Goal: Task Accomplishment & Management: Complete application form

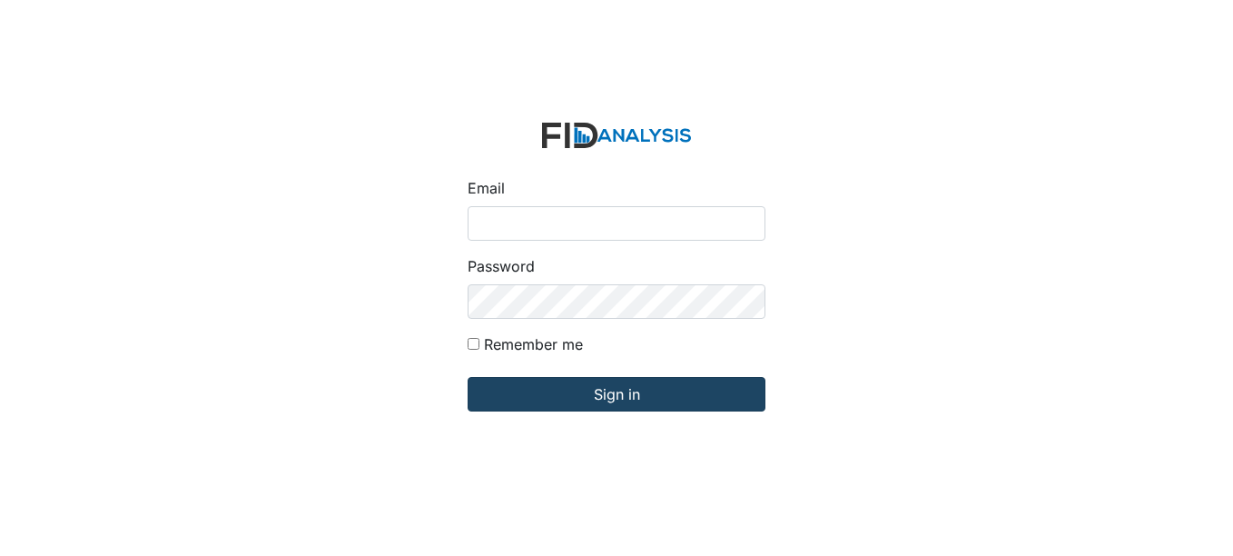
type input "[EMAIL_ADDRESS][DOMAIN_NAME]"
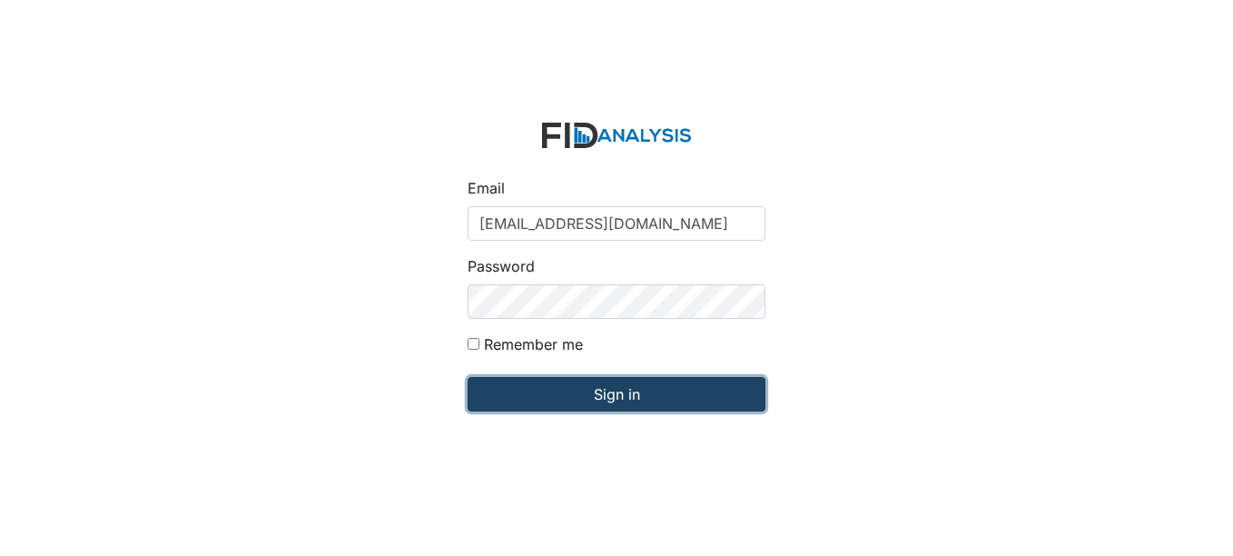
click at [670, 405] on input "Sign in" at bounding box center [617, 394] width 298 height 34
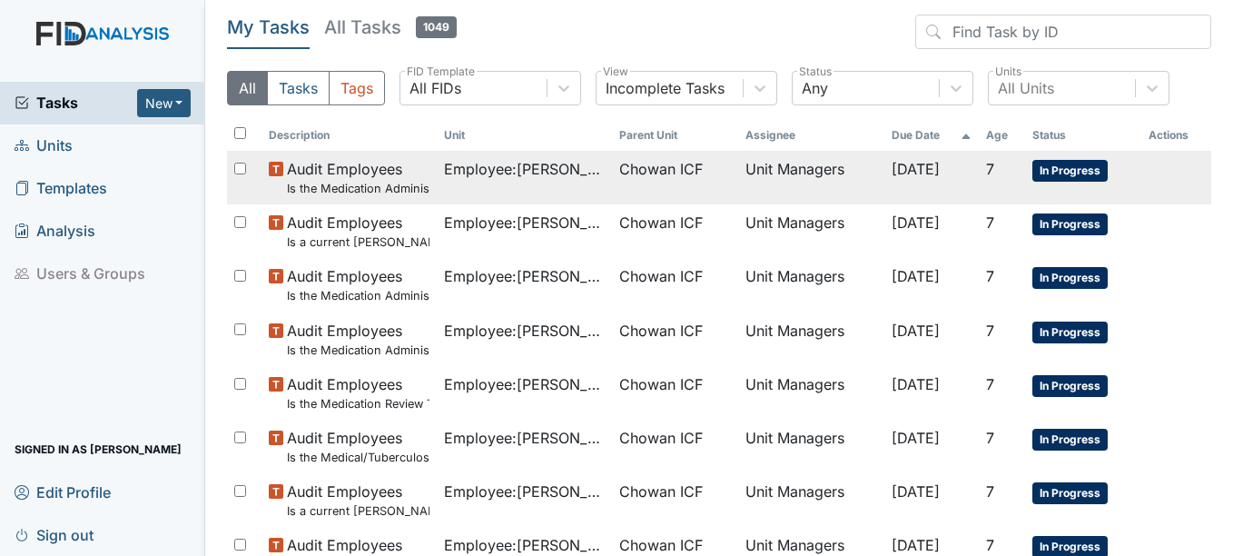
click at [767, 172] on td "Unit Managers" at bounding box center [811, 178] width 146 height 54
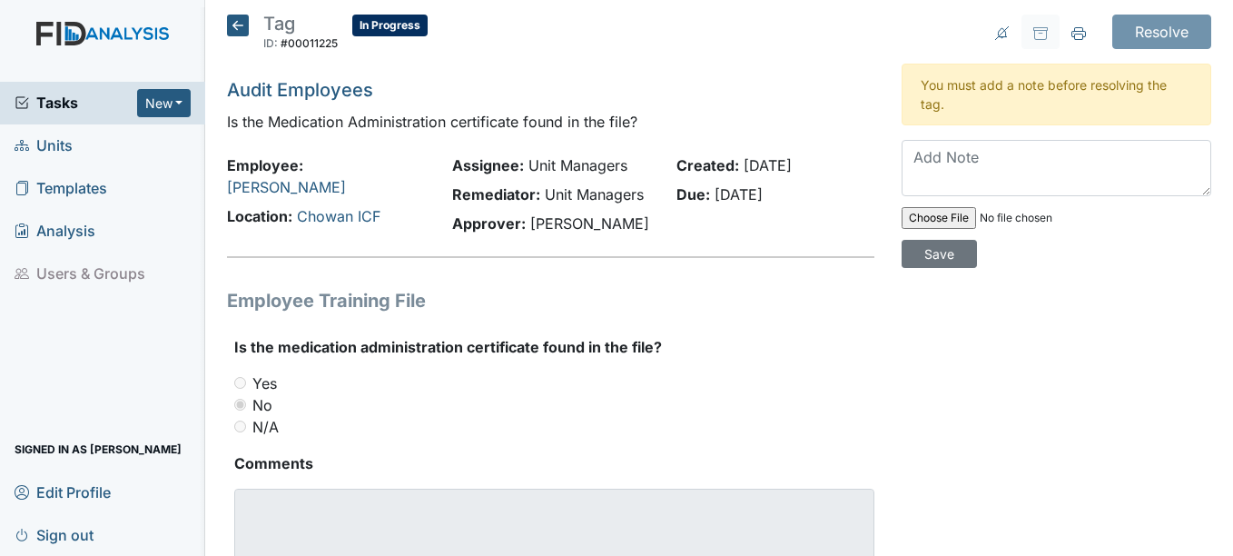
click at [364, 28] on span "In Progress" at bounding box center [389, 26] width 75 height 22
click at [380, 33] on span "In Progress" at bounding box center [389, 26] width 75 height 22
click at [399, 29] on span "In Progress" at bounding box center [389, 26] width 75 height 22
click at [394, 26] on span "In Progress" at bounding box center [389, 26] width 75 height 22
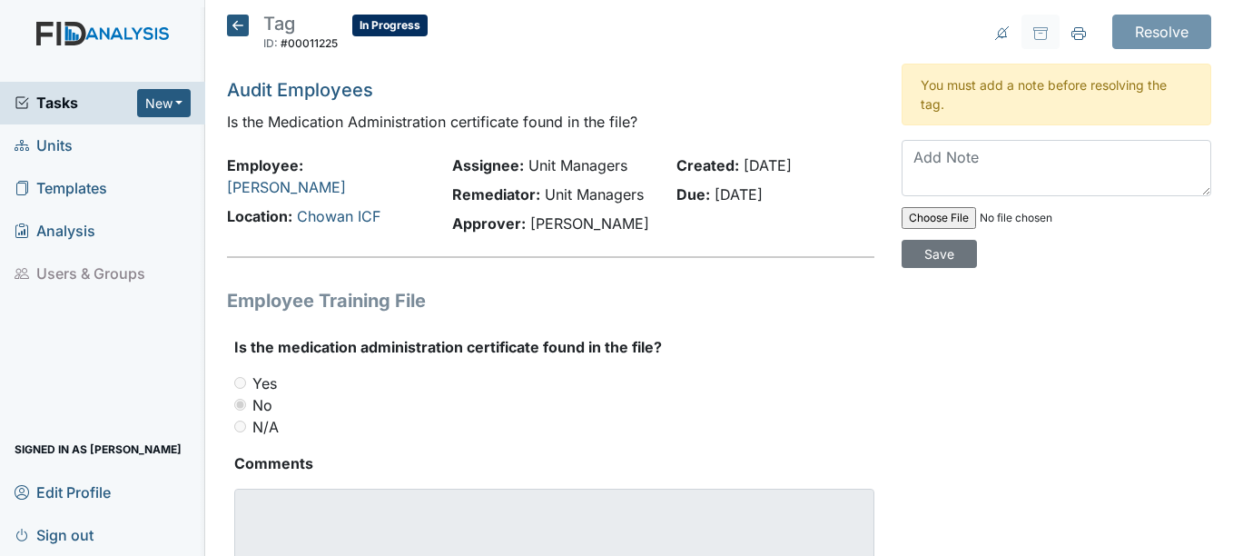
click at [398, 13] on main "Tag ID: #00011225 In Progress Autosaving... Audit Employees Is the Medication A…" at bounding box center [719, 278] width 1028 height 556
click at [396, 25] on span "In Progress" at bounding box center [389, 26] width 75 height 22
click at [395, 25] on span "In Progress" at bounding box center [389, 26] width 75 height 22
click at [395, 20] on span "In Progress" at bounding box center [389, 26] width 75 height 22
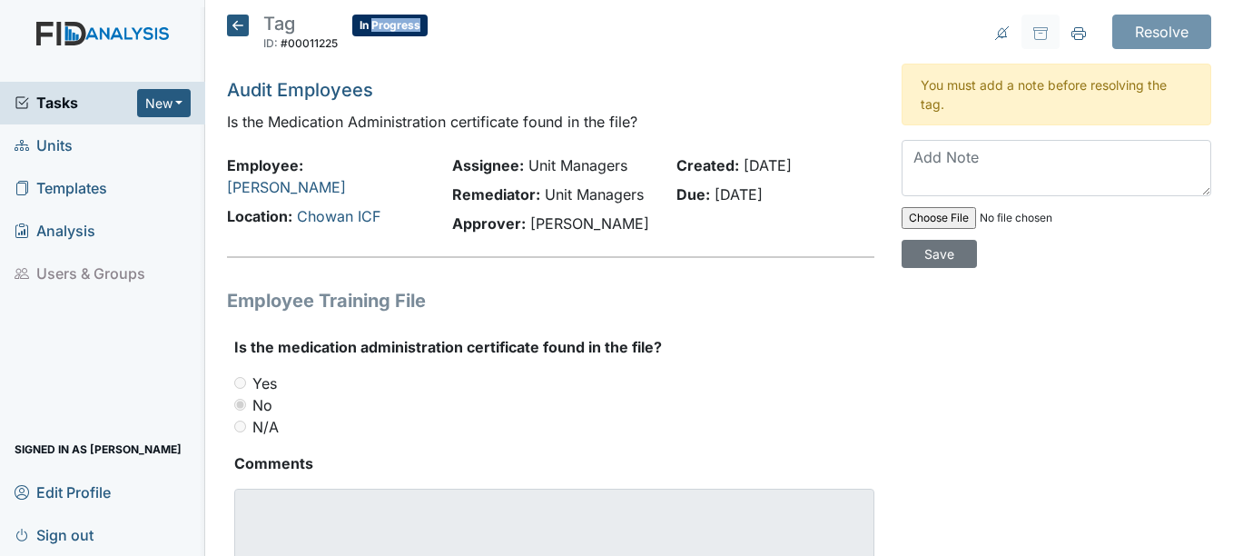
click at [394, 20] on span "In Progress" at bounding box center [389, 26] width 75 height 22
click at [379, 26] on span "In Progress" at bounding box center [389, 26] width 75 height 22
click at [370, 26] on span "In Progress" at bounding box center [389, 26] width 75 height 22
click at [364, 25] on span "In Progress" at bounding box center [389, 26] width 75 height 22
click at [429, 22] on header "Tag ID: #00011225 In Progress Autosaving..." at bounding box center [550, 38] width 646 height 47
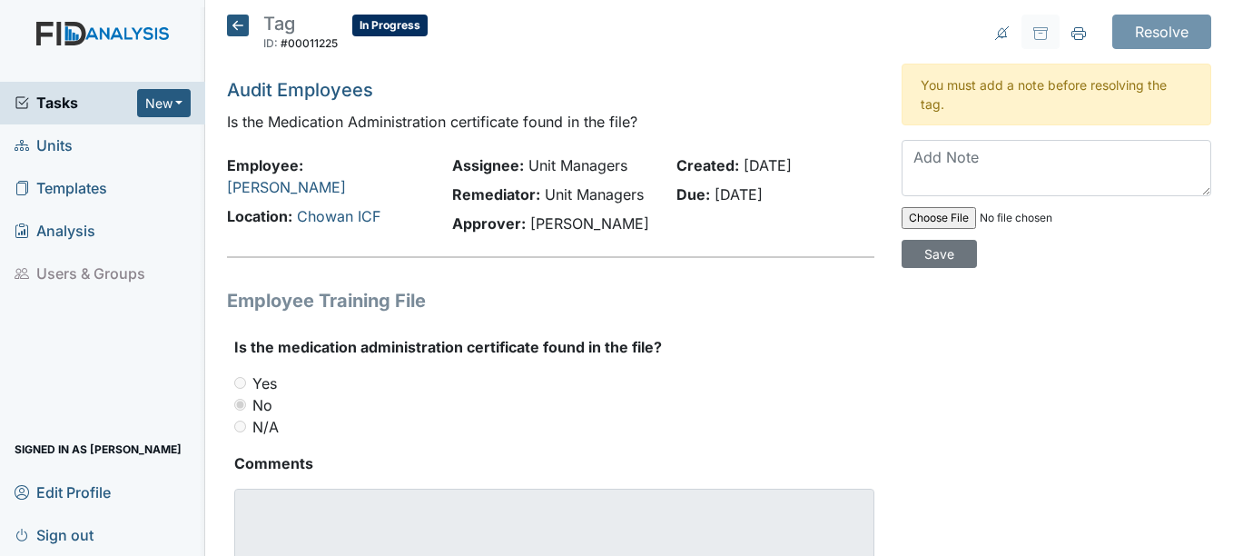
click at [361, 26] on span "In Progress" at bounding box center [389, 26] width 75 height 22
click at [360, 26] on span "In Progress" at bounding box center [389, 26] width 75 height 22
click at [373, 23] on span "In Progress" at bounding box center [389, 26] width 75 height 22
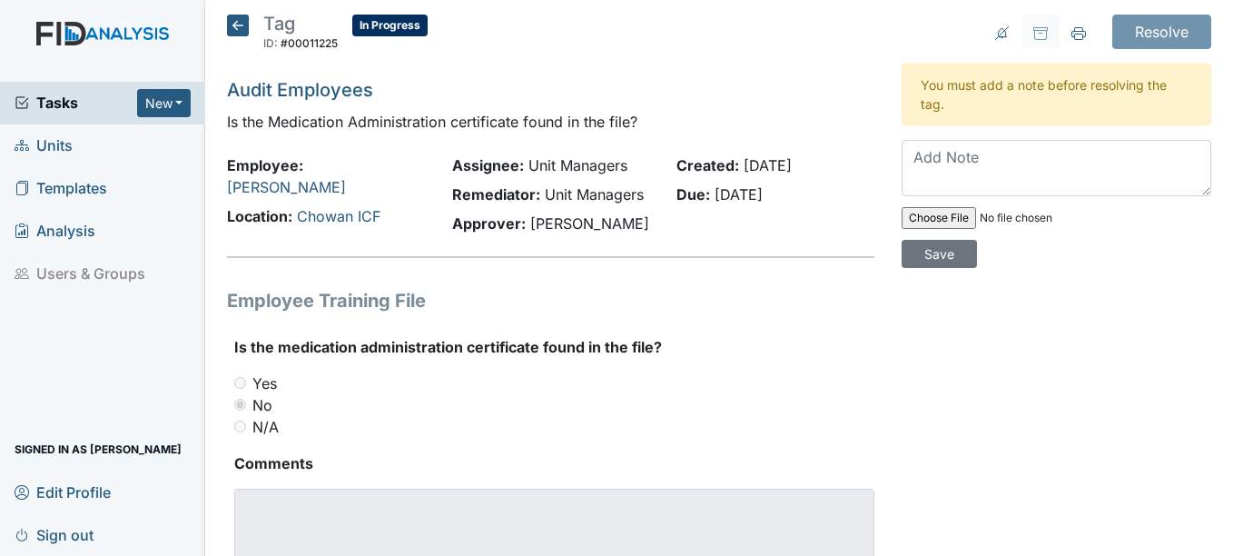
click at [373, 23] on span "In Progress" at bounding box center [389, 26] width 75 height 22
click at [370, 32] on span "In Progress" at bounding box center [389, 26] width 75 height 22
click at [370, 25] on span "In Progress" at bounding box center [389, 26] width 75 height 22
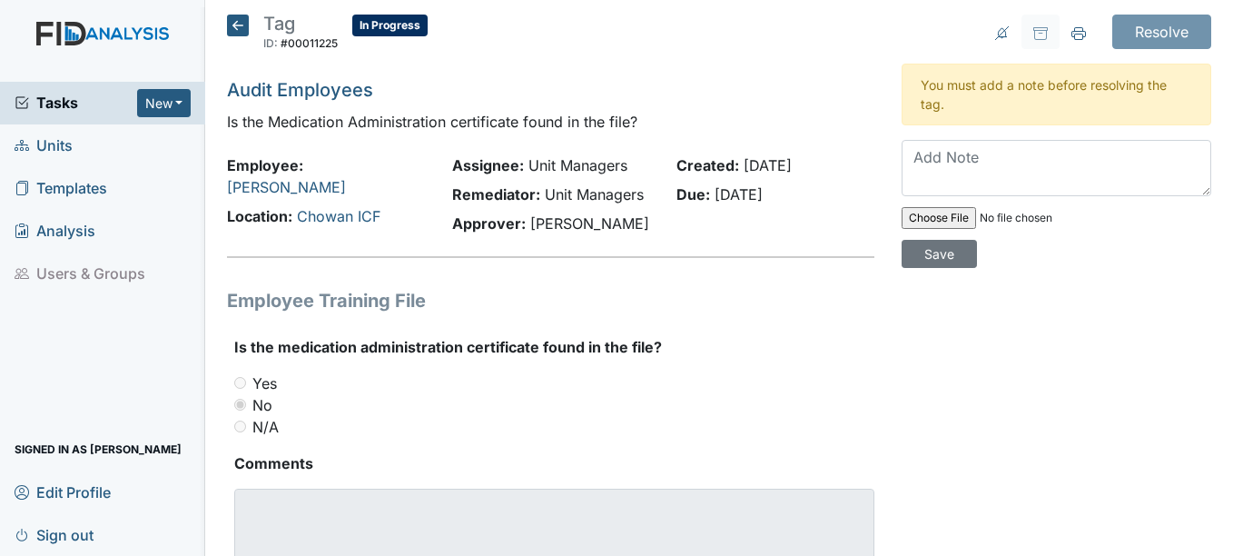
click at [370, 25] on span "In Progress" at bounding box center [389, 26] width 75 height 22
click at [380, 26] on span "In Progress" at bounding box center [389, 26] width 75 height 22
click at [386, 33] on span "In Progress" at bounding box center [389, 26] width 75 height 22
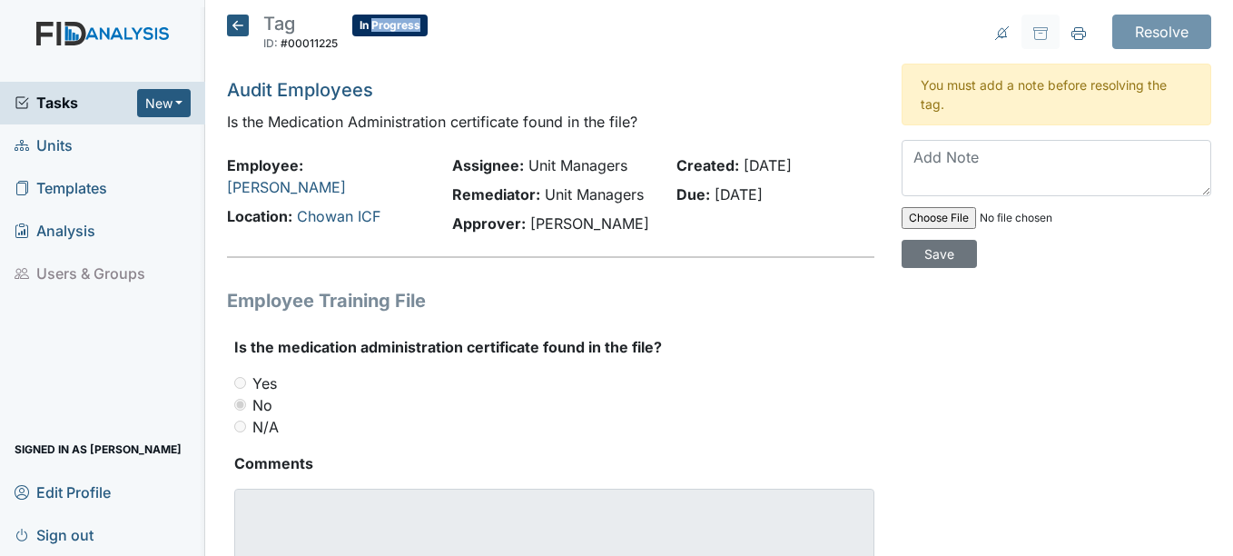
click at [386, 31] on span "In Progress" at bounding box center [389, 26] width 75 height 22
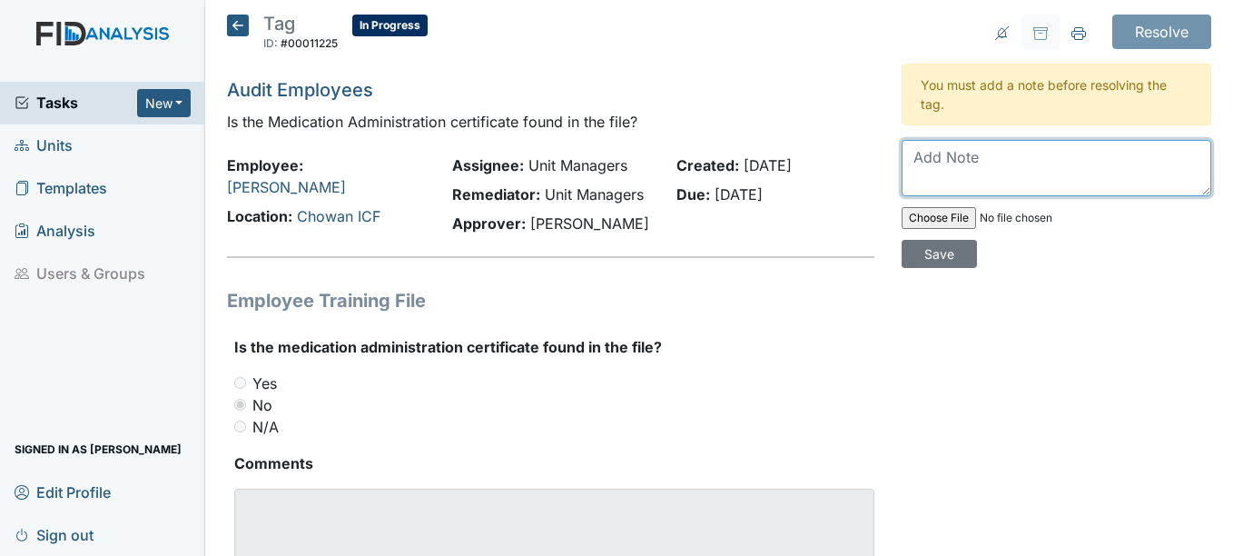
click at [941, 160] on textarea at bounding box center [1057, 168] width 310 height 56
drag, startPoint x: 1079, startPoint y: 177, endPoint x: 889, endPoint y: 149, distance: 192.7
click at [889, 149] on div "Resolve Archive Task × Are you sure you want to archive this task? It will appe…" at bounding box center [1056, 323] width 337 height 617
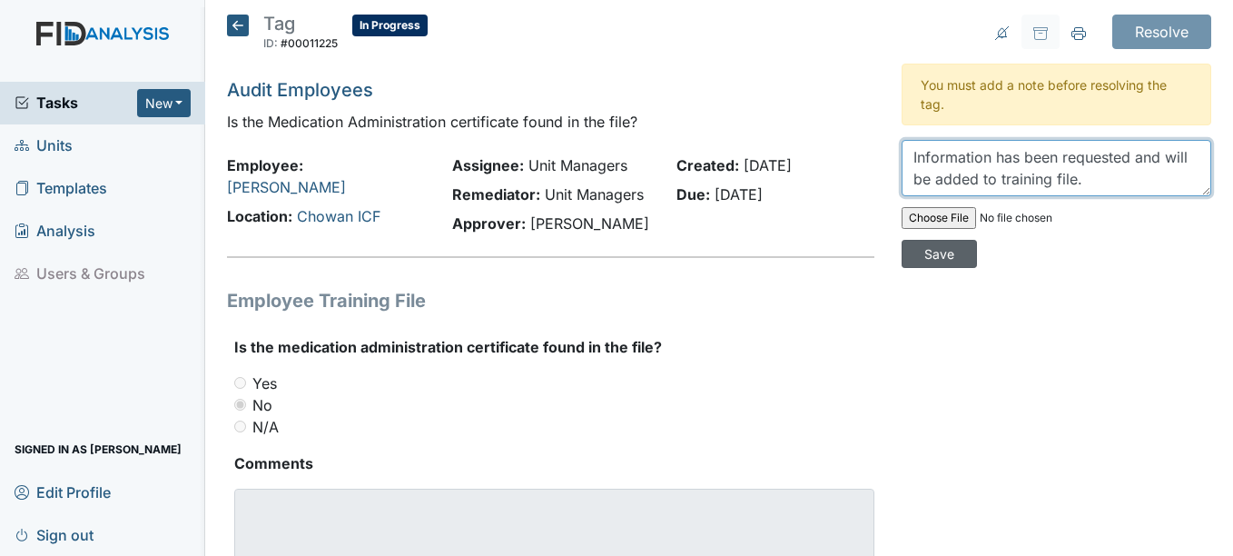
type textarea "Information has been requested and will be added to training file."
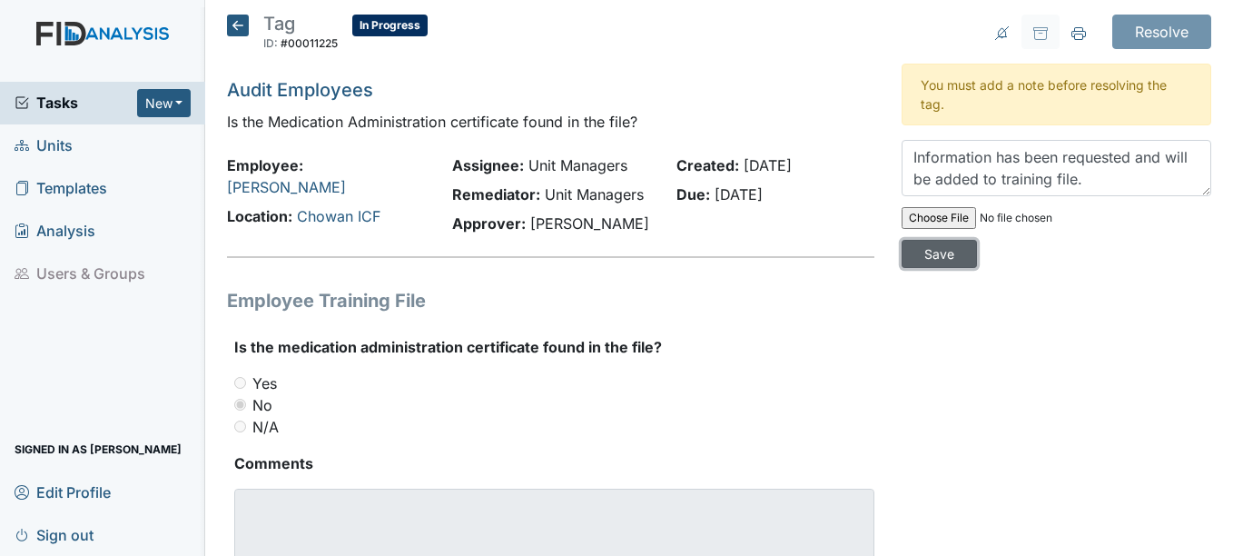
click at [938, 256] on input "Save" at bounding box center [939, 254] width 75 height 28
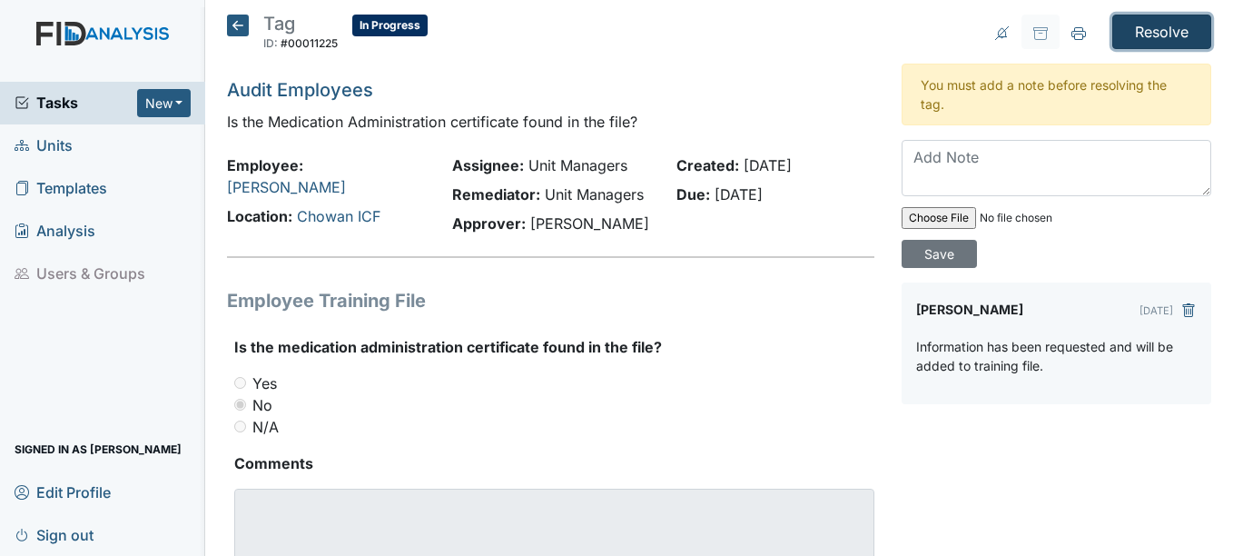
click at [1156, 37] on input "Resolve" at bounding box center [1161, 32] width 99 height 34
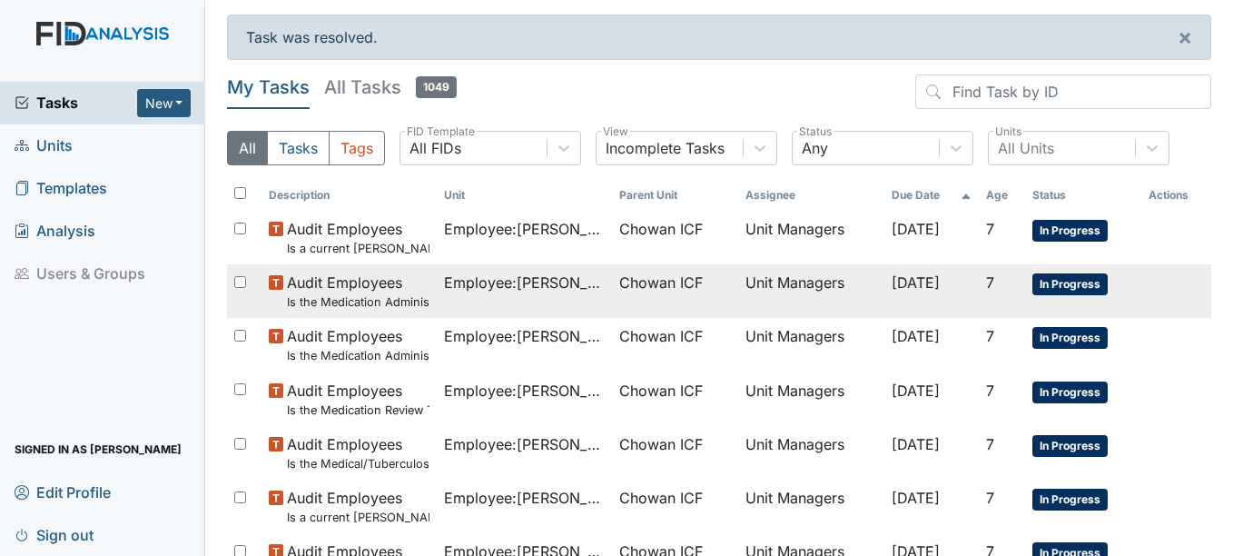
click at [633, 293] on span "Chowan ICF" at bounding box center [661, 282] width 84 height 22
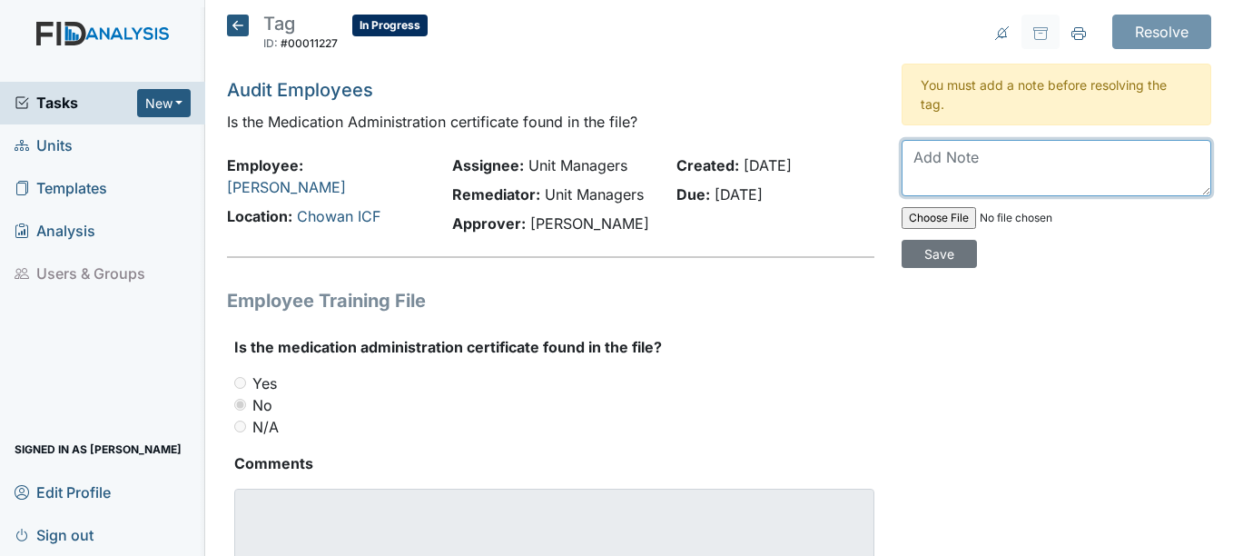
paste textarea "Information has been requested and will be added to training file."
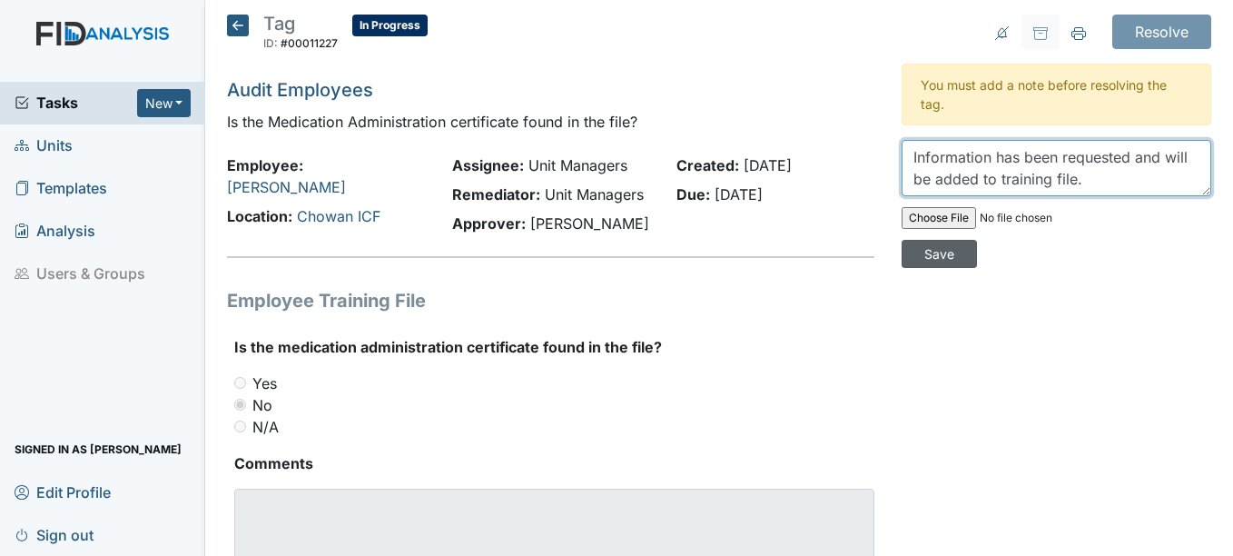
type textarea "Information has been requested and will be added to training file."
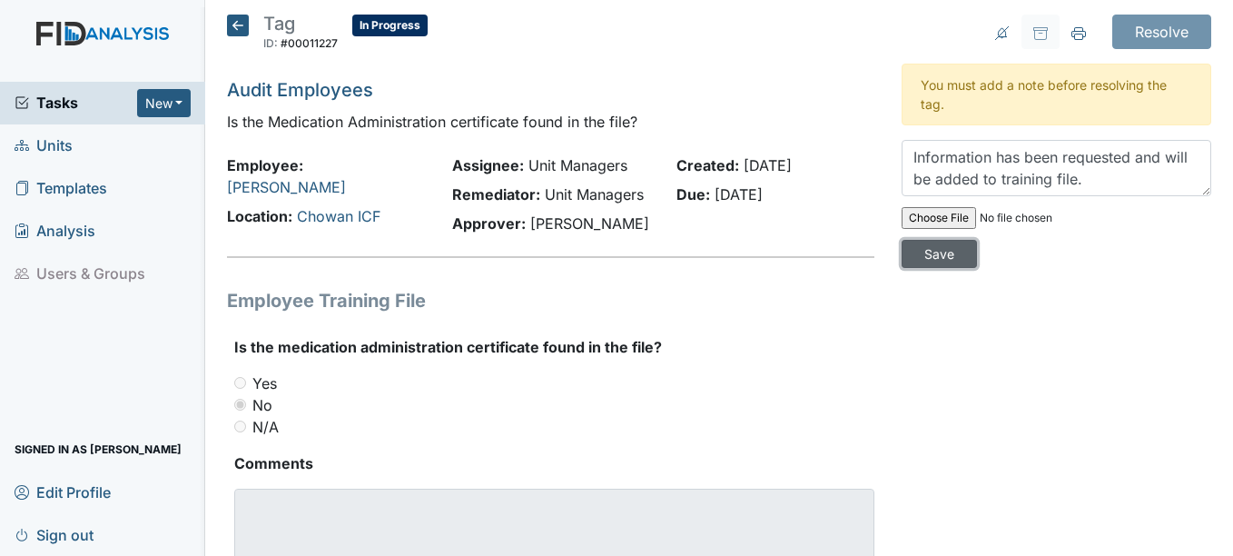
click at [932, 250] on input "Save" at bounding box center [939, 254] width 75 height 28
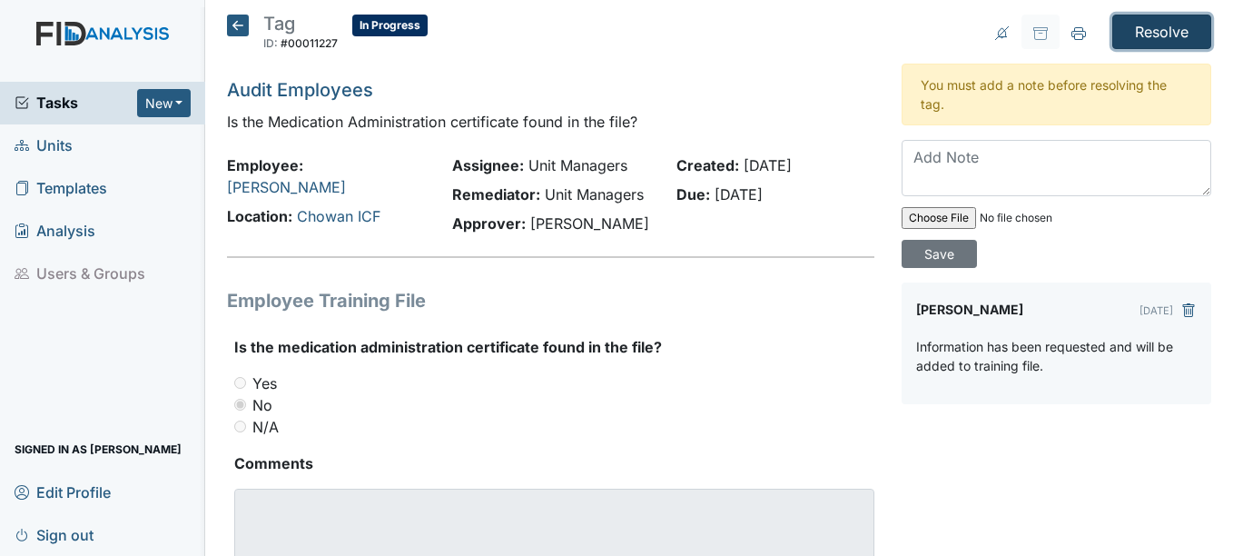
click at [1112, 42] on input "Resolve" at bounding box center [1161, 32] width 99 height 34
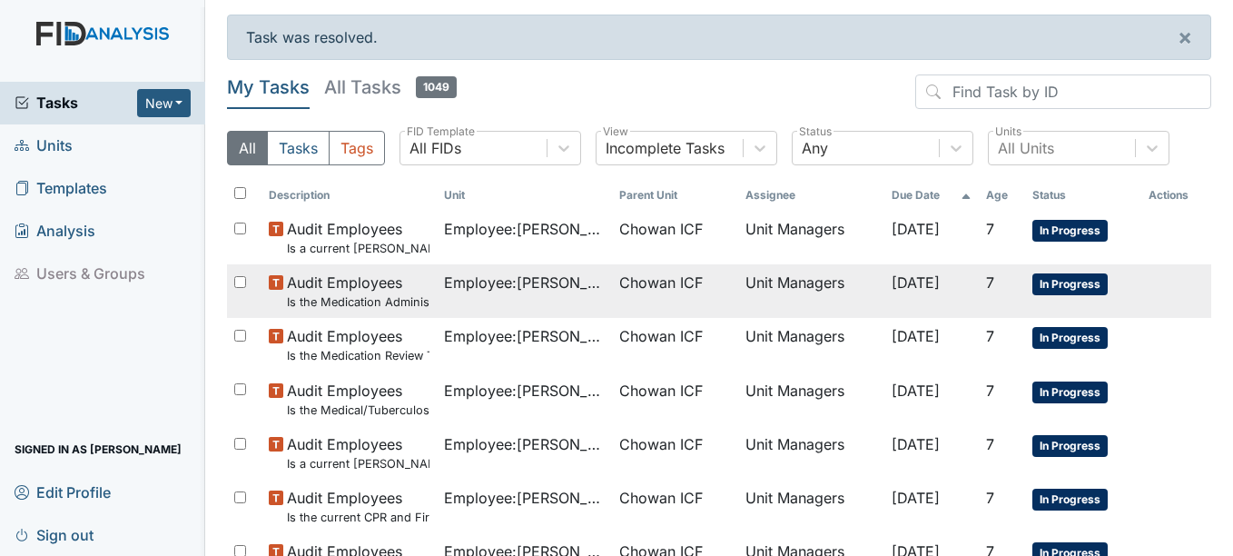
click at [667, 288] on span "Chowan ICF" at bounding box center [661, 282] width 84 height 22
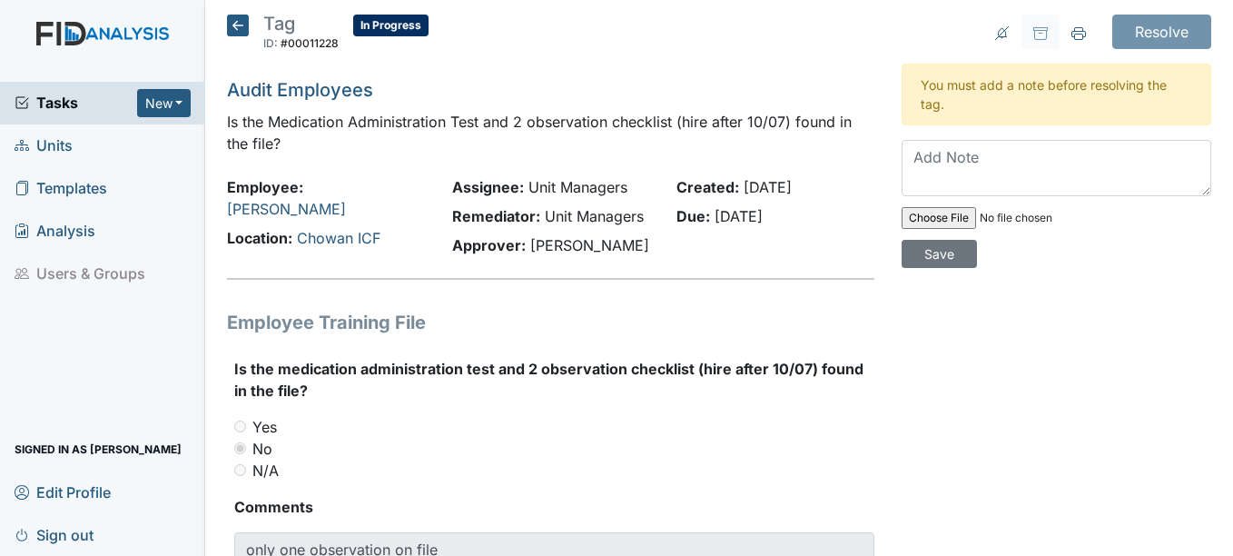
click at [242, 27] on icon at bounding box center [238, 26] width 22 height 22
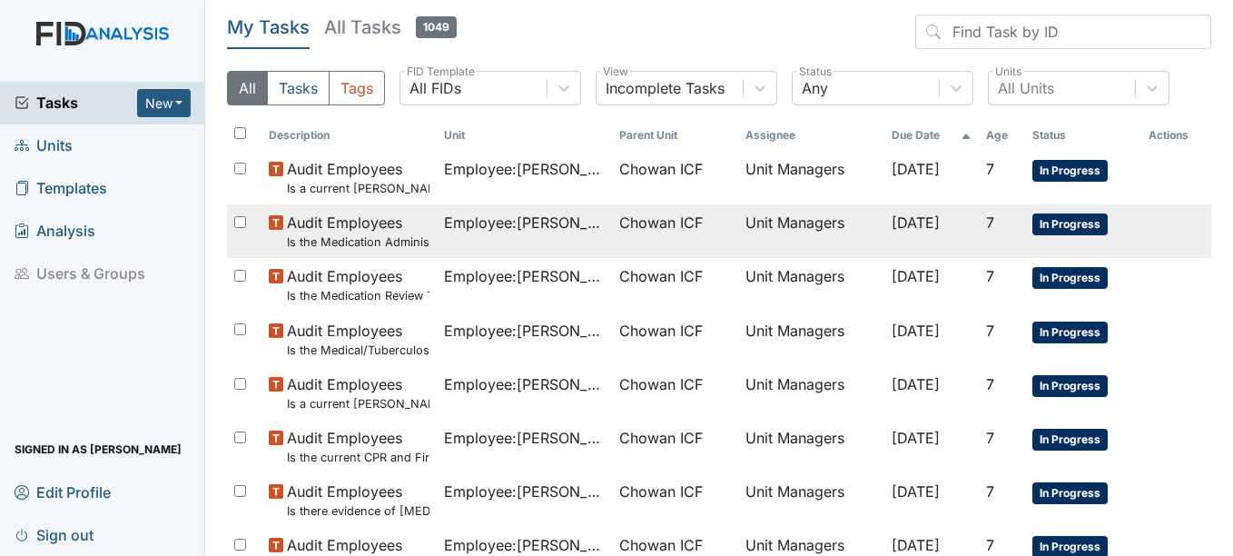
click at [508, 224] on span "Employee : Mack, Yasmine" at bounding box center [524, 223] width 161 height 22
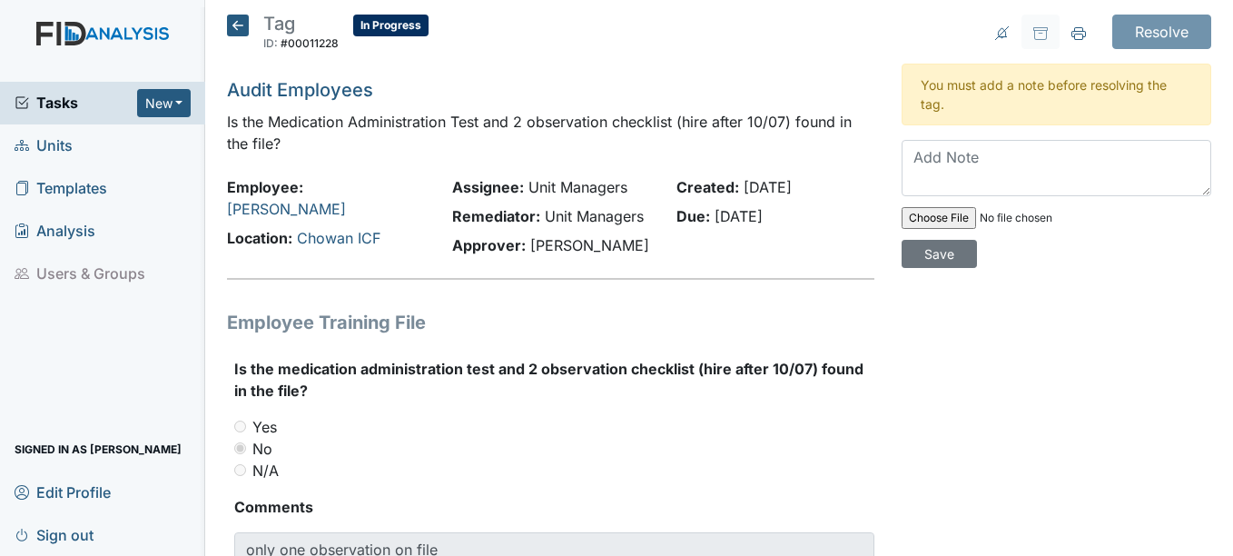
click at [233, 36] on h5 "Tag ID: #00011228 In Progress Autosaving..." at bounding box center [328, 35] width 202 height 40
click at [231, 28] on icon at bounding box center [238, 26] width 22 height 22
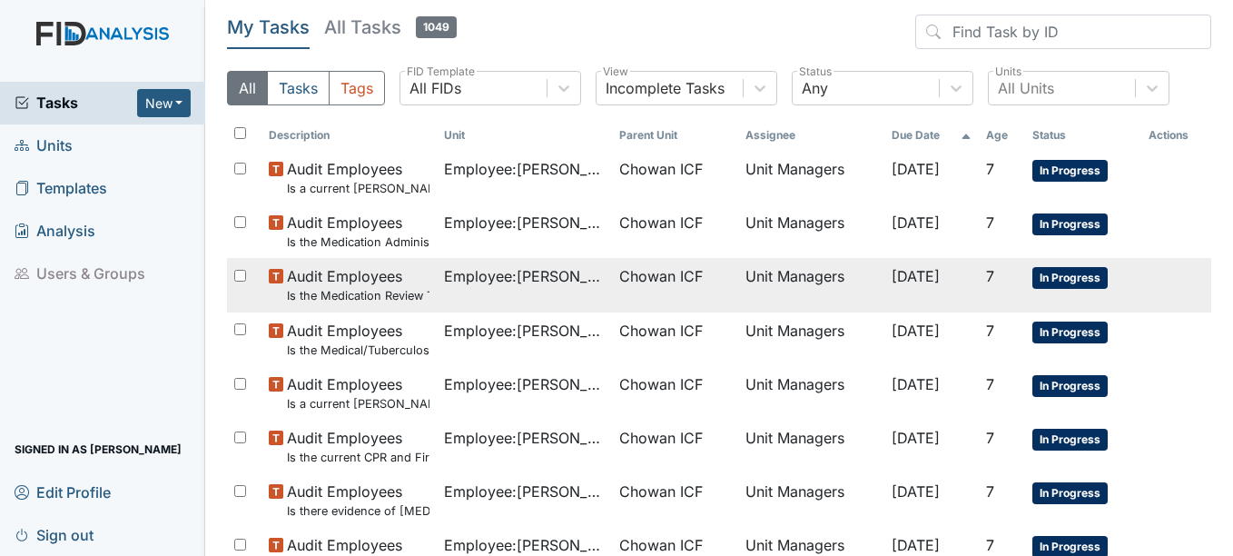
click at [631, 263] on td "Chowan ICF" at bounding box center [675, 285] width 126 height 54
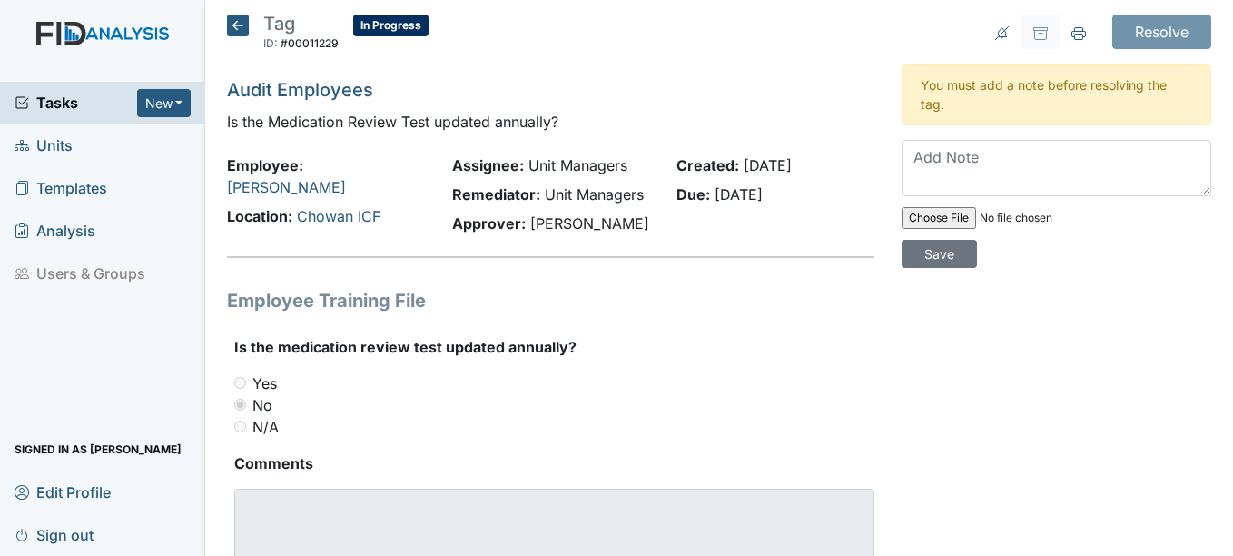
click at [242, 25] on icon at bounding box center [238, 26] width 22 height 22
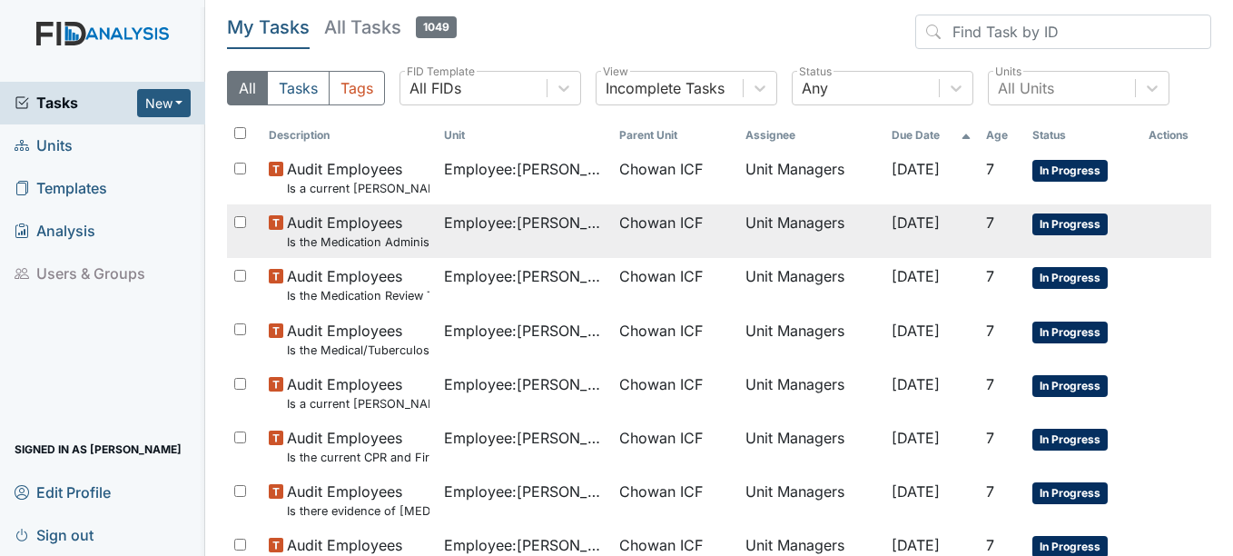
click at [583, 230] on span "Employee : Mack, Yasmine" at bounding box center [524, 223] width 161 height 22
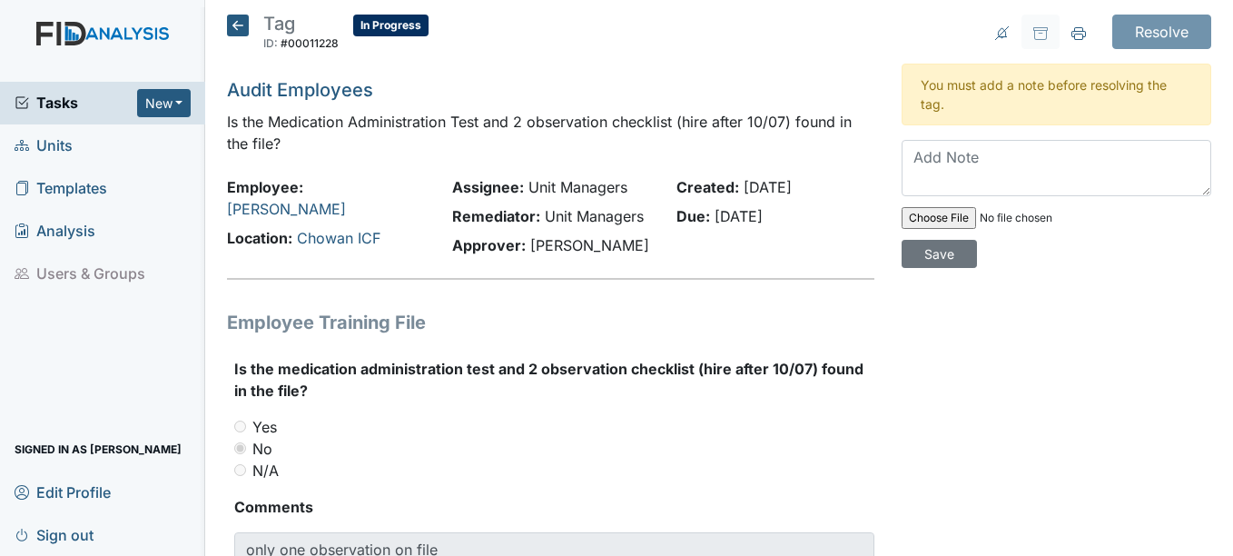
click at [245, 27] on icon at bounding box center [238, 26] width 22 height 22
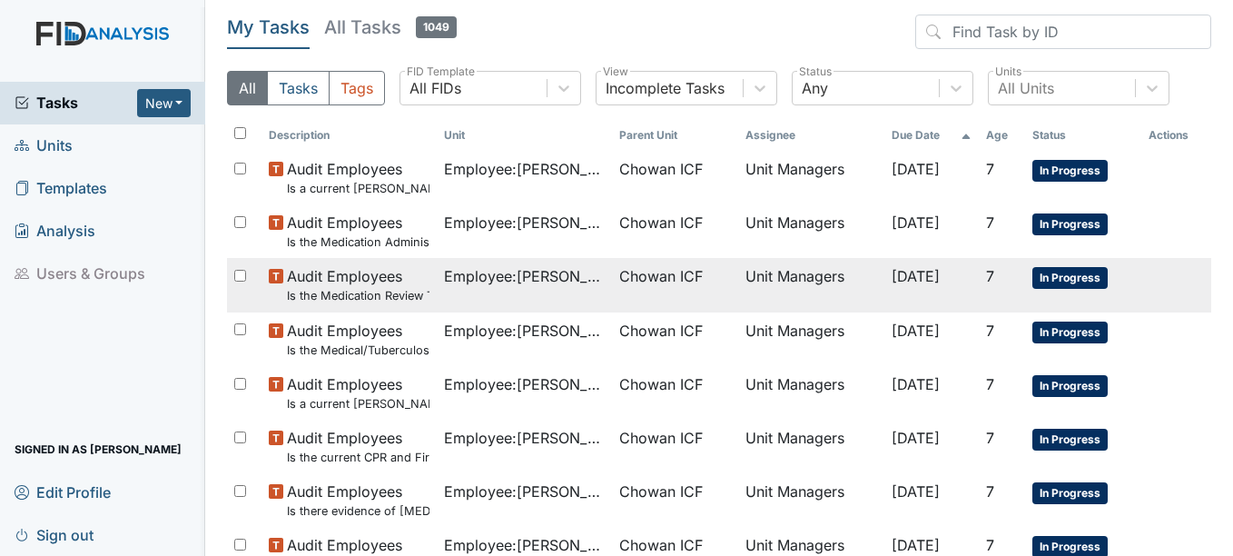
click at [537, 281] on span "Employee : [PERSON_NAME]" at bounding box center [524, 276] width 161 height 22
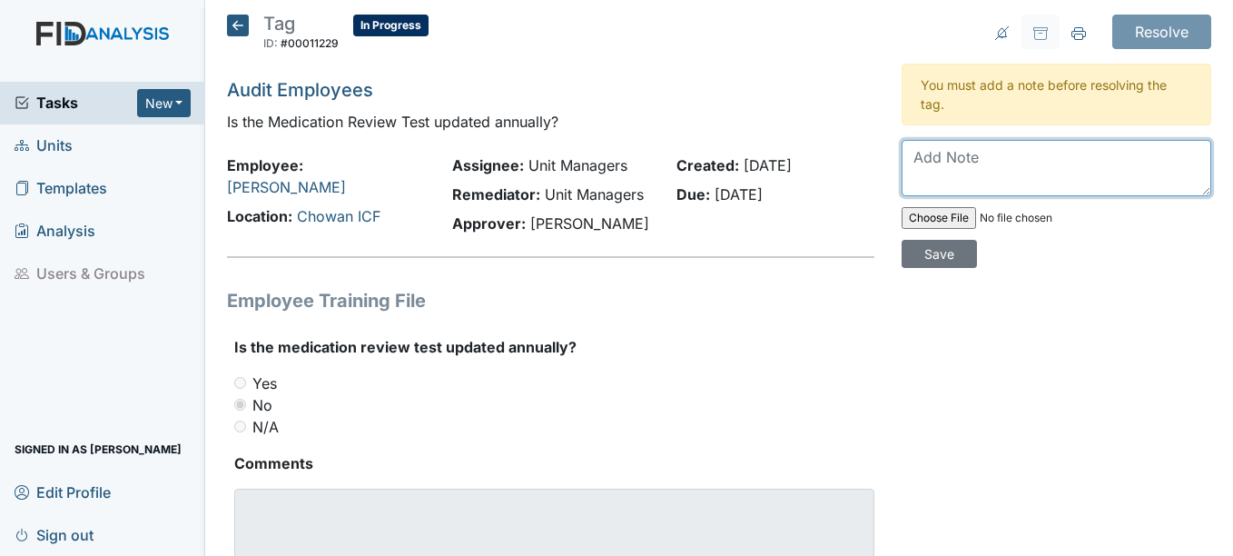
paste textarea "Information has been requested and will be added to training file."
type textarea "I"
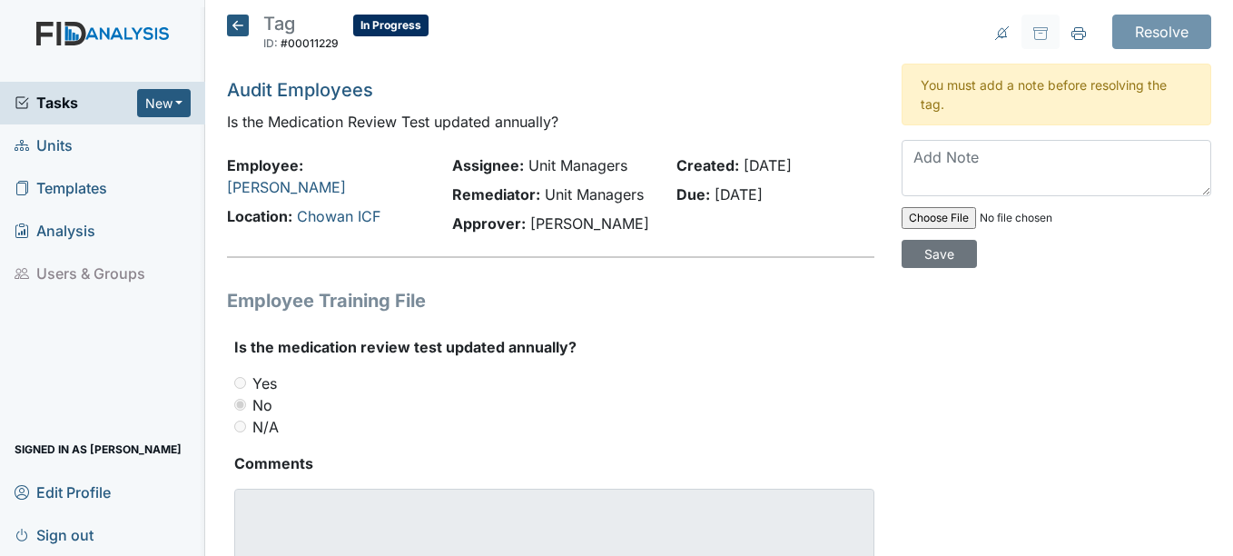
click at [232, 29] on icon at bounding box center [238, 26] width 22 height 22
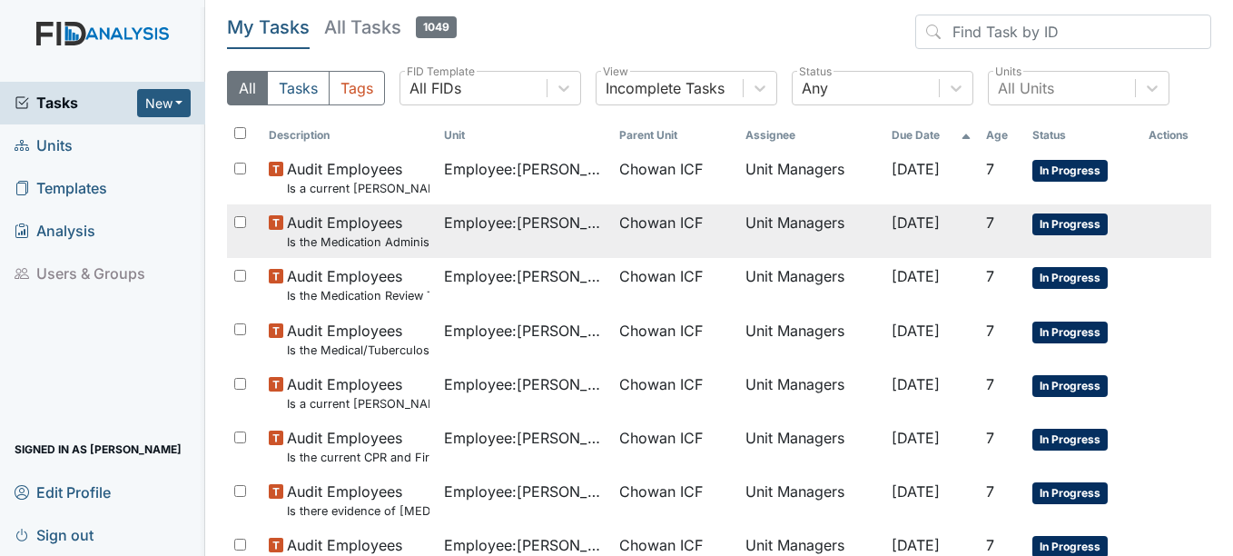
click at [637, 237] on td "Chowan ICF" at bounding box center [675, 231] width 126 height 54
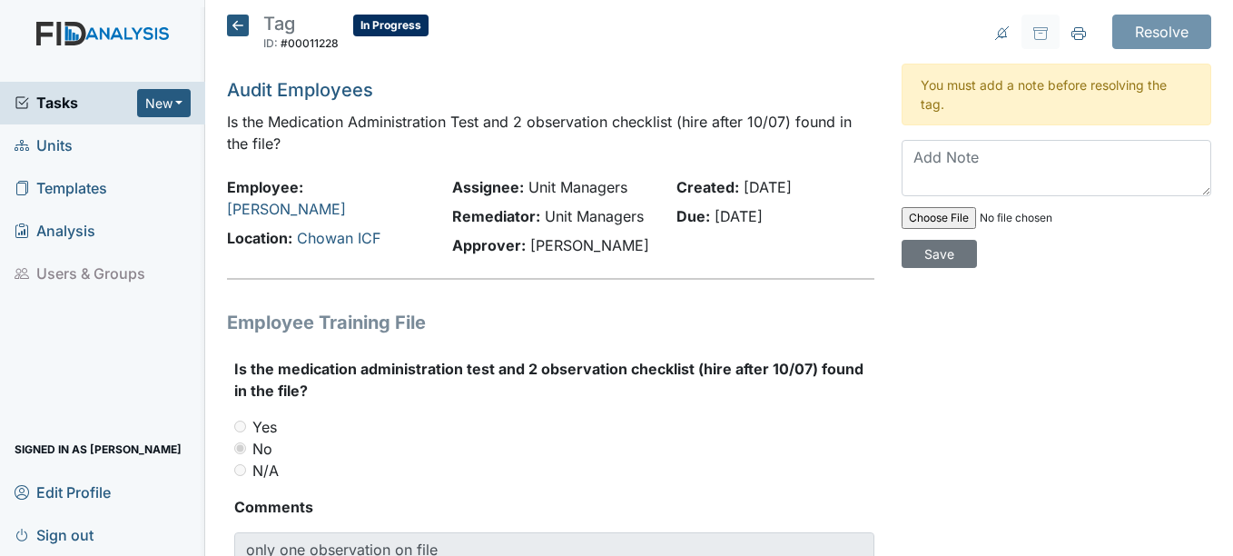
click at [245, 25] on icon at bounding box center [238, 26] width 22 height 22
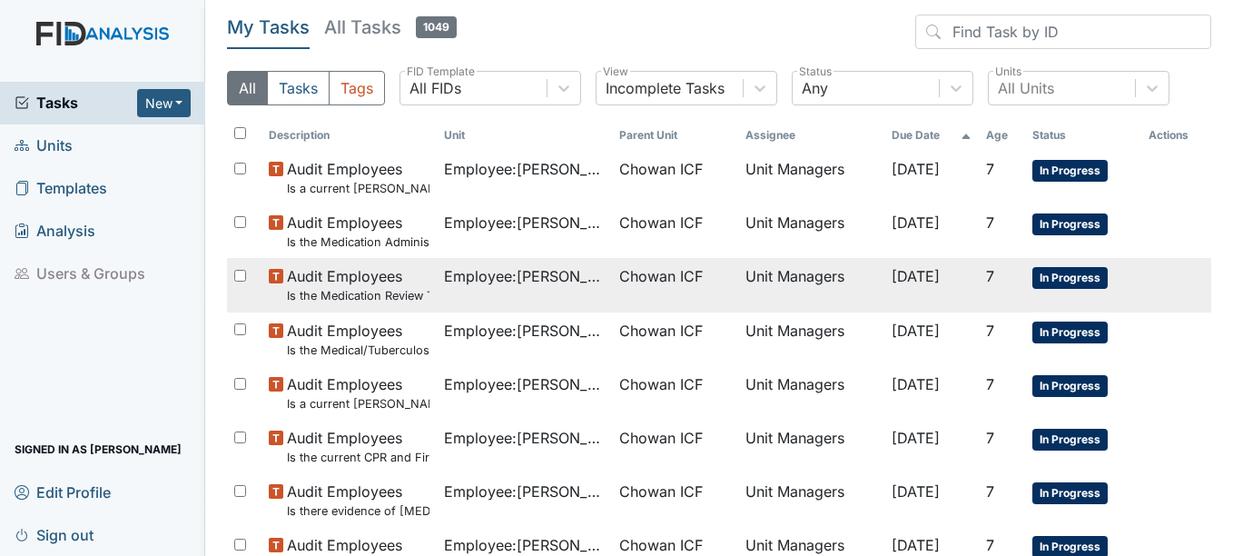
click at [695, 272] on span "Chowan ICF" at bounding box center [675, 276] width 112 height 22
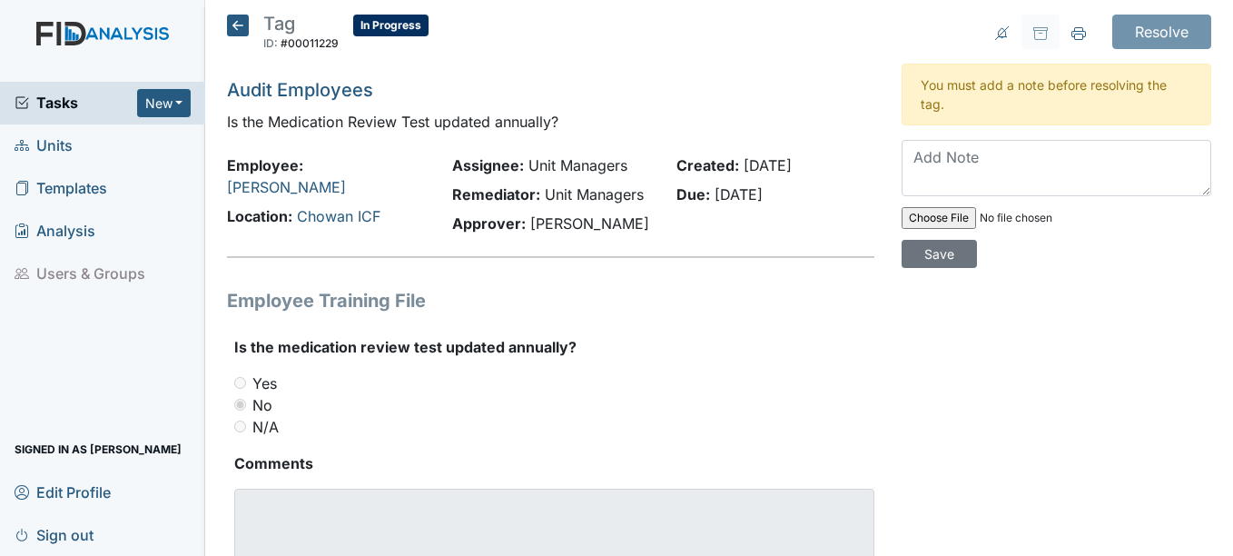
click at [235, 23] on icon at bounding box center [238, 26] width 22 height 22
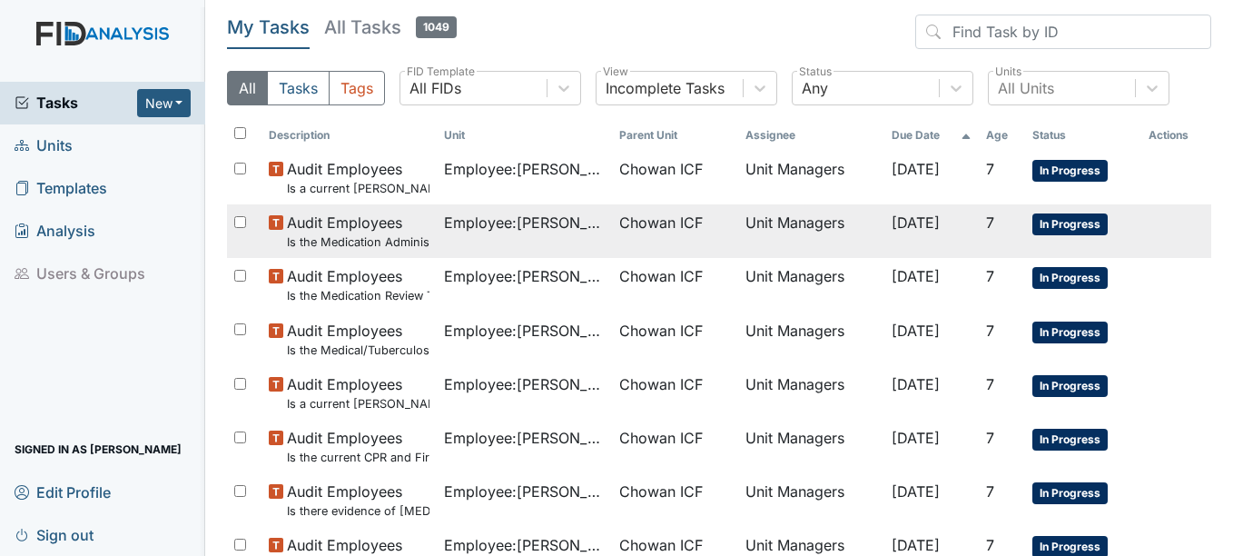
click at [553, 237] on td "Employee : Mack, Yasmine" at bounding box center [524, 231] width 175 height 54
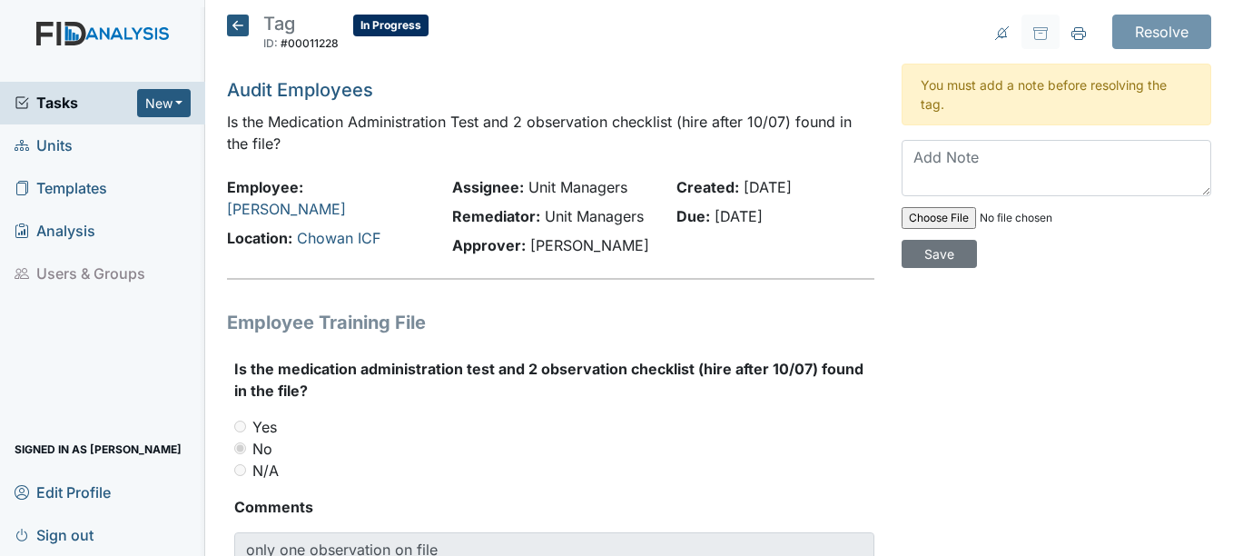
click at [236, 17] on icon at bounding box center [238, 26] width 22 height 22
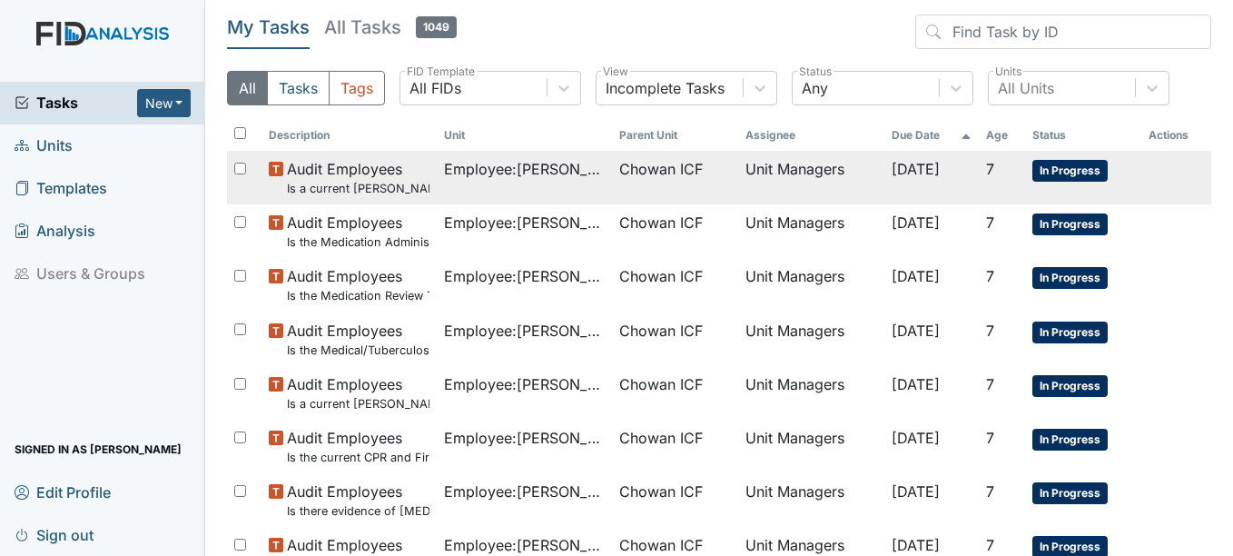
click at [498, 168] on span "Employee : [PERSON_NAME]" at bounding box center [524, 169] width 161 height 22
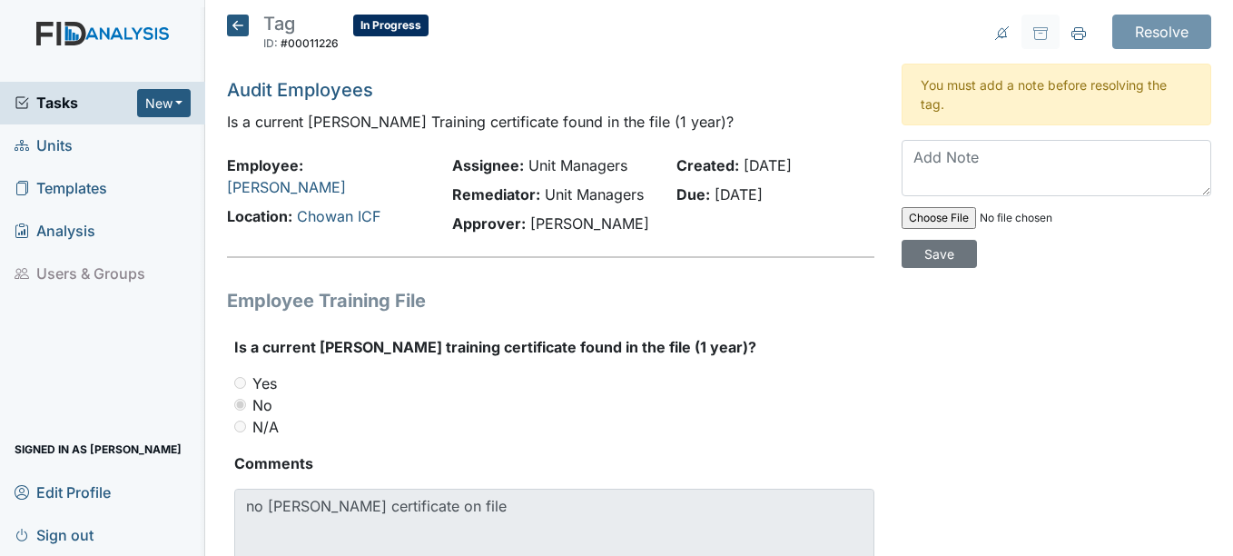
click at [243, 36] on h5 "Tag ID: #00011226 In Progress Autosaving..." at bounding box center [328, 35] width 202 height 40
click at [244, 21] on icon at bounding box center [238, 26] width 22 height 22
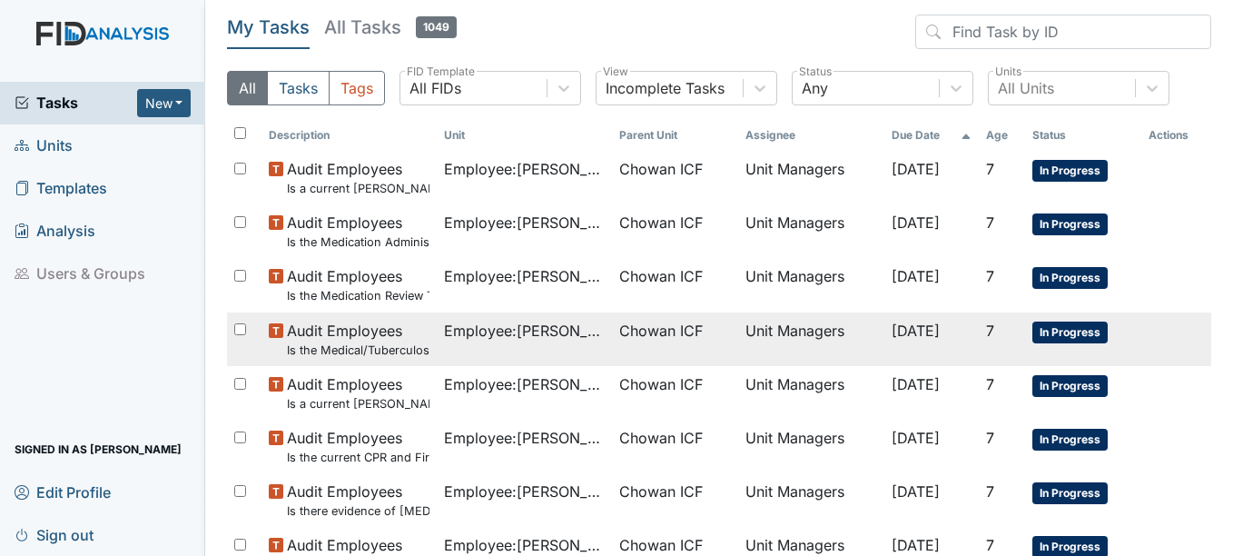
click at [671, 313] on td "Chowan ICF" at bounding box center [675, 339] width 126 height 54
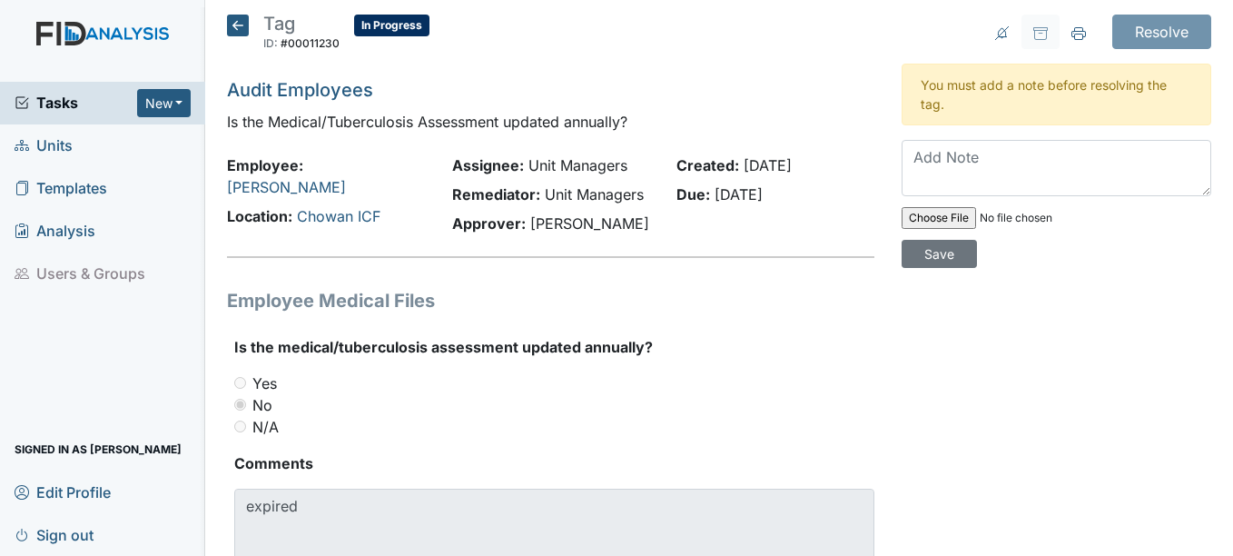
click at [241, 30] on icon at bounding box center [238, 26] width 22 height 22
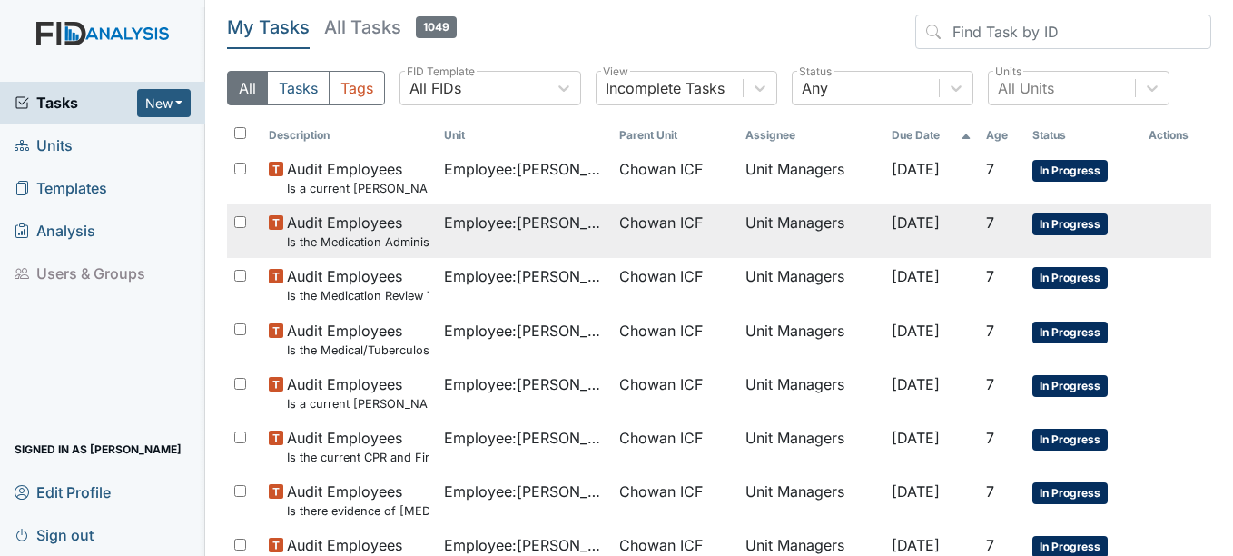
click at [612, 221] on td "Chowan ICF" at bounding box center [675, 231] width 126 height 54
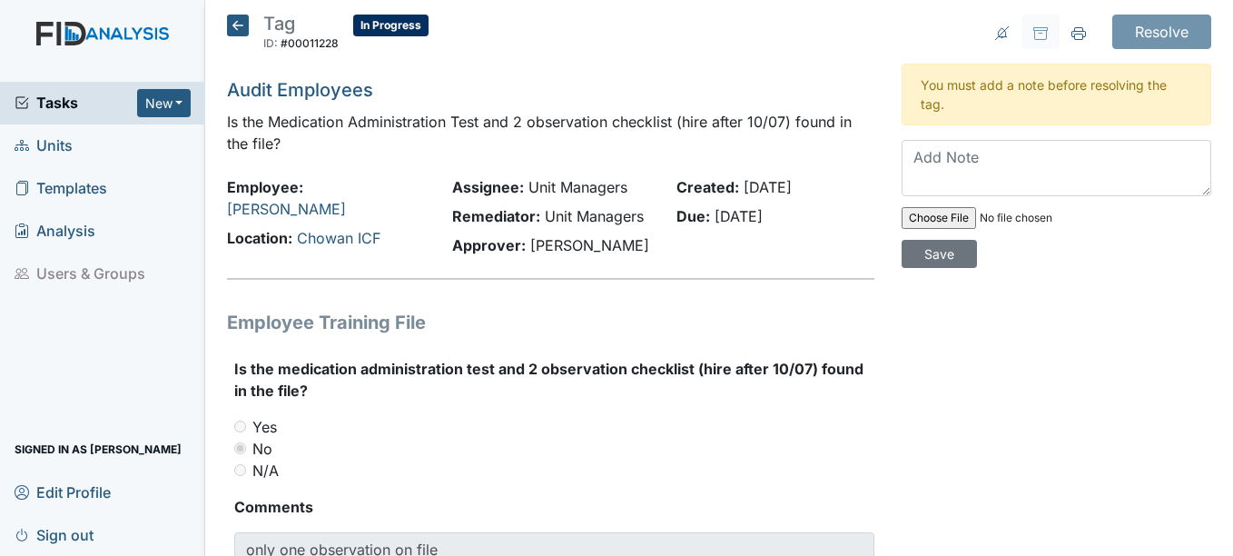
click at [241, 54] on h5 "Tag ID: #00011228 In Progress Autosaving..." at bounding box center [328, 35] width 202 height 40
click at [240, 30] on icon at bounding box center [238, 26] width 22 height 22
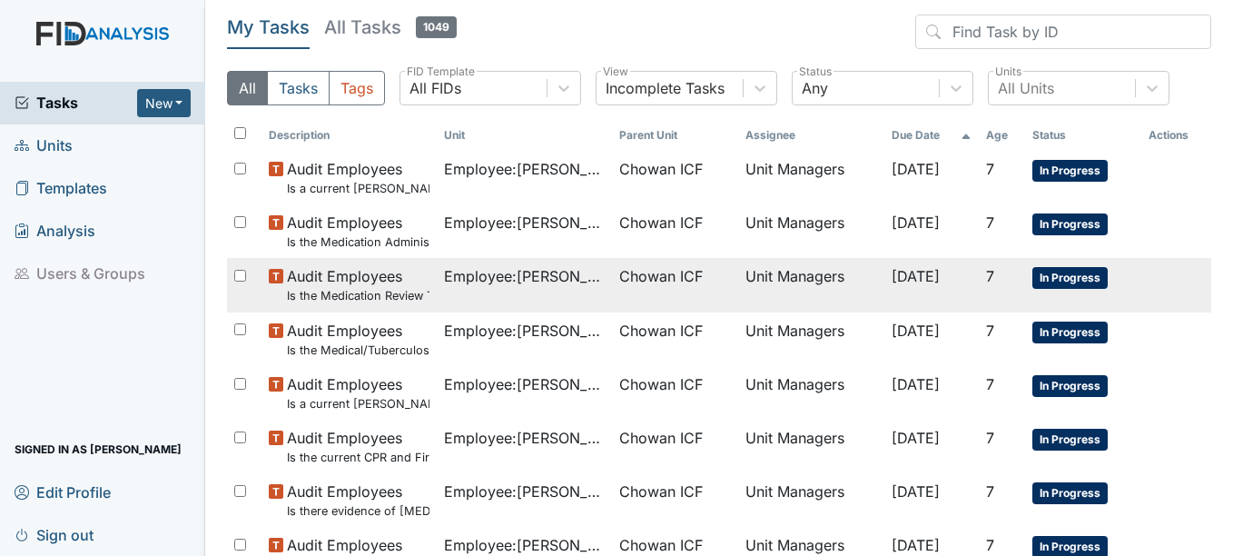
click at [359, 301] on small "Is the Medication Review Test updated annually?" at bounding box center [358, 295] width 143 height 17
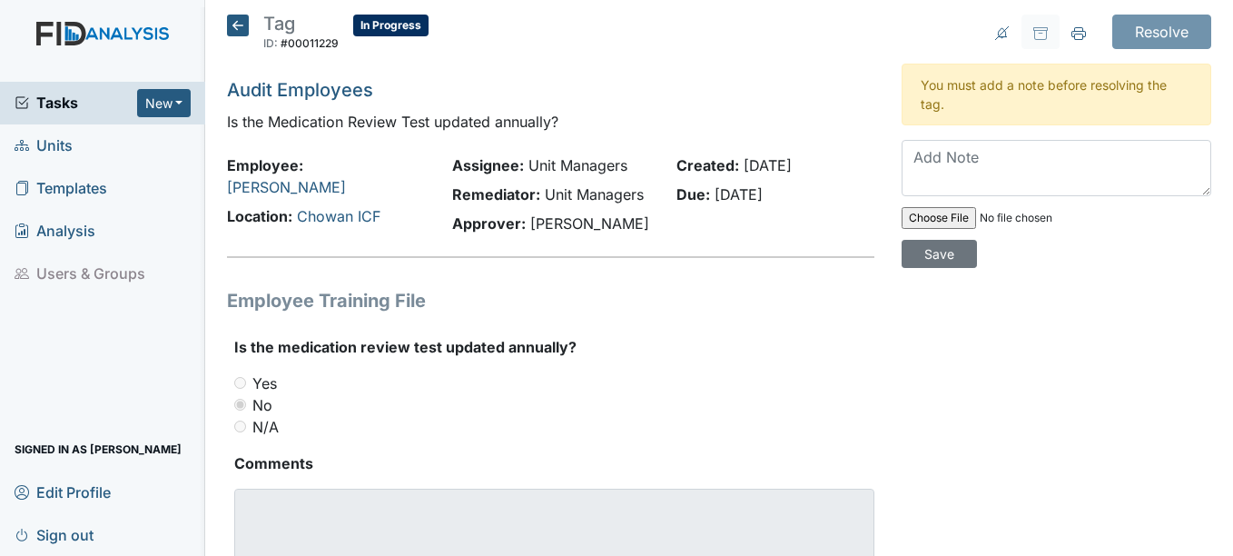
click at [937, 166] on textarea at bounding box center [1057, 168] width 310 height 56
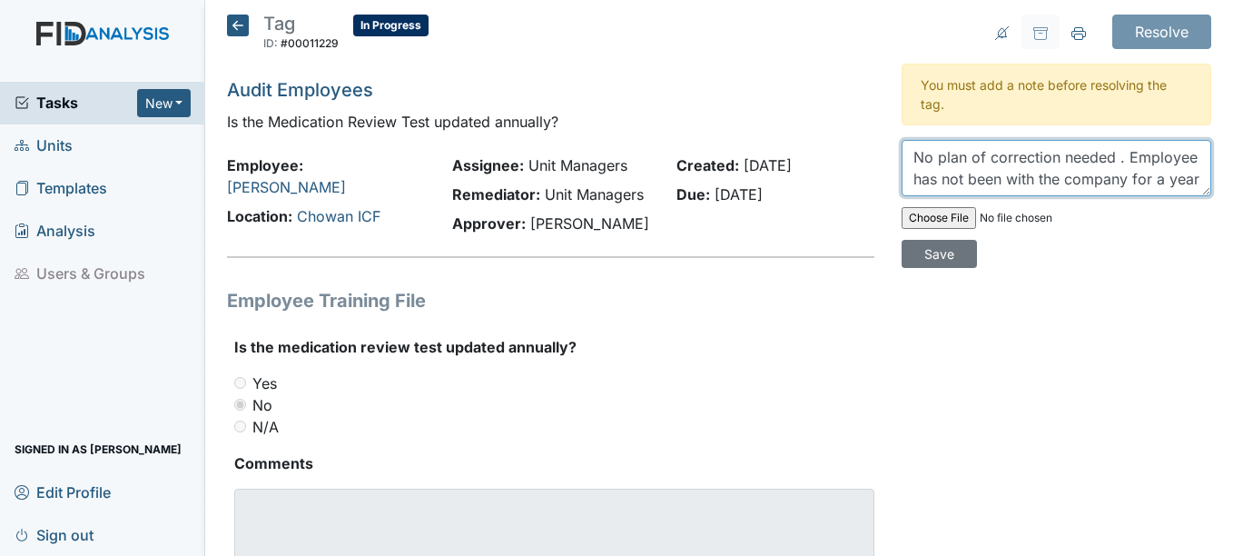
scroll to position [15, 0]
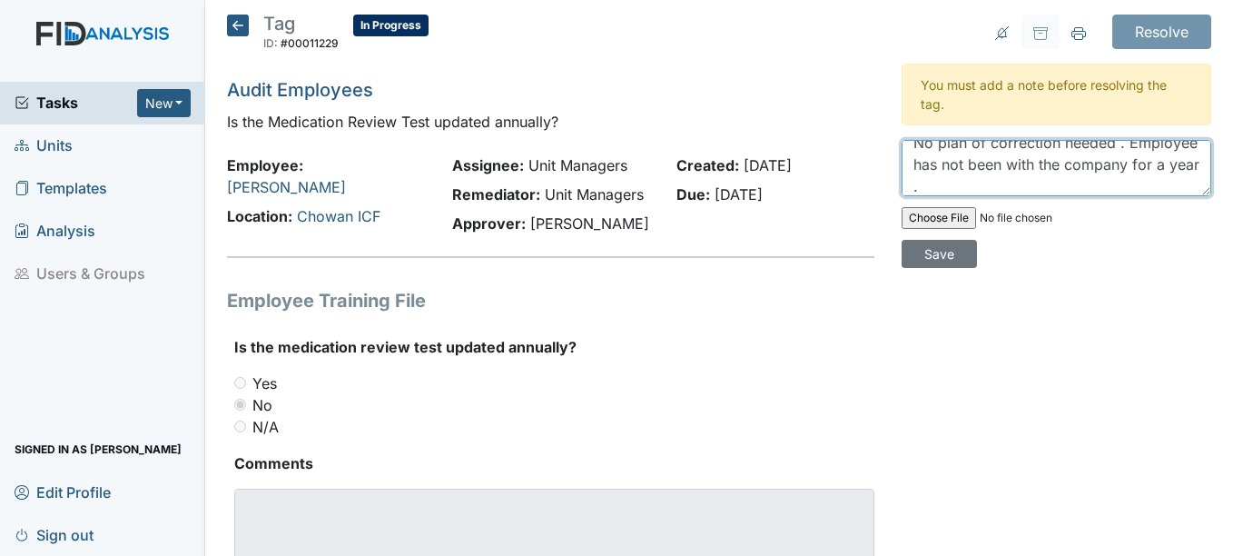
click at [1152, 182] on textarea "No plan of correction needed . Employee has not been with the company for a yea…" at bounding box center [1057, 168] width 310 height 56
click at [1153, 179] on textarea "No plan of correction needed . Employee has not been with the company for a yea…" at bounding box center [1057, 168] width 310 height 56
click at [1121, 176] on textarea "No plan of correction needed . Employee has not been with the company for a yea…" at bounding box center [1057, 168] width 310 height 56
drag, startPoint x: 1132, startPoint y: 180, endPoint x: 1095, endPoint y: 179, distance: 37.2
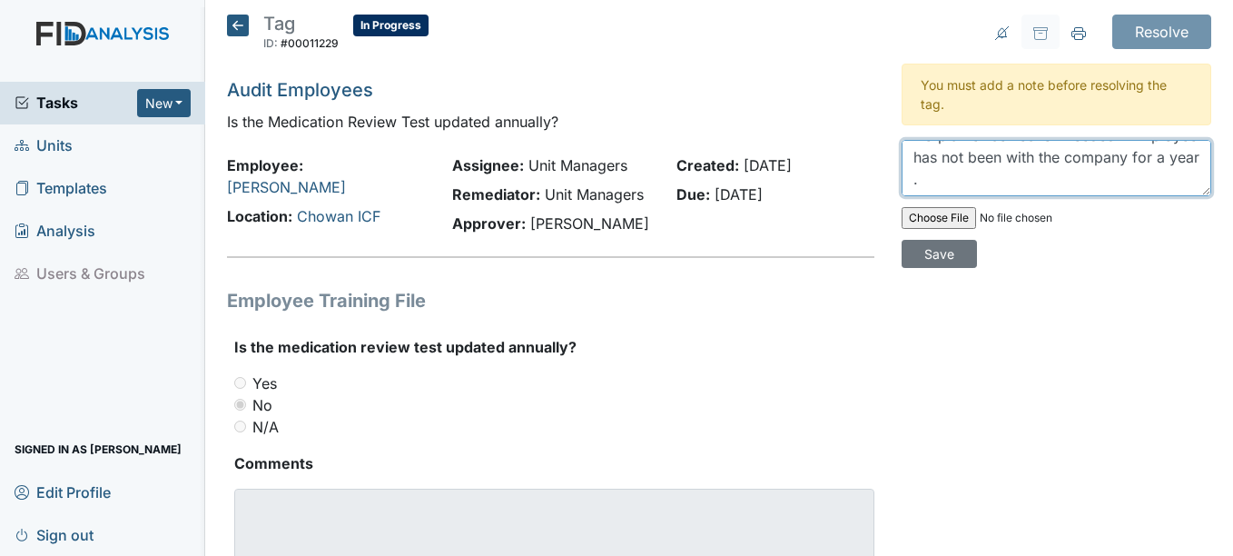
click at [1095, 179] on textarea "No plan of correction needed . Employee has not been with the company for a yea…" at bounding box center [1057, 168] width 310 height 56
type textarea "No plan of correction needed . Employee has not been with the company for a yea…"
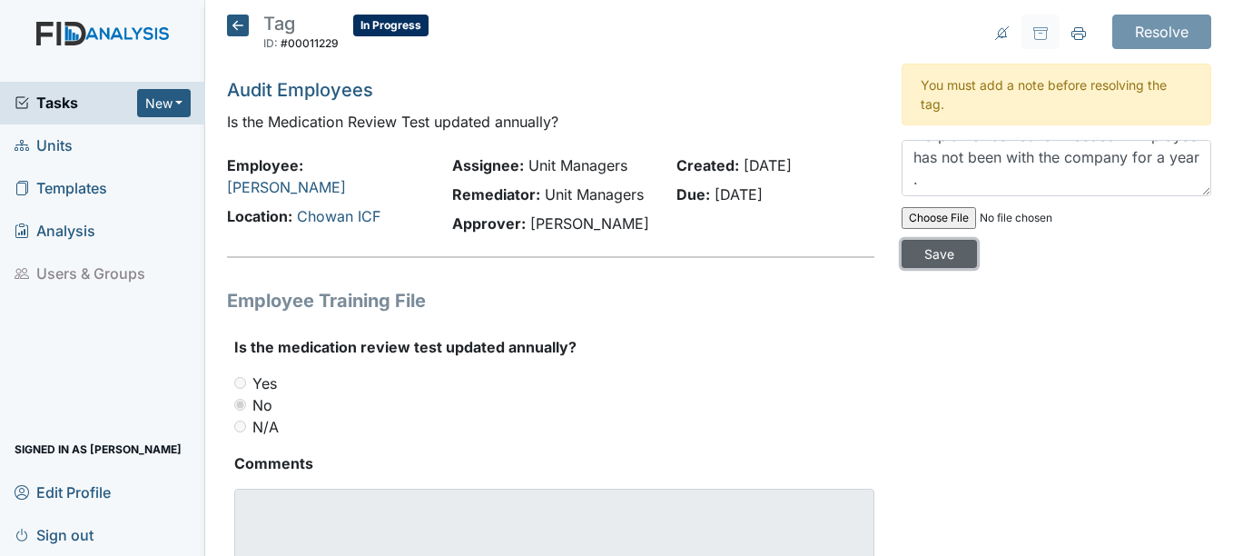
click at [923, 251] on input "Save" at bounding box center [939, 254] width 75 height 28
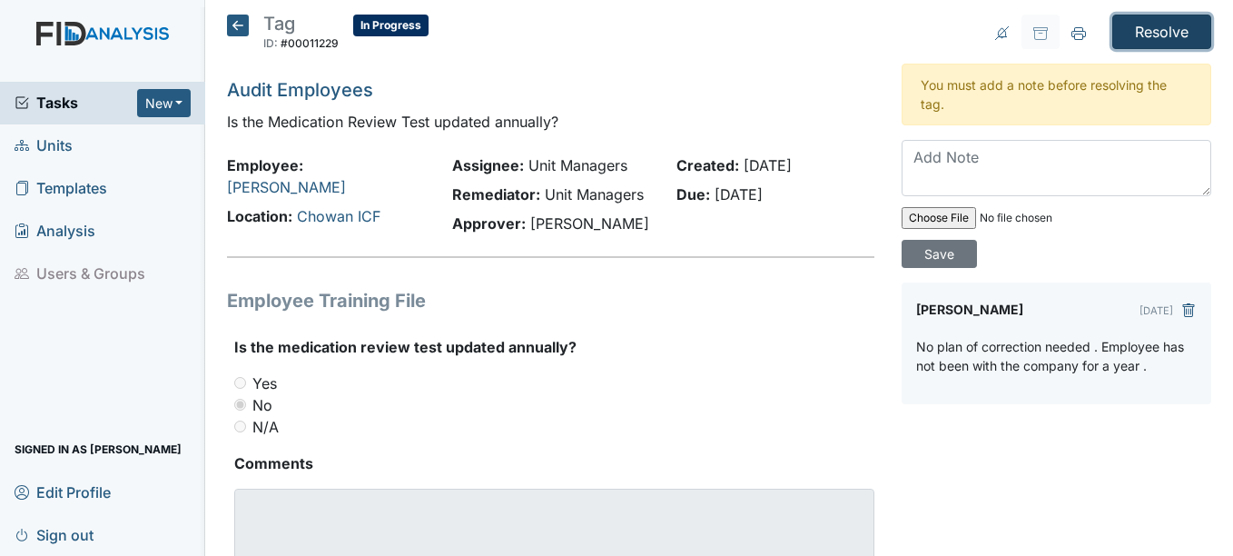
click at [1144, 28] on input "Resolve" at bounding box center [1161, 32] width 99 height 34
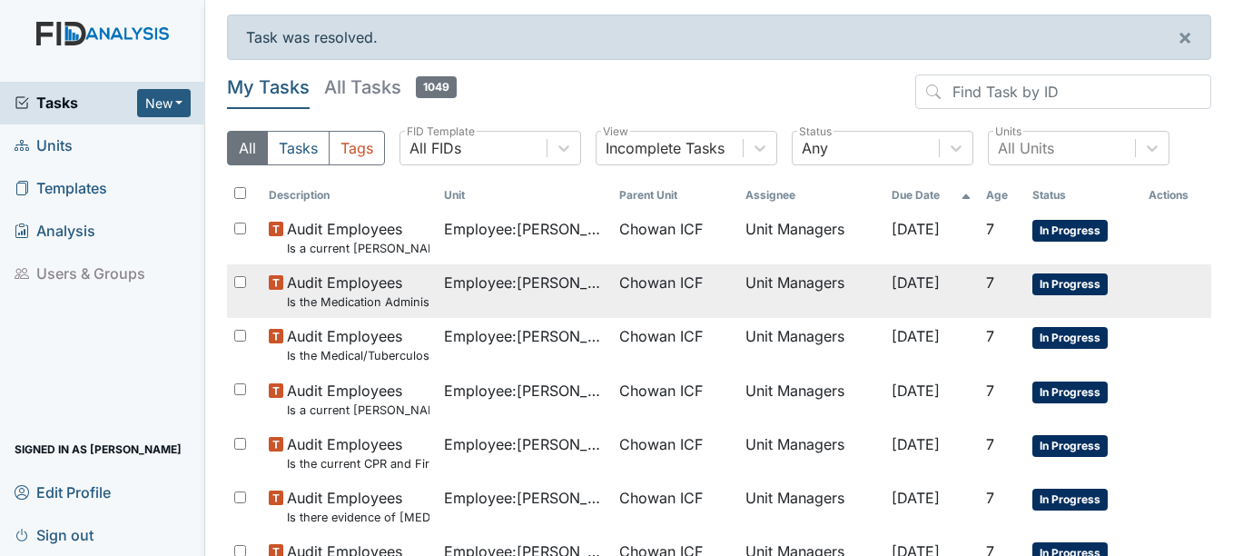
click at [530, 285] on span "Employee : [PERSON_NAME]" at bounding box center [524, 282] width 161 height 22
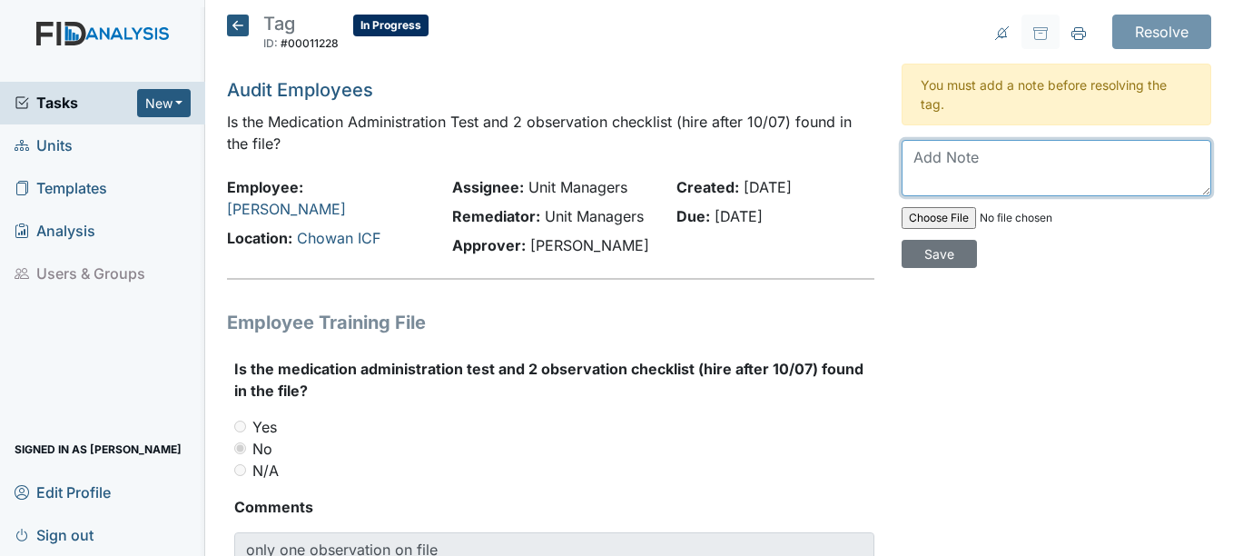
click at [944, 176] on textarea at bounding box center [1057, 168] width 310 height 56
type textarea "N"
paste textarea "Information has been requested and will be added to training file."
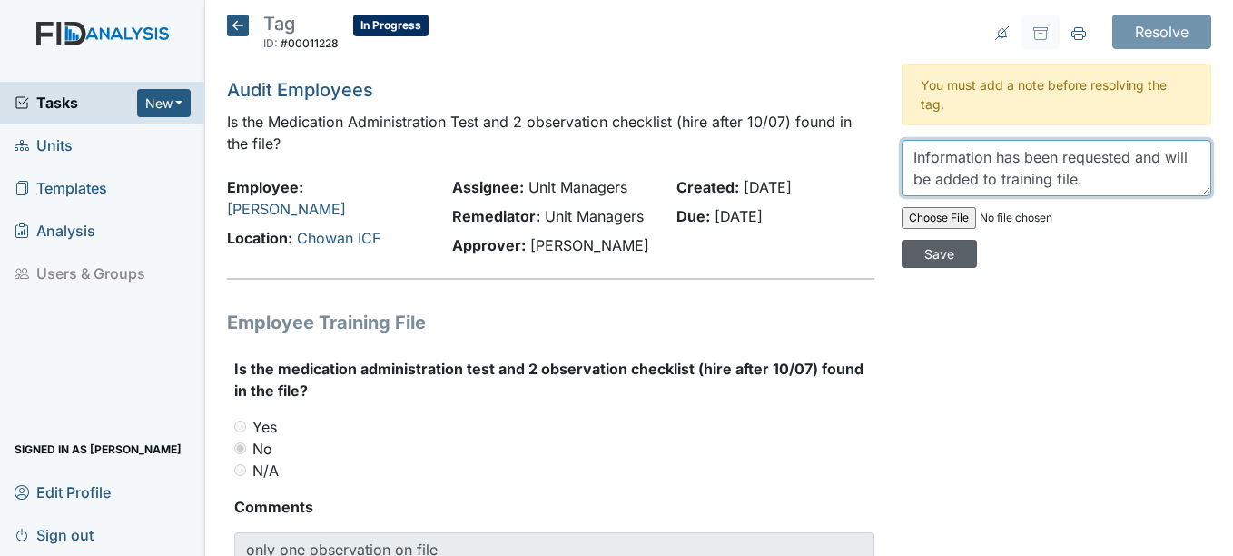
type textarea "Information has been requested and will be added to training file."
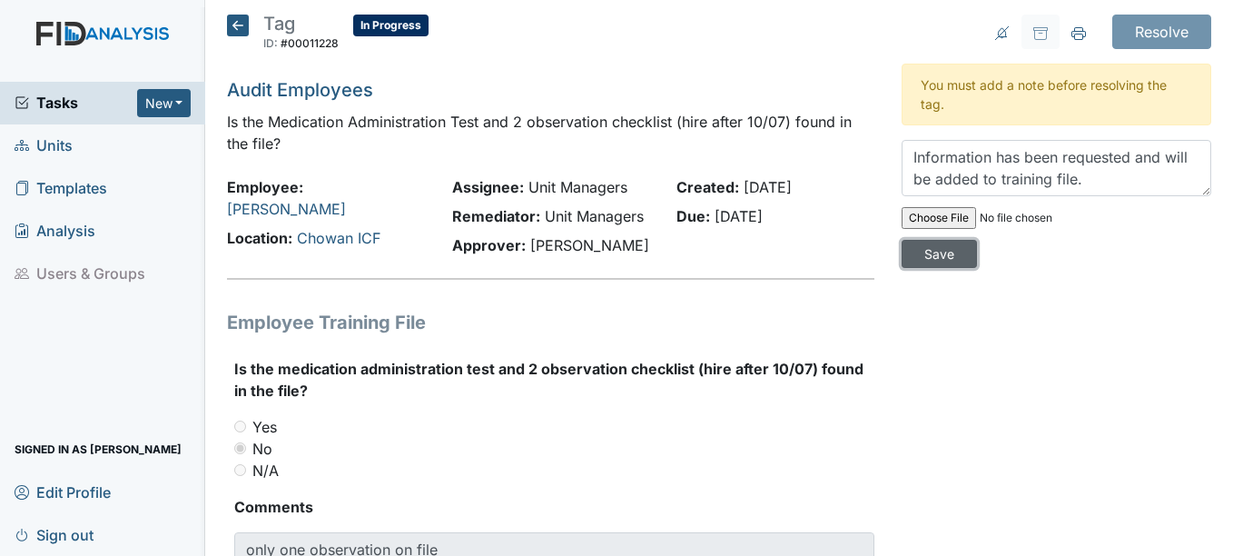
click at [921, 260] on input "Save" at bounding box center [939, 254] width 75 height 28
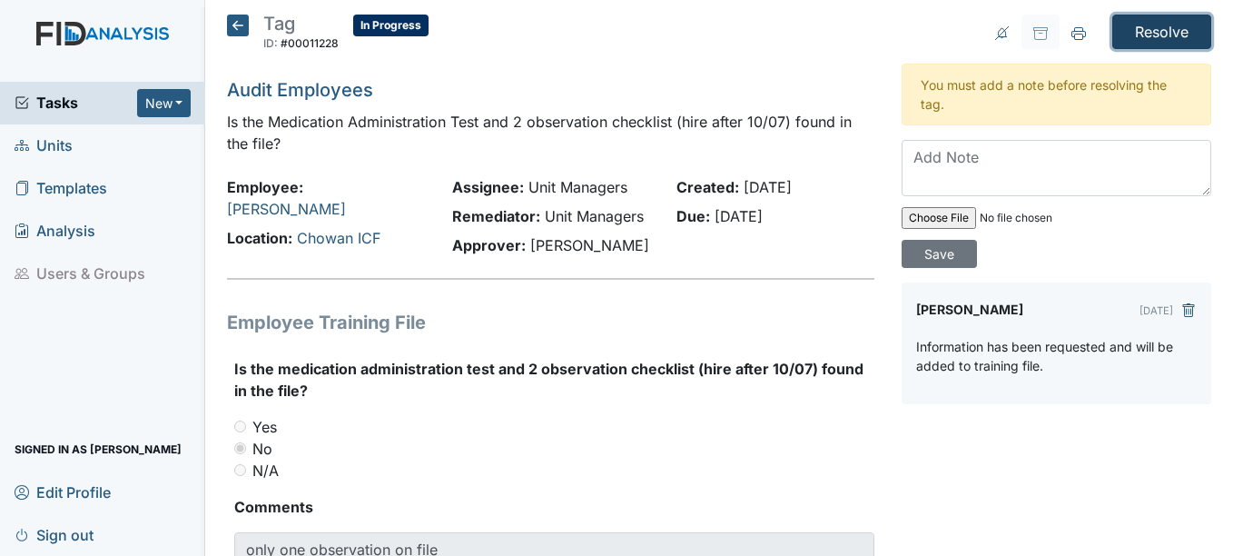
click at [1137, 43] on input "Resolve" at bounding box center [1161, 32] width 99 height 34
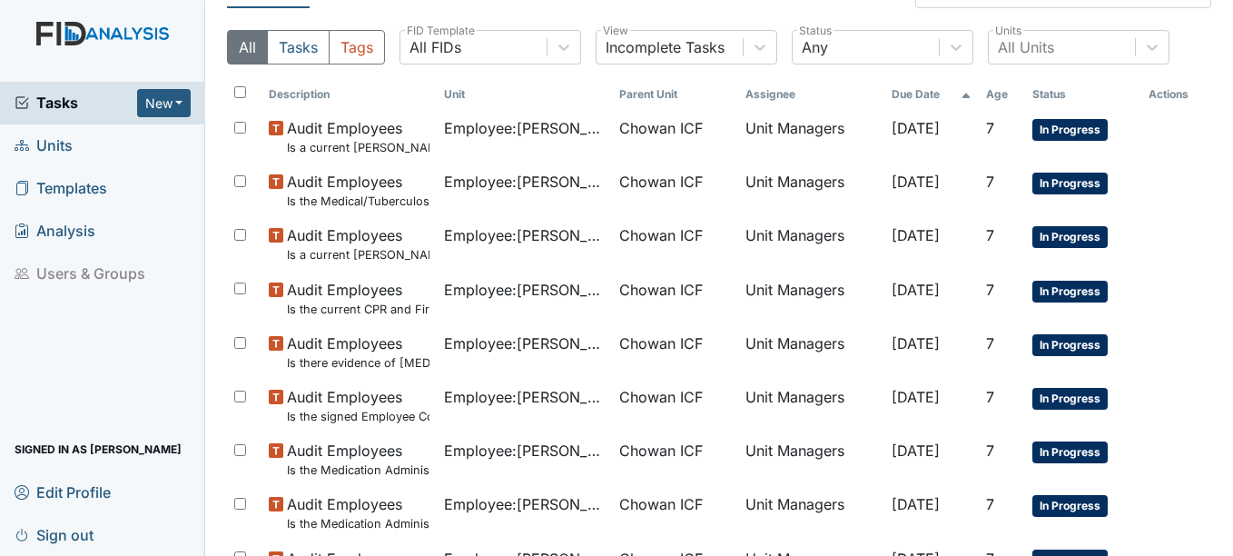
scroll to position [48, 0]
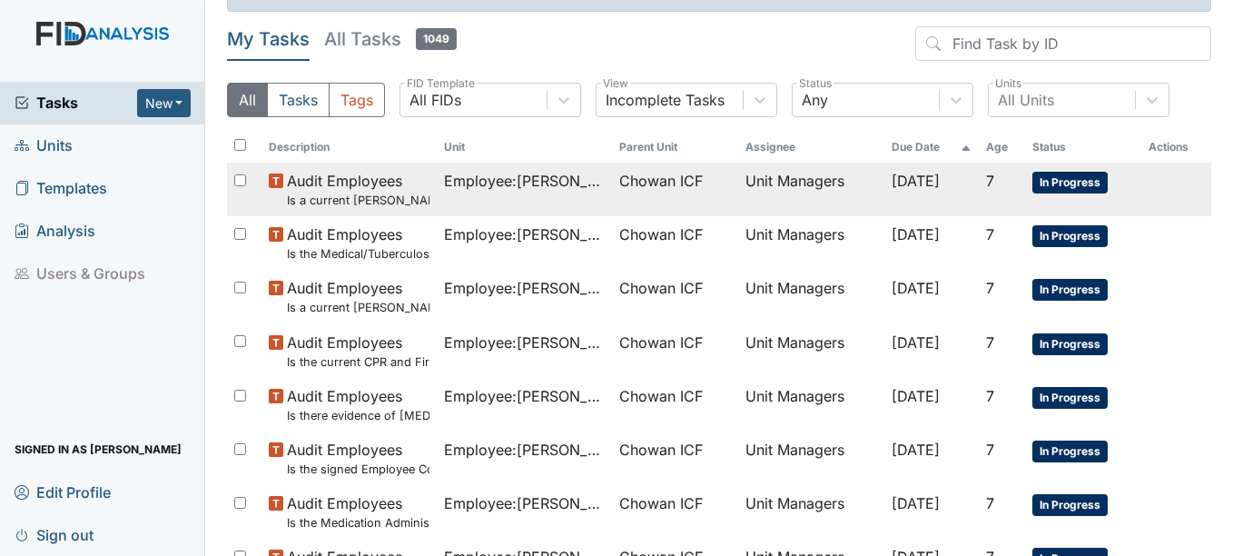
click at [561, 192] on td "Employee : [PERSON_NAME]" at bounding box center [524, 190] width 175 height 54
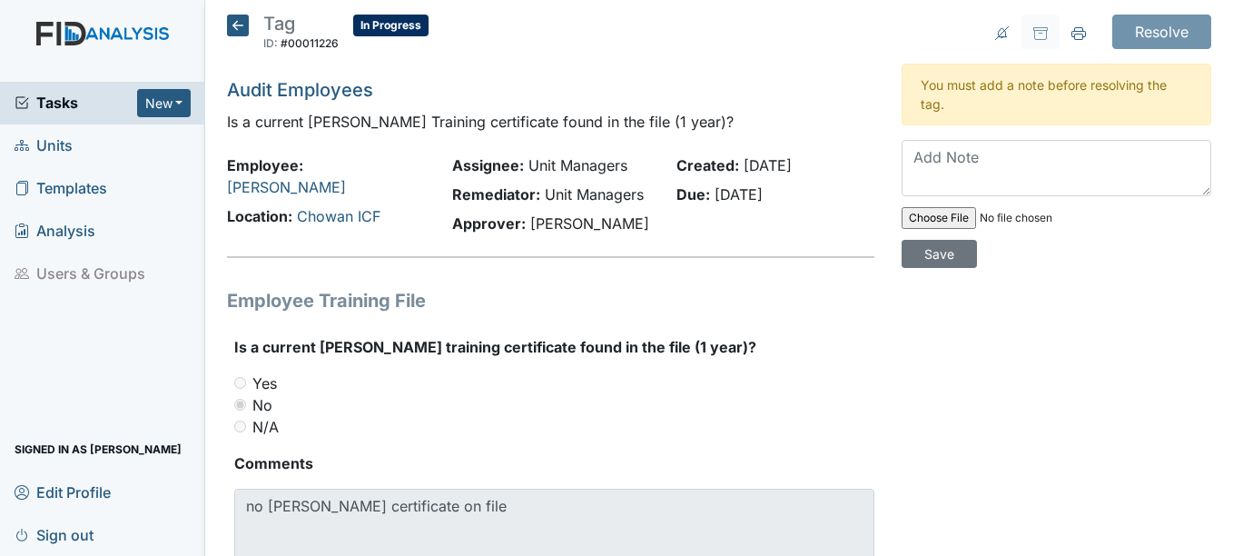
click at [232, 23] on icon at bounding box center [238, 26] width 22 height 22
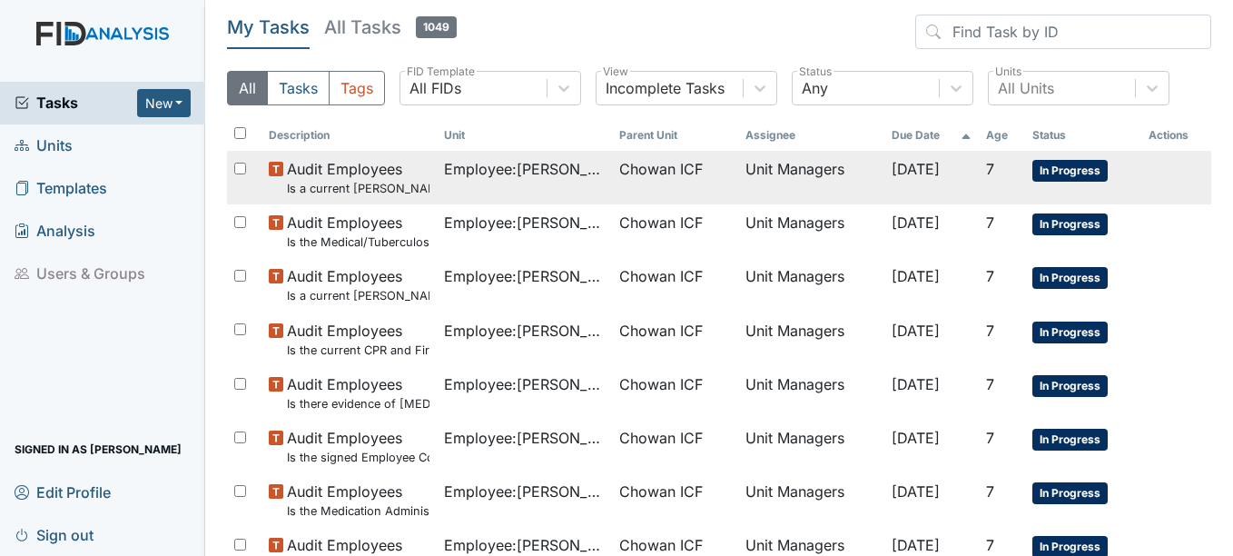
click at [446, 185] on td "Employee : [PERSON_NAME]" at bounding box center [524, 178] width 175 height 54
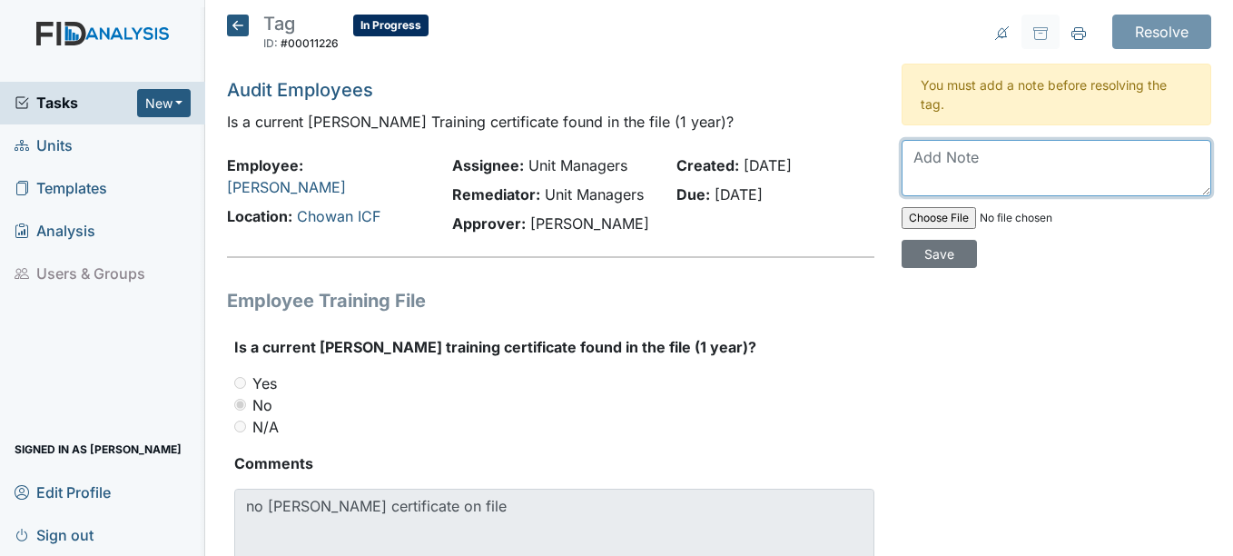
paste textarea "Information has been requested and will be added to training file."
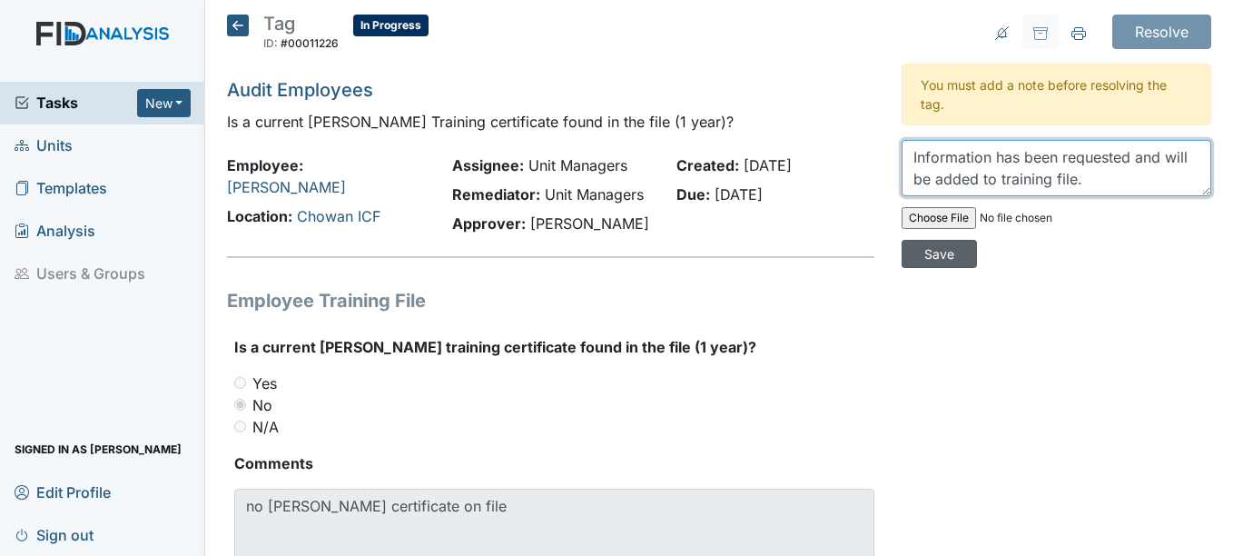
type textarea "Information has been requested and will be added to training file."
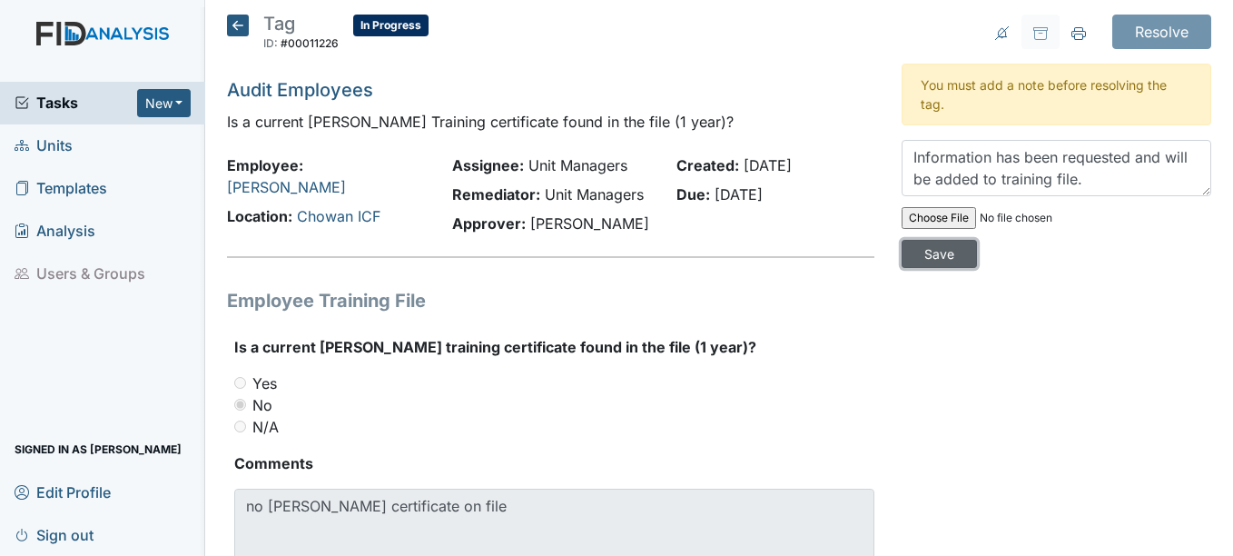
click at [939, 253] on input "Save" at bounding box center [939, 254] width 75 height 28
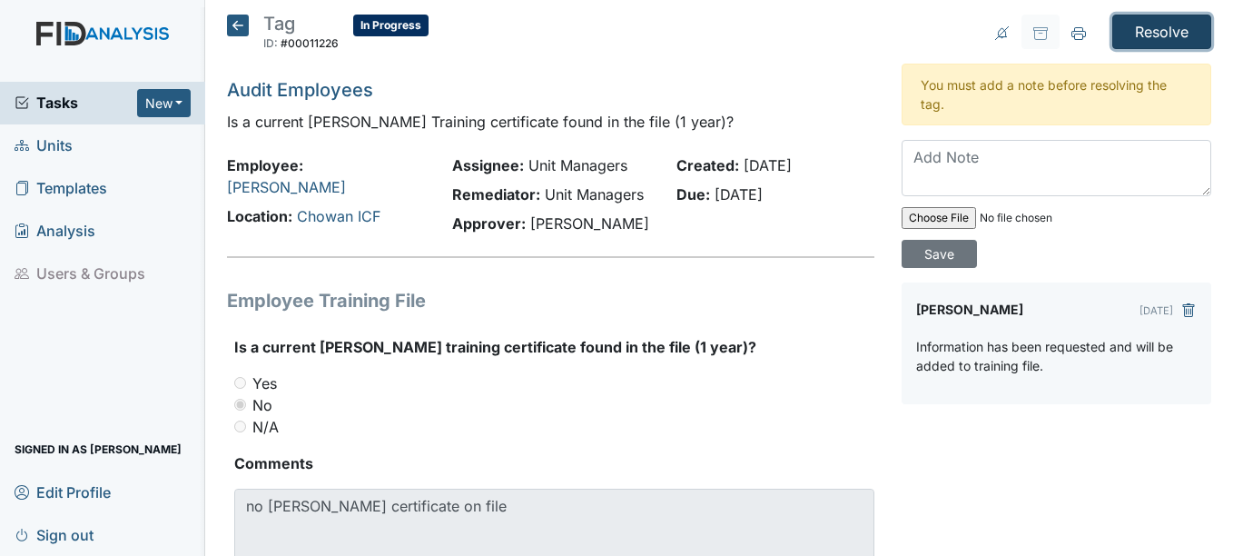
click at [1133, 21] on input "Resolve" at bounding box center [1161, 32] width 99 height 34
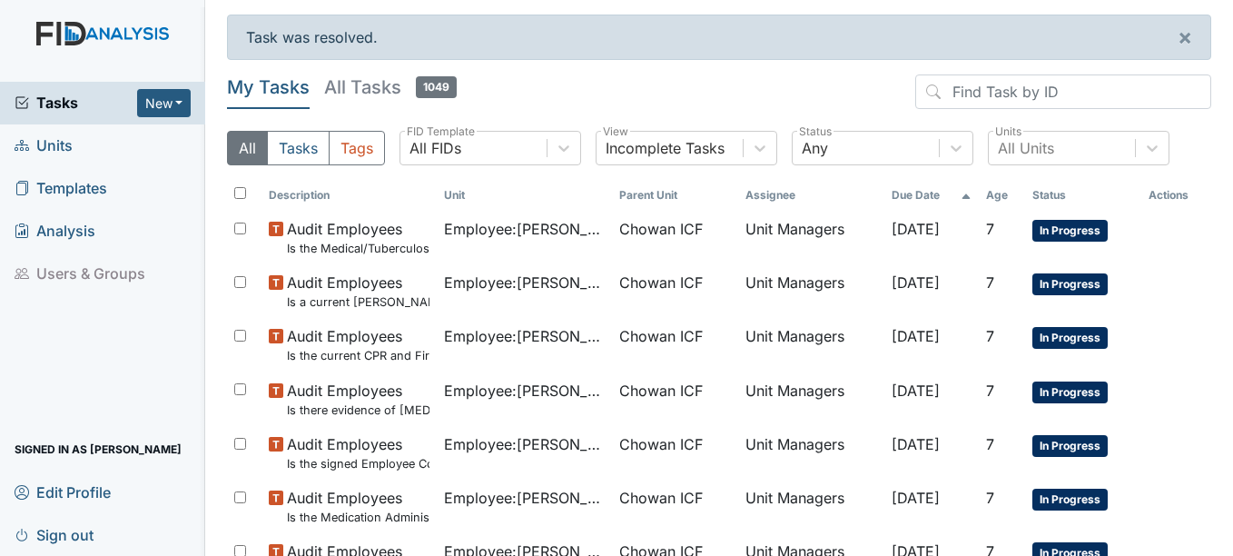
scroll to position [91, 0]
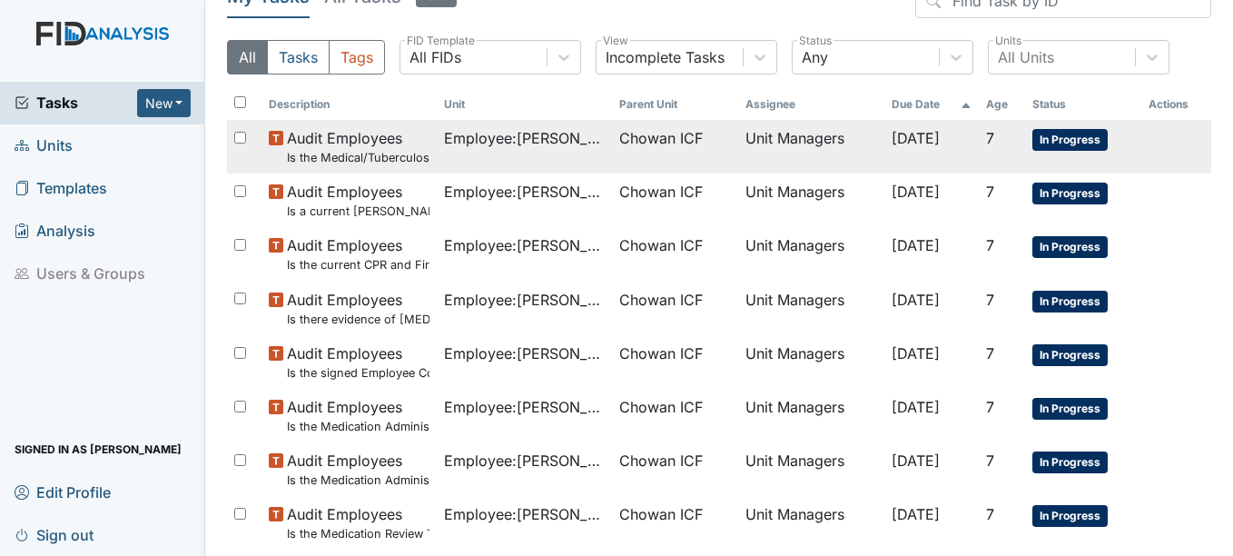
click at [530, 138] on span "Employee : Mason, Debbie" at bounding box center [524, 138] width 161 height 22
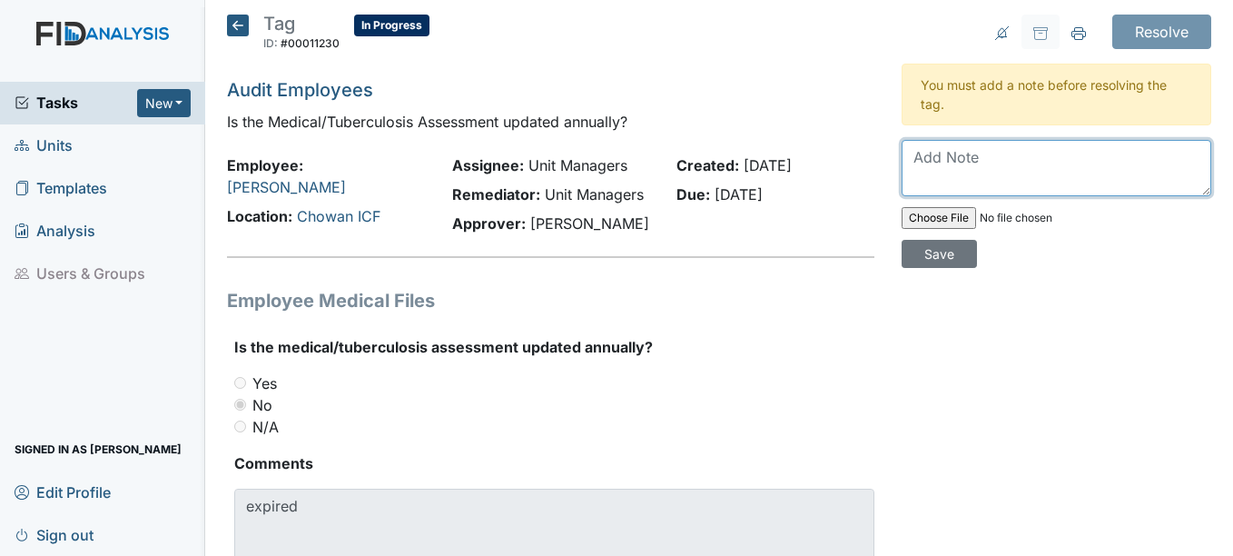
click at [957, 156] on textarea at bounding box center [1057, 168] width 310 height 56
click at [913, 161] on textarea "has been updated and added to training file ." at bounding box center [1057, 168] width 310 height 56
type textarea "Has been updated and added to training file ."
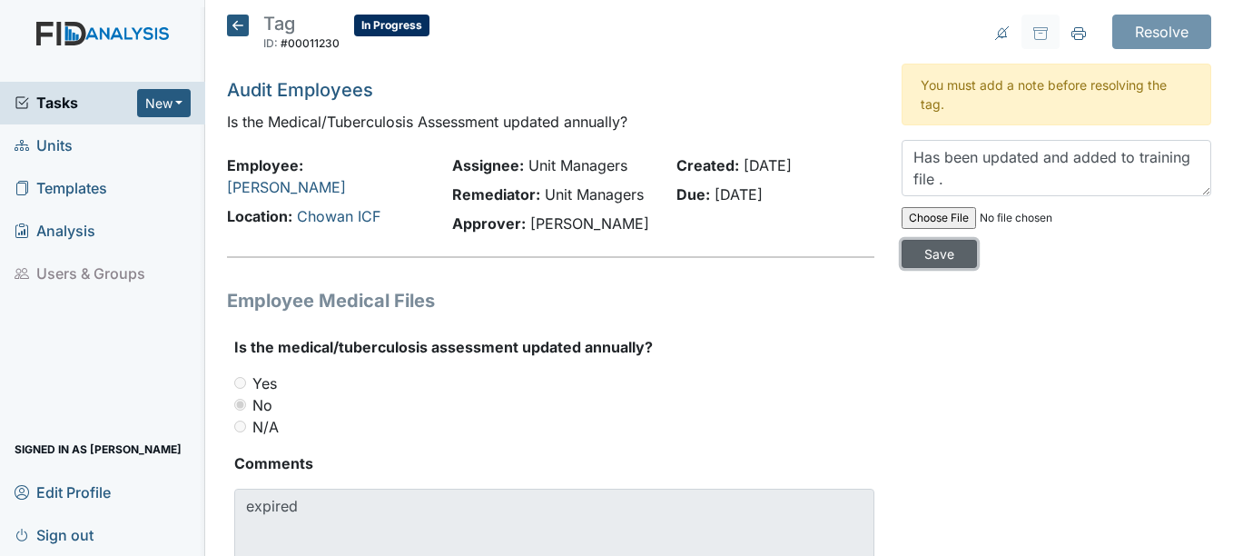
click at [945, 239] on div "Has been updated and added to training file . Save" at bounding box center [1057, 204] width 310 height 128
click at [928, 246] on input "Save" at bounding box center [939, 254] width 75 height 28
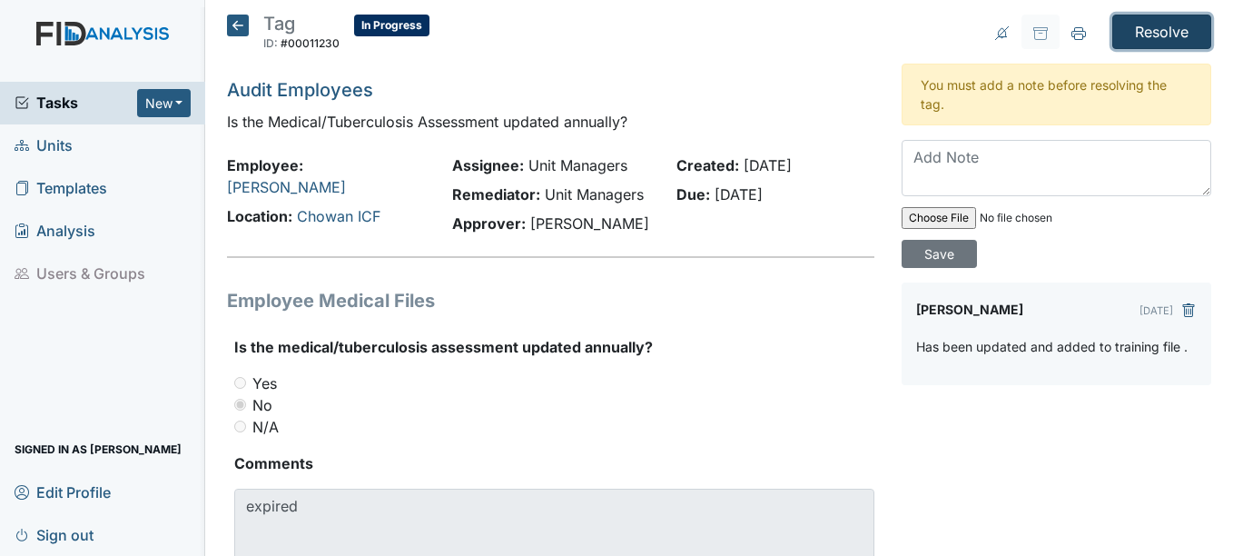
click at [1123, 37] on input "Resolve" at bounding box center [1161, 32] width 99 height 34
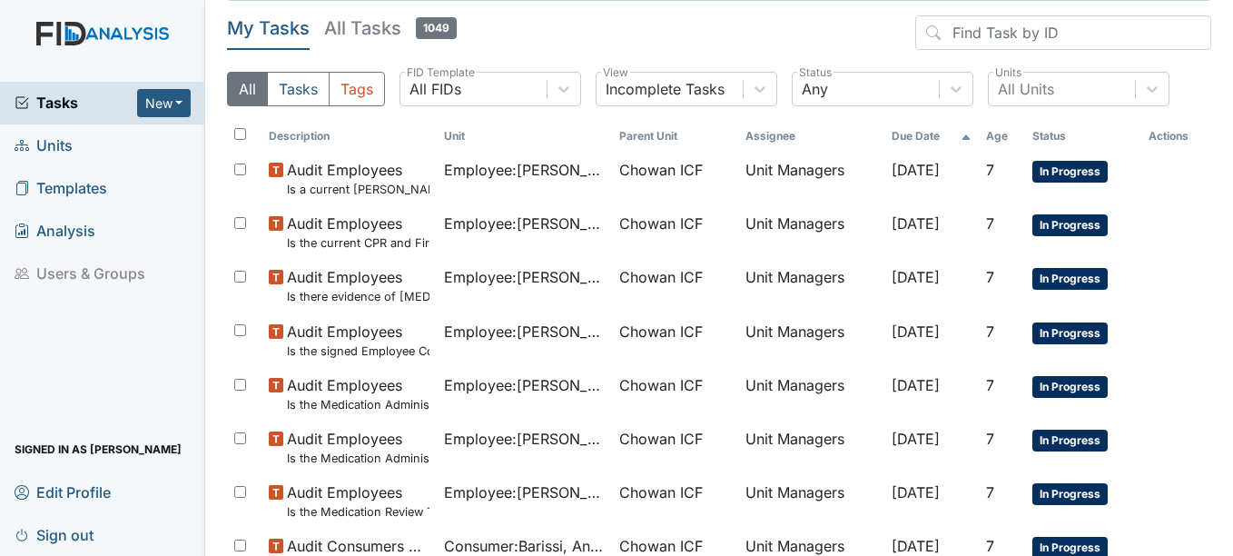
scroll to position [91, 0]
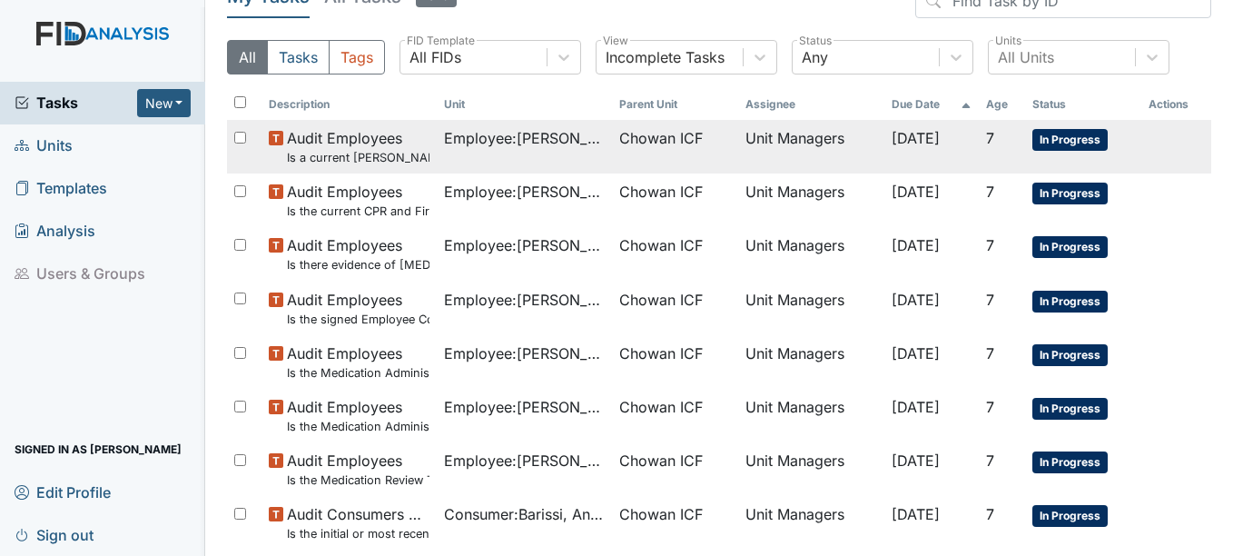
click at [566, 139] on span "Employee : [PERSON_NAME]" at bounding box center [524, 138] width 161 height 22
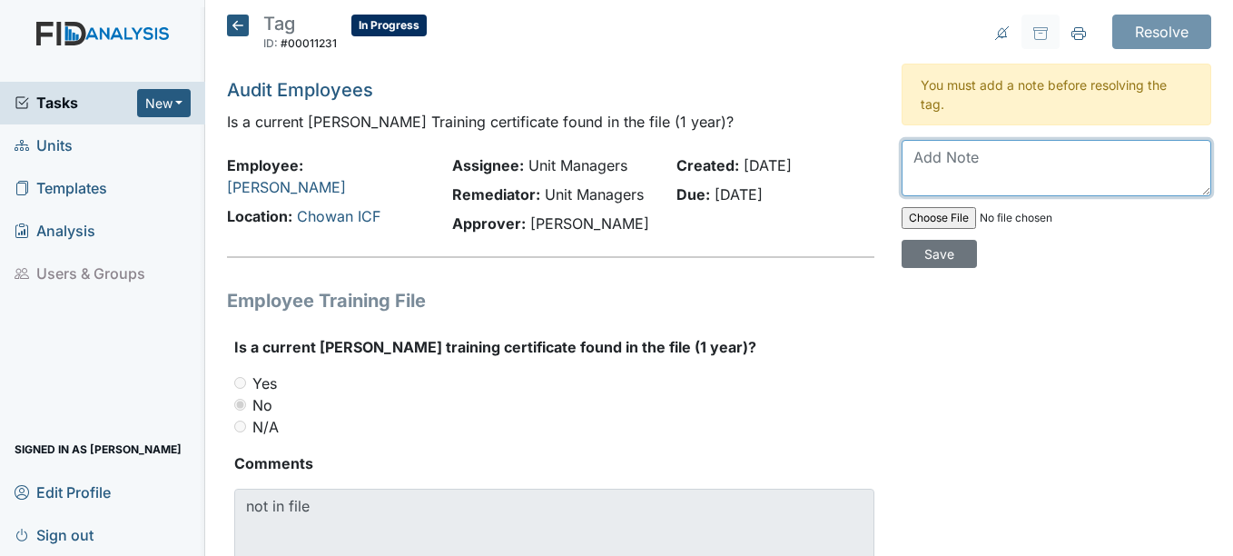
click at [980, 171] on textarea at bounding box center [1057, 168] width 310 height 56
click at [1004, 182] on textarea "Has been requested and added to training file" at bounding box center [1057, 168] width 310 height 56
type textarea "Has been requested and added to training file ."
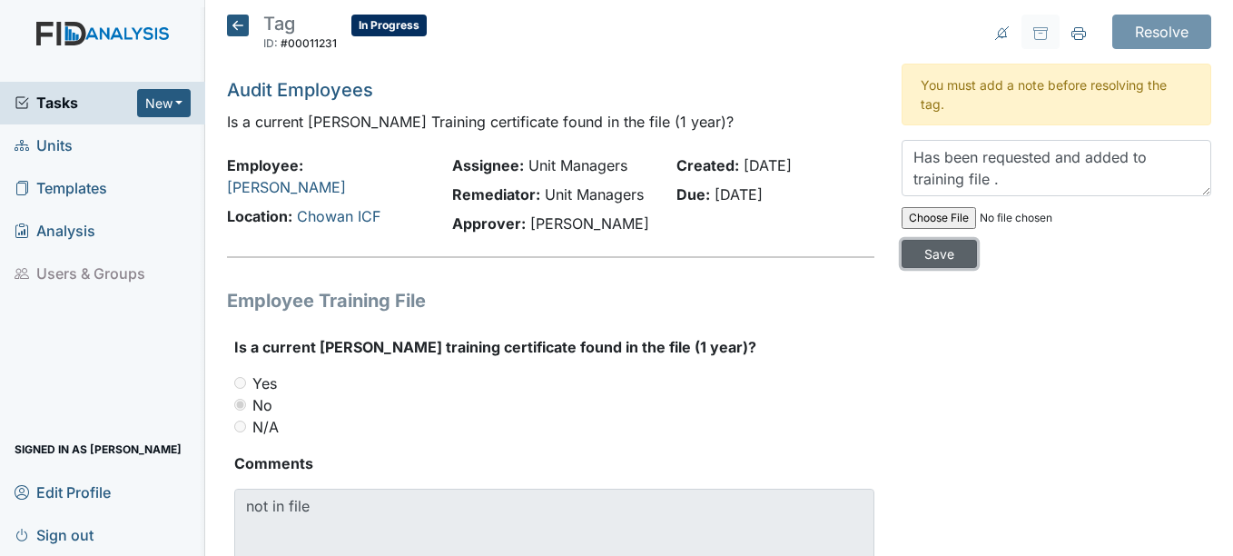
click at [914, 256] on input "Save" at bounding box center [939, 254] width 75 height 28
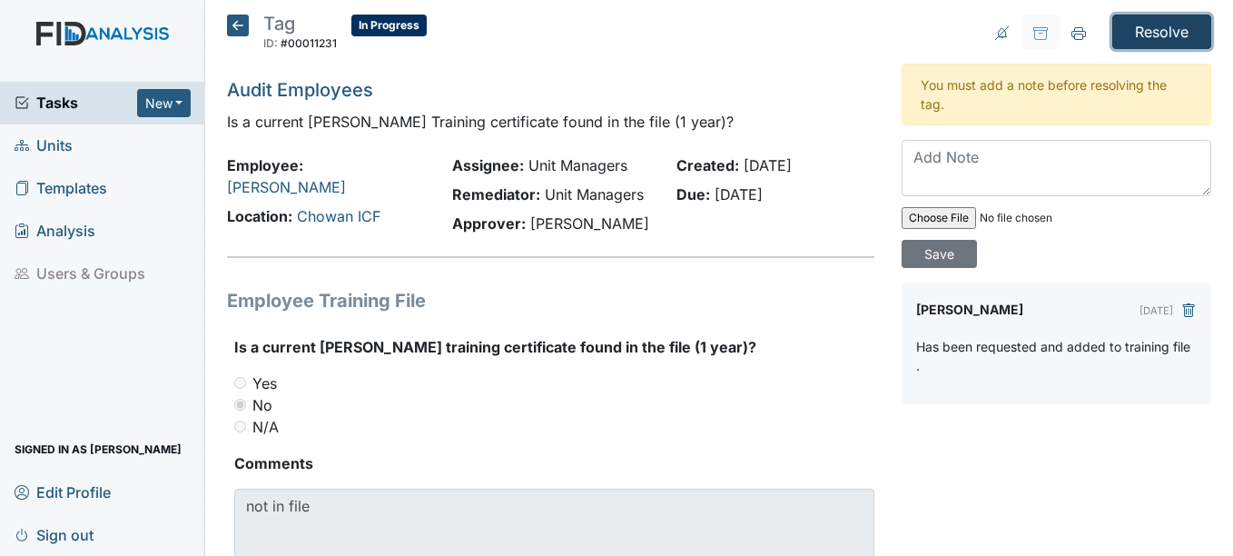
click at [1120, 41] on input "Resolve" at bounding box center [1161, 32] width 99 height 34
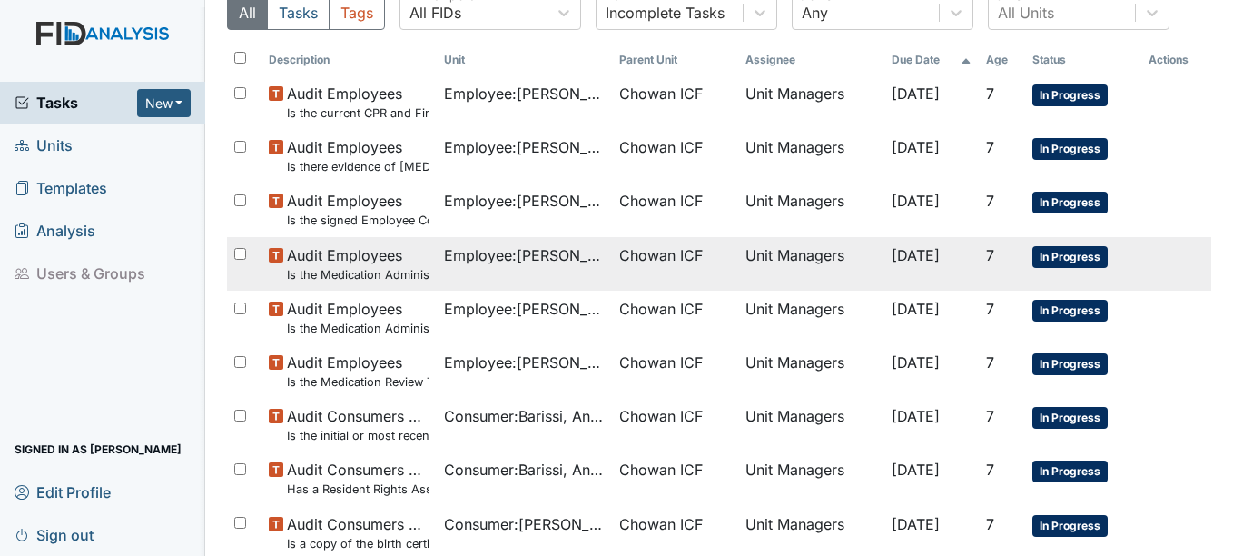
scroll to position [68, 0]
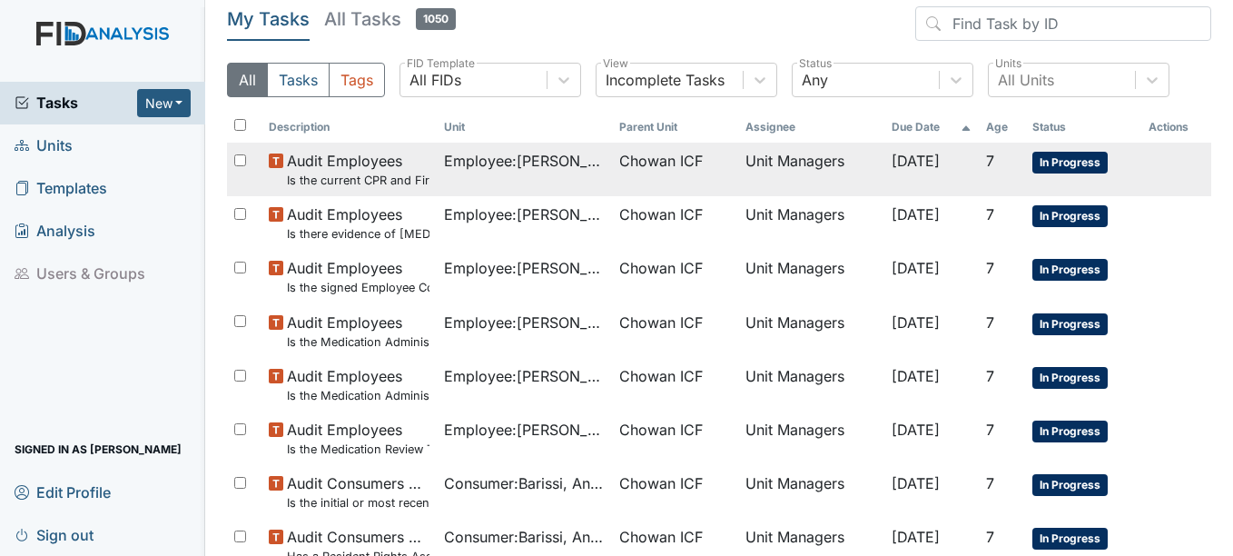
click at [545, 161] on span "Employee : Mason, Debbie" at bounding box center [524, 161] width 161 height 22
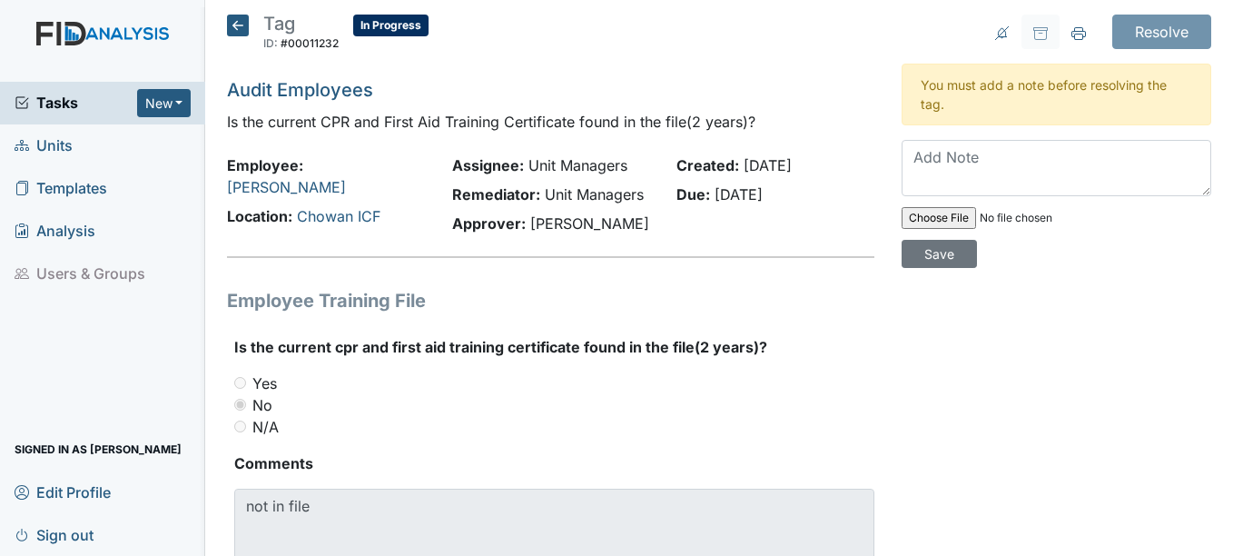
click at [240, 25] on icon at bounding box center [238, 26] width 22 height 22
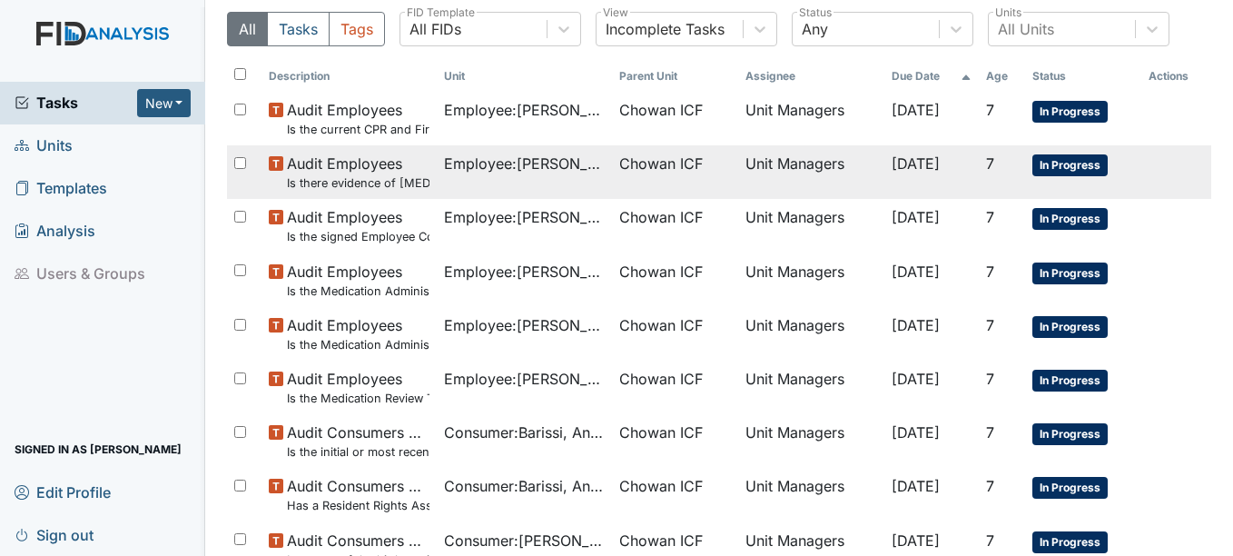
scroll to position [91, 0]
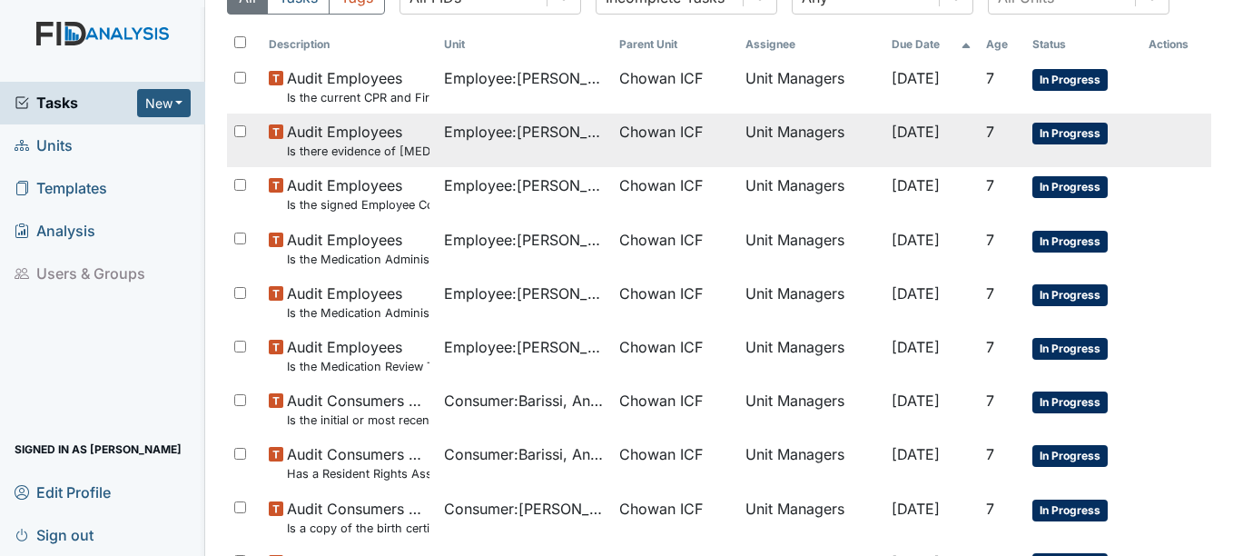
click at [695, 131] on span "Chowan ICF" at bounding box center [675, 132] width 112 height 22
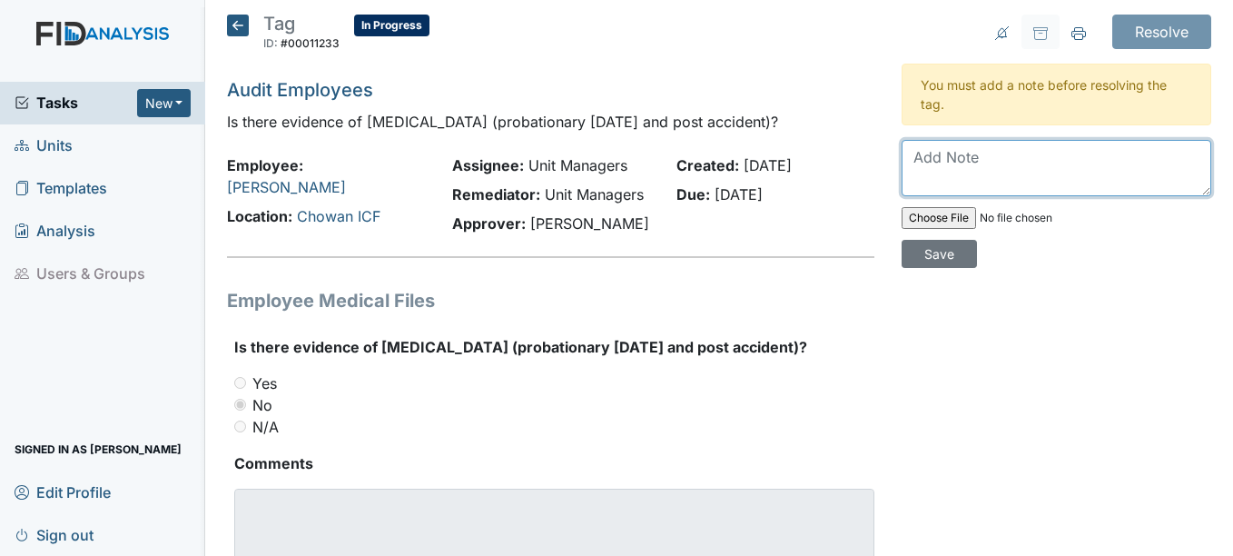
click at [1002, 177] on textarea at bounding box center [1057, 168] width 310 height 56
type textarea "No longer an employee."
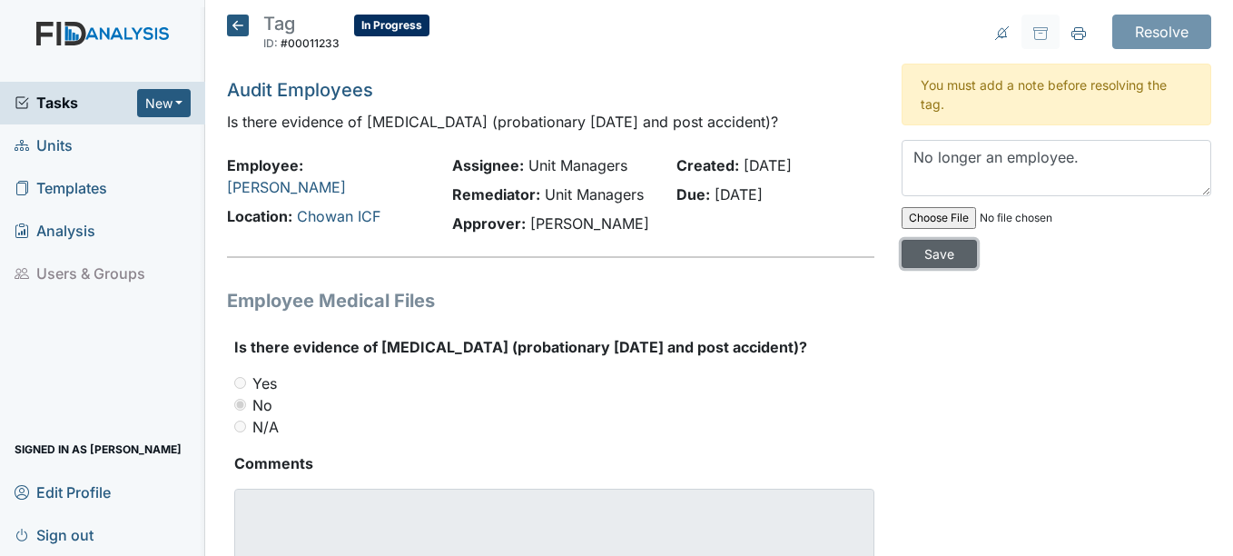
click at [948, 258] on input "Save" at bounding box center [939, 254] width 75 height 28
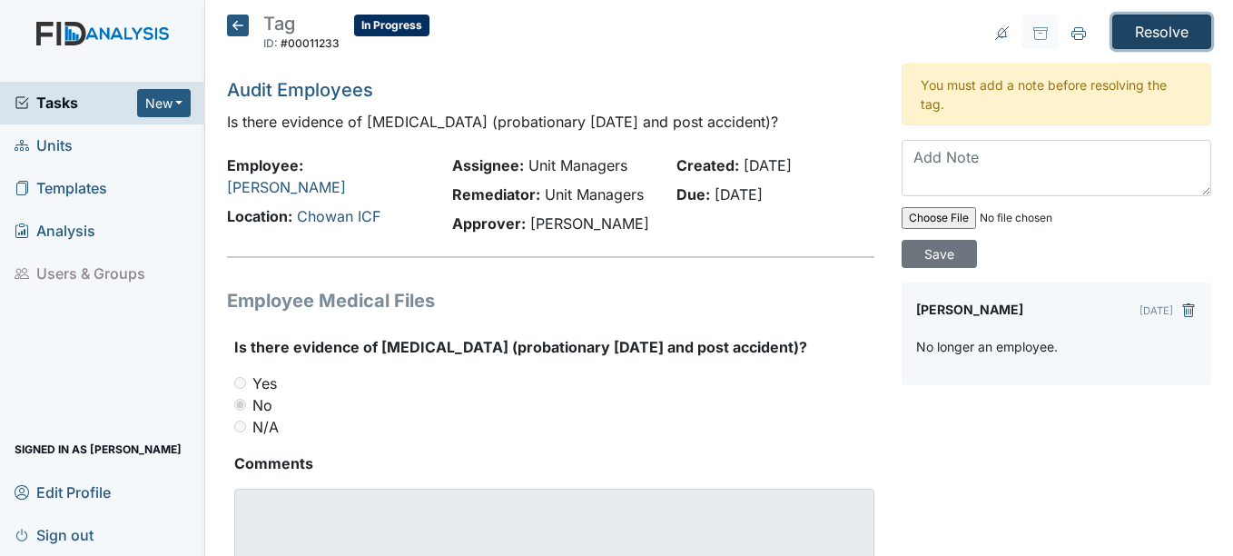
click at [1127, 25] on input "Resolve" at bounding box center [1161, 32] width 99 height 34
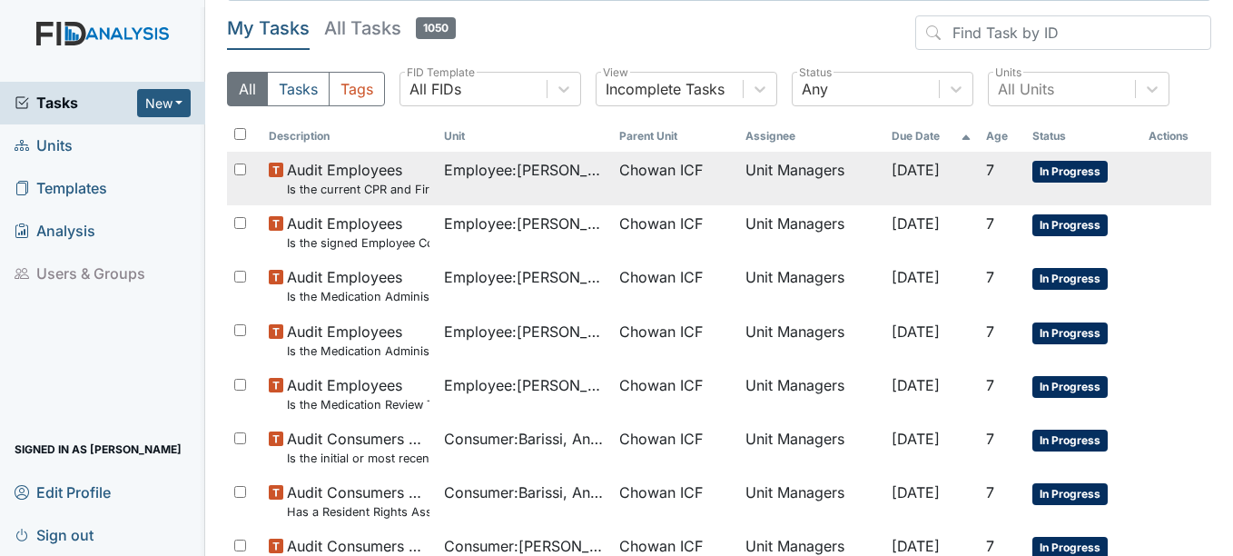
scroll to position [91, 0]
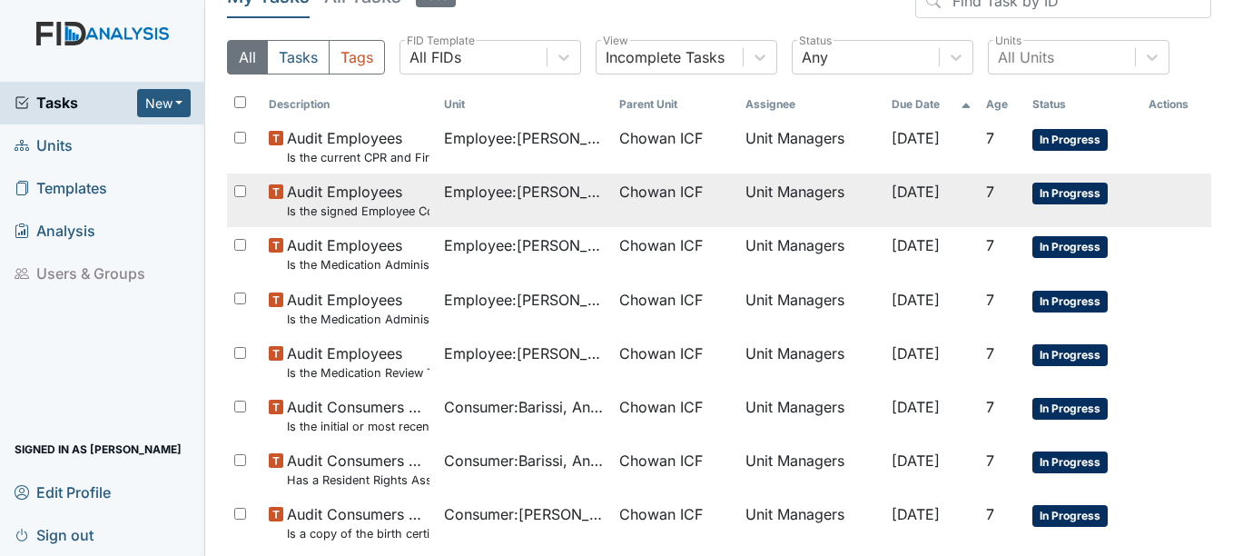
click at [570, 205] on td "Employee : [GEOGRAPHIC_DATA][PERSON_NAME]" at bounding box center [524, 200] width 175 height 54
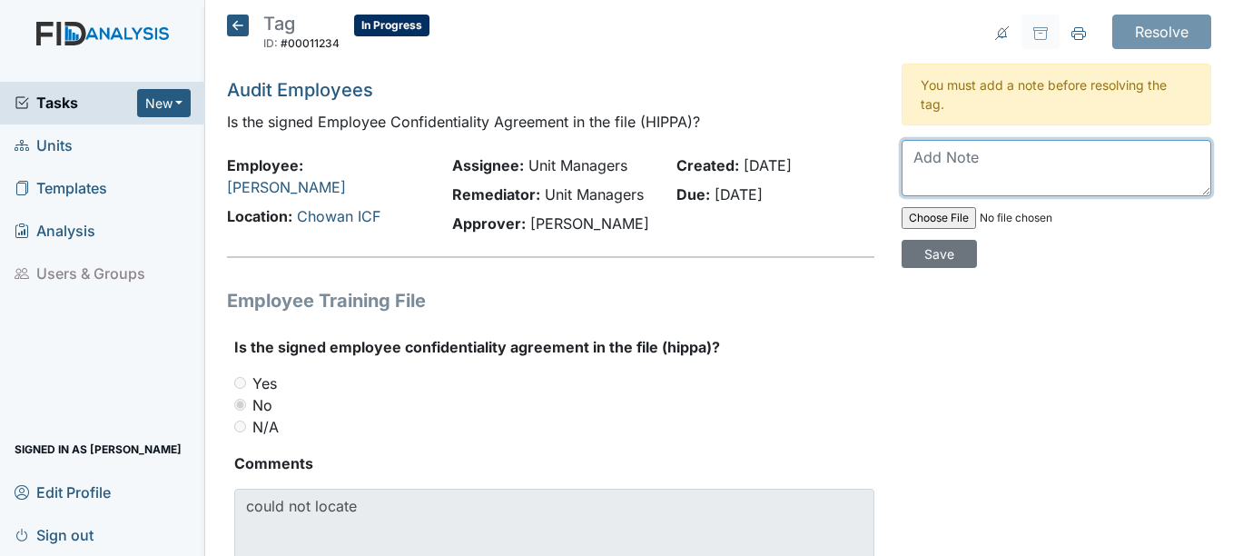
click at [1016, 187] on textarea at bounding box center [1057, 168] width 310 height 56
type textarea "No longer a employee."
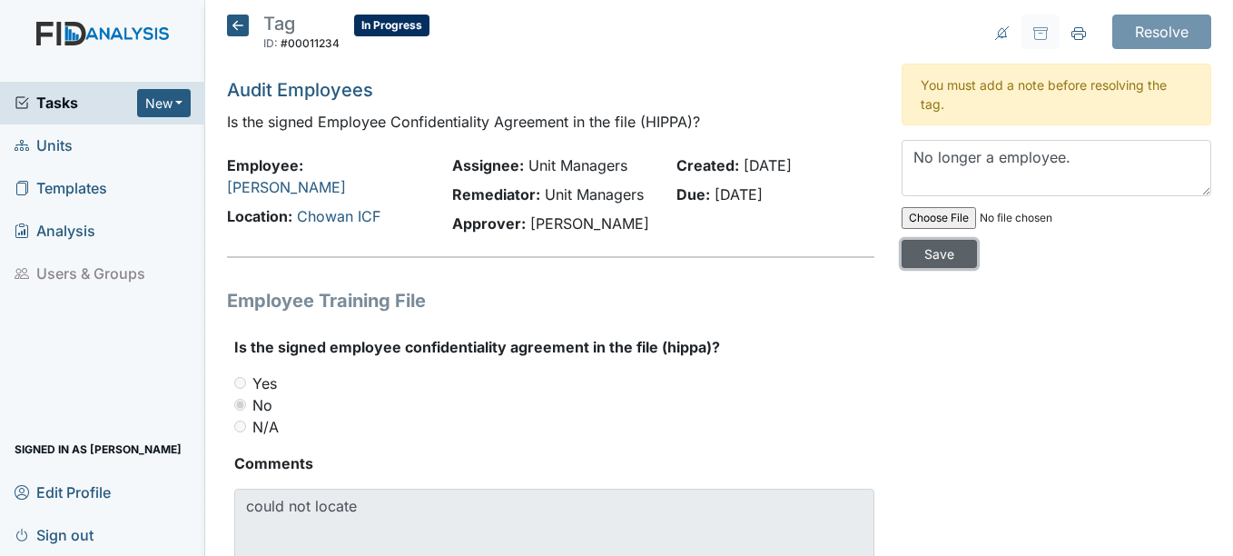
click at [932, 258] on input "Save" at bounding box center [939, 254] width 75 height 28
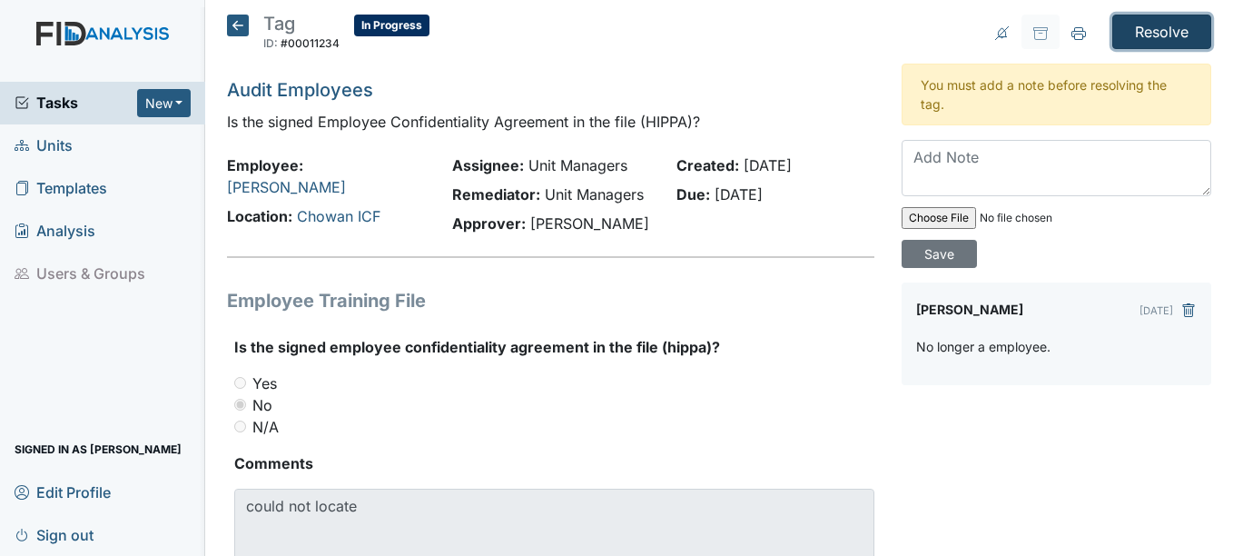
click at [1119, 25] on input "Resolve" at bounding box center [1161, 32] width 99 height 34
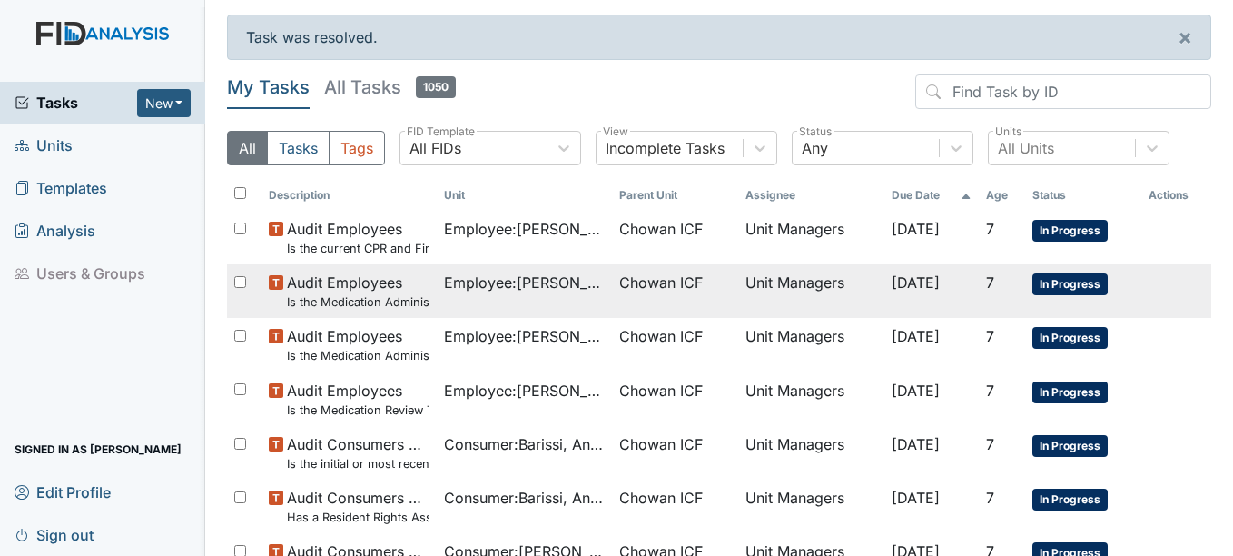
click at [539, 283] on span "Employee : Parker, TeShawn" at bounding box center [524, 282] width 161 height 22
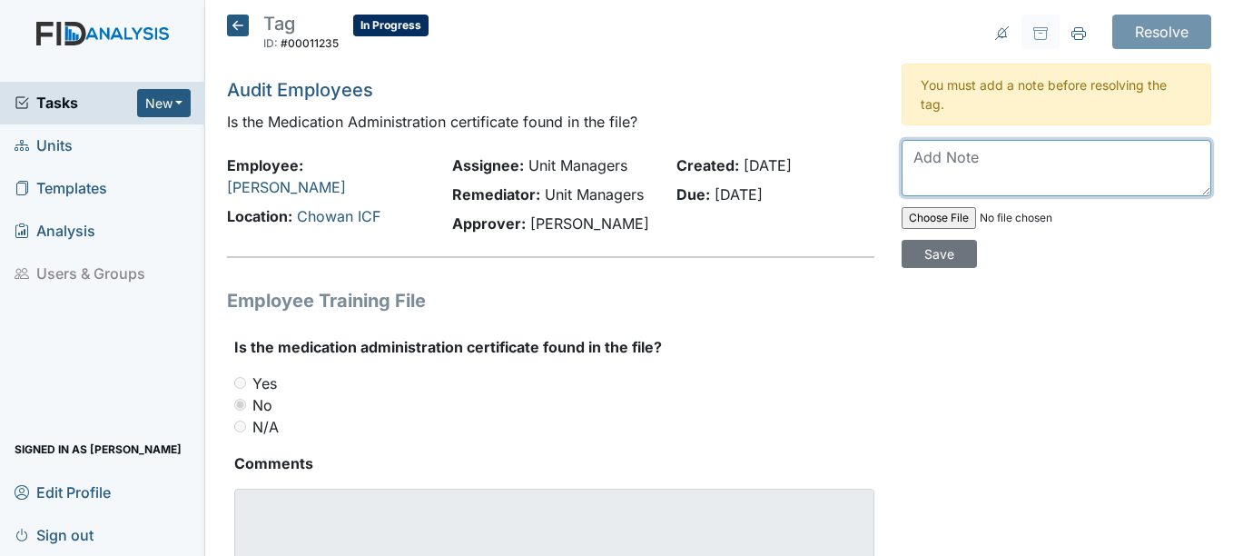
click at [993, 175] on textarea at bounding box center [1057, 168] width 310 height 56
type textarea "No longer a employee."
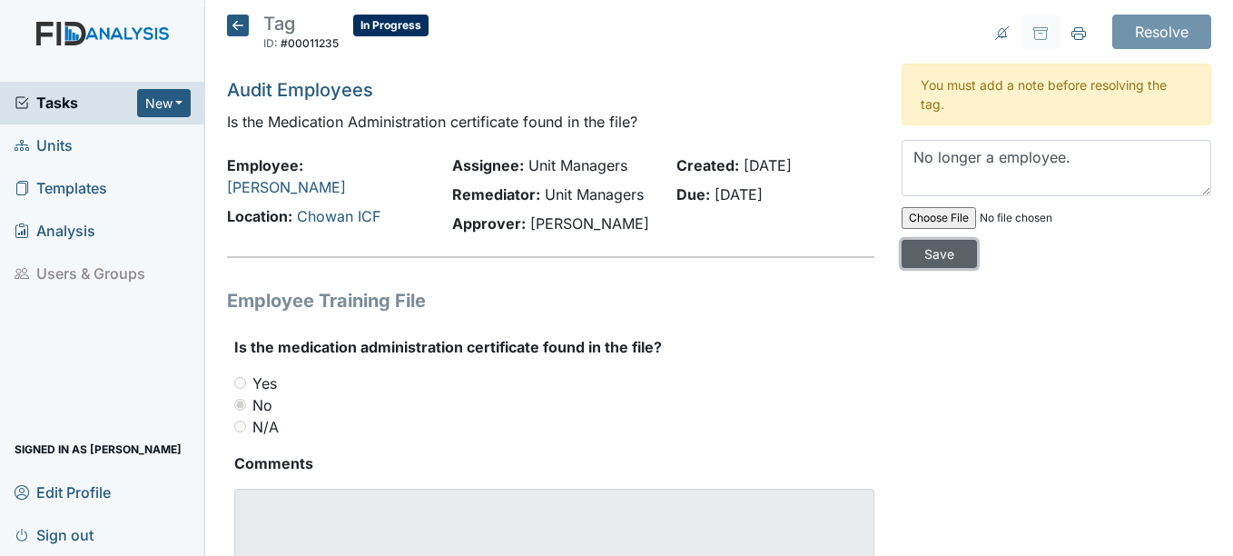
click at [906, 252] on input "Save" at bounding box center [939, 254] width 75 height 28
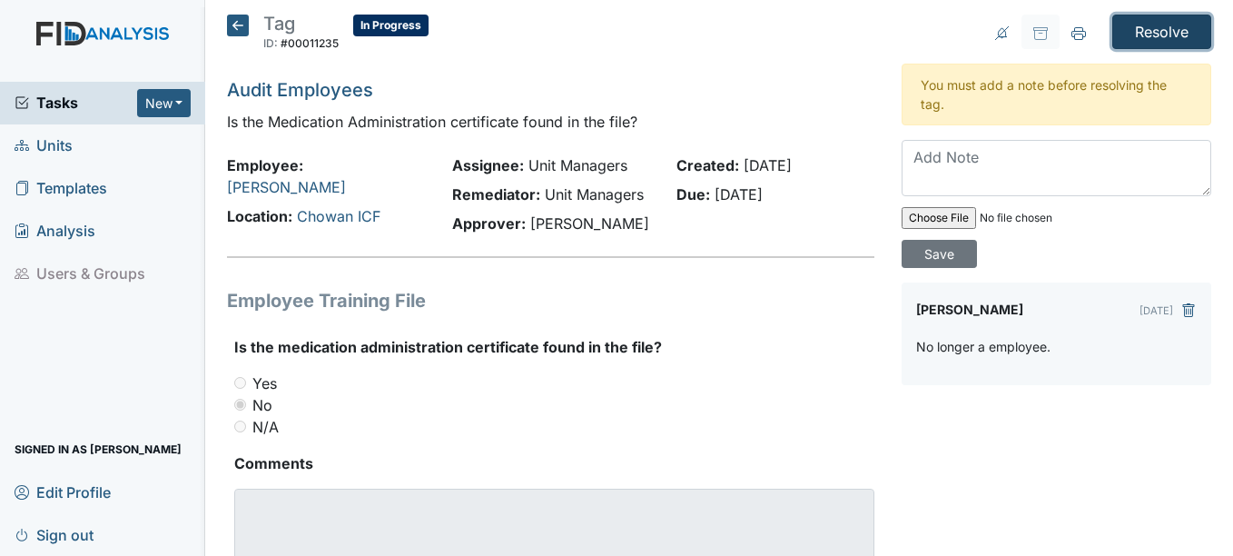
click at [1121, 34] on input "Resolve" at bounding box center [1161, 32] width 99 height 34
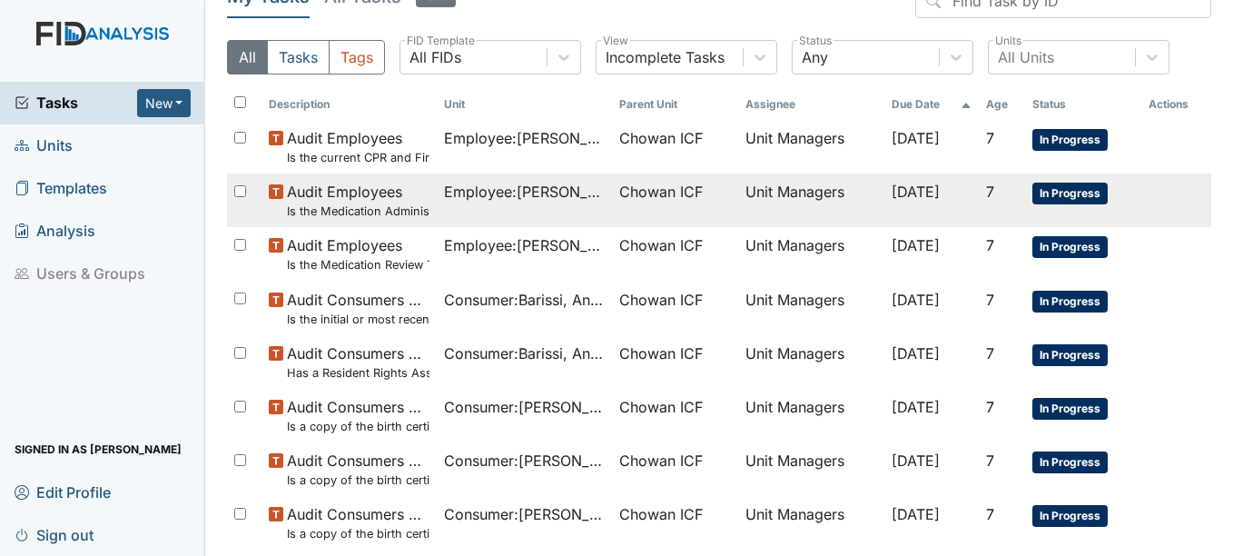
scroll to position [182, 0]
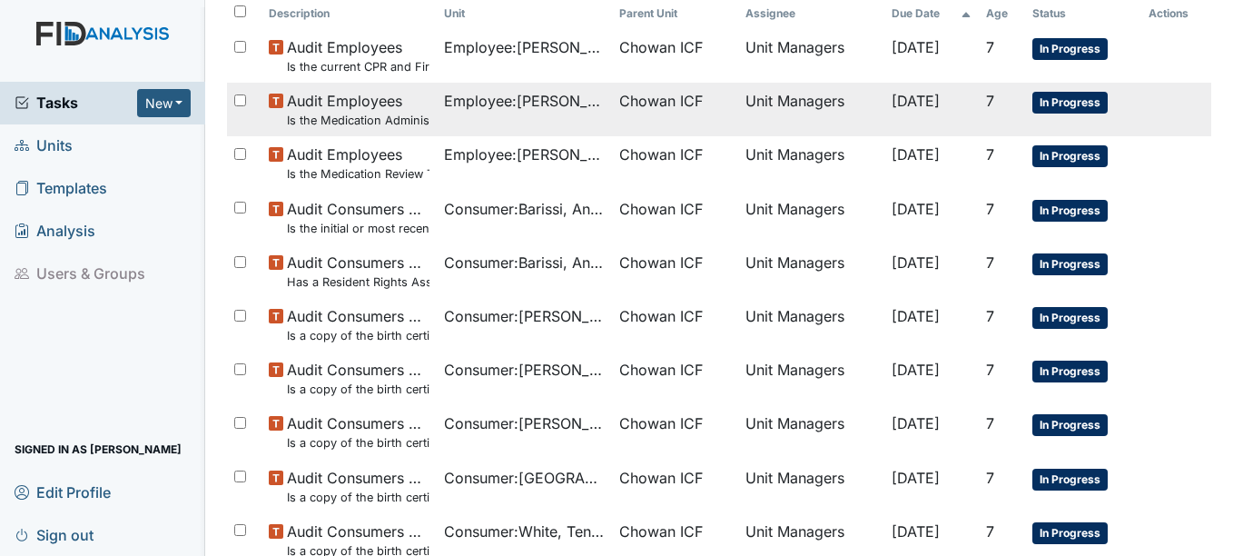
click at [616, 113] on td "Chowan ICF" at bounding box center [675, 110] width 126 height 54
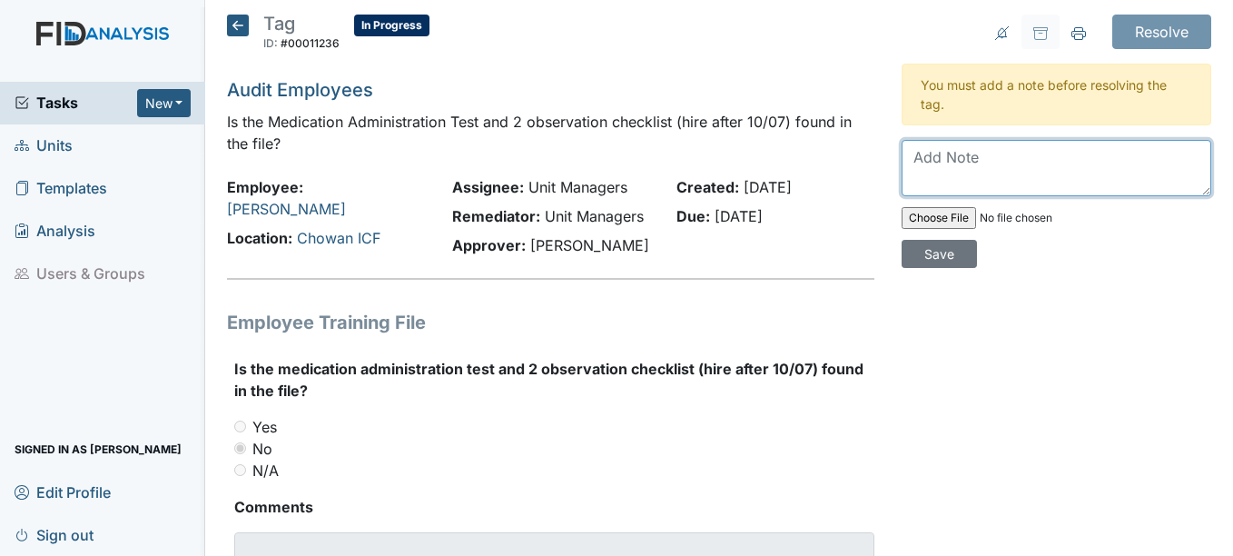
click at [999, 163] on textarea at bounding box center [1057, 168] width 310 height 56
type textarea "No longer a employee."
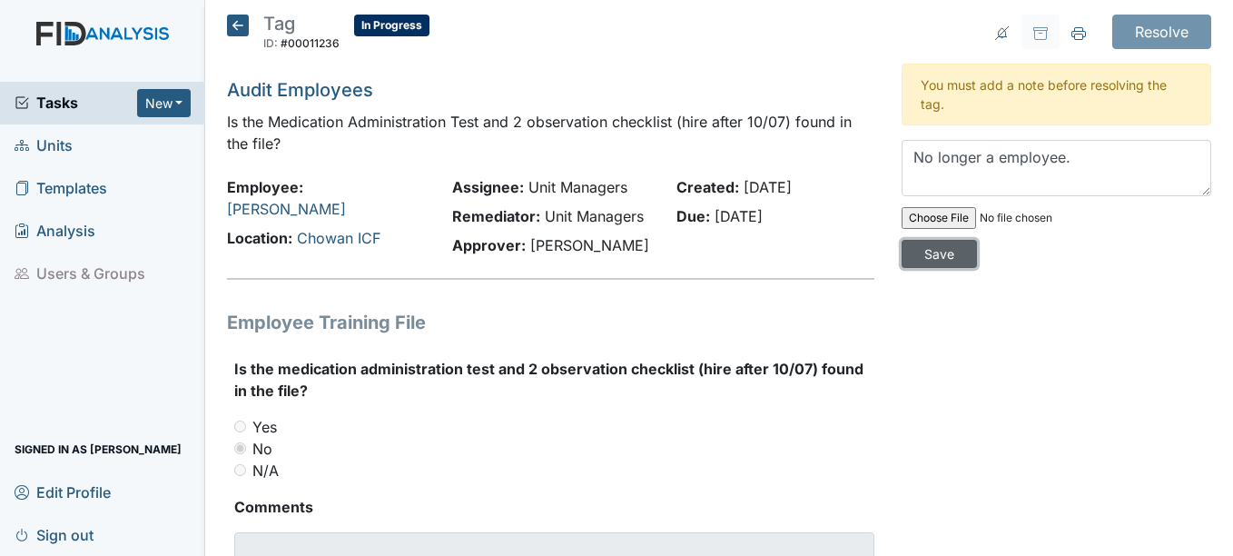
click at [932, 252] on input "Save" at bounding box center [939, 254] width 75 height 28
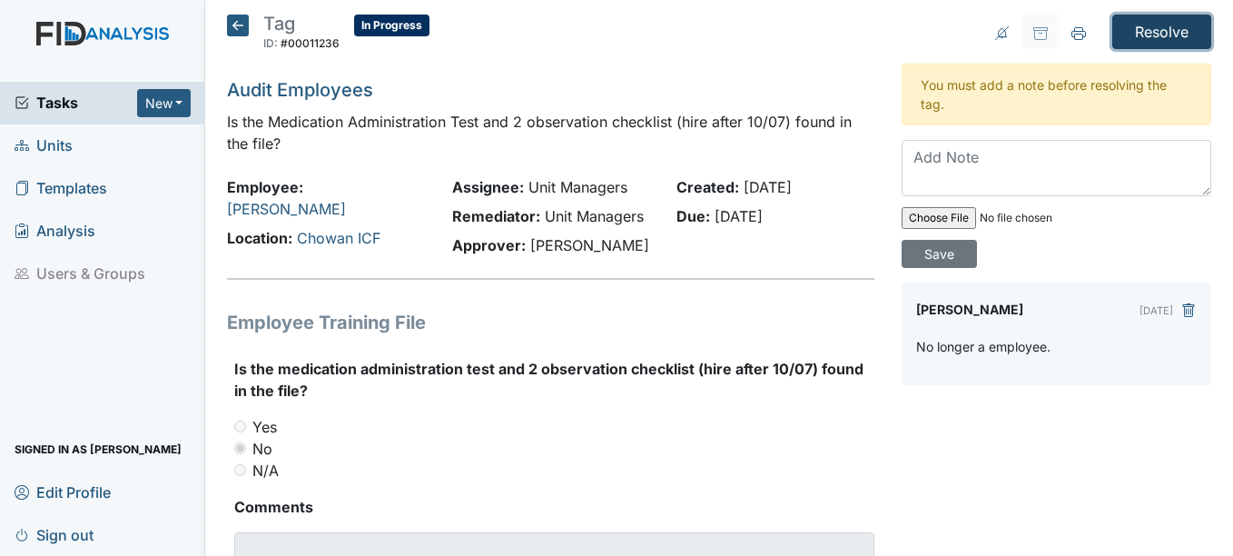
click at [1144, 40] on input "Resolve" at bounding box center [1161, 32] width 99 height 34
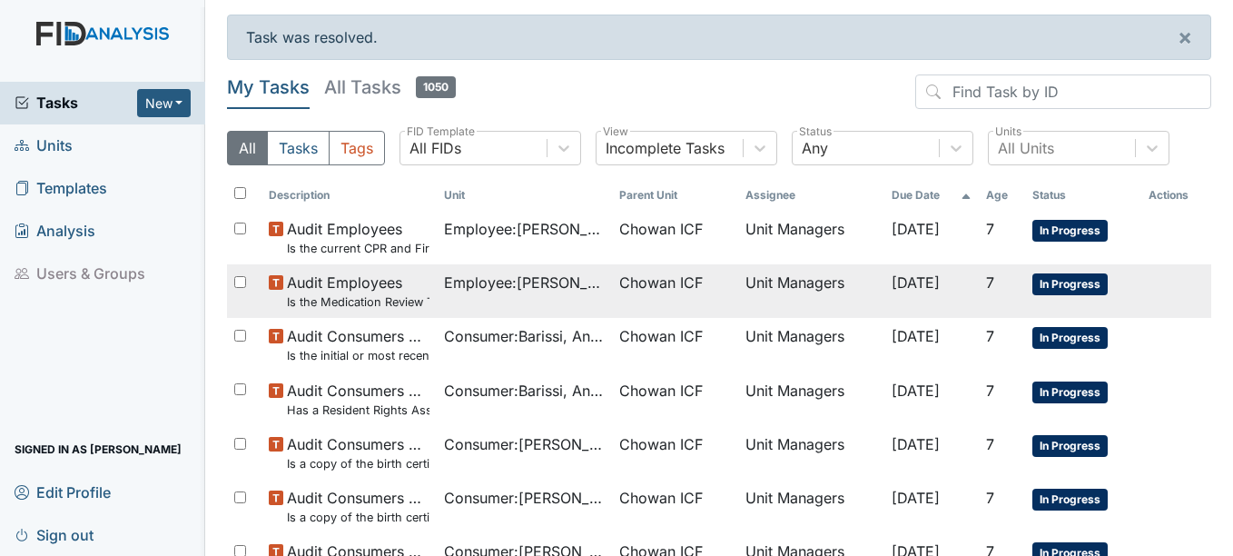
click at [586, 295] on td "Employee : Parker, TeShawn" at bounding box center [524, 291] width 175 height 54
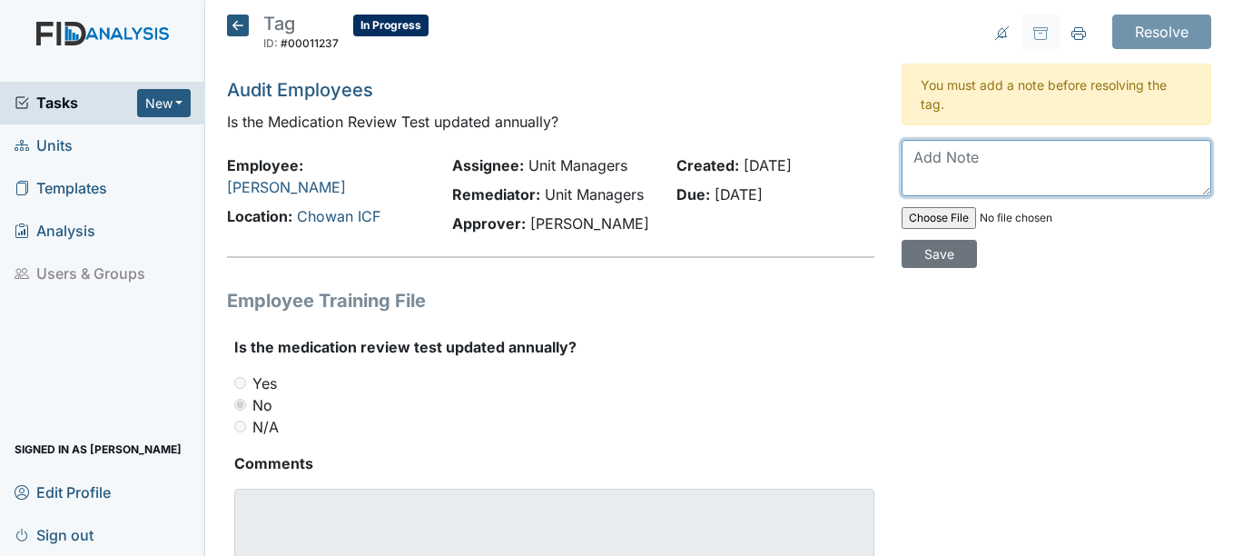
click at [1077, 162] on textarea at bounding box center [1057, 168] width 310 height 56
type textarea "No longer a employee."
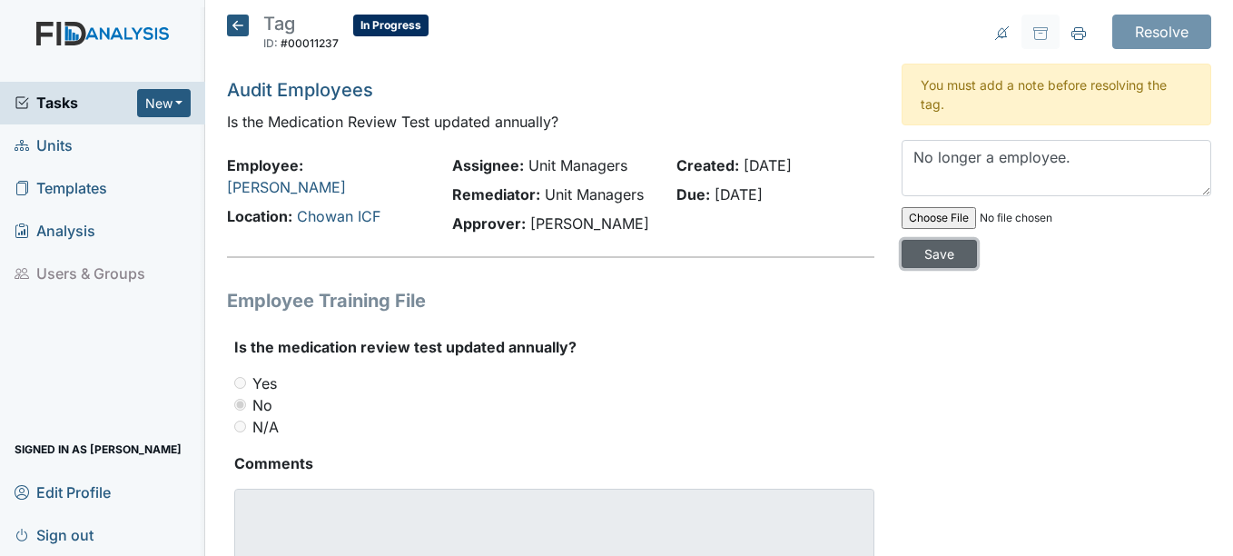
click at [918, 255] on input "Save" at bounding box center [939, 254] width 75 height 28
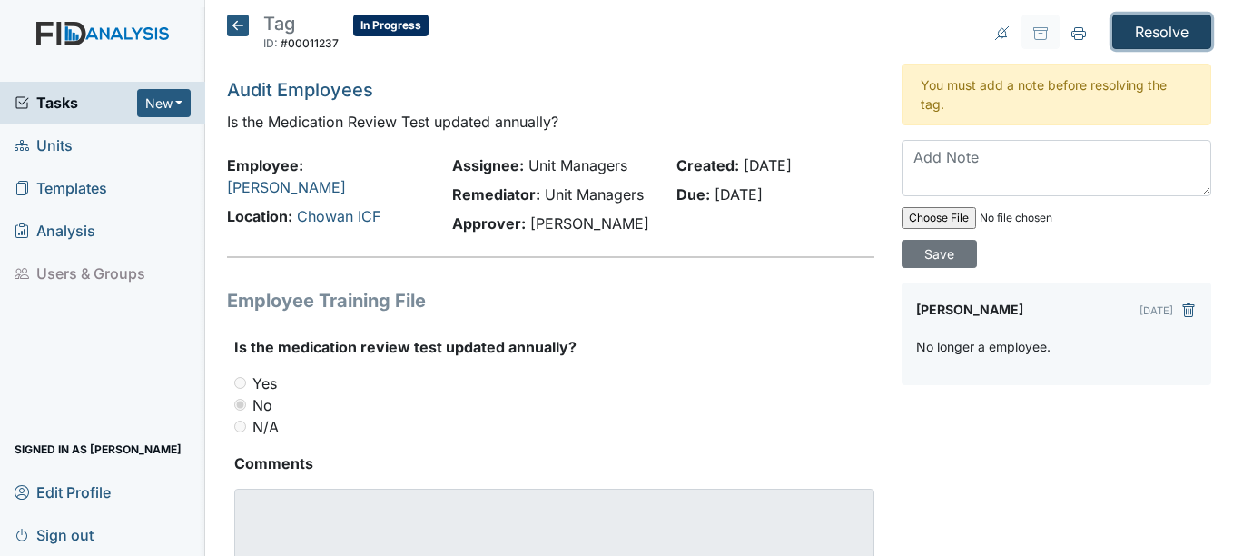
click at [1136, 31] on input "Resolve" at bounding box center [1161, 32] width 99 height 34
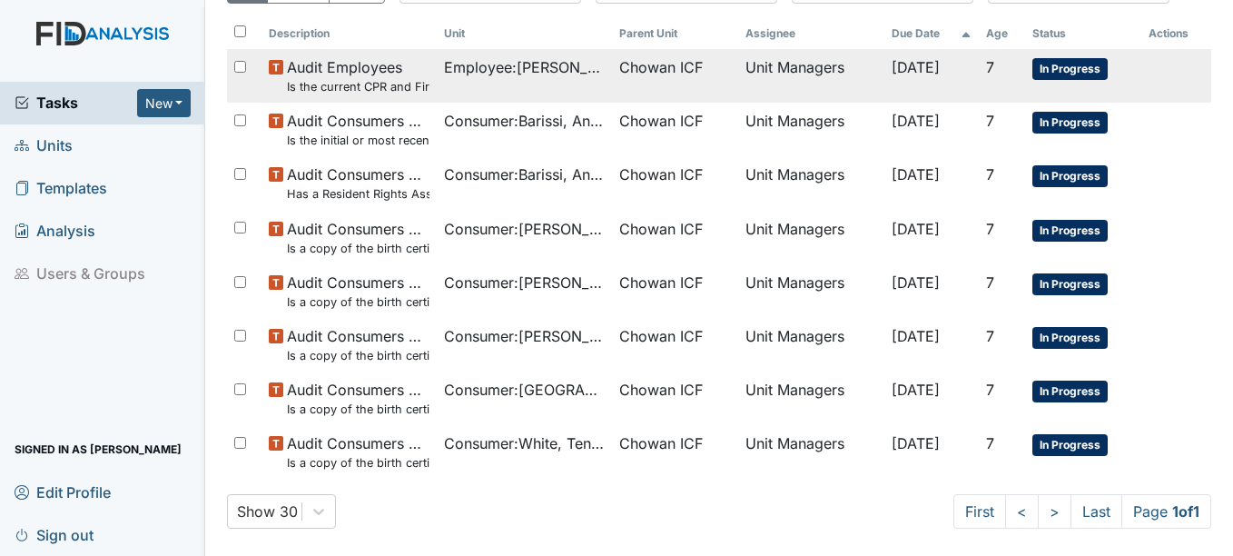
scroll to position [163, 0]
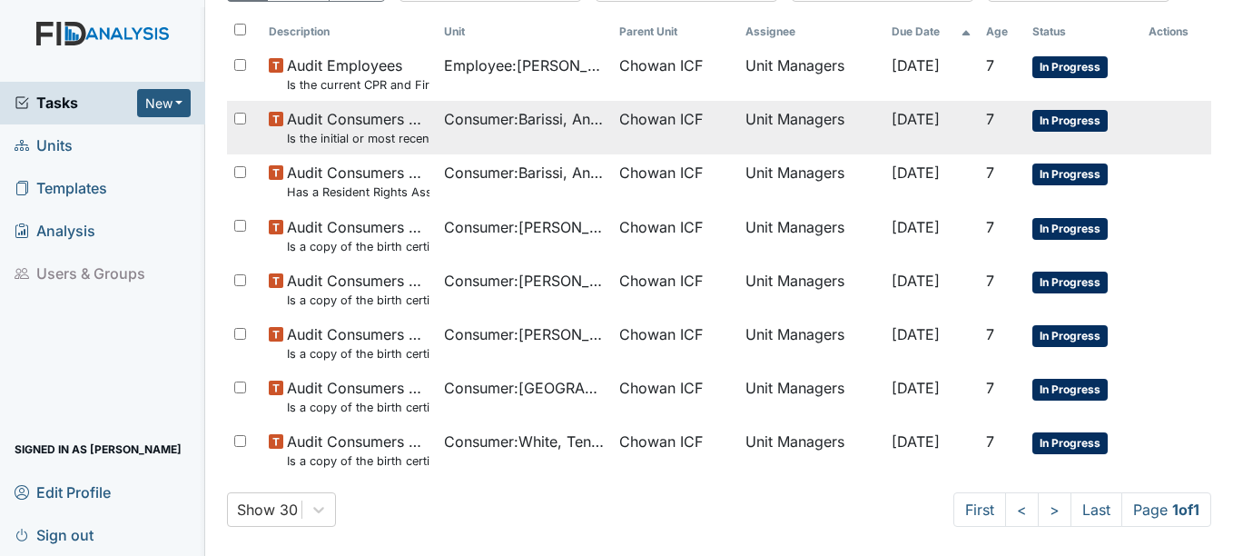
click at [538, 133] on td "Consumer : Barissi, Angel" at bounding box center [524, 128] width 175 height 54
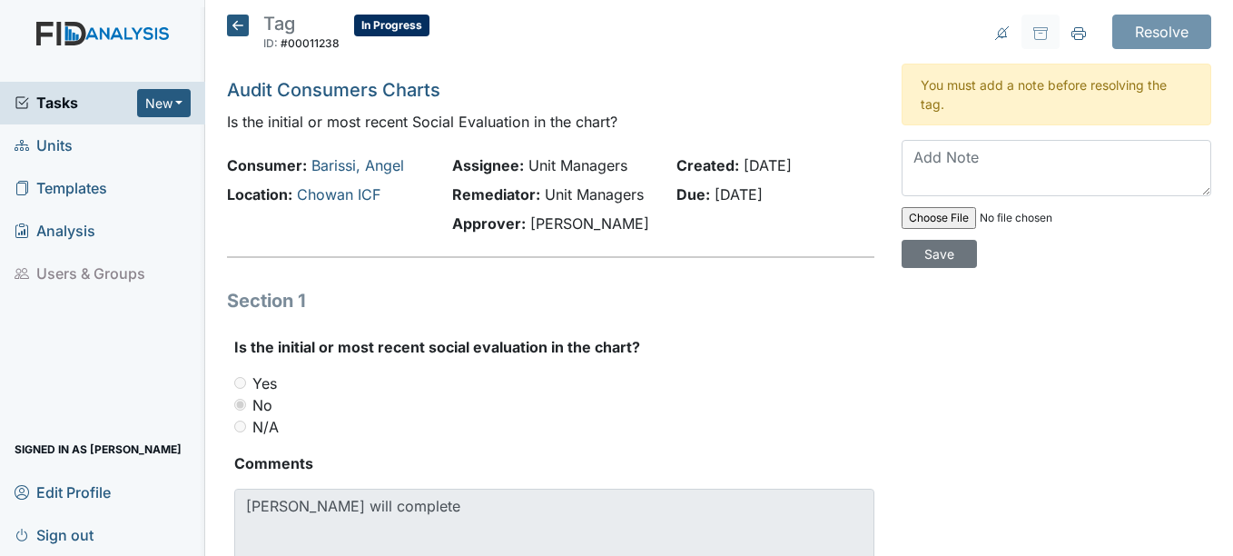
click at [238, 26] on icon at bounding box center [238, 26] width 22 height 22
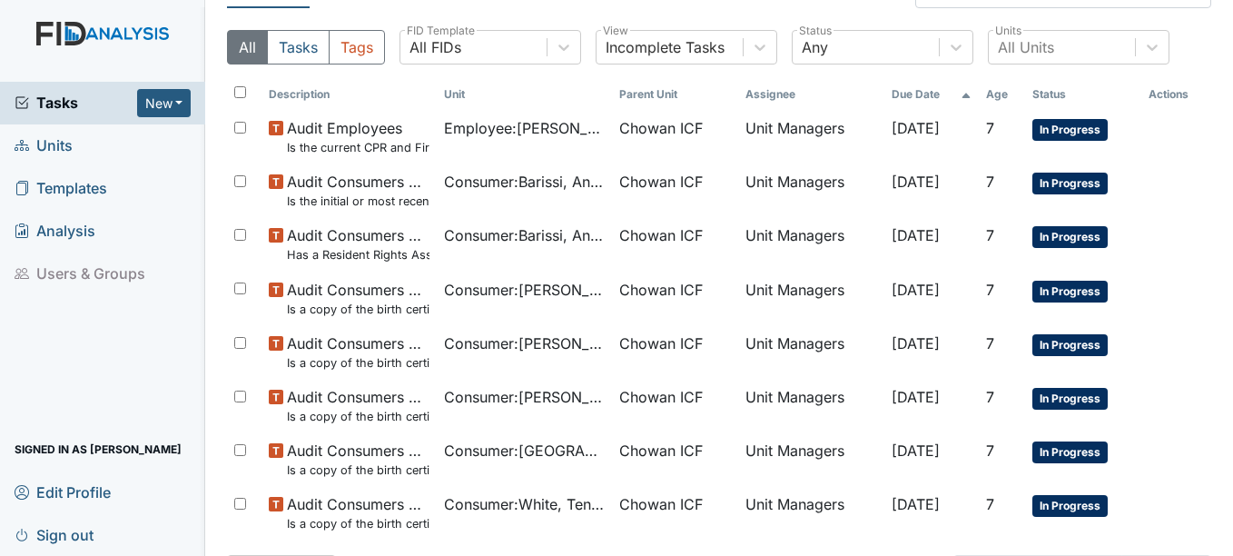
scroll to position [103, 0]
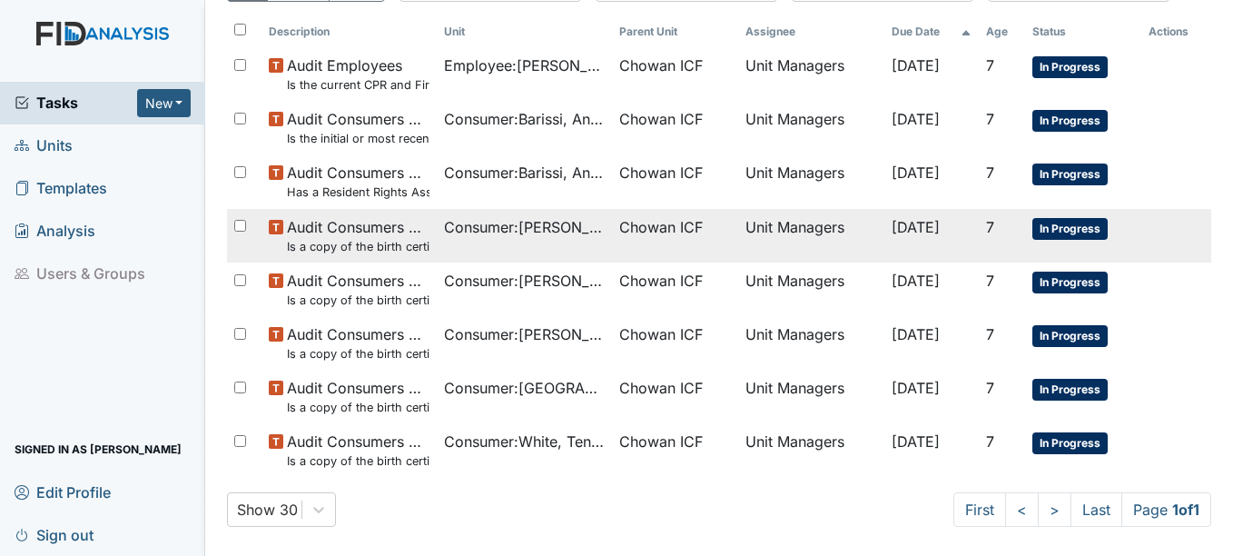
click at [924, 242] on td "[DATE]" at bounding box center [931, 236] width 94 height 54
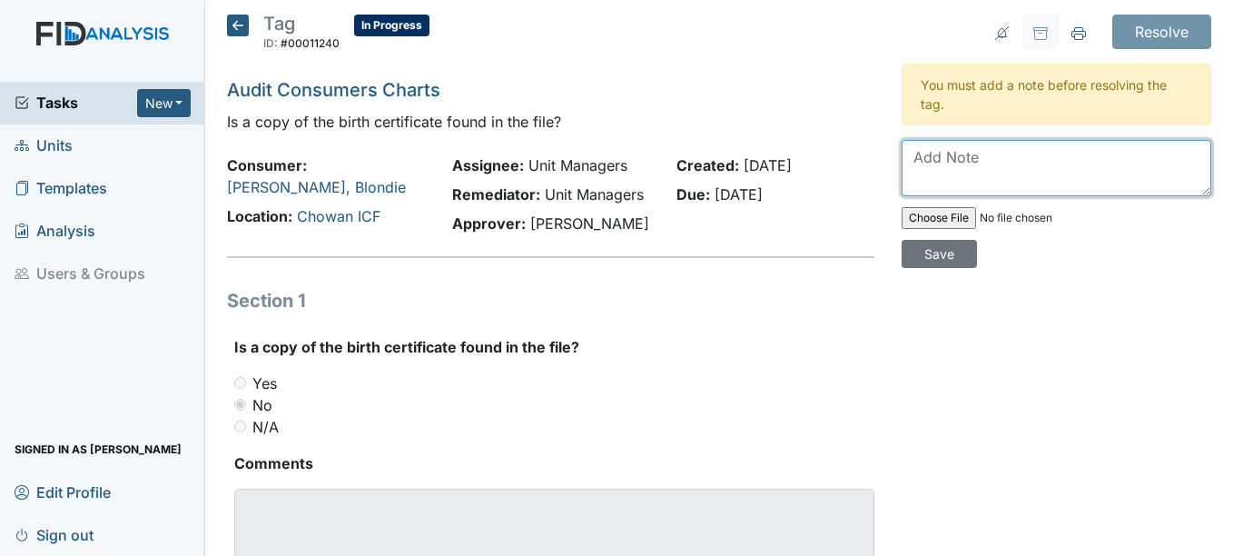
click at [944, 163] on textarea at bounding box center [1057, 168] width 310 height 56
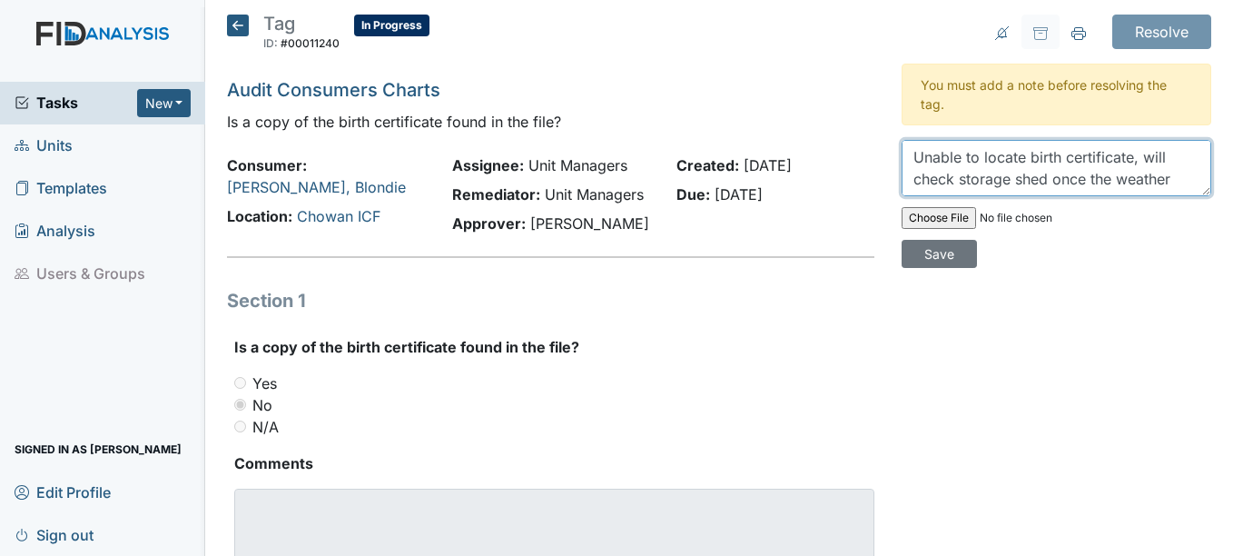
drag, startPoint x: 974, startPoint y: 182, endPoint x: 901, endPoint y: 153, distance: 78.7
click at [902, 153] on textarea "Unable to locate birth certificate, will check storage shed once the weather br…" at bounding box center [1057, 168] width 310 height 56
type textarea "Unable to locate birth certificate, will check storage shed once the weather br…"
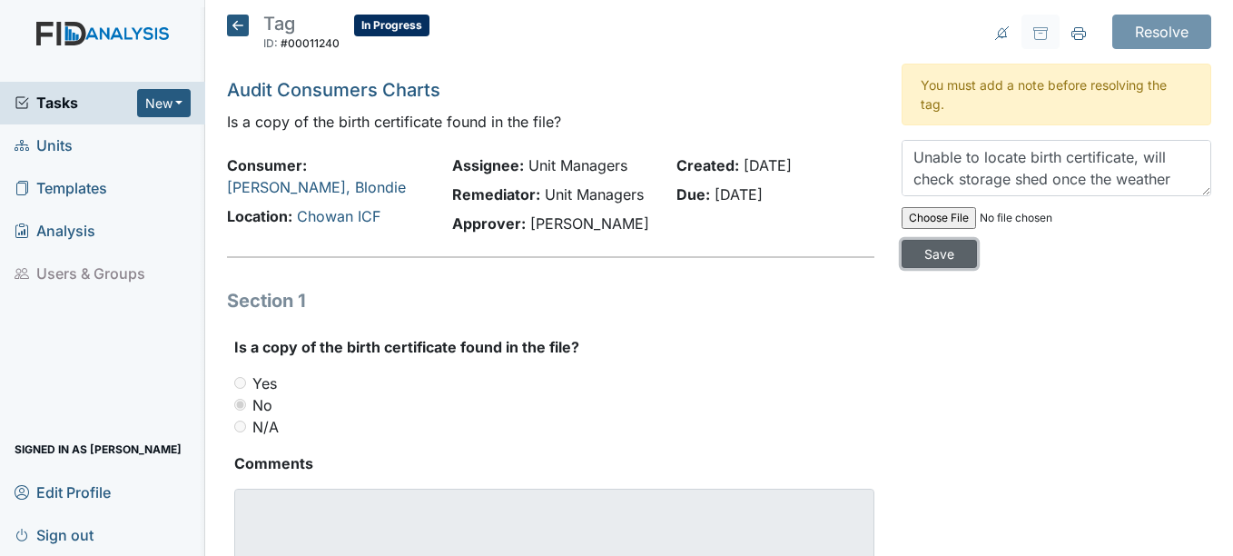
click at [946, 256] on input "Save" at bounding box center [939, 254] width 75 height 28
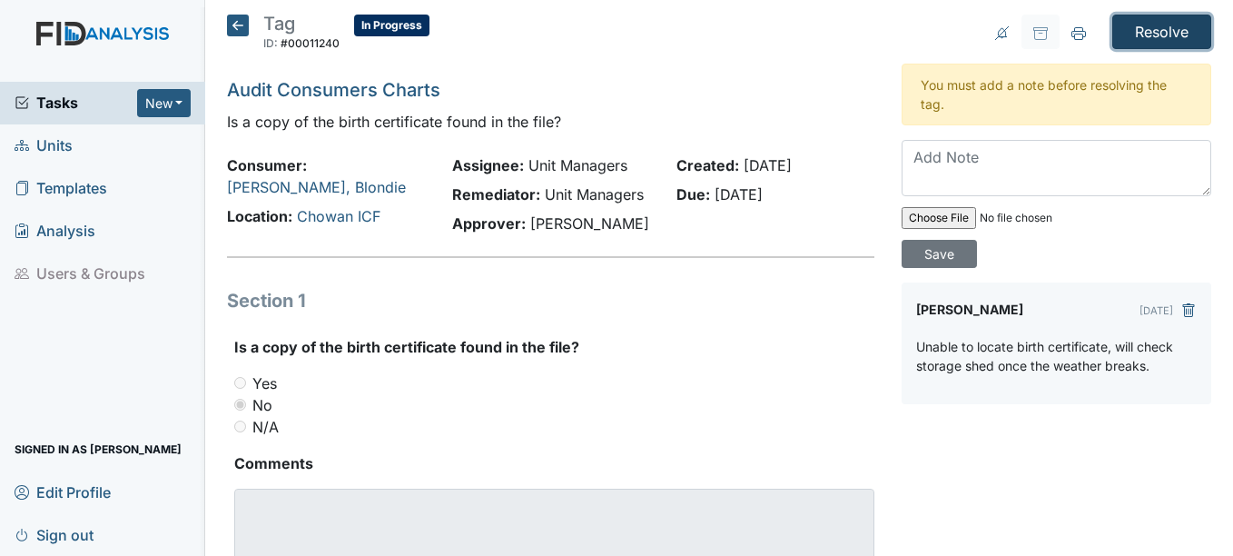
click at [1125, 20] on input "Resolve" at bounding box center [1161, 32] width 99 height 34
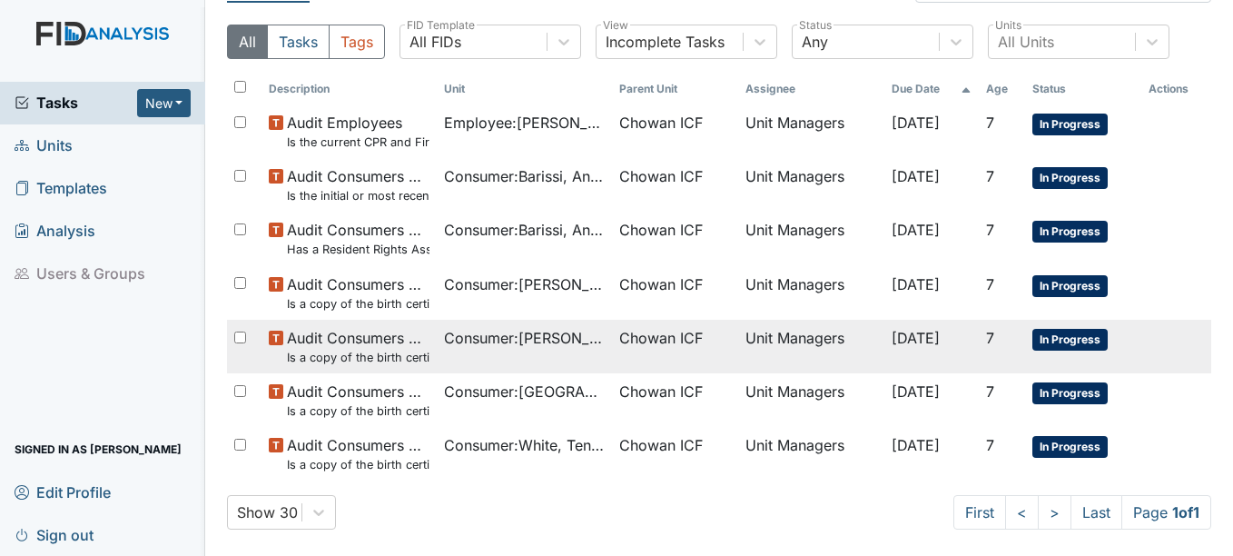
scroll to position [109, 0]
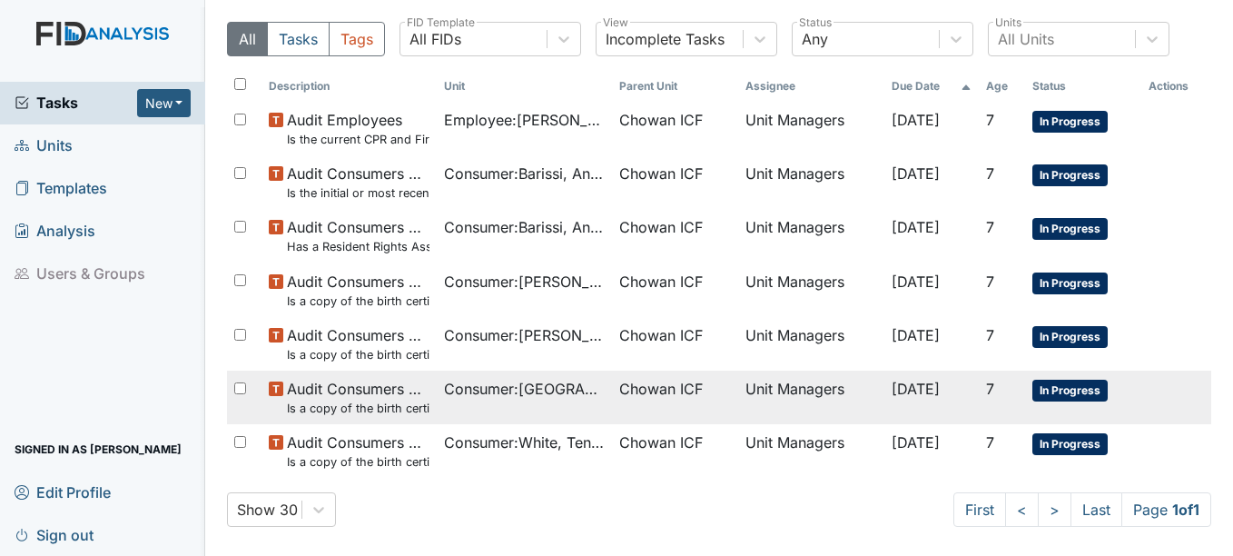
click at [395, 396] on span "Audit Consumers Charts Is a copy of the birth certificate found in the file?" at bounding box center [358, 397] width 143 height 39
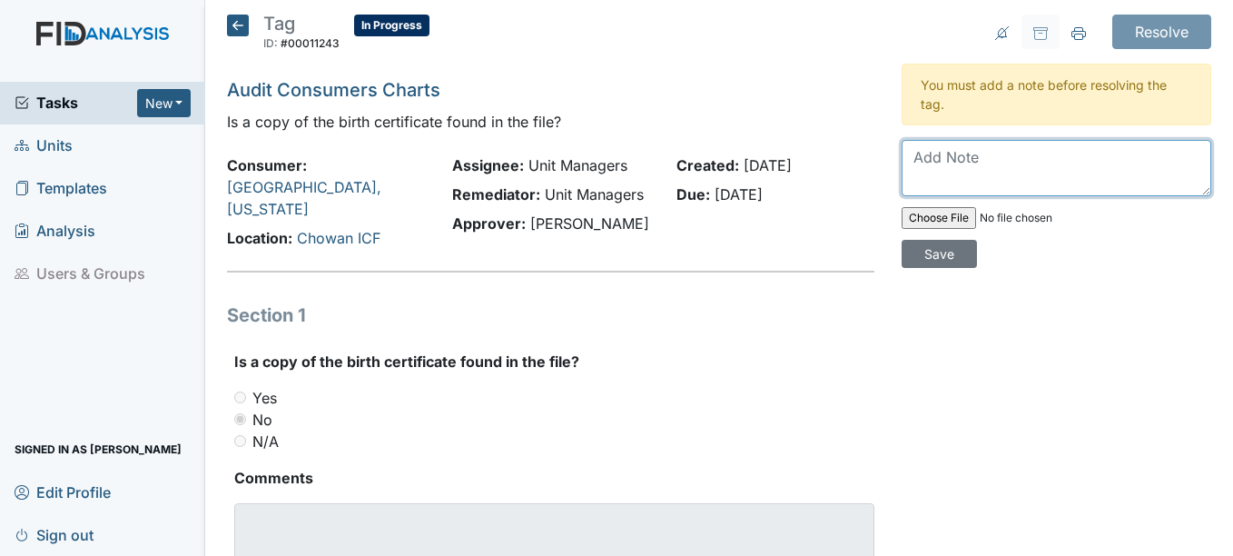
paste textarea "Unable to locate birth certificate, will check storage shed once the weather br…"
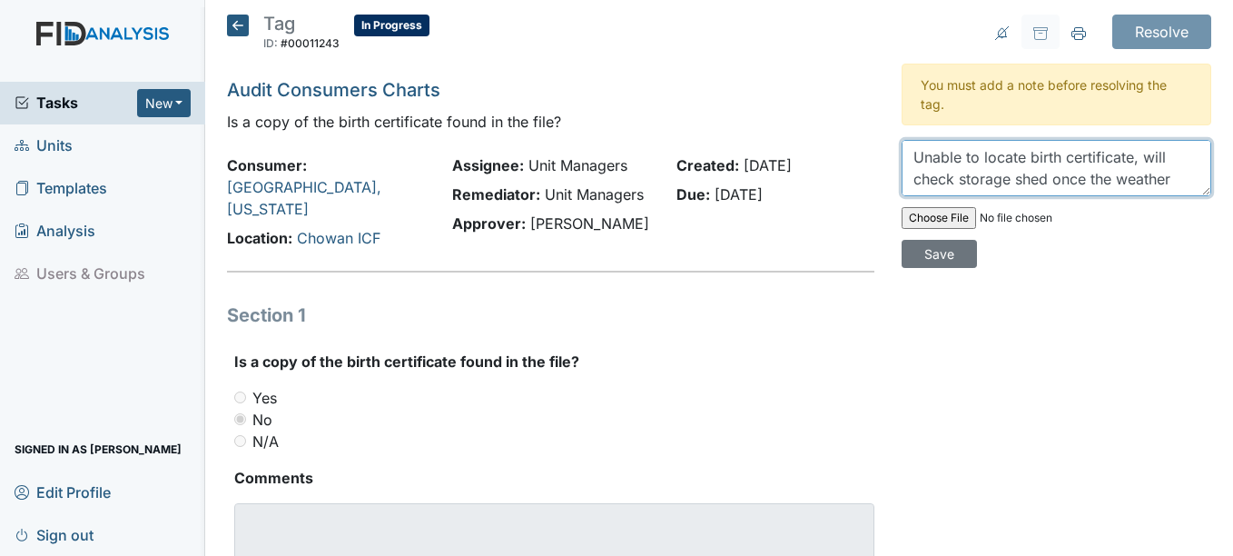
scroll to position [15, 0]
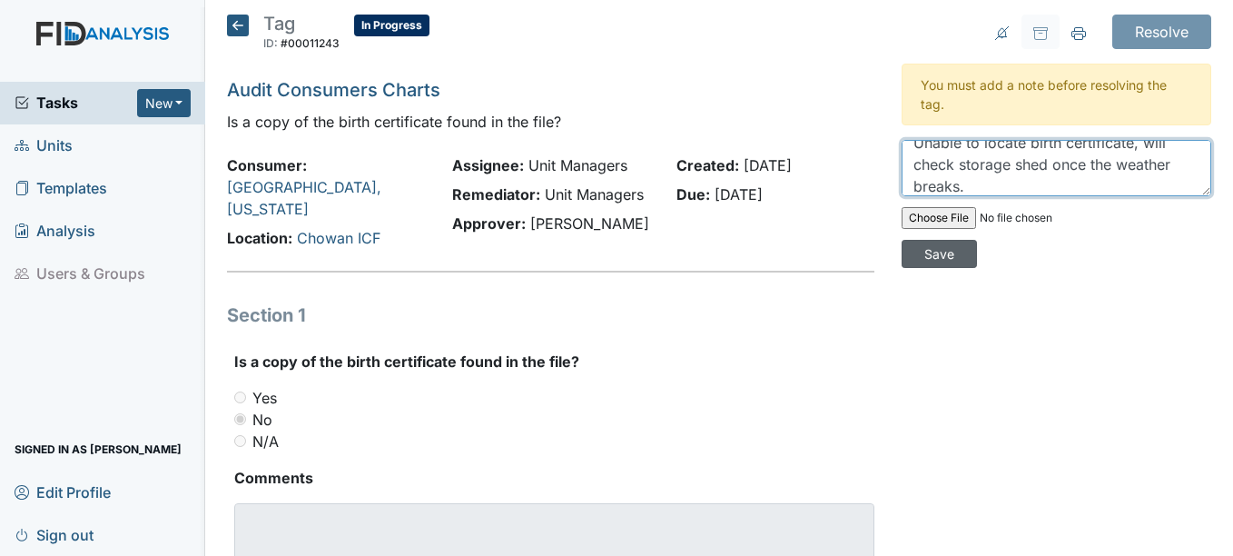
type textarea "Unable to locate birth certificate, will check storage shed once the weather br…"
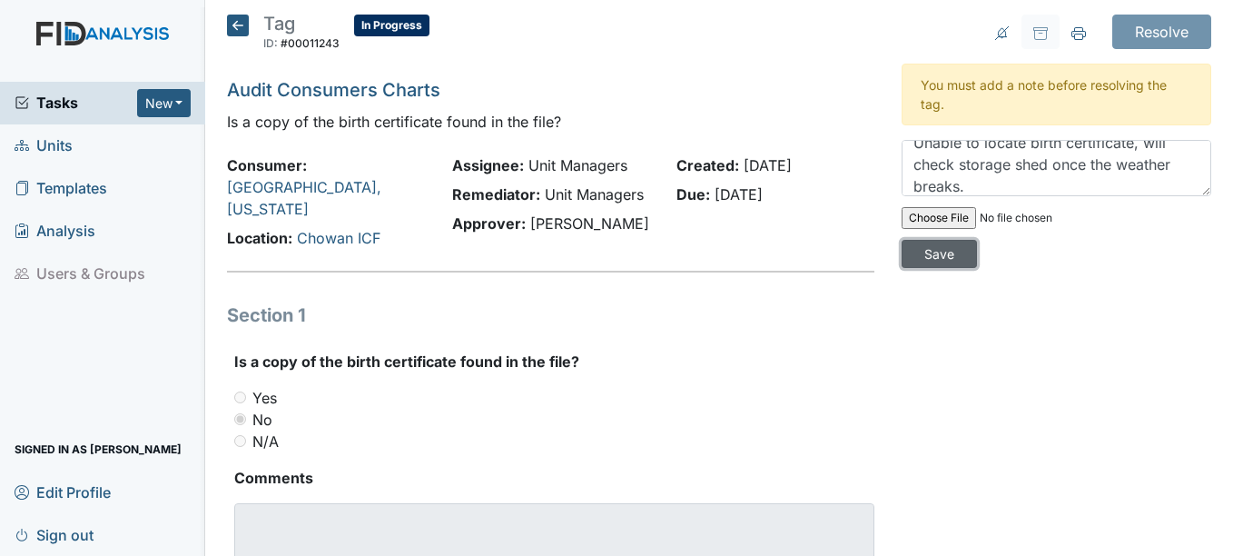
click at [940, 252] on input "Save" at bounding box center [939, 254] width 75 height 28
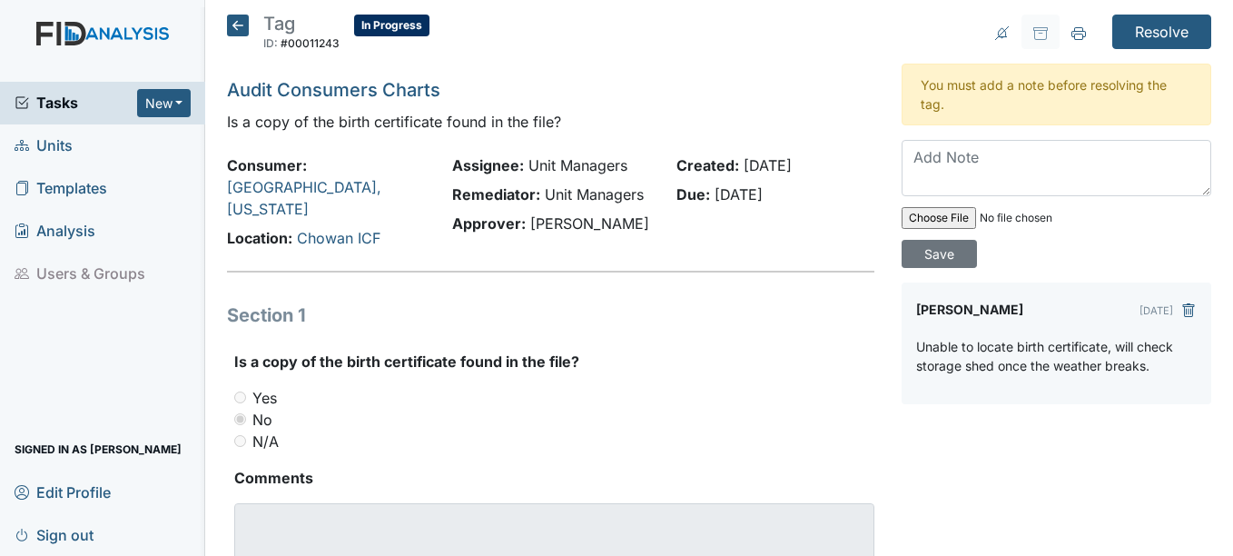
scroll to position [0, 0]
drag, startPoint x: 1137, startPoint y: 39, endPoint x: 1001, endPoint y: 64, distance: 137.6
click at [1084, 53] on div "Resolve Archive Task × Are you sure you want to archive this task? It will appe…" at bounding box center [1056, 331] width 337 height 632
click at [1128, 33] on input "Resolve" at bounding box center [1161, 32] width 99 height 34
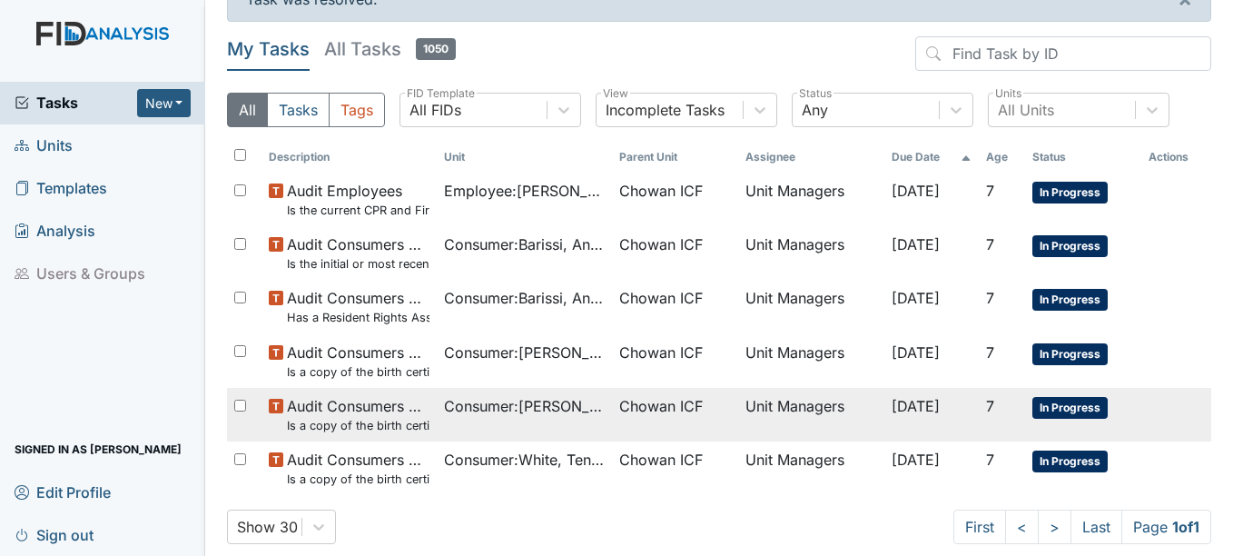
scroll to position [55, 0]
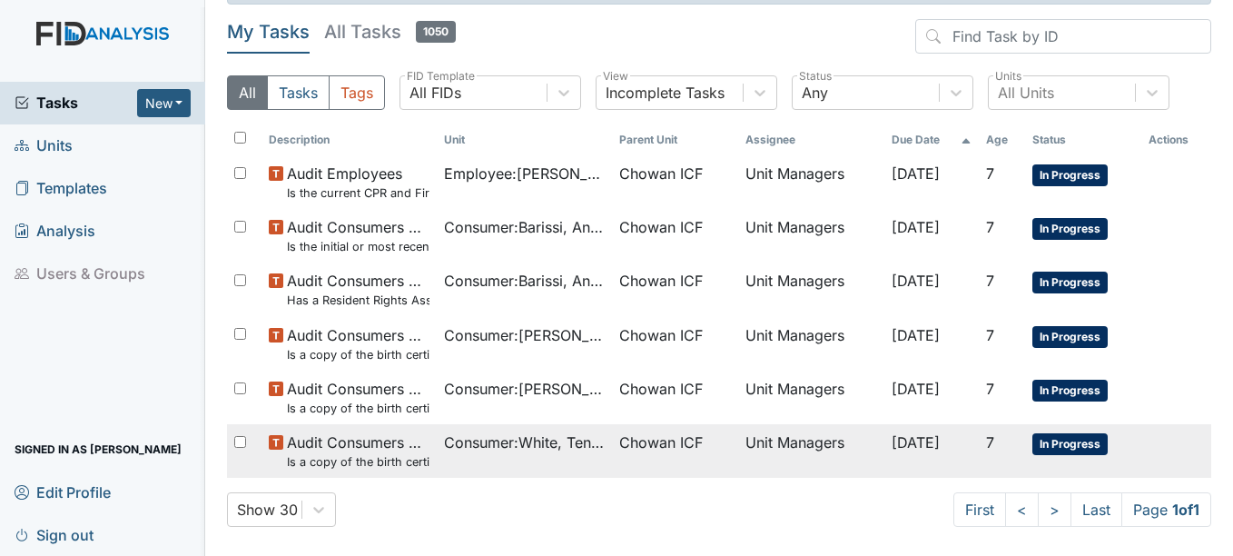
click at [364, 458] on small "Is a copy of the birth certificate found in the file?" at bounding box center [358, 461] width 143 height 17
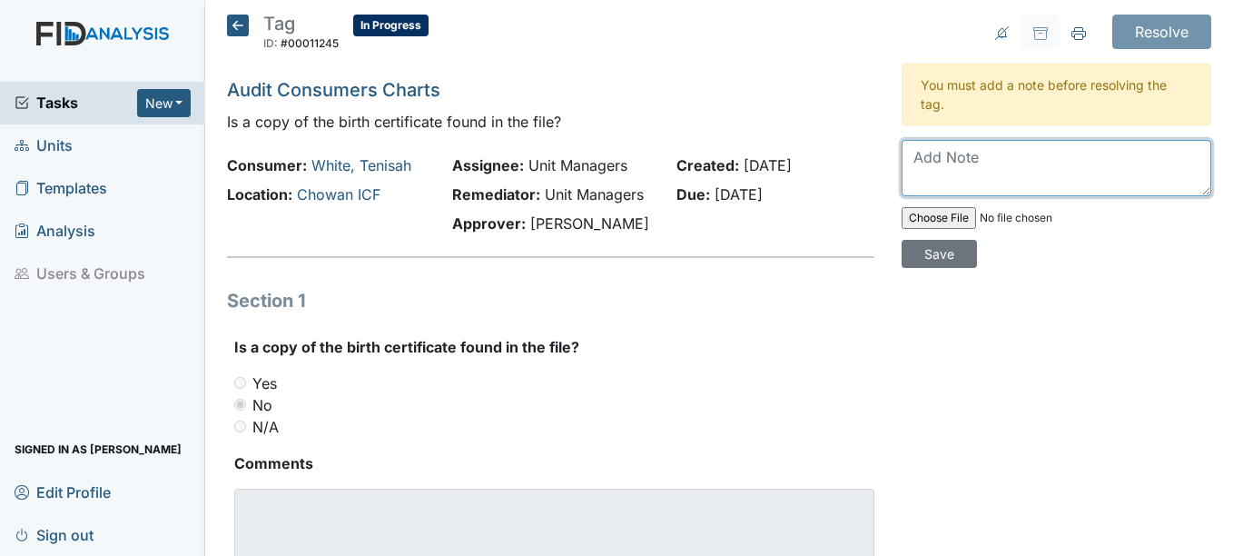
paste textarea "Unable to locate birth certificate, will check storage shed once the weather br…"
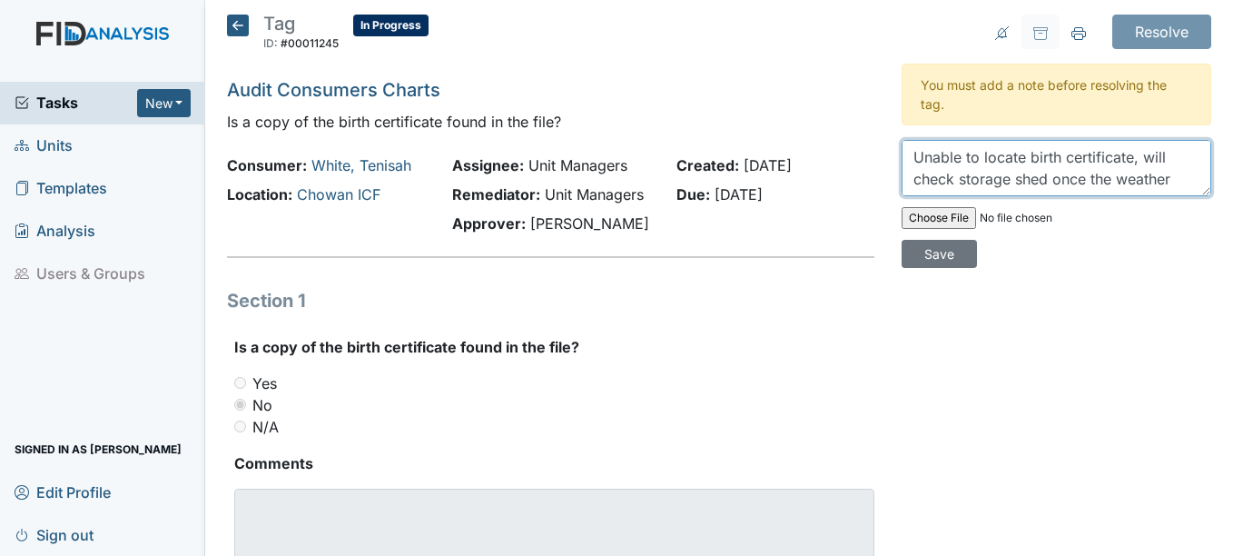
scroll to position [15, 0]
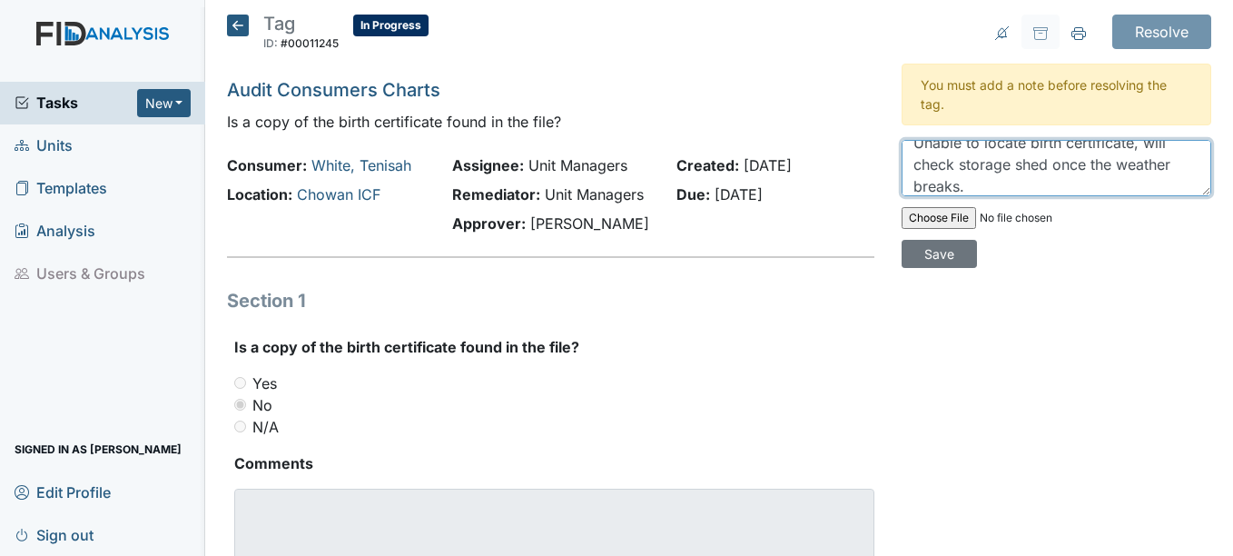
type textarea "Unable to locate birth certificate, will check storage shed once the weather br…"
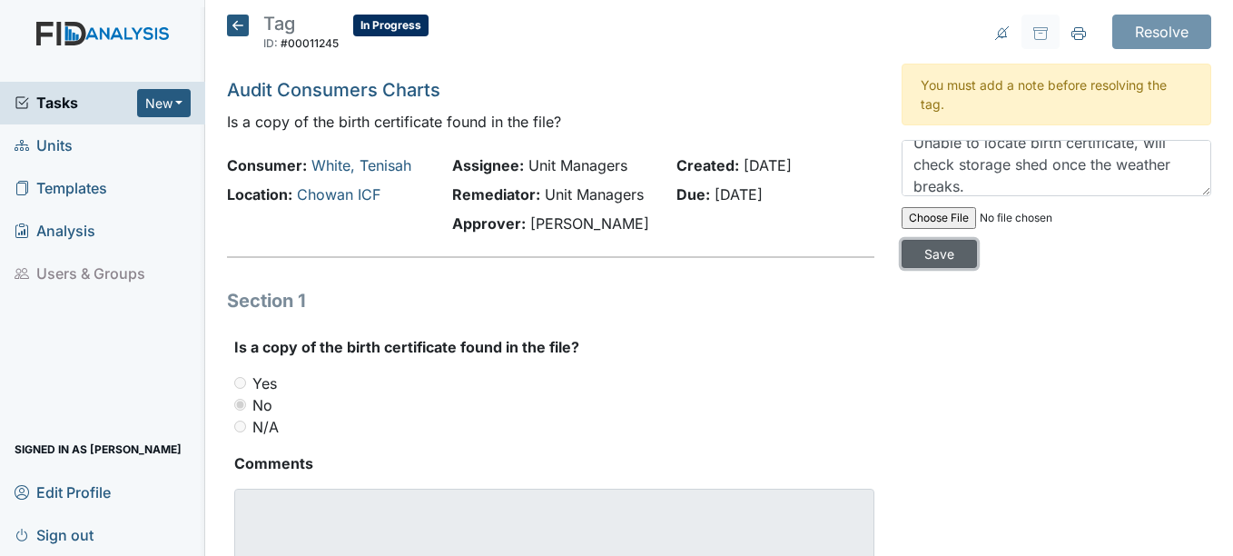
click at [911, 250] on input "Save" at bounding box center [939, 254] width 75 height 28
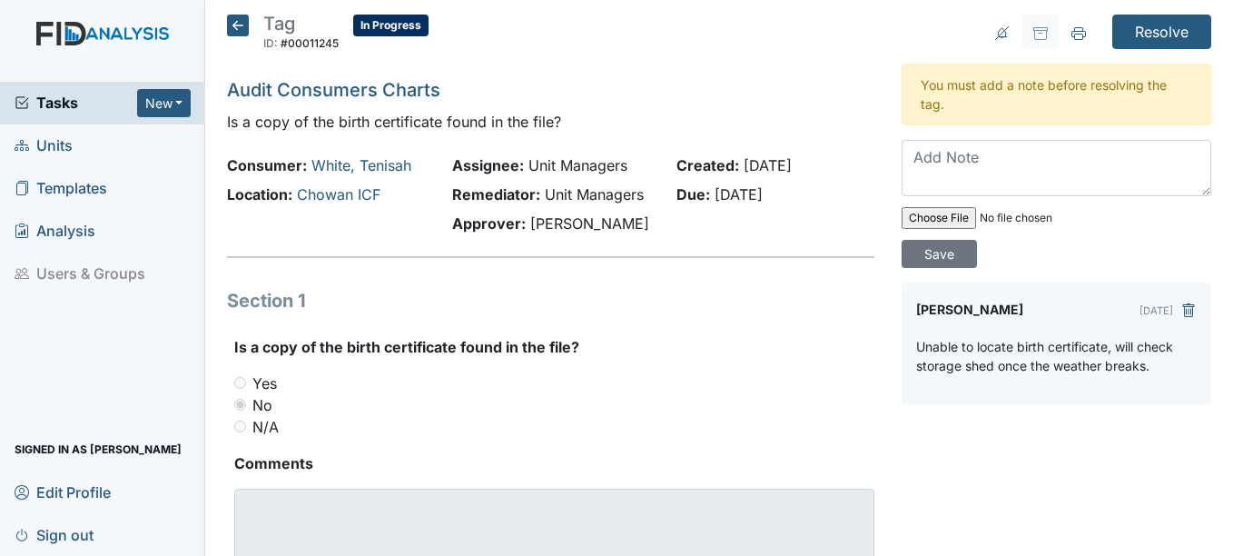
scroll to position [0, 0]
click at [1127, 34] on input "Resolve" at bounding box center [1161, 32] width 99 height 34
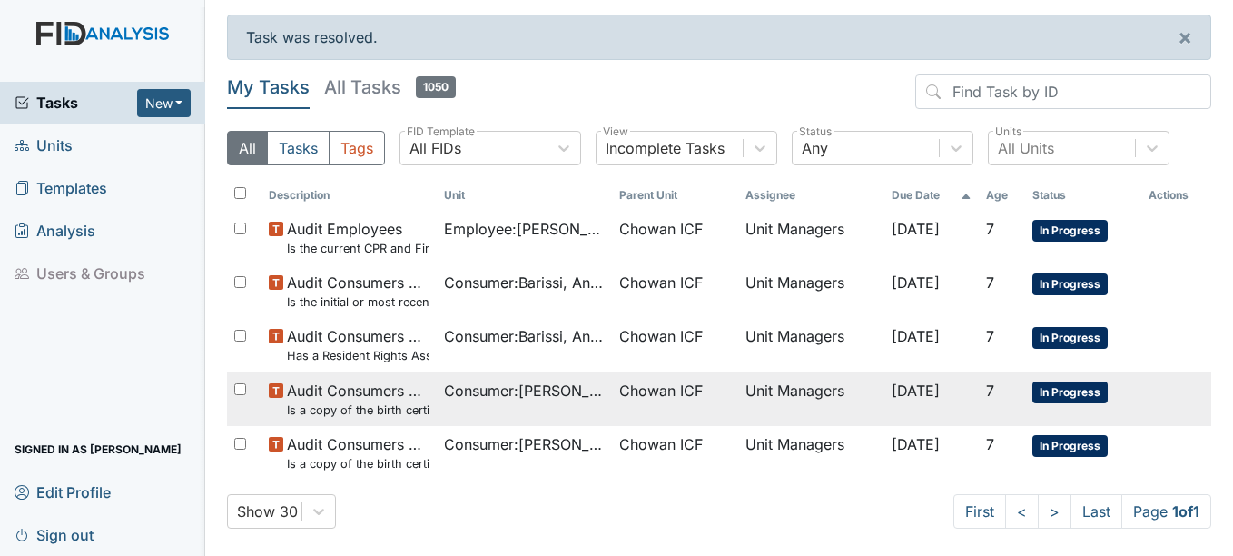
click at [453, 397] on span "Consumer : [PERSON_NAME]" at bounding box center [524, 390] width 161 height 22
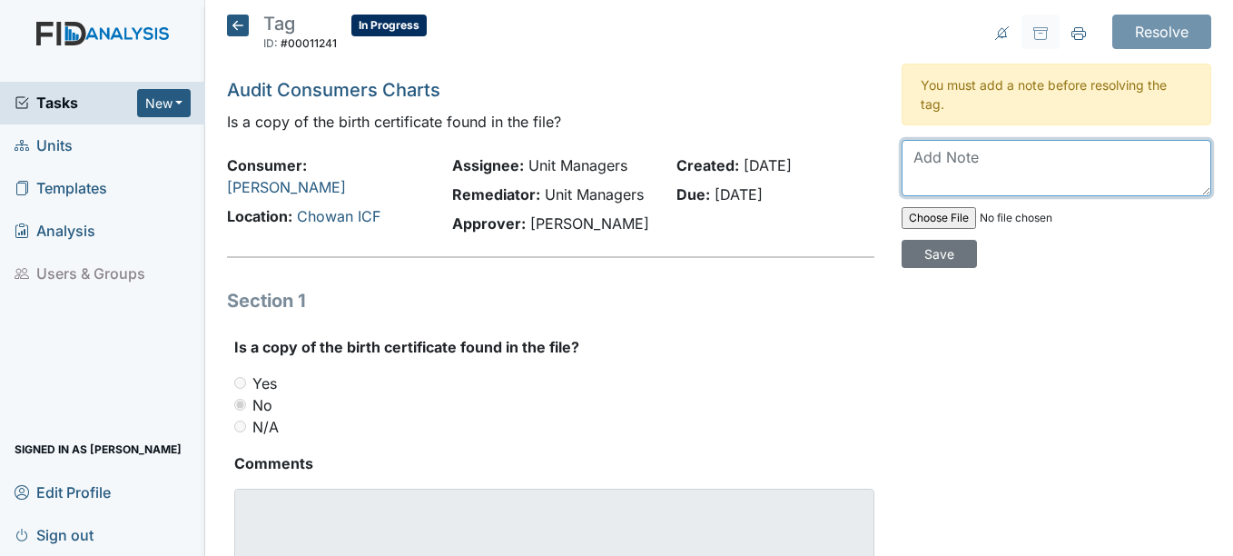
paste textarea "Unable to locate birth certificate, will check storage shed once the weather br…"
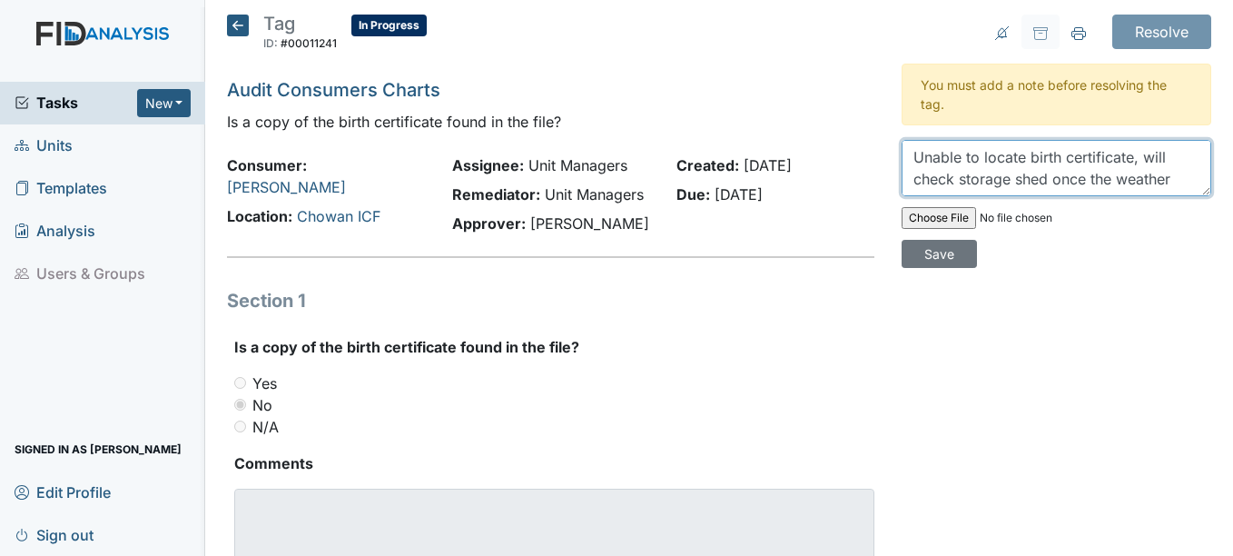
scroll to position [15, 0]
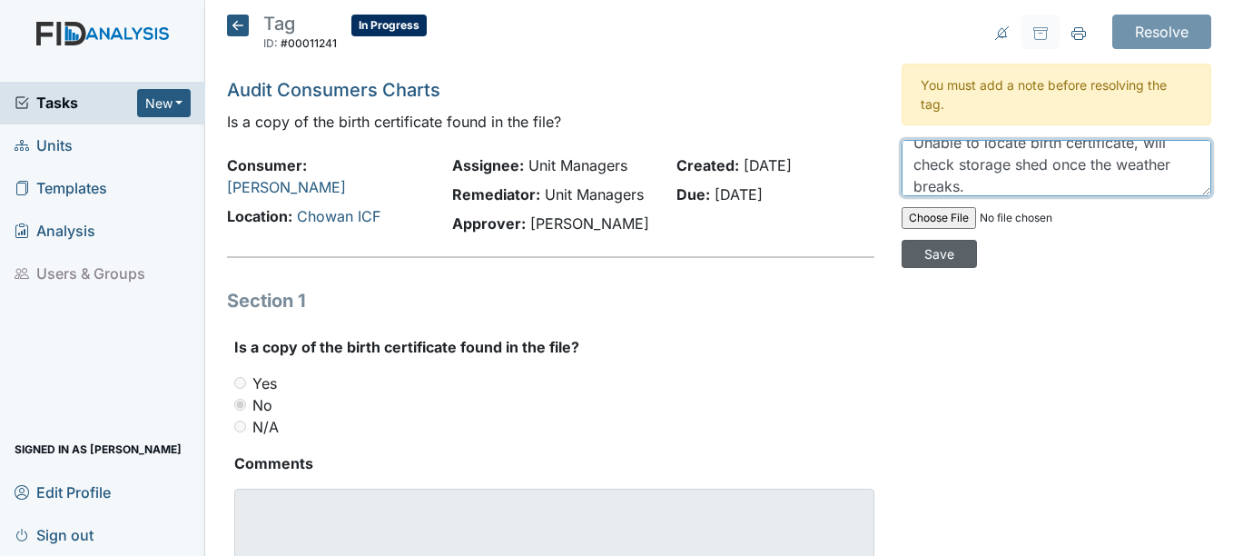
type textarea "Unable to locate birth certificate, will check storage shed once the weather br…"
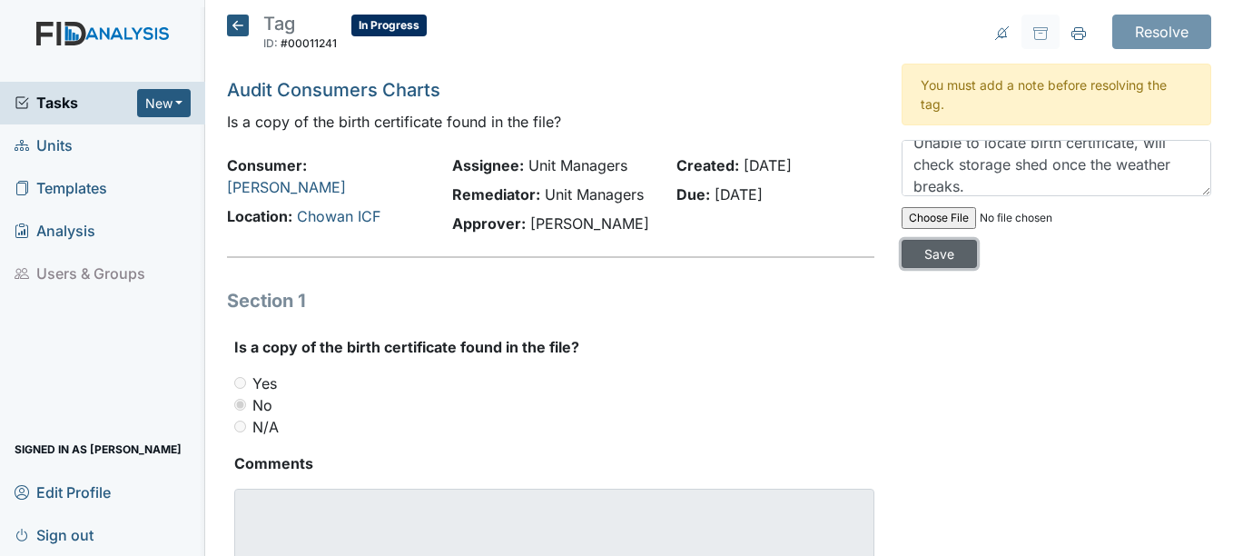
click at [940, 252] on input "Save" at bounding box center [939, 254] width 75 height 28
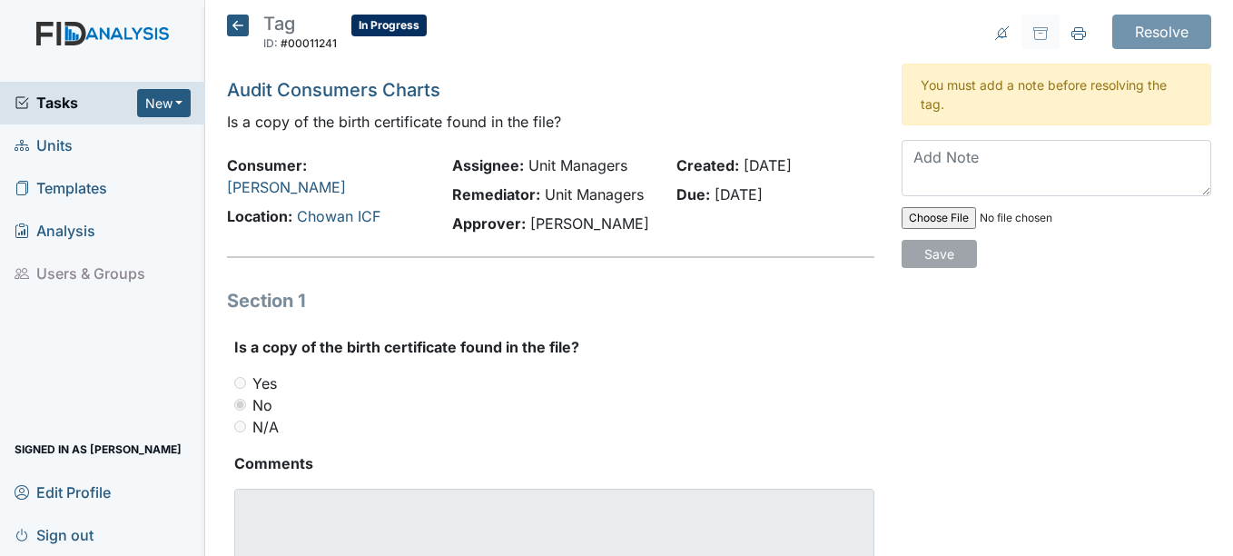
scroll to position [0, 0]
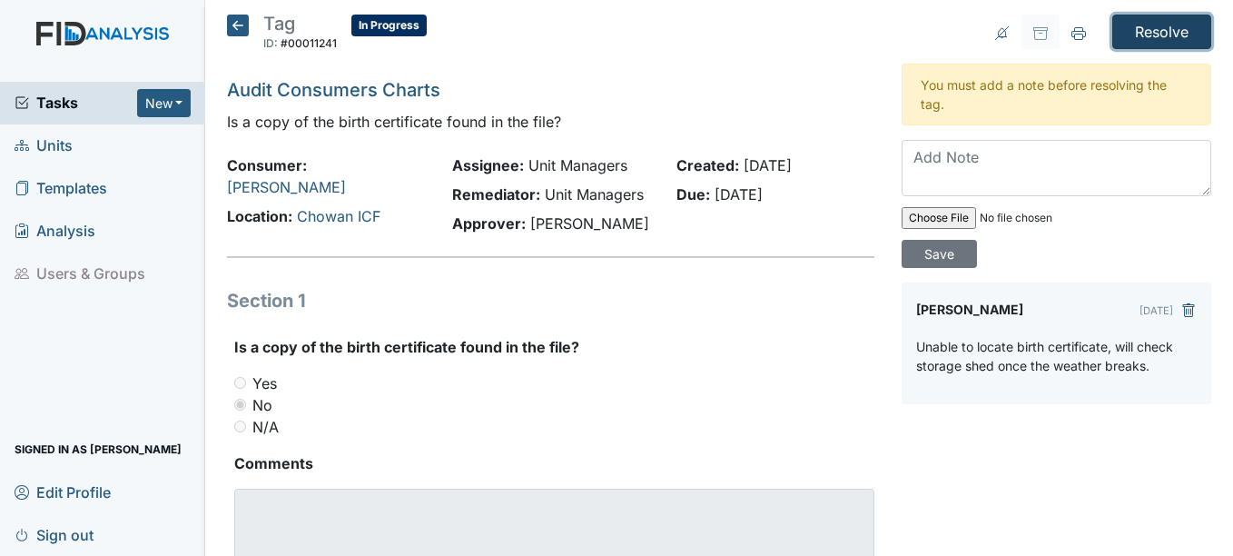
click at [1174, 30] on input "Resolve" at bounding box center [1161, 32] width 99 height 34
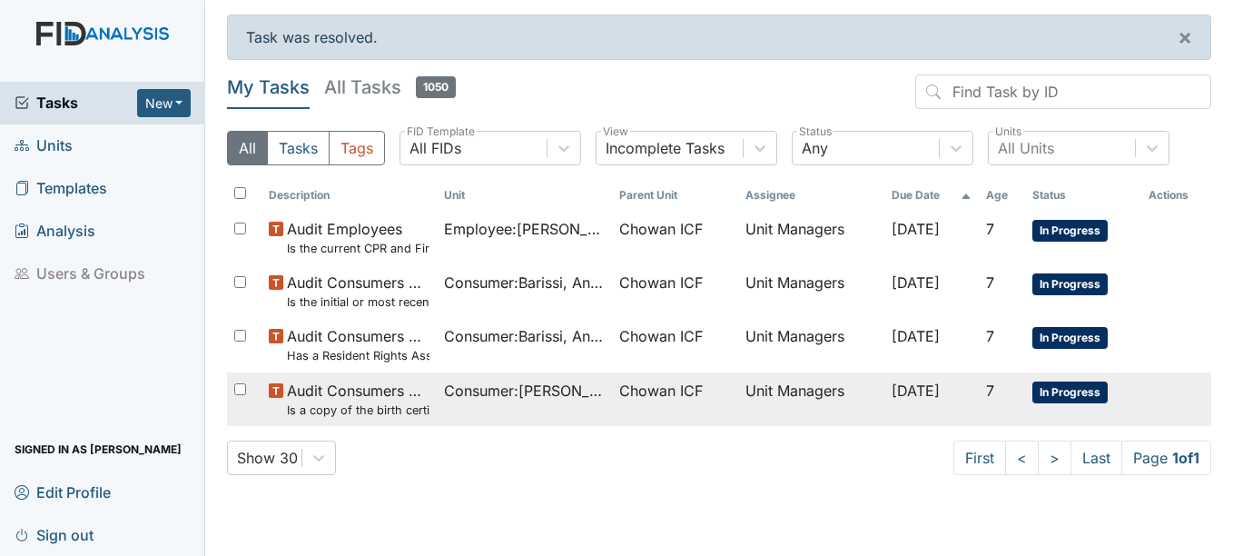
click at [460, 398] on span "Consumer : [PERSON_NAME]" at bounding box center [524, 390] width 161 height 22
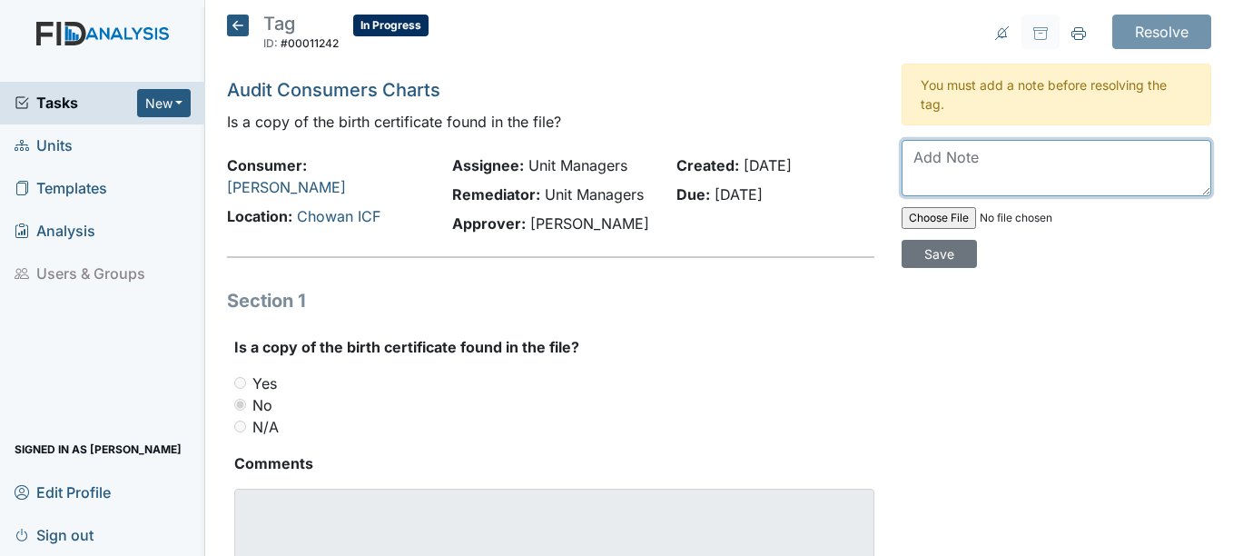
paste textarea "Unable to locate birth certificate, will check storage shed once the weather br…"
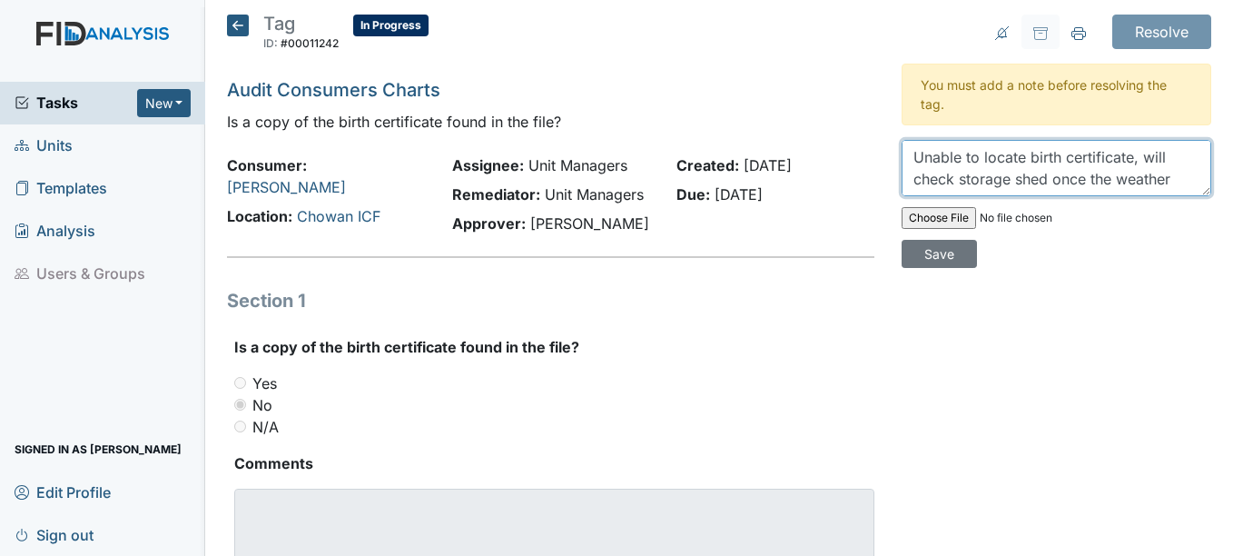
scroll to position [15, 0]
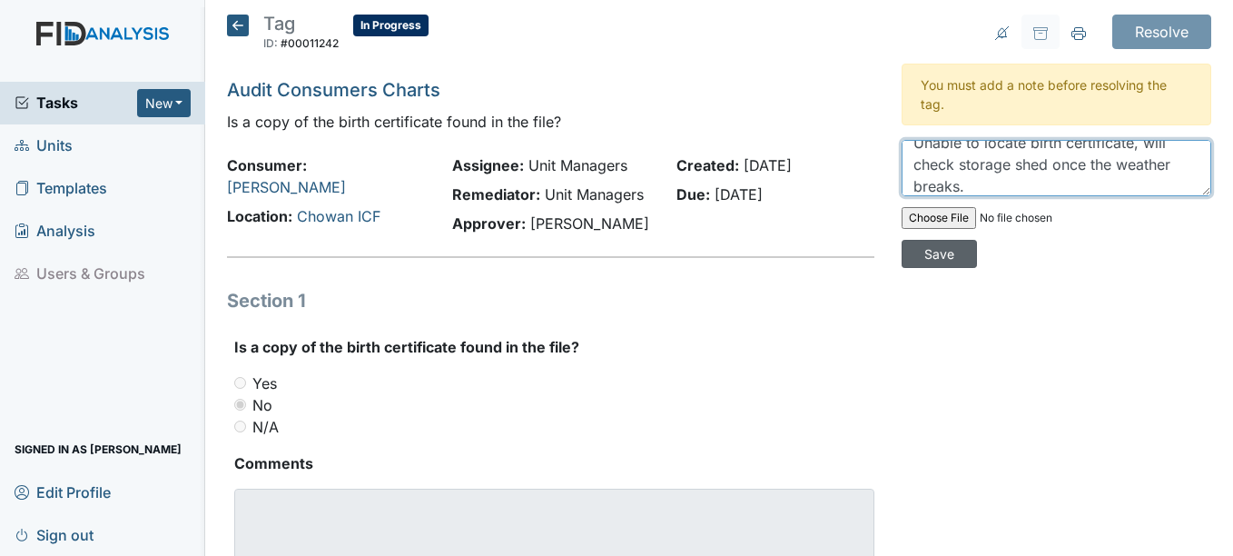
type textarea "Unable to locate birth certificate, will check storage shed once the weather br…"
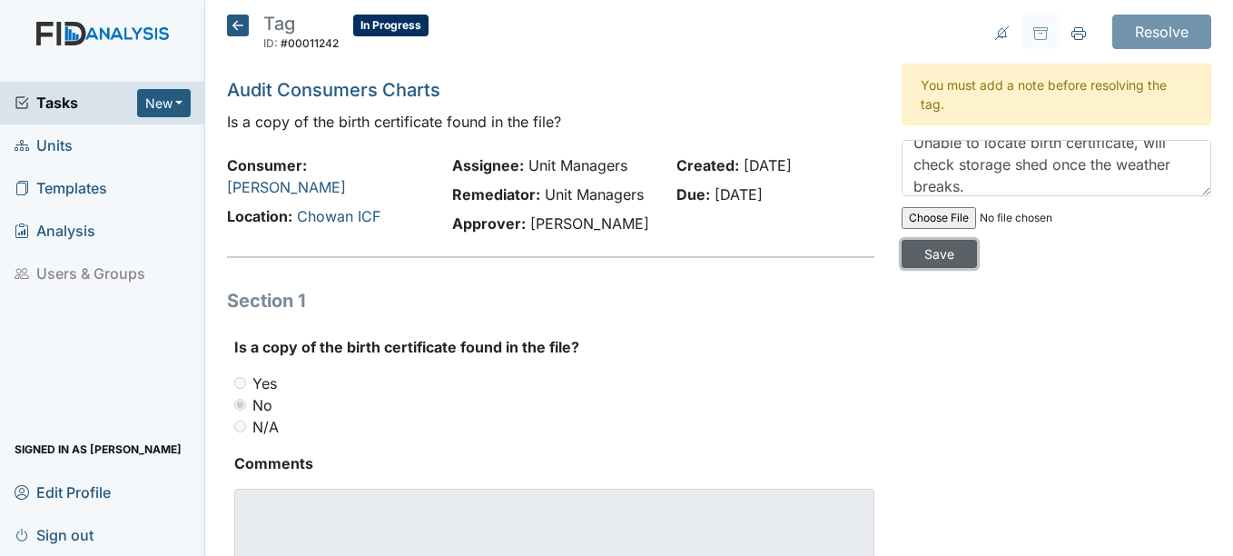
click at [942, 251] on input "Save" at bounding box center [939, 254] width 75 height 28
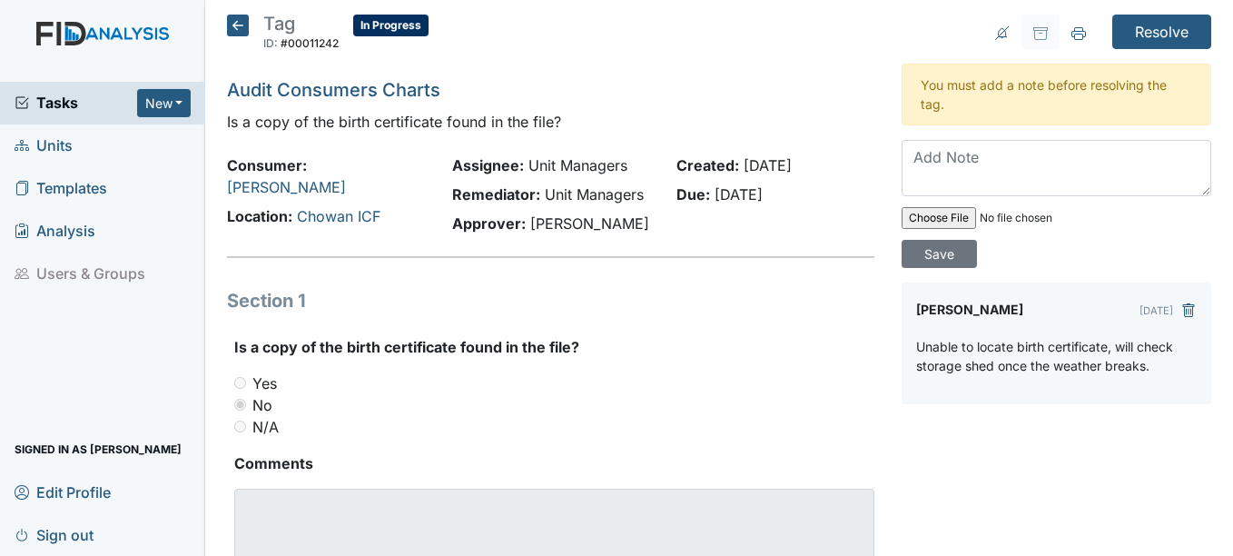
scroll to position [0, 0]
click at [1169, 29] on input "Resolve" at bounding box center [1161, 32] width 99 height 34
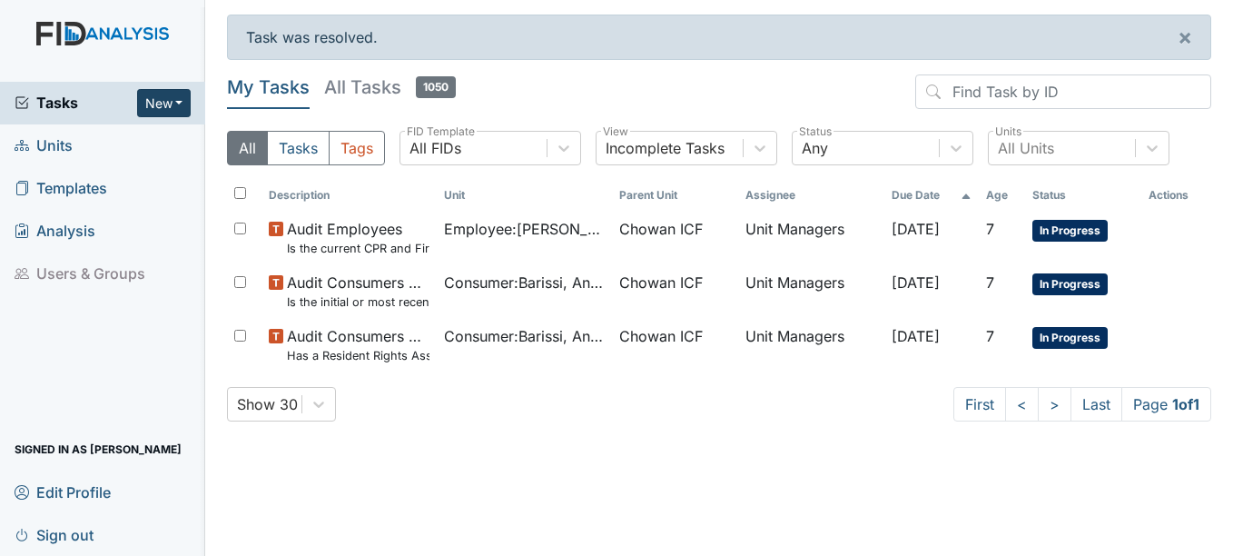
click at [160, 109] on button "New" at bounding box center [164, 103] width 54 height 28
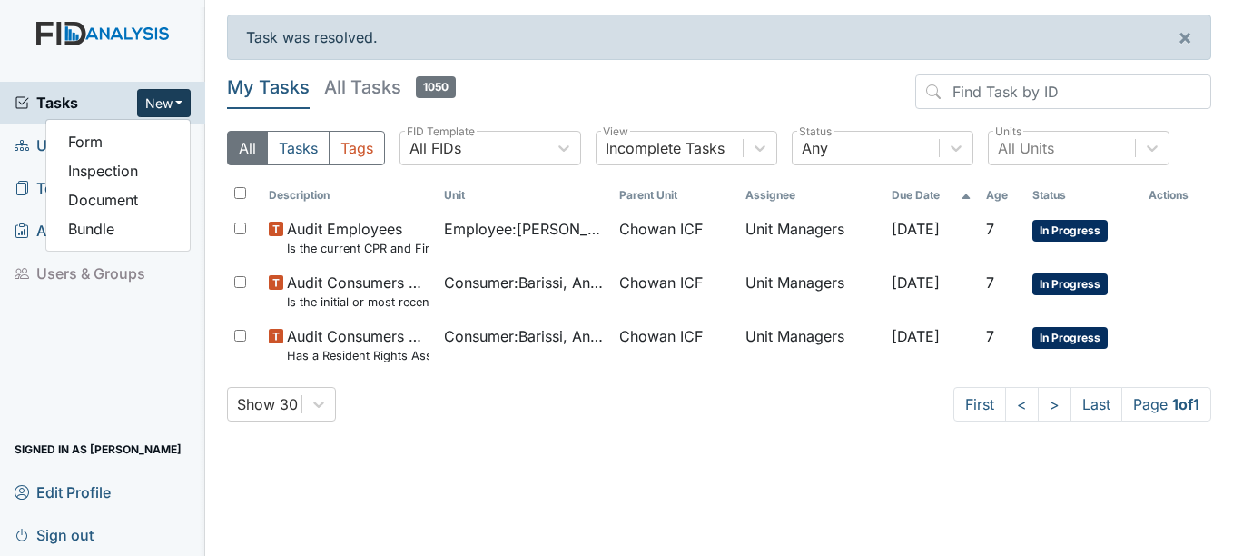
click at [160, 109] on button "New" at bounding box center [164, 103] width 54 height 28
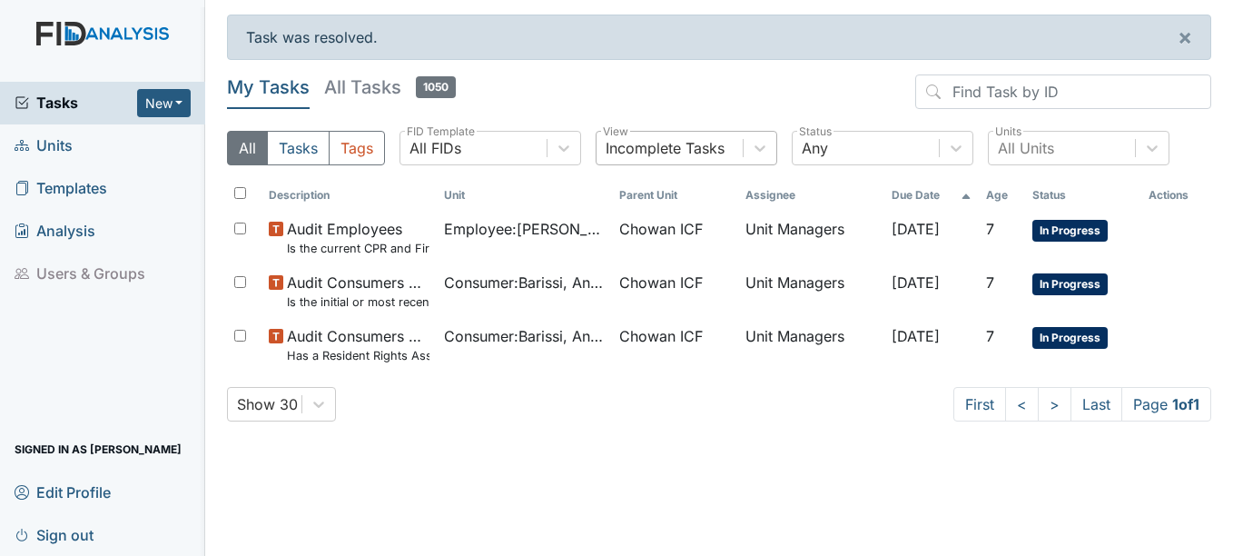
click at [717, 147] on div "Incomplete Tasks" at bounding box center [665, 148] width 119 height 22
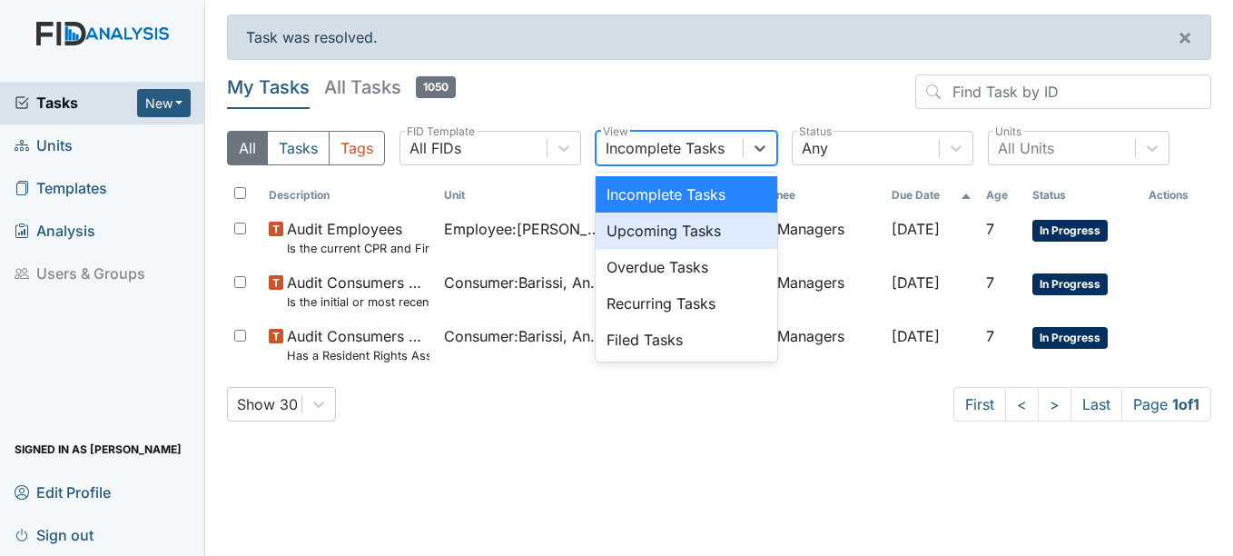
click at [704, 234] on div "Upcoming Tasks" at bounding box center [687, 230] width 182 height 36
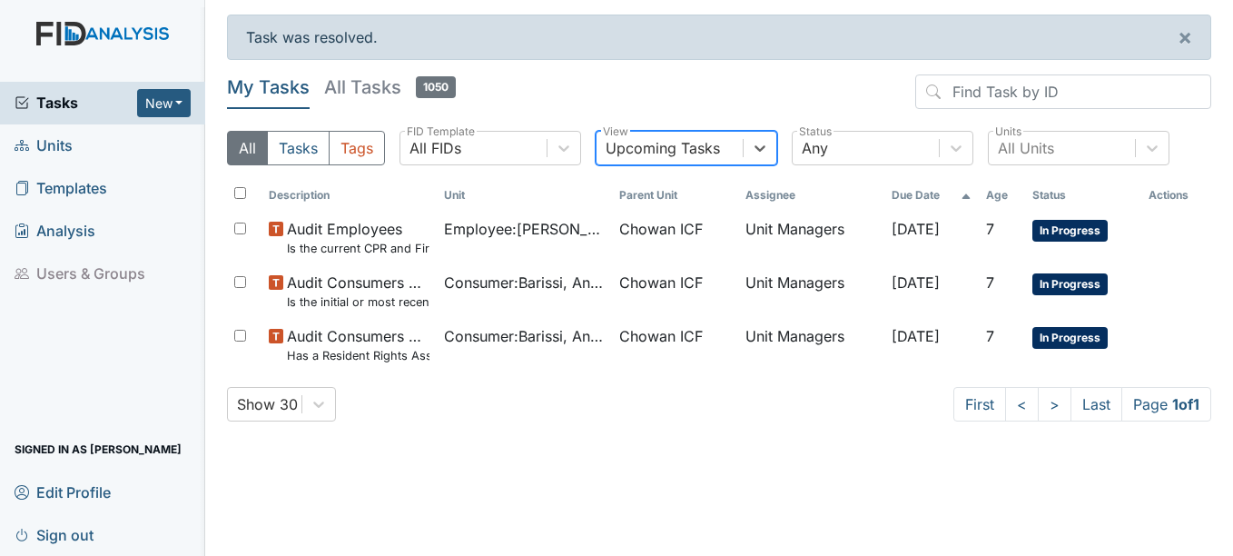
click at [703, 140] on div "Upcoming Tasks" at bounding box center [663, 148] width 114 height 22
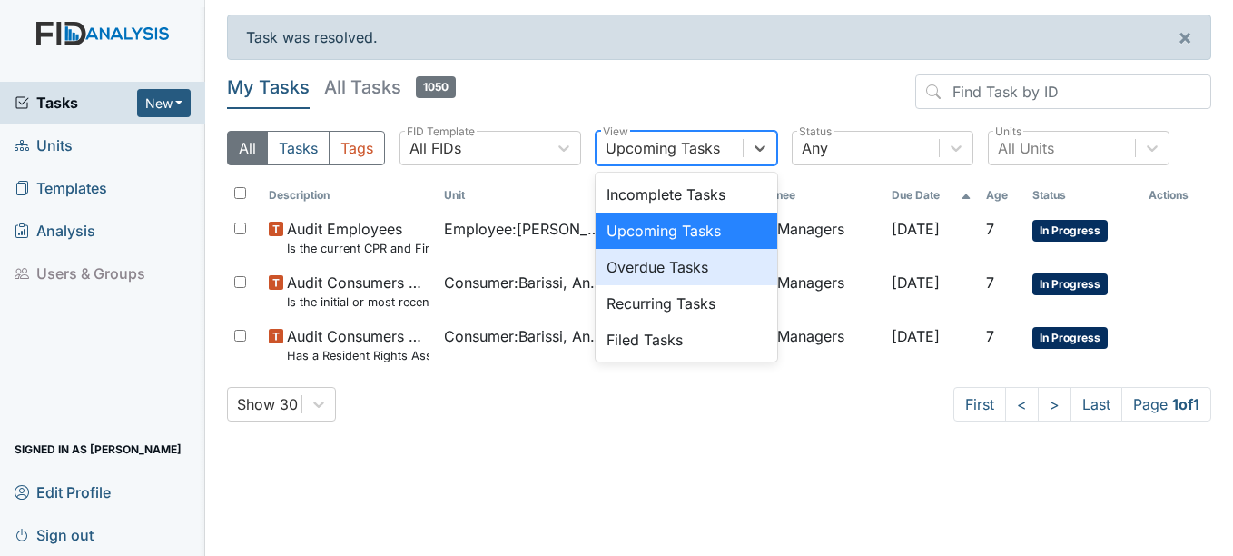
click at [690, 278] on div "Overdue Tasks" at bounding box center [687, 267] width 182 height 36
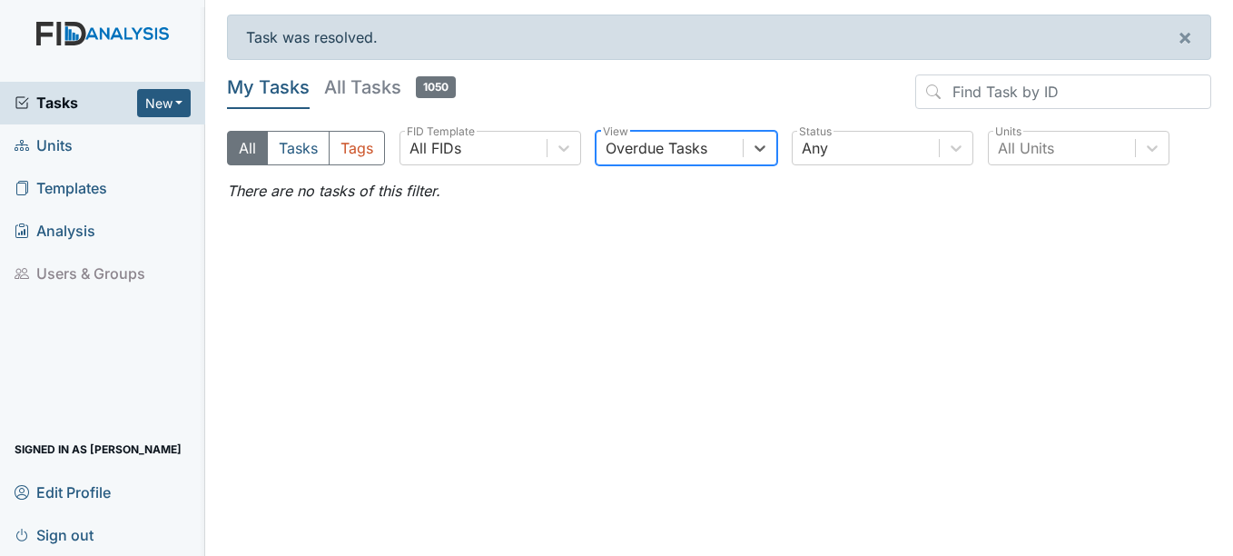
click at [698, 158] on div "Overdue Tasks" at bounding box center [657, 148] width 102 height 22
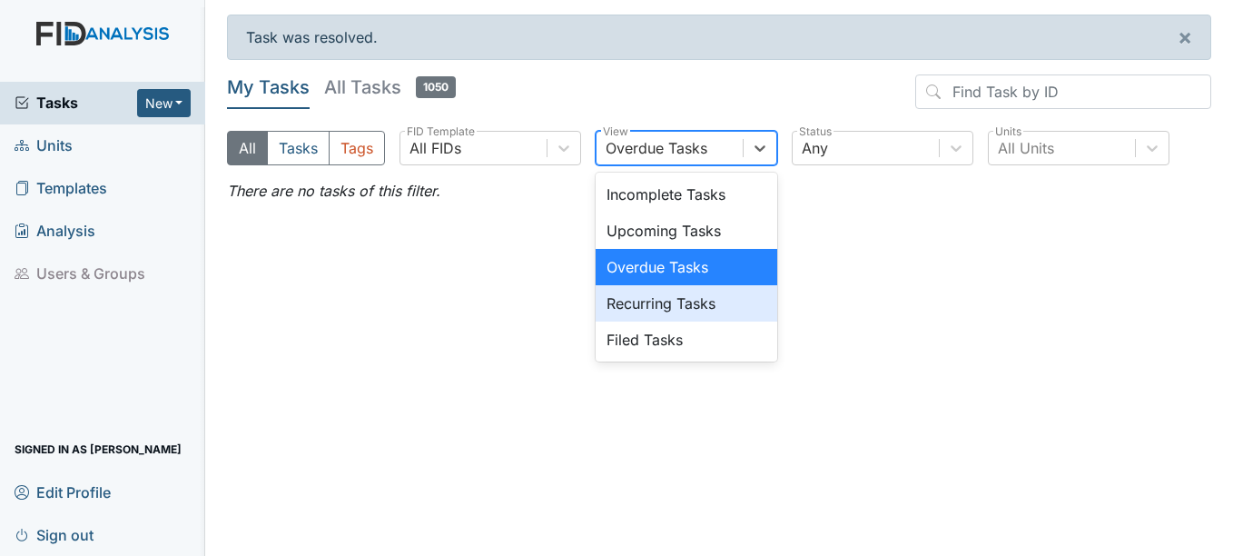
click at [670, 297] on div "Recurring Tasks" at bounding box center [687, 303] width 182 height 36
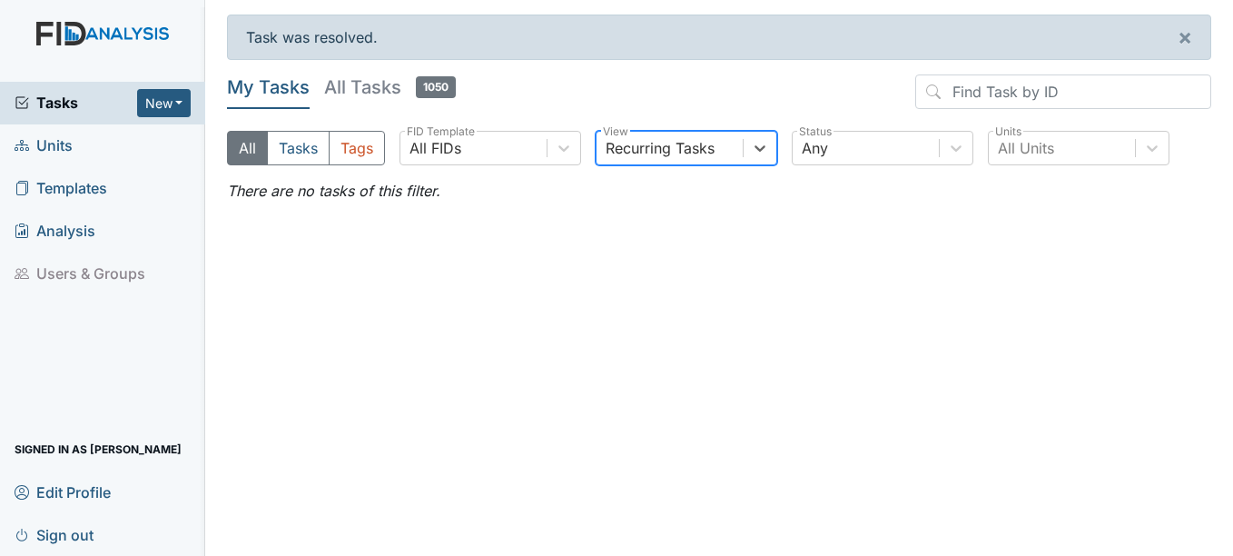
click at [694, 145] on div "Recurring Tasks" at bounding box center [660, 148] width 109 height 22
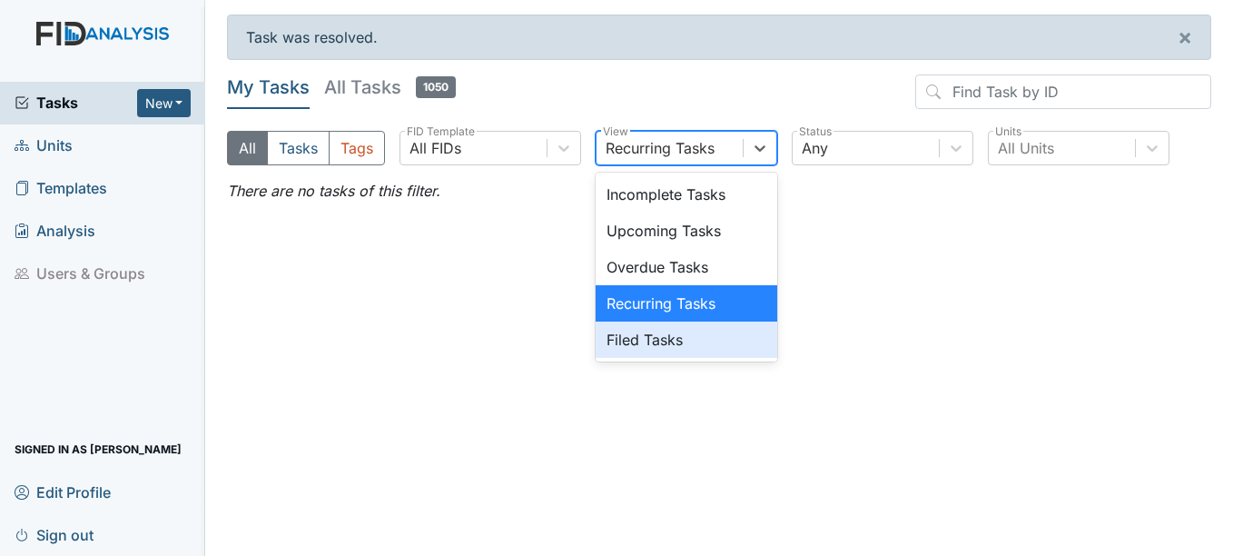
click at [665, 336] on div "Filed Tasks" at bounding box center [687, 339] width 182 height 36
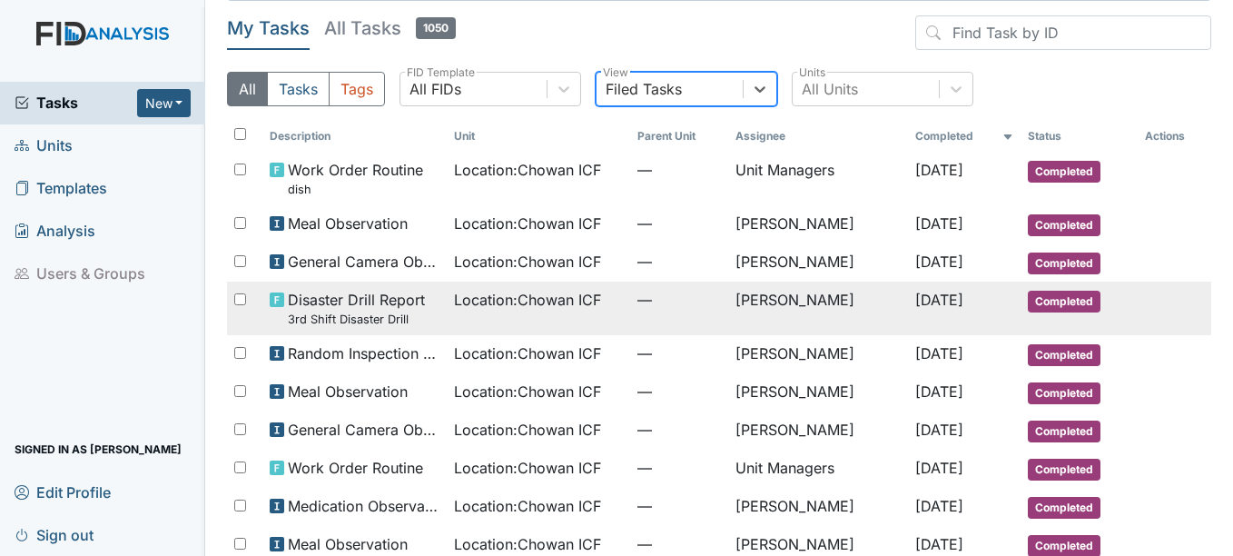
scroll to position [91, 0]
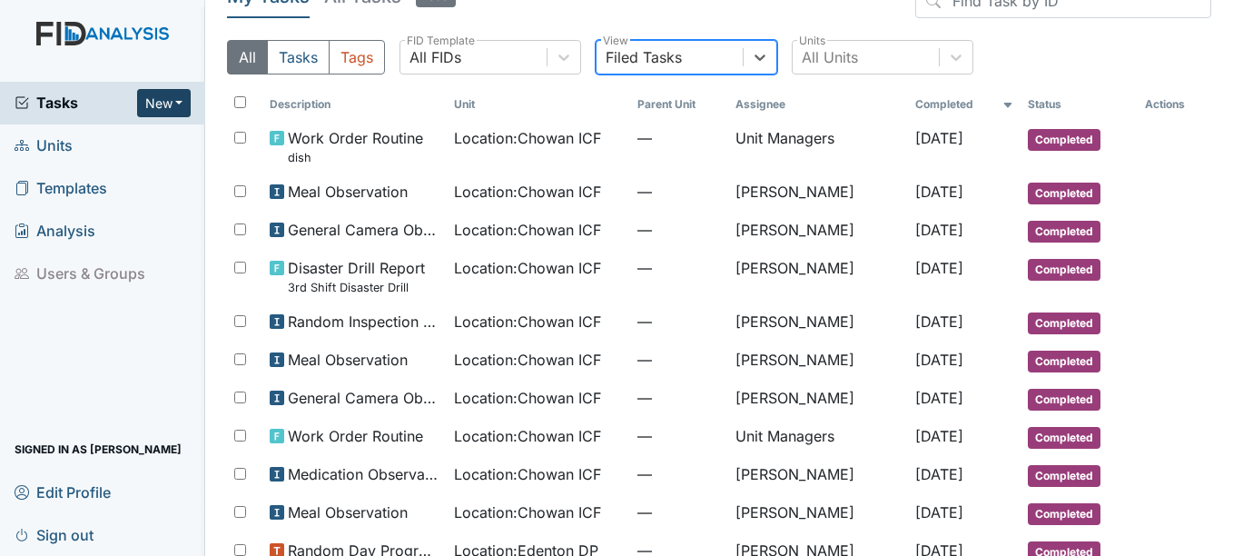
click at [174, 103] on button "New" at bounding box center [164, 103] width 54 height 28
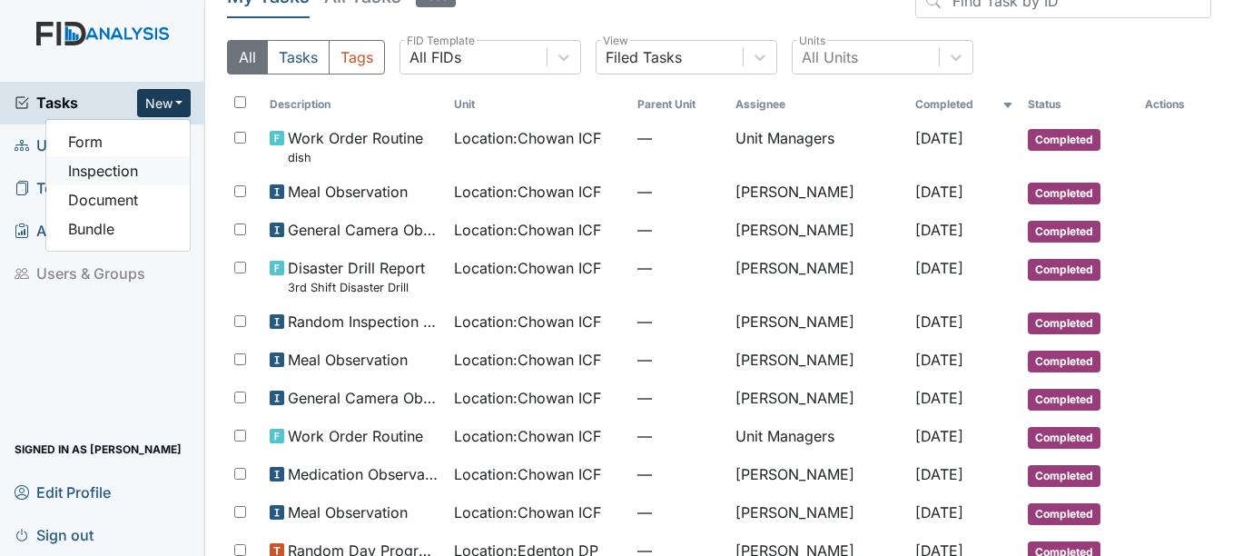
click at [138, 171] on link "Inspection" at bounding box center [117, 170] width 143 height 29
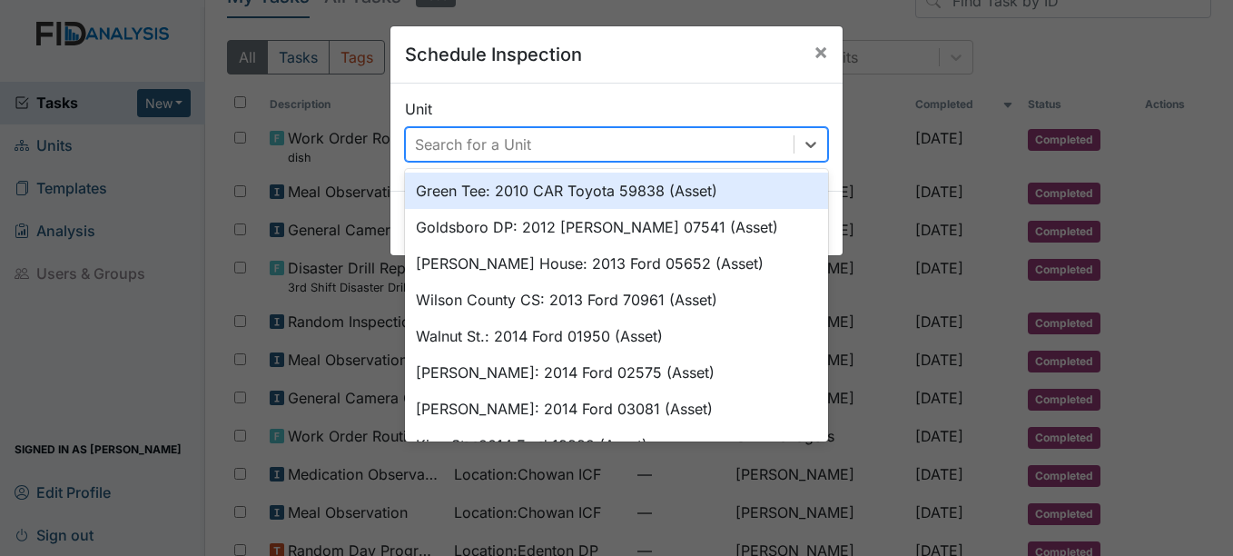
click at [577, 146] on div "Search for a Unit" at bounding box center [600, 144] width 388 height 33
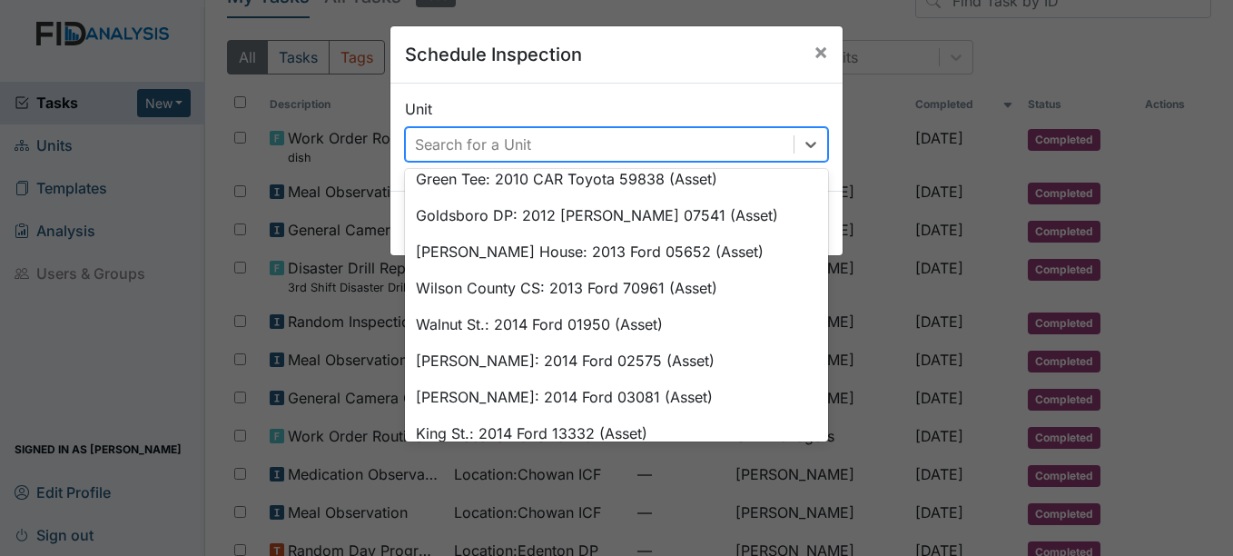
scroll to position [0, 0]
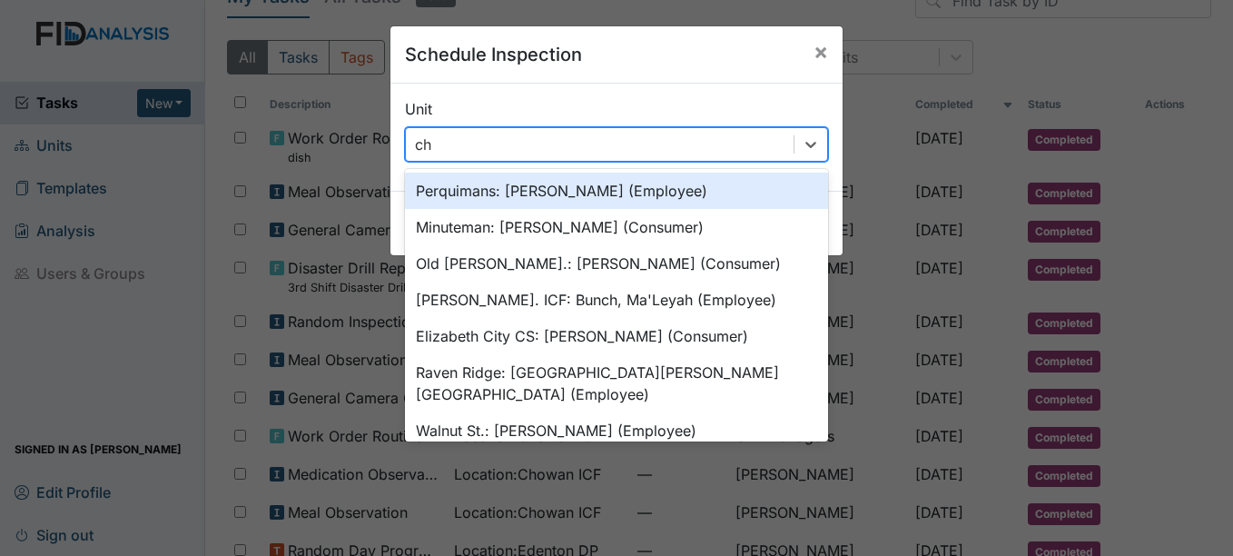
type input "cho"
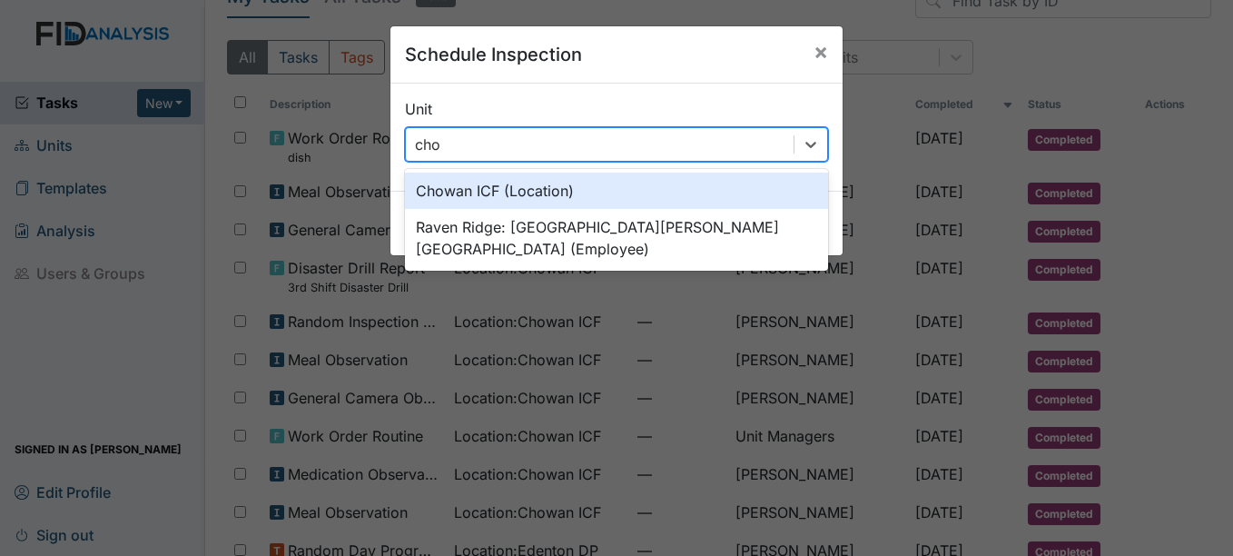
click at [474, 187] on div "Chowan ICF (Location)" at bounding box center [616, 190] width 423 height 36
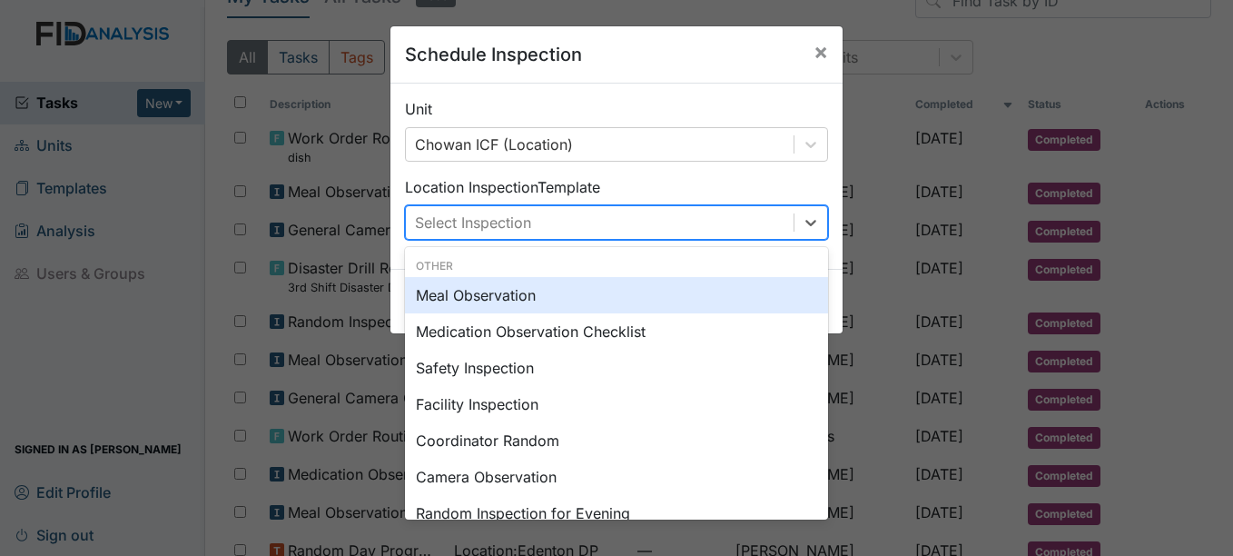
click at [490, 221] on div "Select Inspection" at bounding box center [473, 223] width 116 height 22
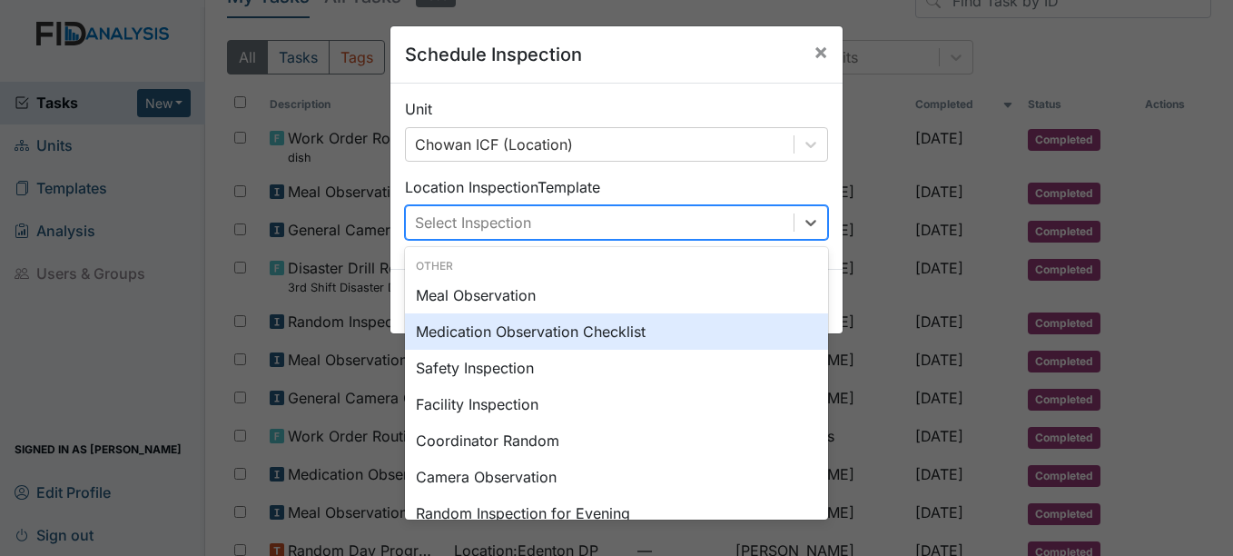
click at [504, 335] on div "Medication Observation Checklist" at bounding box center [616, 331] width 423 height 36
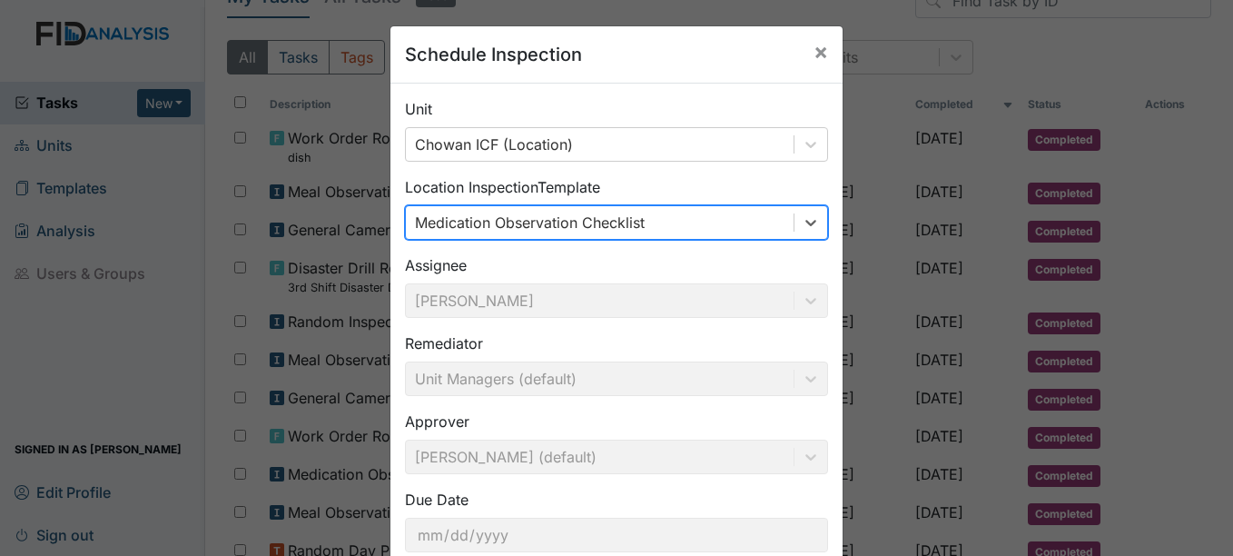
click at [593, 236] on div "Medication Observation Checklist" at bounding box center [600, 222] width 388 height 33
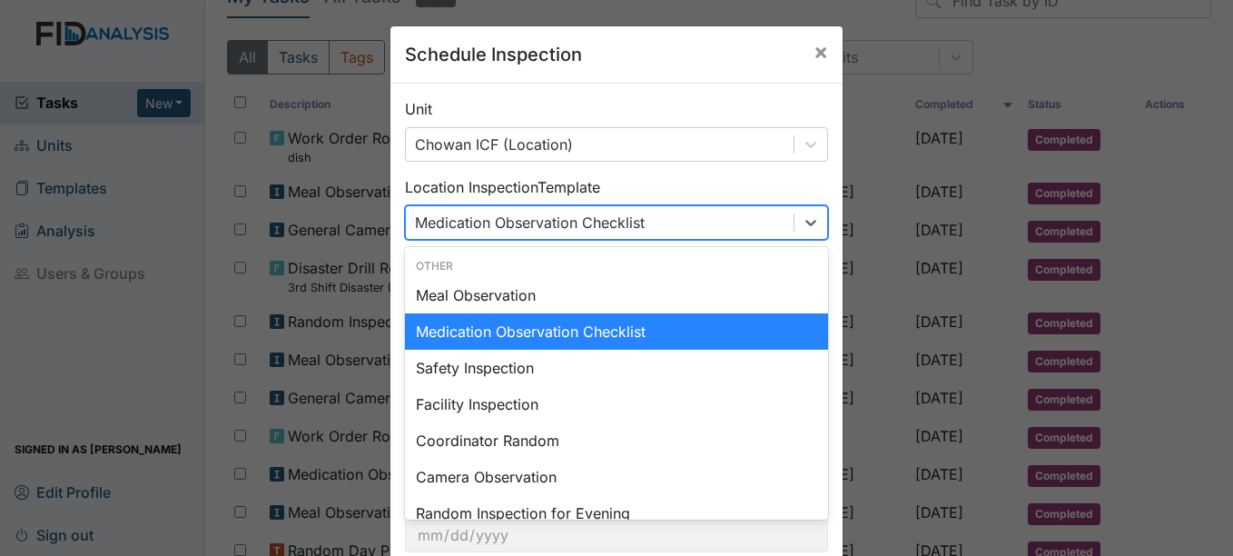
click at [675, 336] on div "Medication Observation Checklist" at bounding box center [616, 331] width 423 height 36
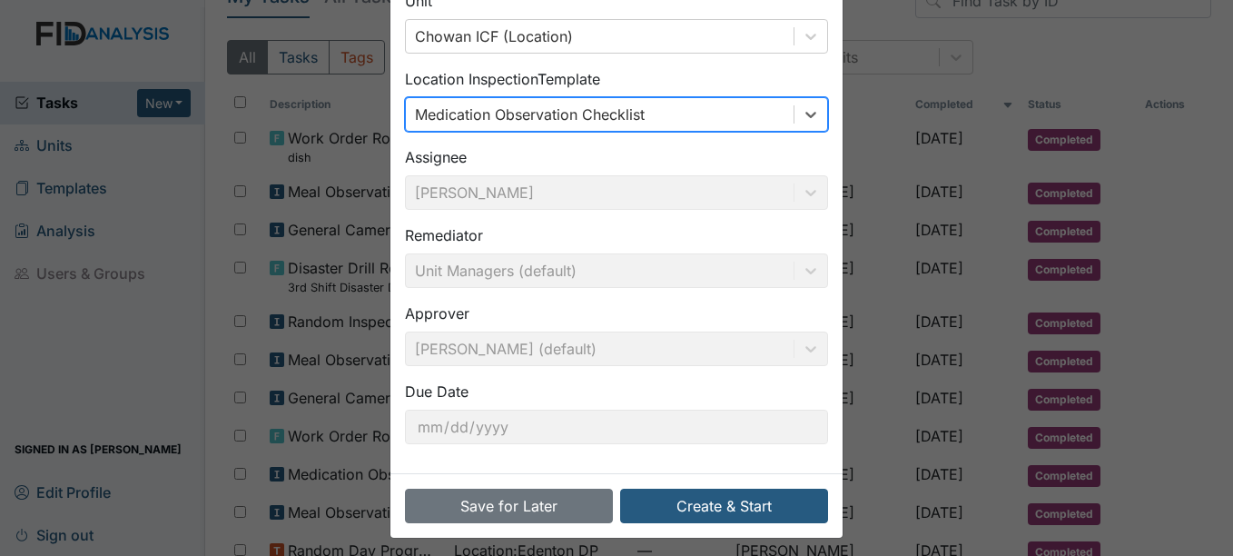
scroll to position [116, 0]
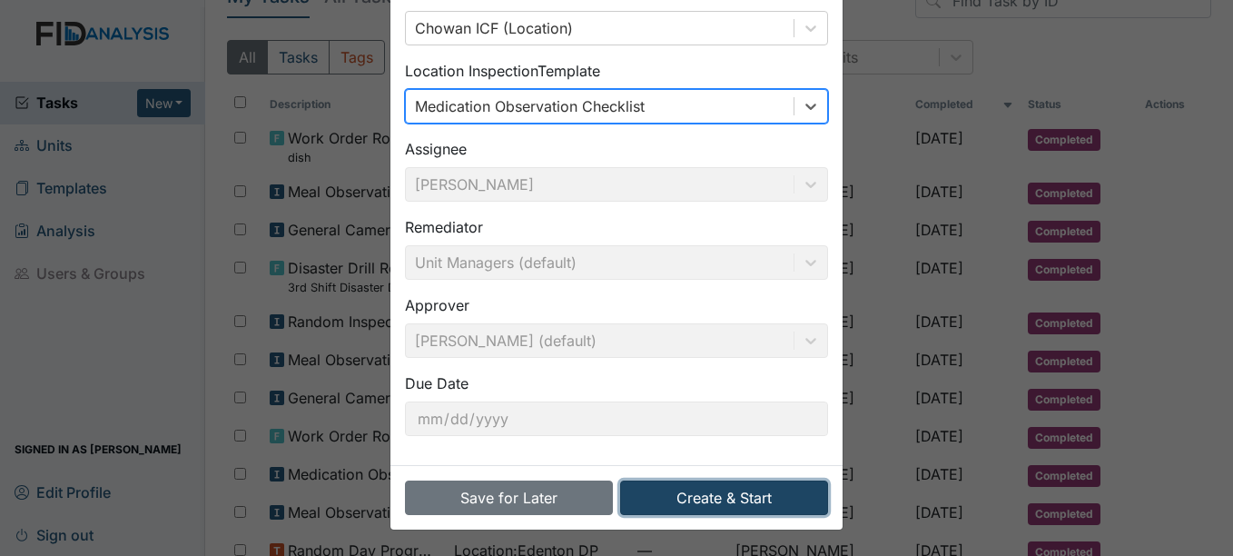
click at [695, 492] on button "Create & Start" at bounding box center [724, 497] width 208 height 34
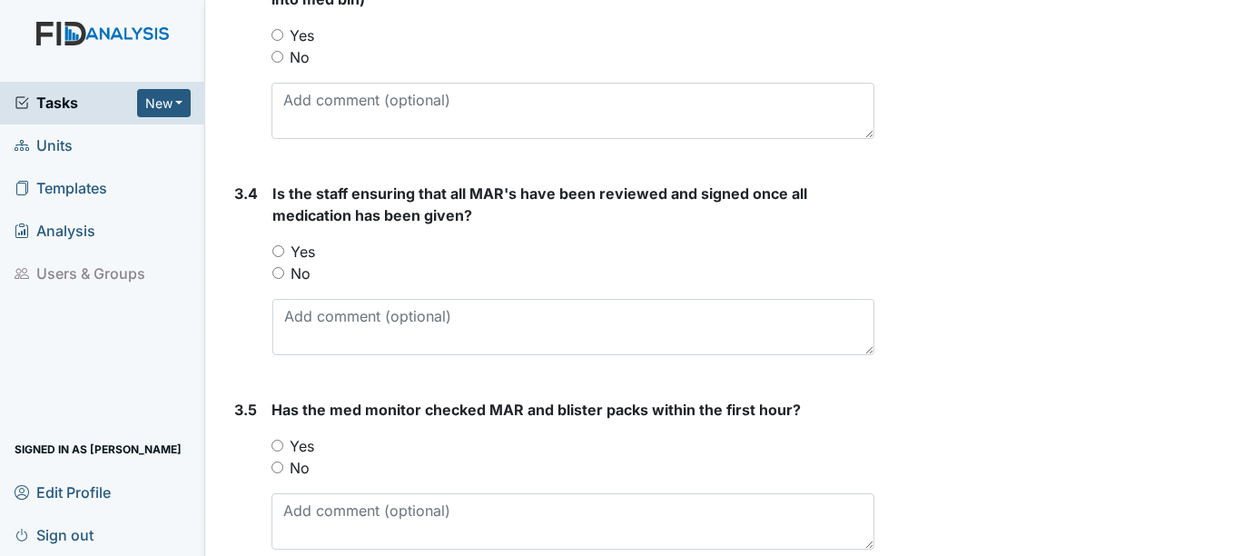
scroll to position [3089, 0]
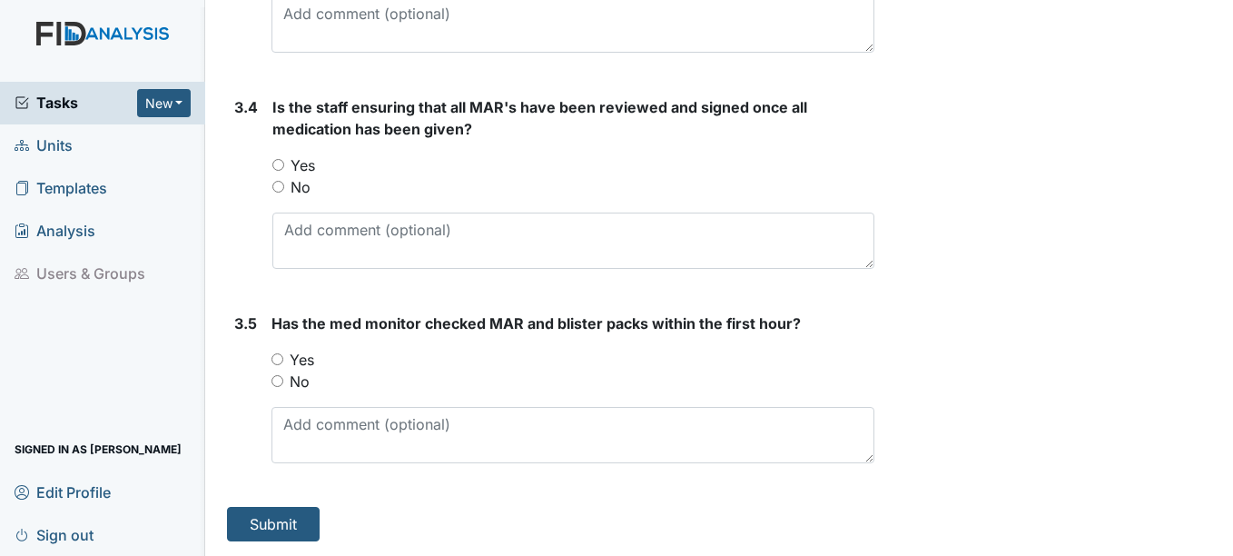
click at [295, 360] on label "Yes" at bounding box center [302, 360] width 25 height 22
click at [283, 360] on input "Yes" at bounding box center [277, 359] width 12 height 12
radio input "true"
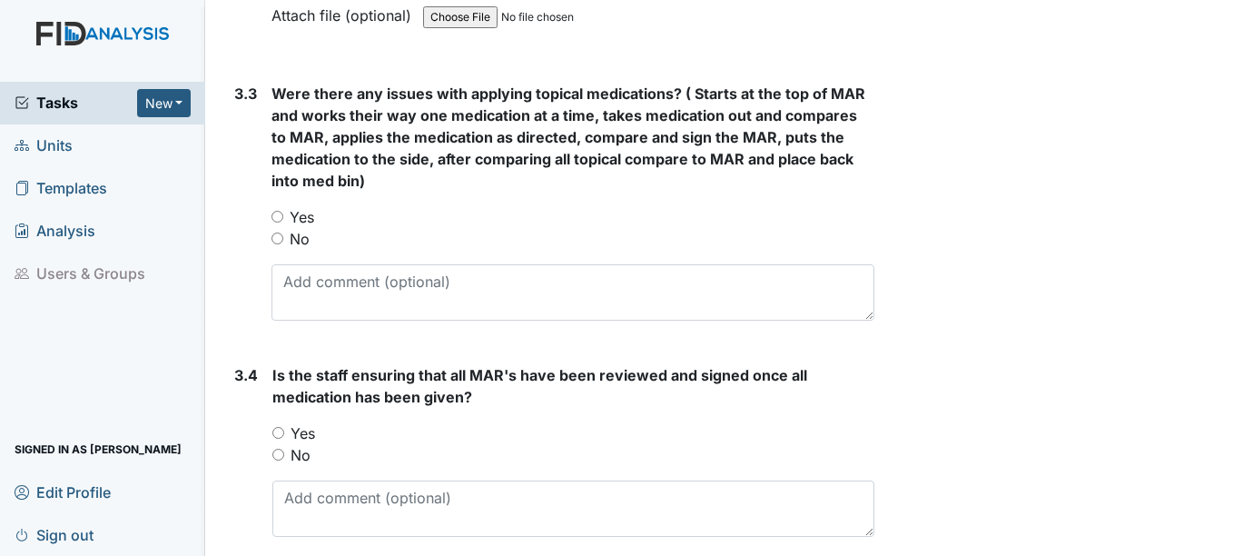
scroll to position [2816, 0]
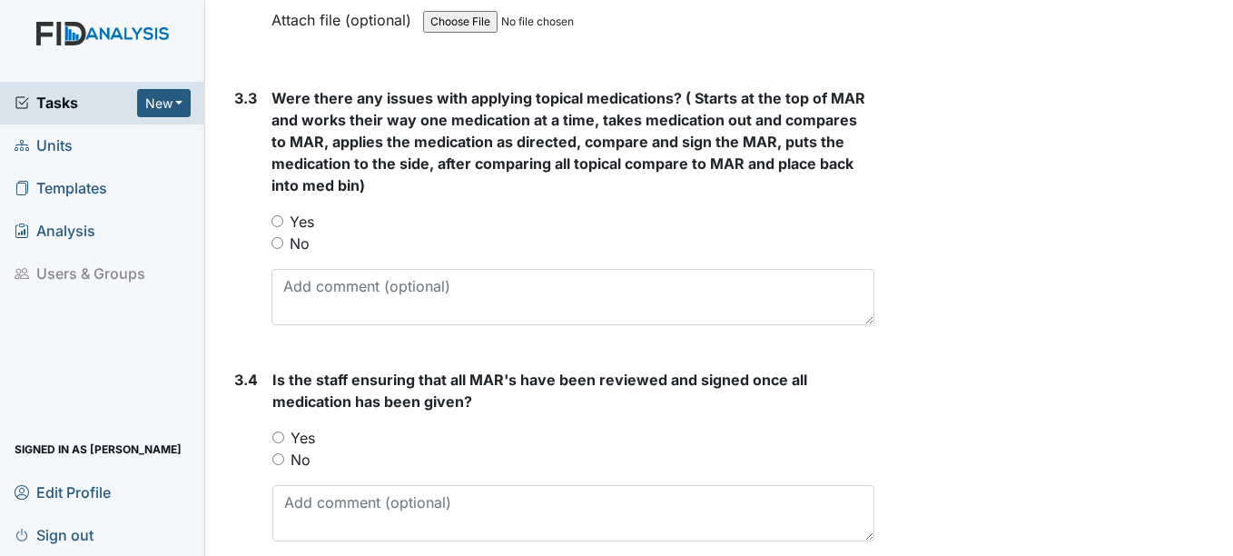
click at [298, 438] on label "Yes" at bounding box center [303, 438] width 25 height 22
click at [284, 438] on input "Yes" at bounding box center [278, 437] width 12 height 12
radio input "true"
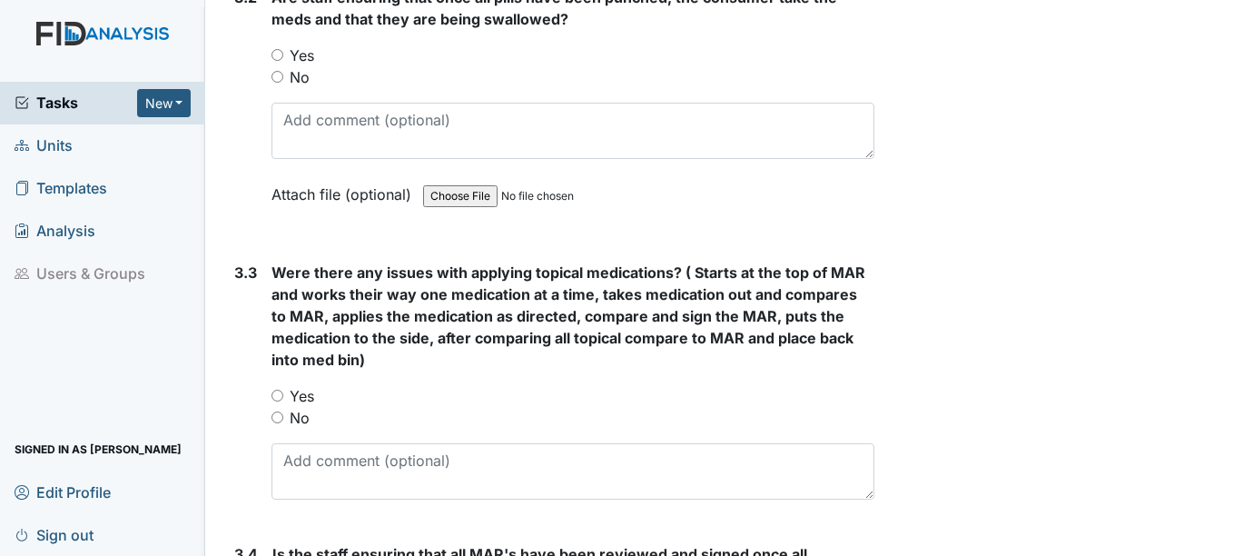
scroll to position [2635, 0]
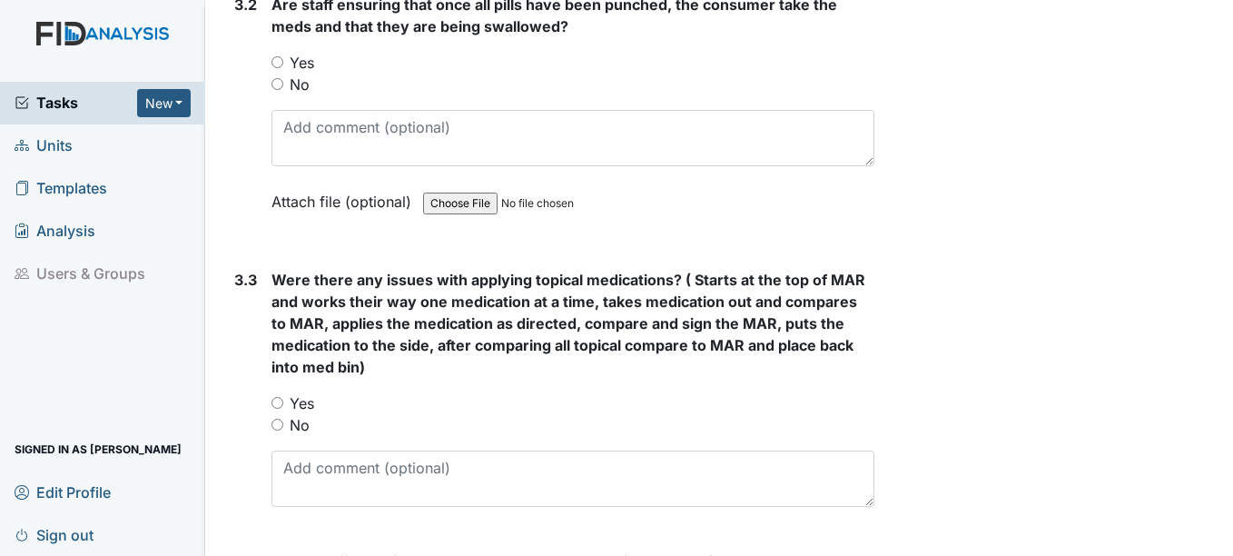
click at [306, 396] on label "Yes" at bounding box center [302, 403] width 25 height 22
click at [283, 397] on input "Yes" at bounding box center [277, 403] width 12 height 12
radio input "true"
click at [301, 427] on label "No" at bounding box center [300, 425] width 20 height 22
click at [283, 427] on input "No" at bounding box center [277, 425] width 12 height 12
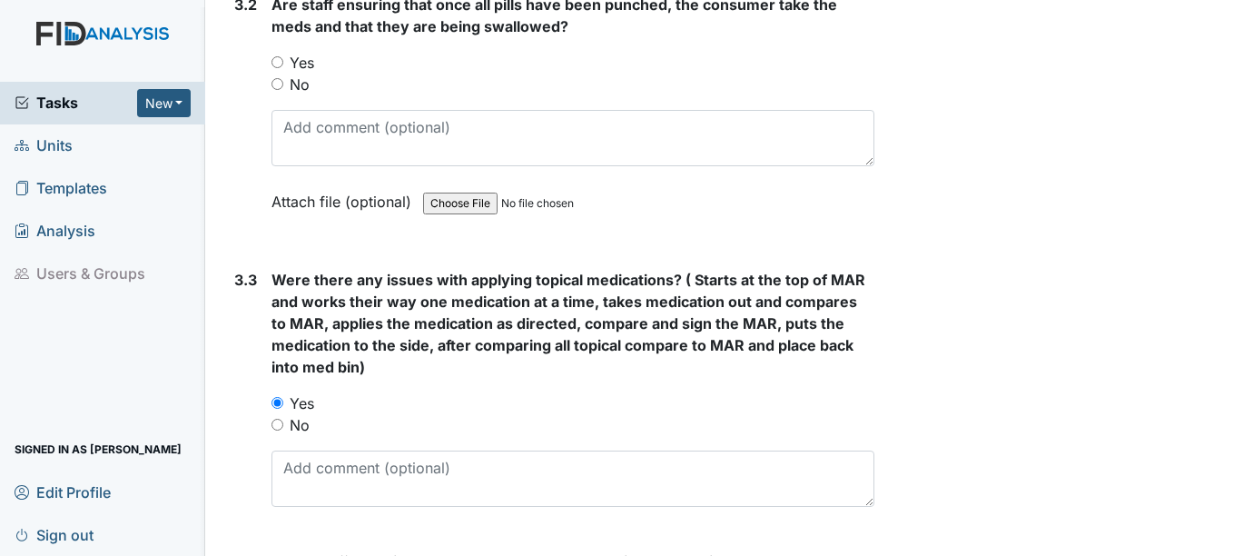
radio input "true"
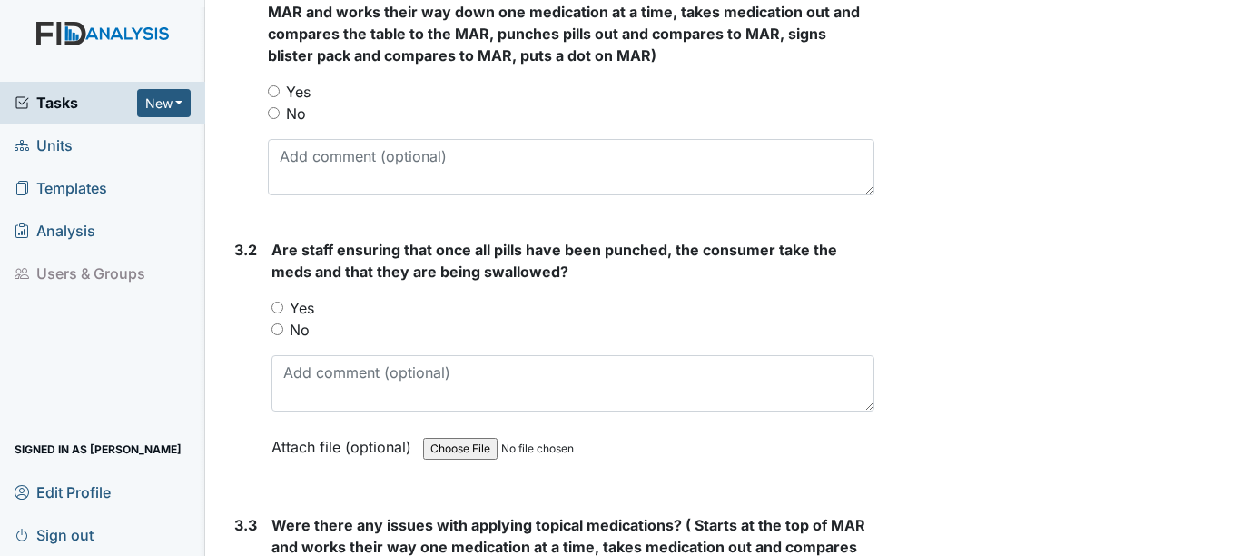
scroll to position [2362, 0]
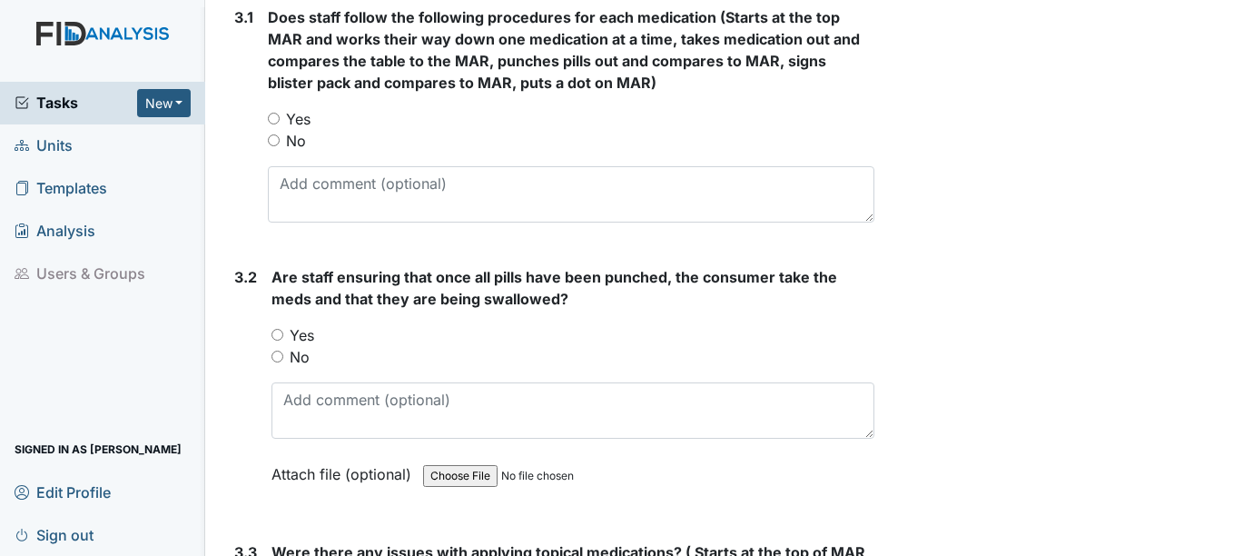
click at [296, 336] on label "Yes" at bounding box center [302, 335] width 25 height 22
click at [283, 336] on input "Yes" at bounding box center [277, 335] width 12 height 12
radio input "true"
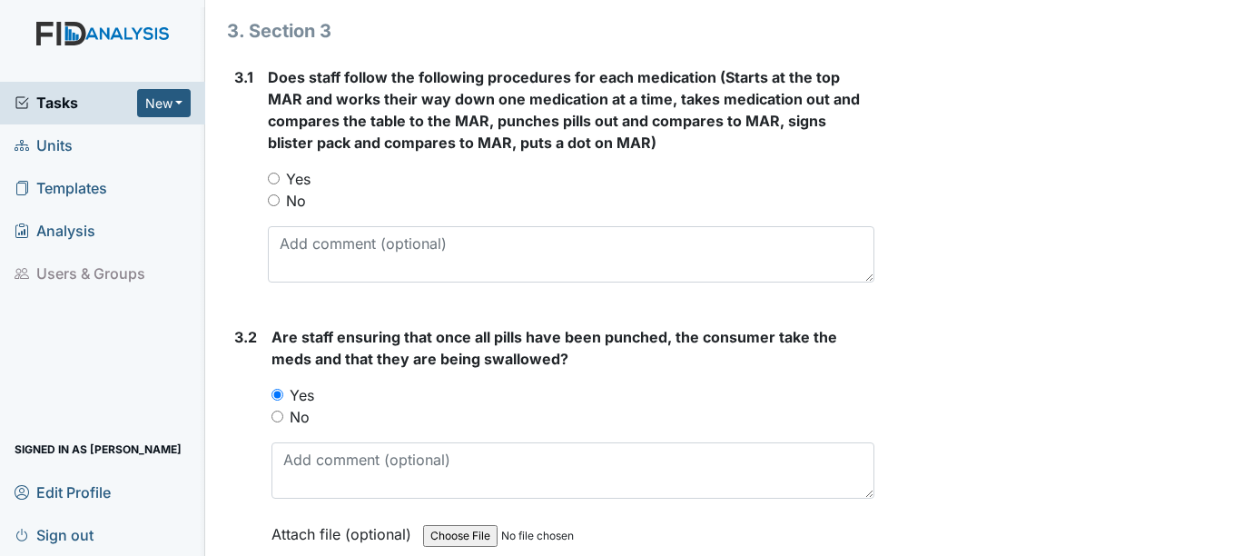
scroll to position [2181, 0]
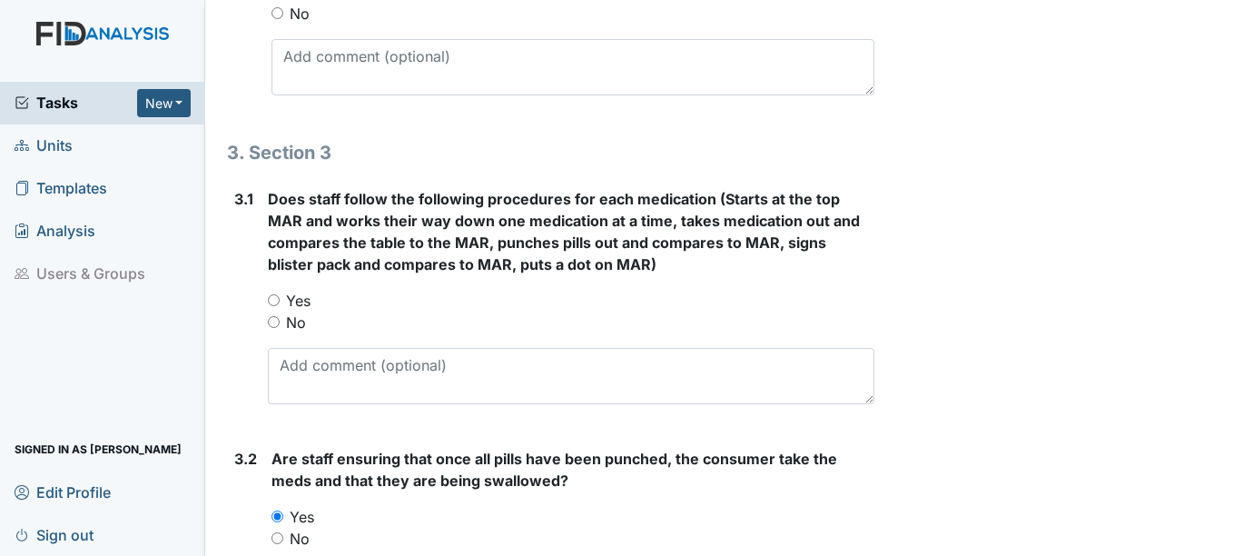
click at [298, 299] on label "Yes" at bounding box center [298, 301] width 25 height 22
click at [280, 299] on input "Yes" at bounding box center [274, 300] width 12 height 12
radio input "true"
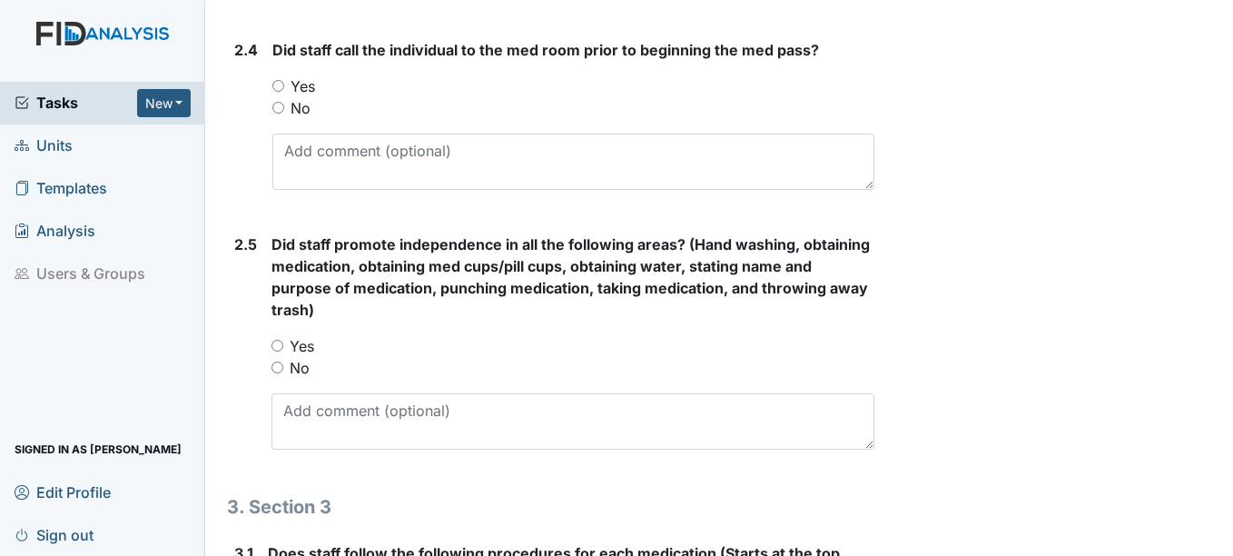
scroll to position [1818, 0]
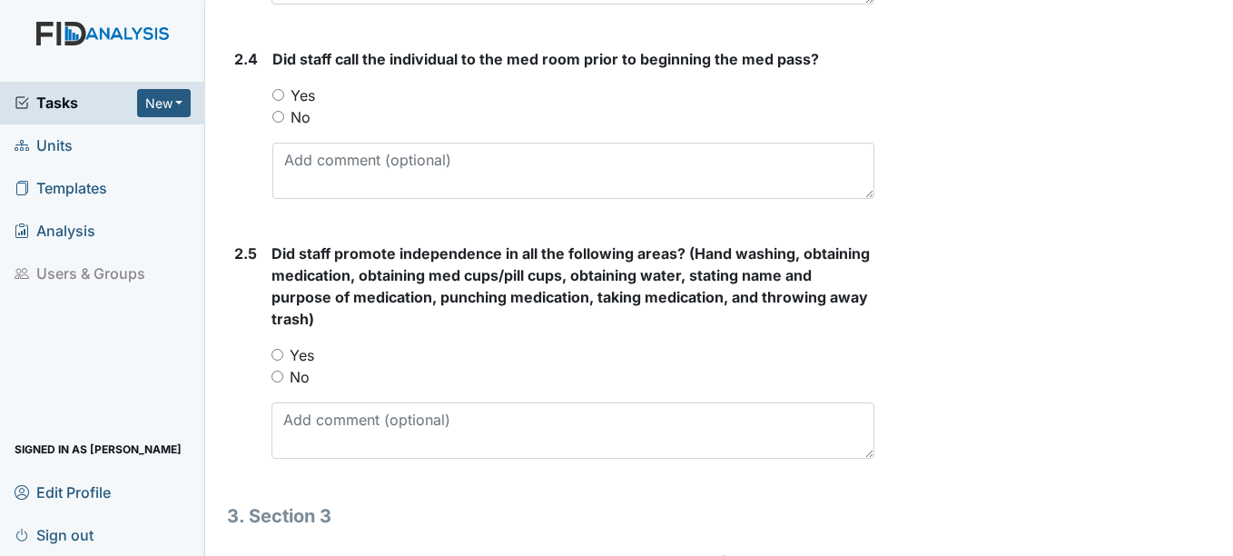
click at [301, 355] on label "Yes" at bounding box center [302, 355] width 25 height 22
click at [283, 355] on input "Yes" at bounding box center [277, 355] width 12 height 12
radio input "true"
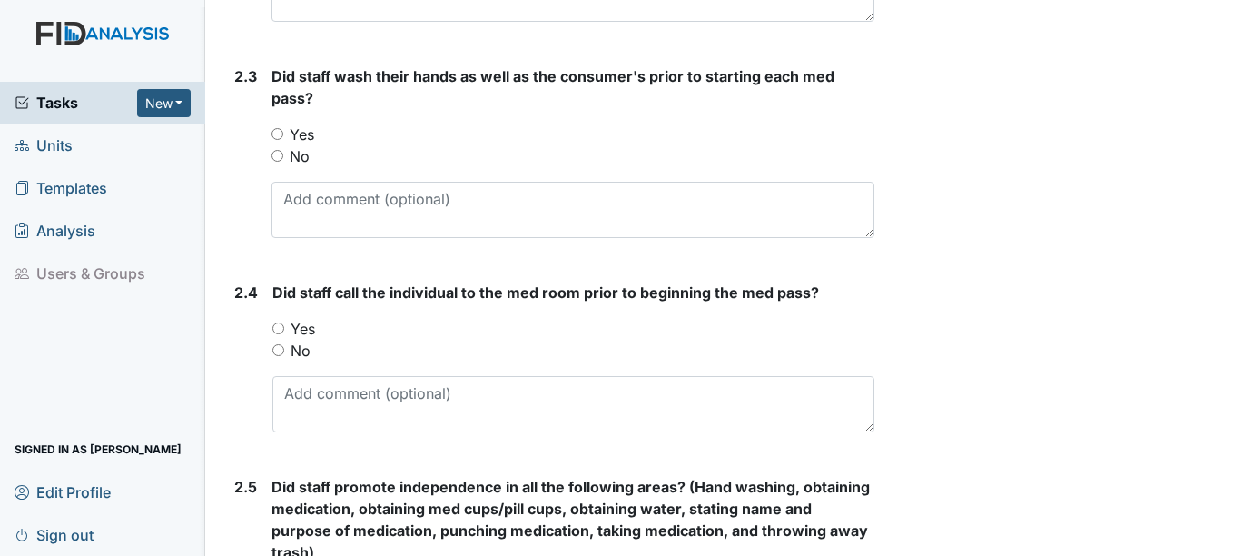
scroll to position [1545, 0]
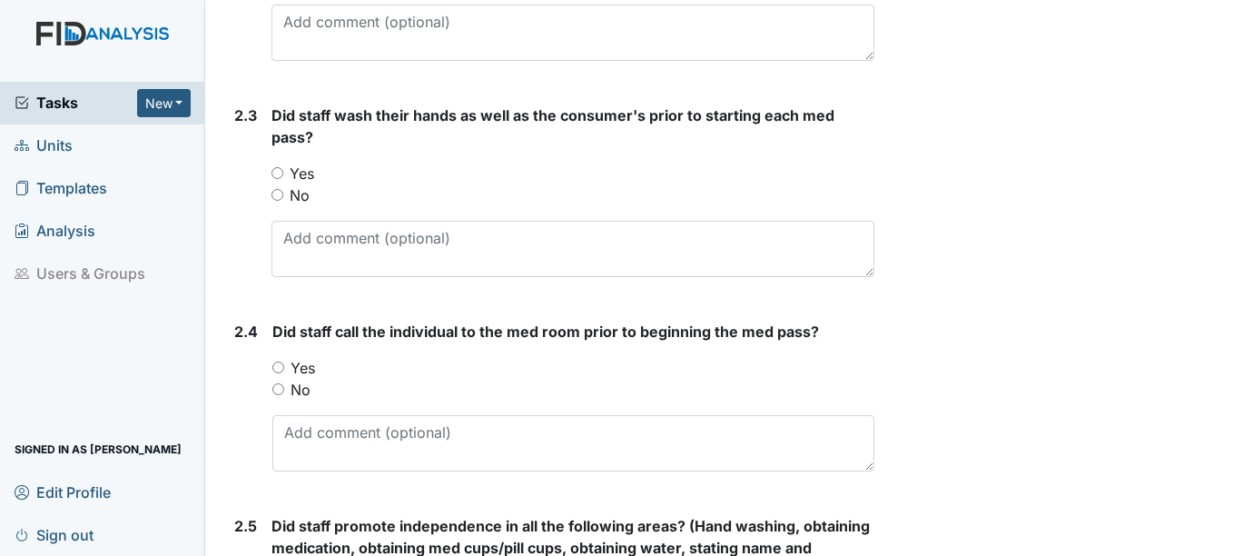
click at [304, 362] on label "Yes" at bounding box center [303, 368] width 25 height 22
click at [298, 360] on label "Yes" at bounding box center [303, 368] width 25 height 22
click at [284, 361] on input "Yes" at bounding box center [278, 367] width 12 height 12
radio input "true"
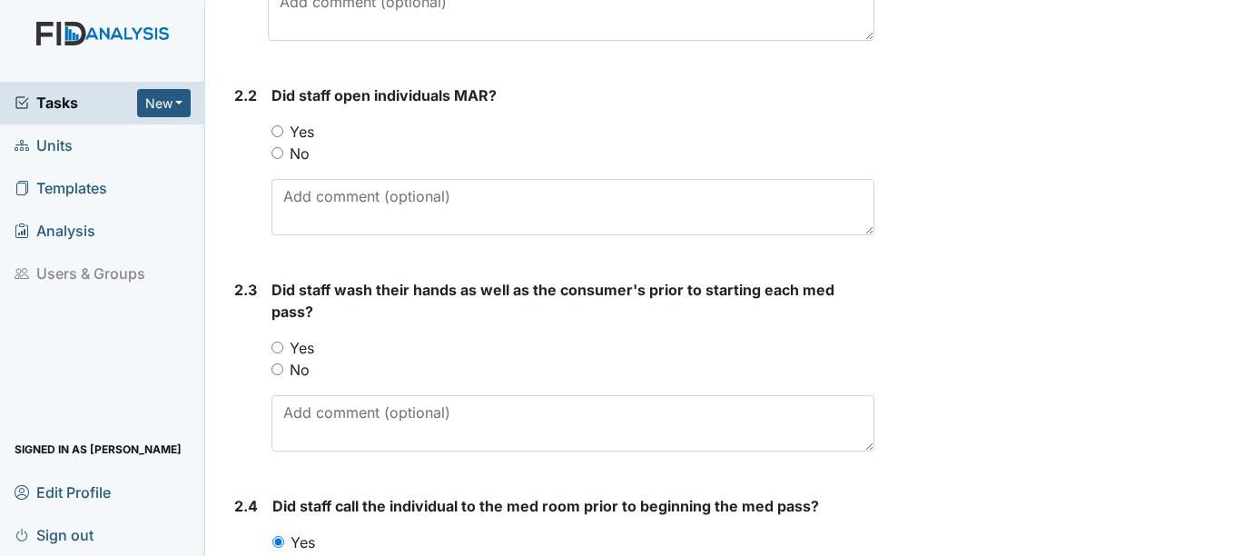
scroll to position [1364, 0]
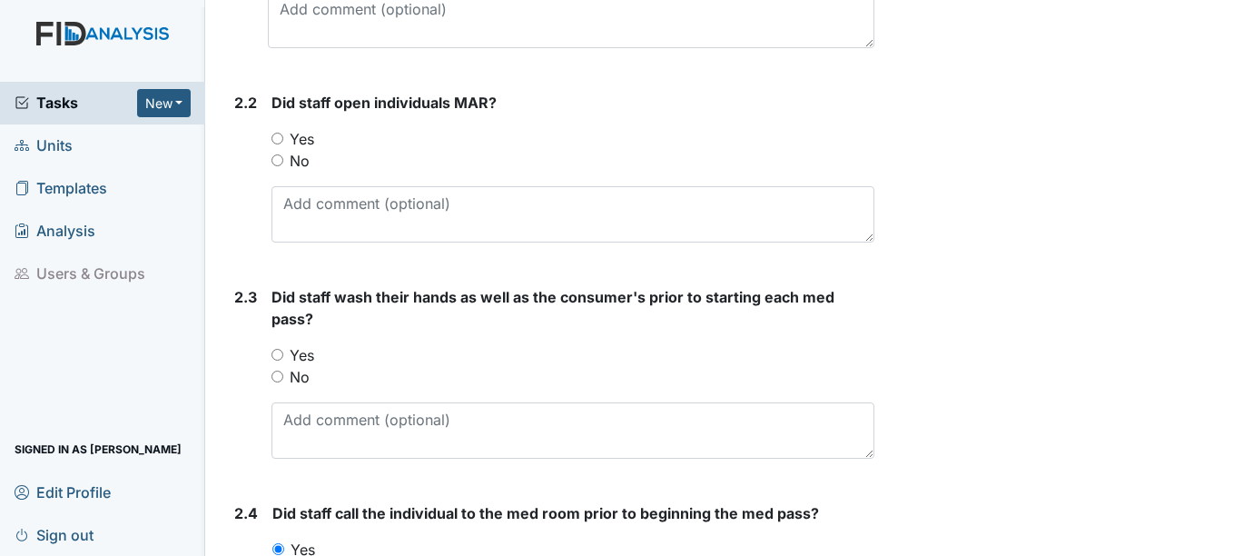
click at [289, 337] on div "Did staff wash their hands as well as the consumer's prior to starting each med…" at bounding box center [572, 372] width 602 height 172
click at [297, 357] on label "Yes" at bounding box center [302, 355] width 25 height 22
click at [283, 357] on input "Yes" at bounding box center [277, 355] width 12 height 12
radio input "true"
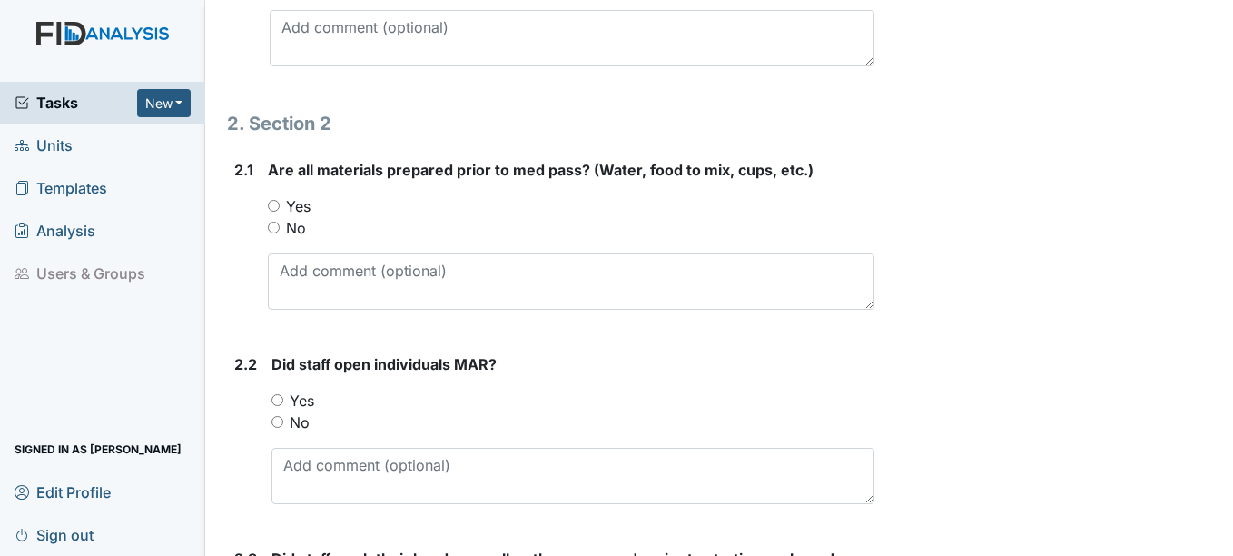
scroll to position [1091, 0]
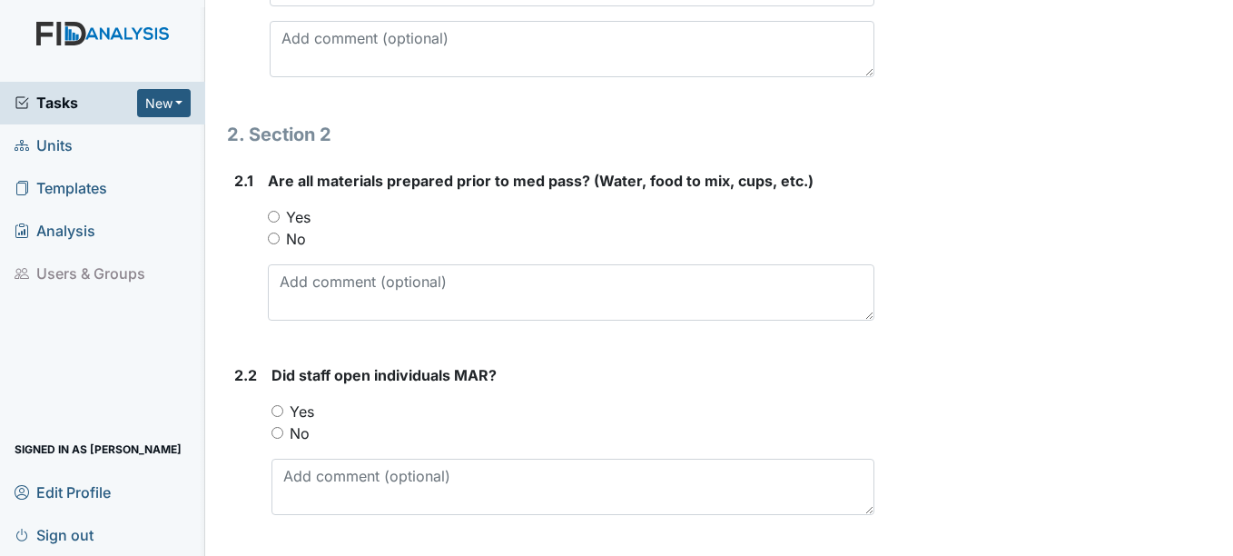
click at [302, 418] on label "Yes" at bounding box center [302, 411] width 25 height 22
click at [283, 417] on input "Yes" at bounding box center [277, 411] width 12 height 12
radio input "true"
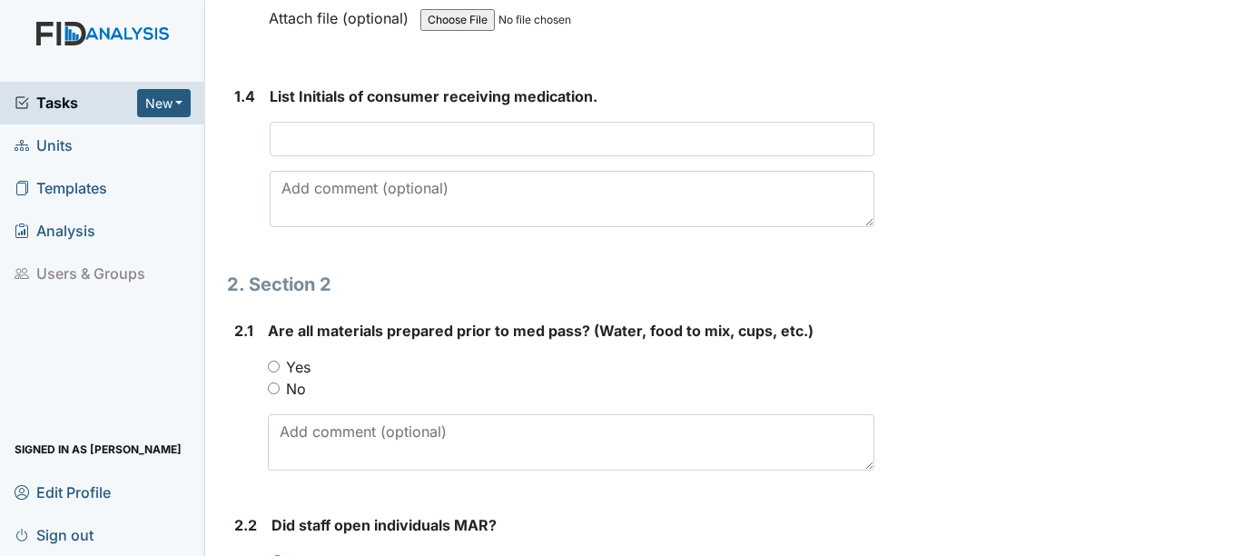
scroll to position [910, 0]
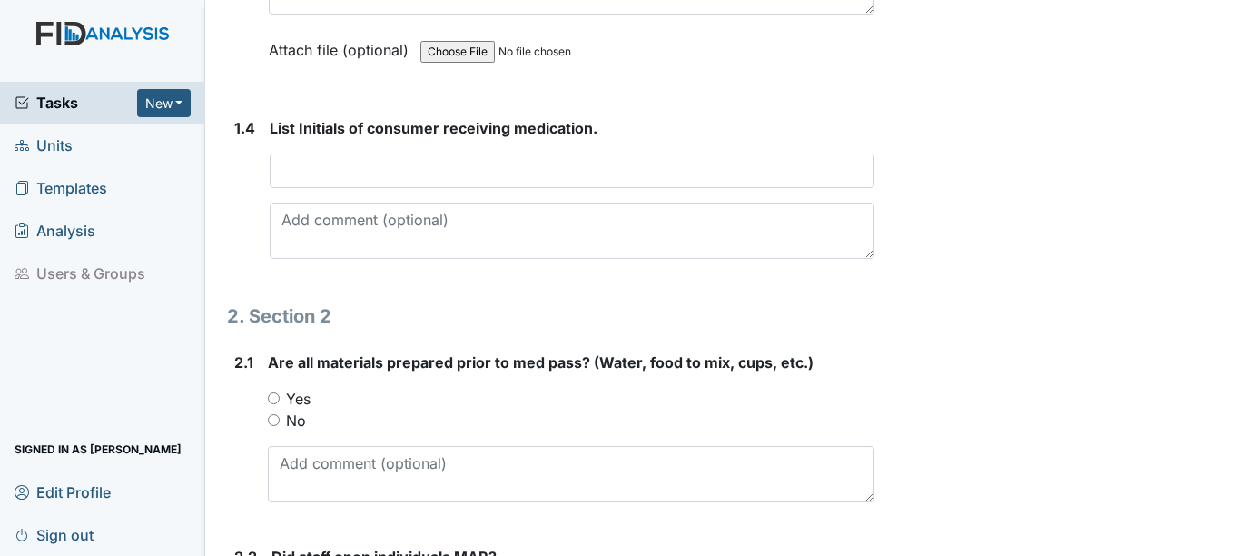
click at [292, 394] on label "Yes" at bounding box center [298, 399] width 25 height 22
click at [280, 394] on input "Yes" at bounding box center [274, 398] width 12 height 12
radio input "true"
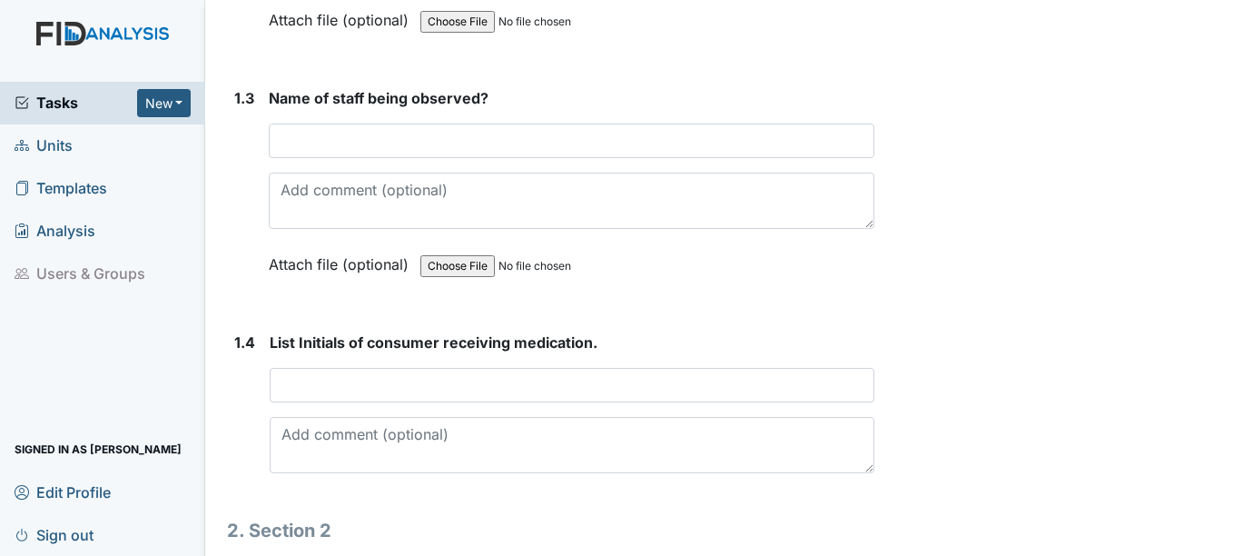
scroll to position [637, 0]
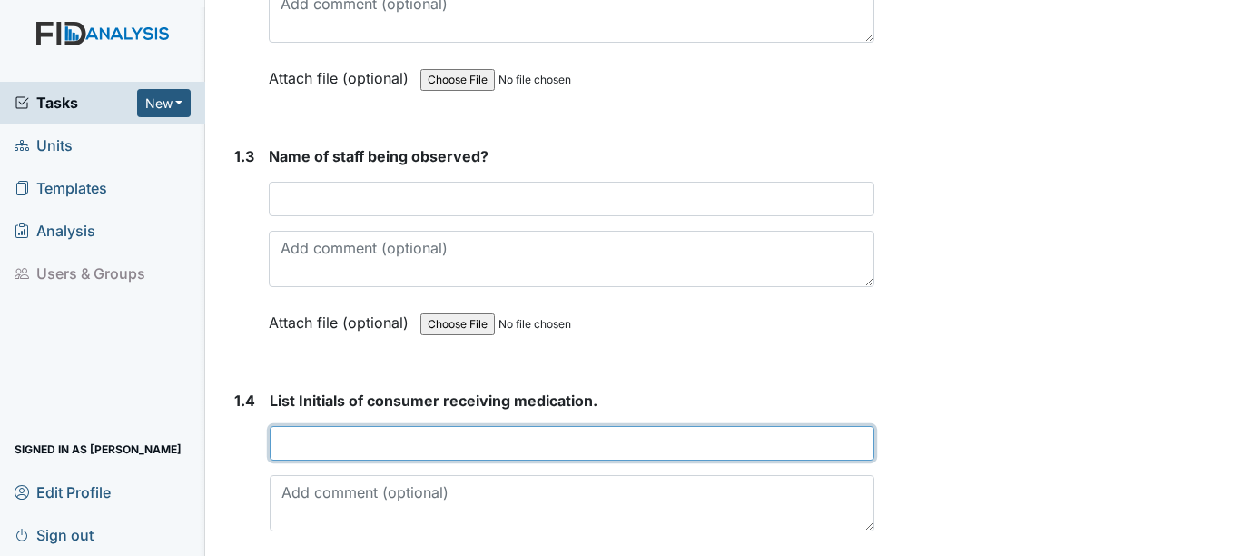
click at [342, 440] on input "text" at bounding box center [572, 443] width 604 height 34
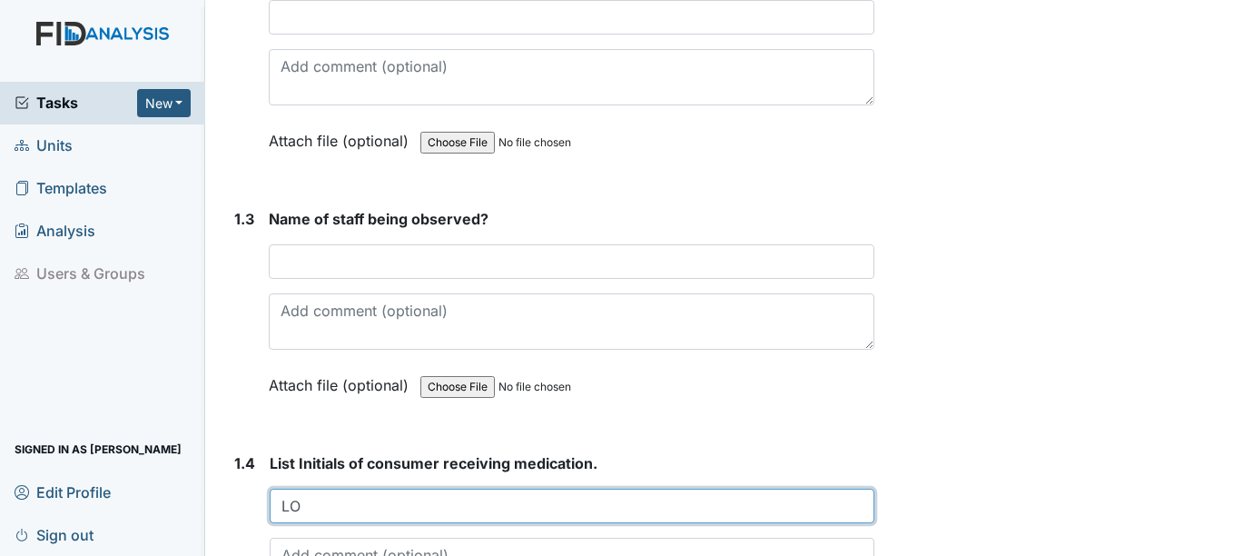
scroll to position [547, 0]
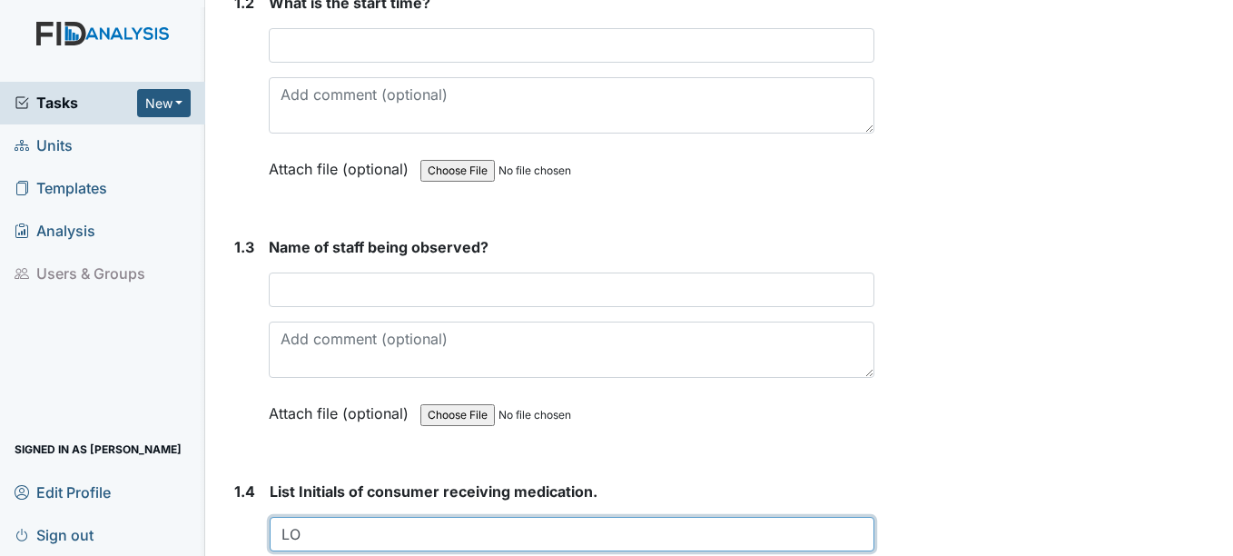
type input "LO"
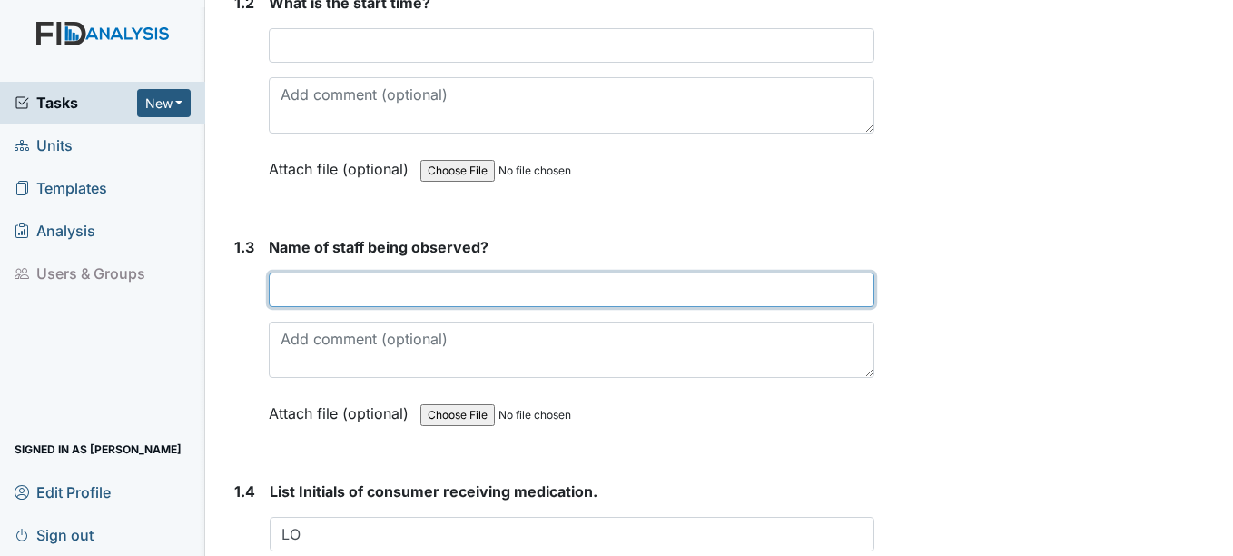
click at [387, 282] on input "text" at bounding box center [571, 289] width 605 height 34
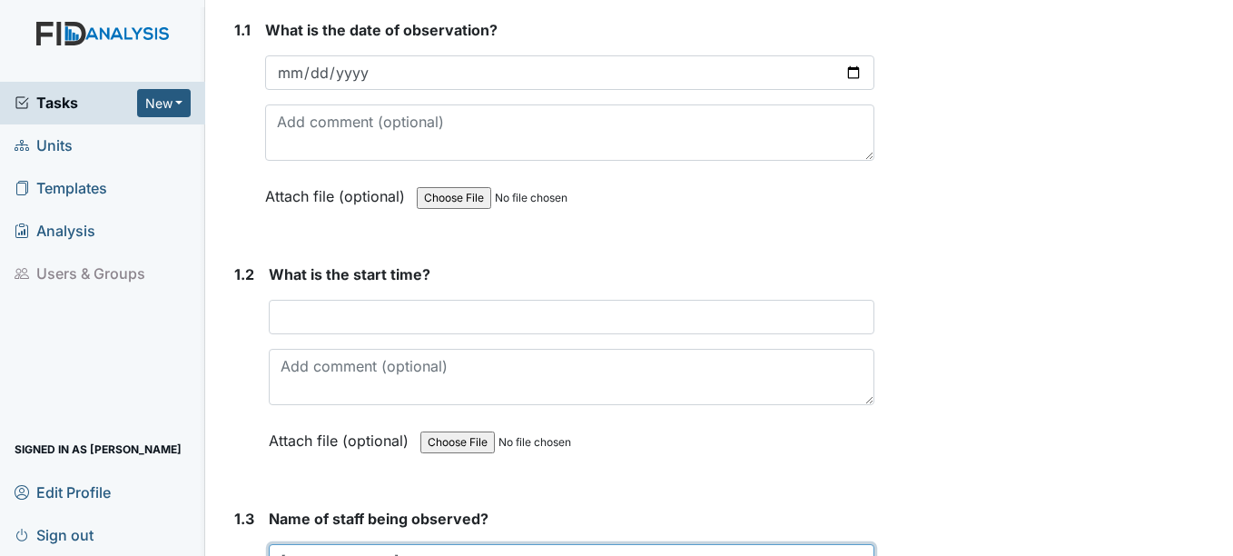
scroll to position [274, 0]
type input "Jennifer skinner"
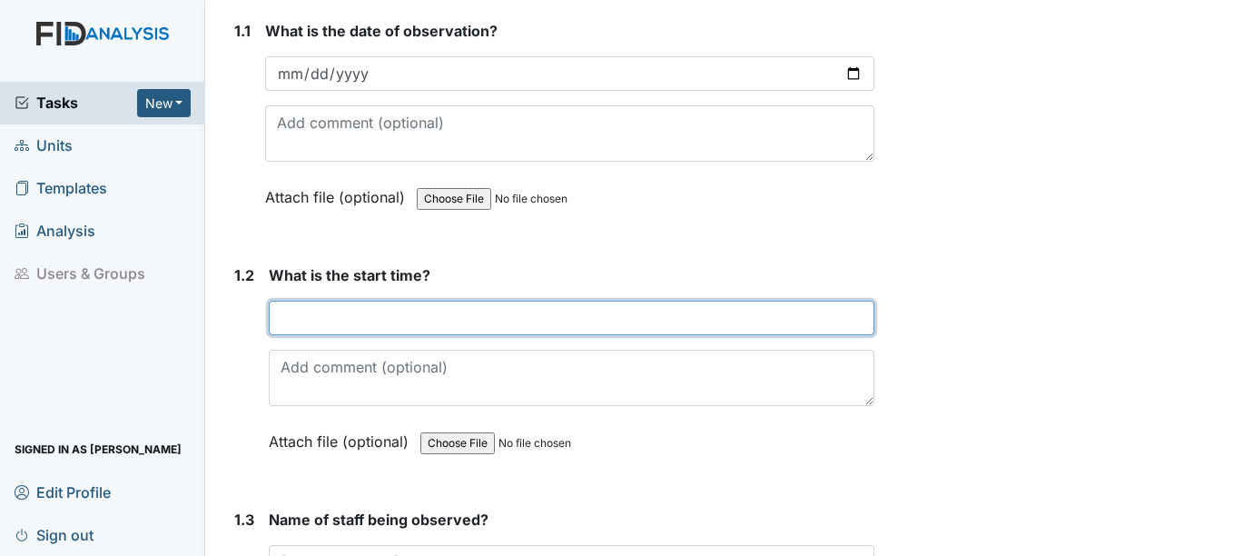
click at [404, 316] on input "text" at bounding box center [571, 318] width 605 height 34
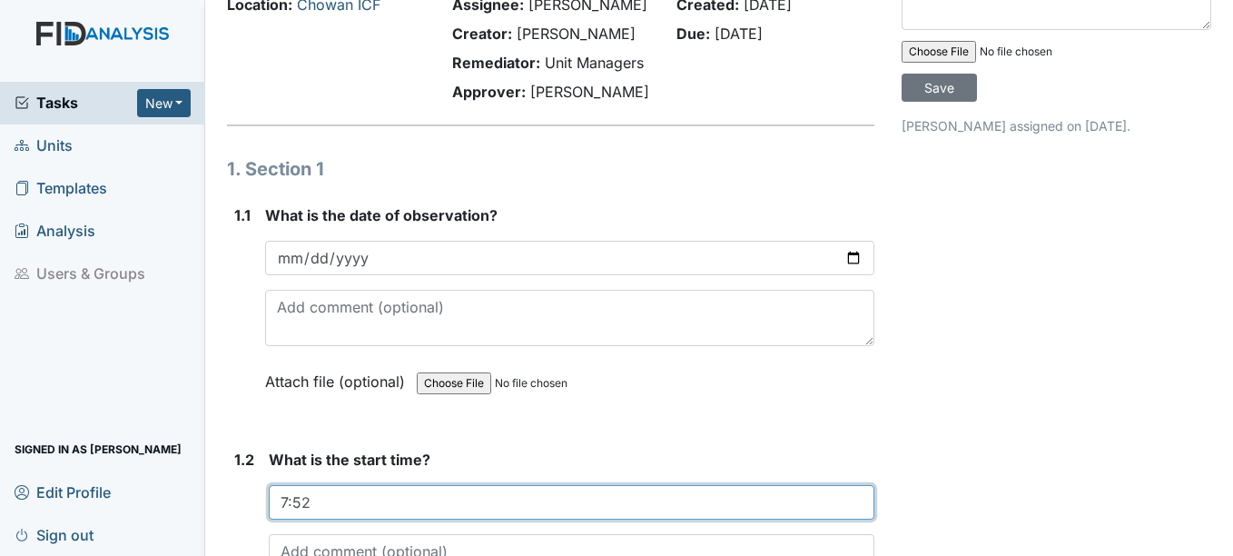
scroll to position [2, 0]
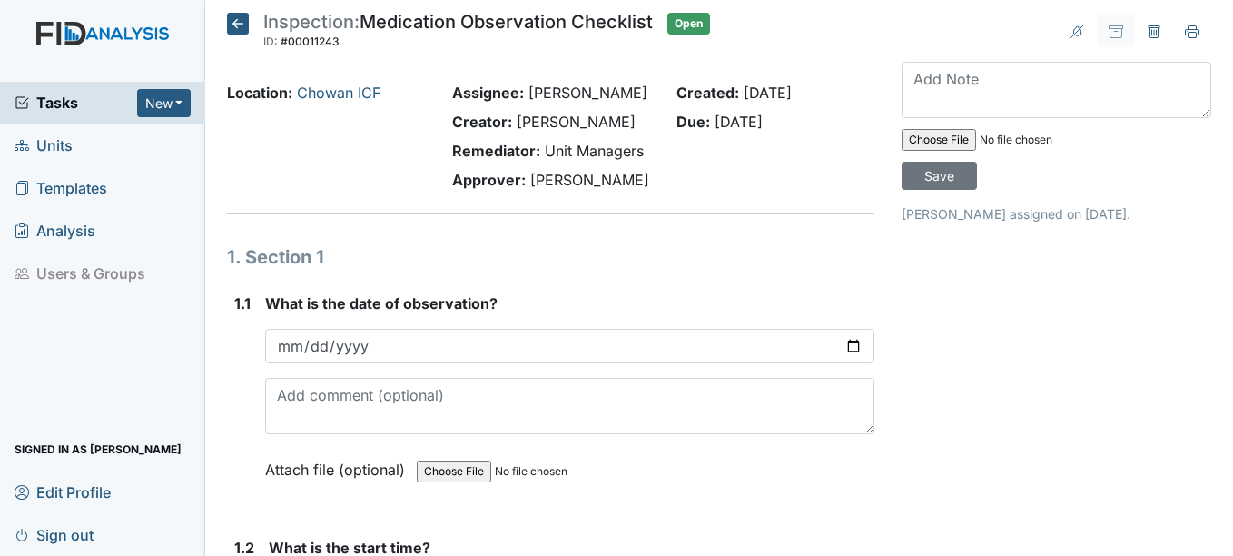
type input "7:52"
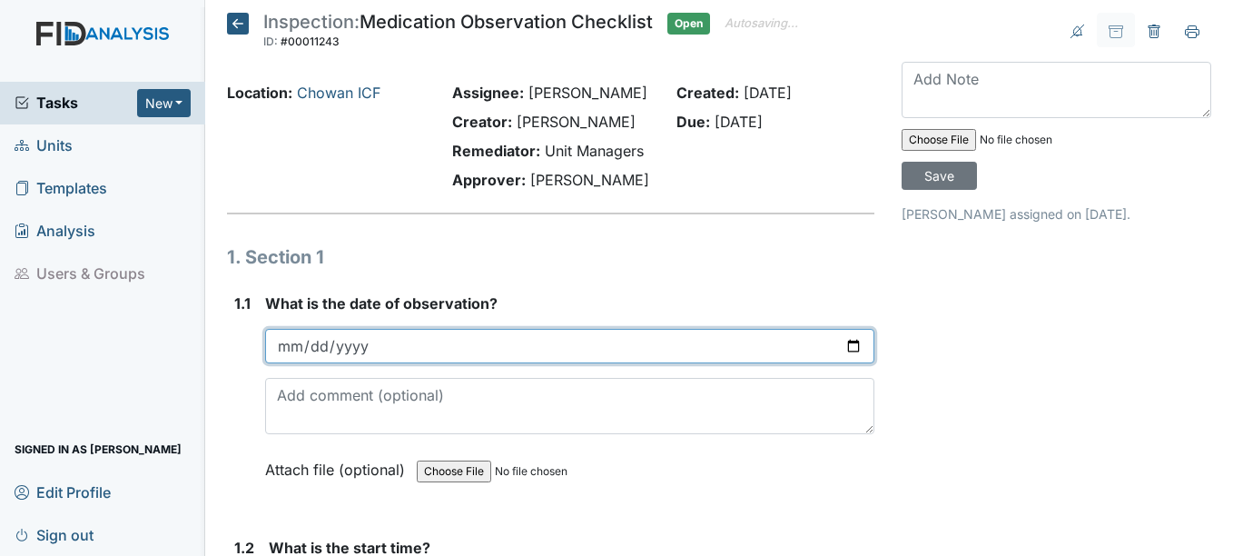
click at [290, 350] on input "date" at bounding box center [569, 346] width 608 height 34
type input "2500-08-14"
click at [290, 350] on input "date" at bounding box center [569, 346] width 608 height 34
type input "2025-08-14"
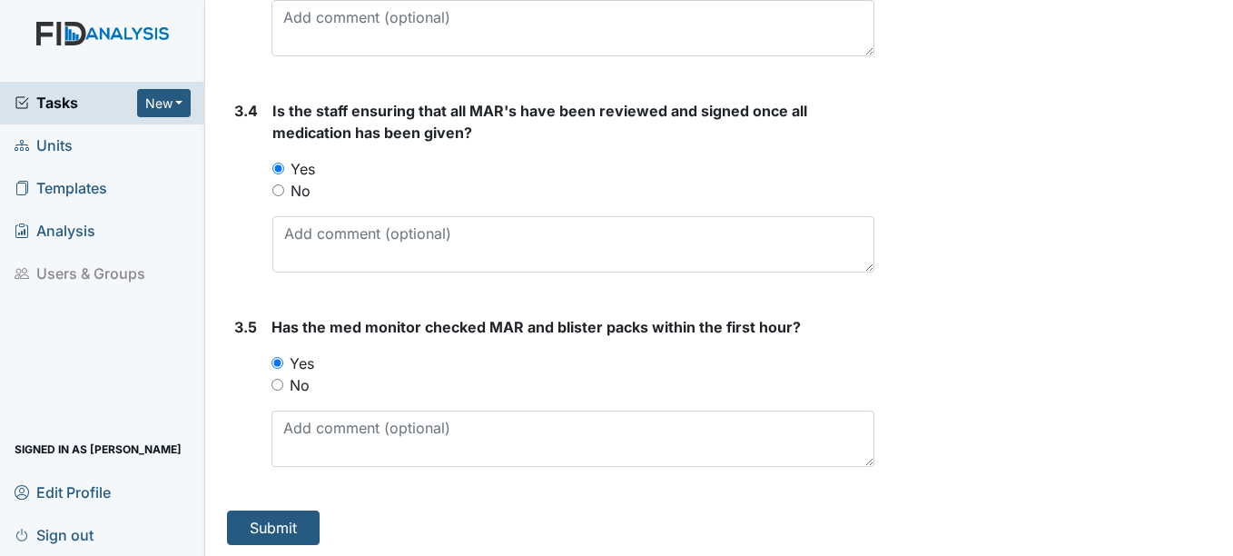
scroll to position [3089, 0]
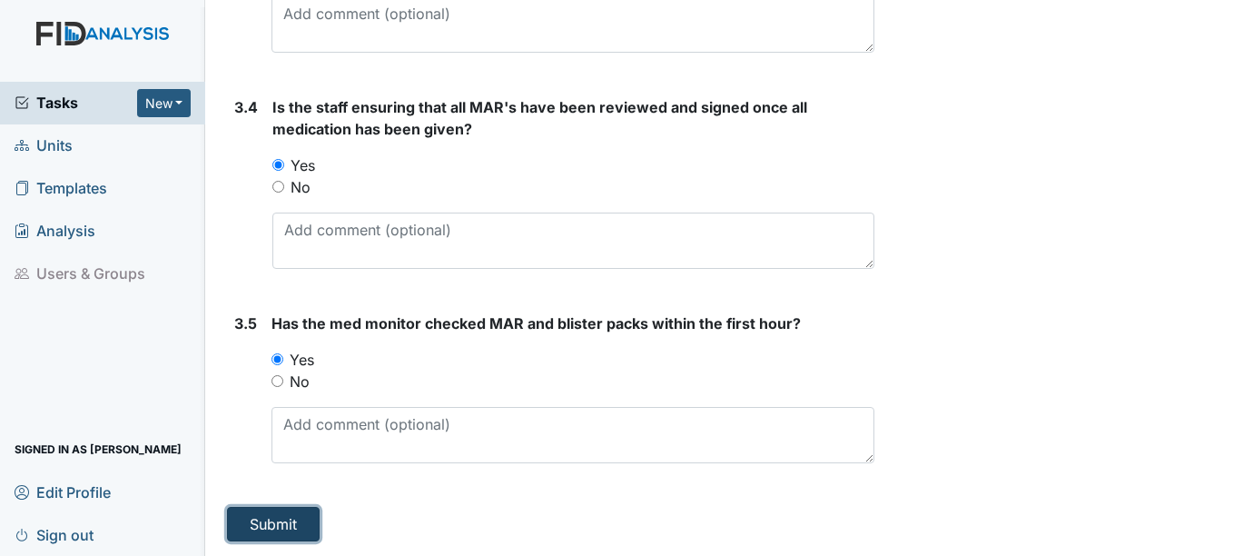
click at [244, 527] on button "Submit" at bounding box center [273, 524] width 93 height 34
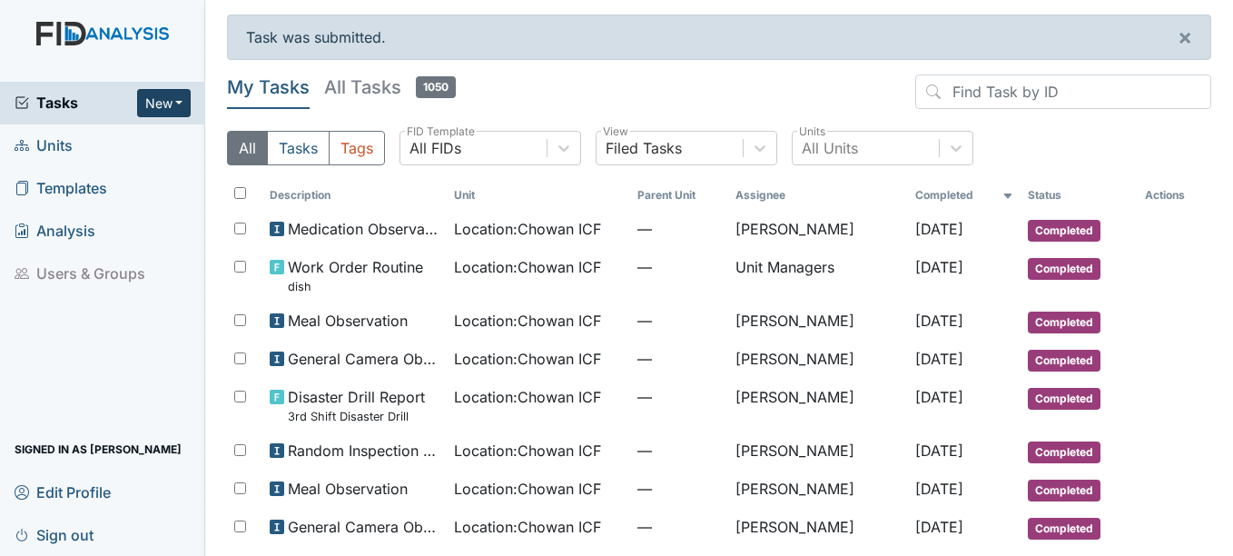
click at [175, 99] on button "New" at bounding box center [164, 103] width 54 height 28
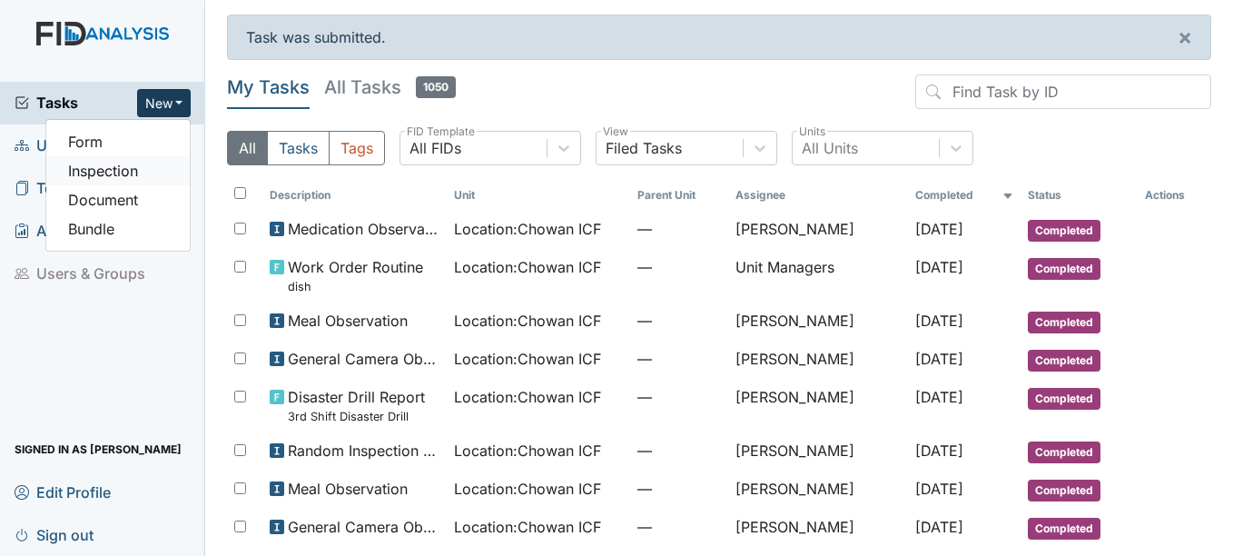
click at [132, 171] on link "Inspection" at bounding box center [117, 170] width 143 height 29
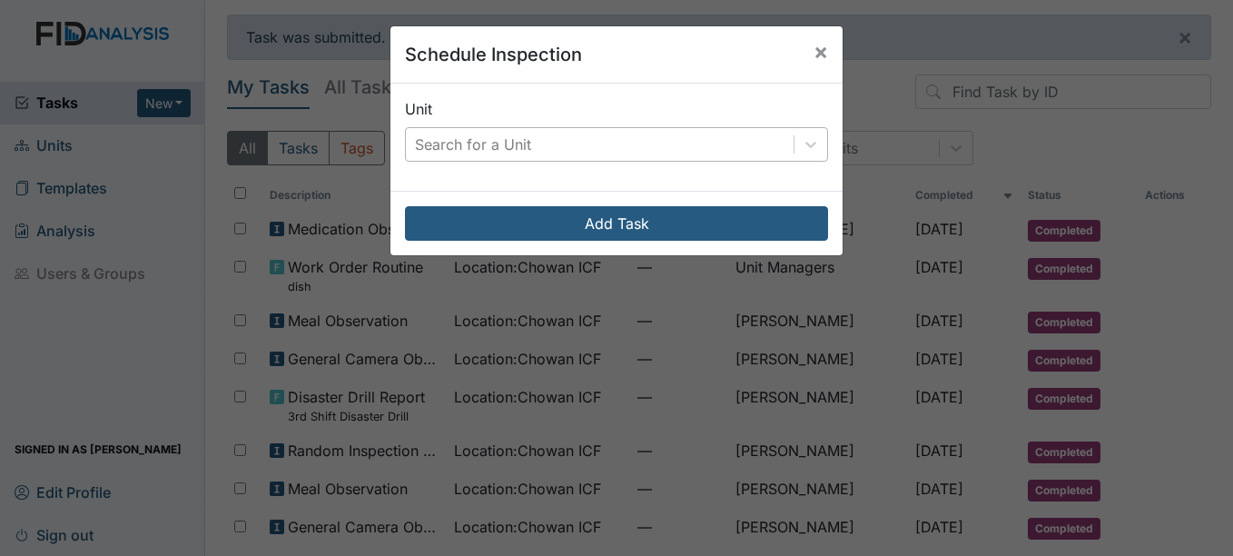
click at [508, 147] on div "Search for a Unit" at bounding box center [473, 144] width 116 height 22
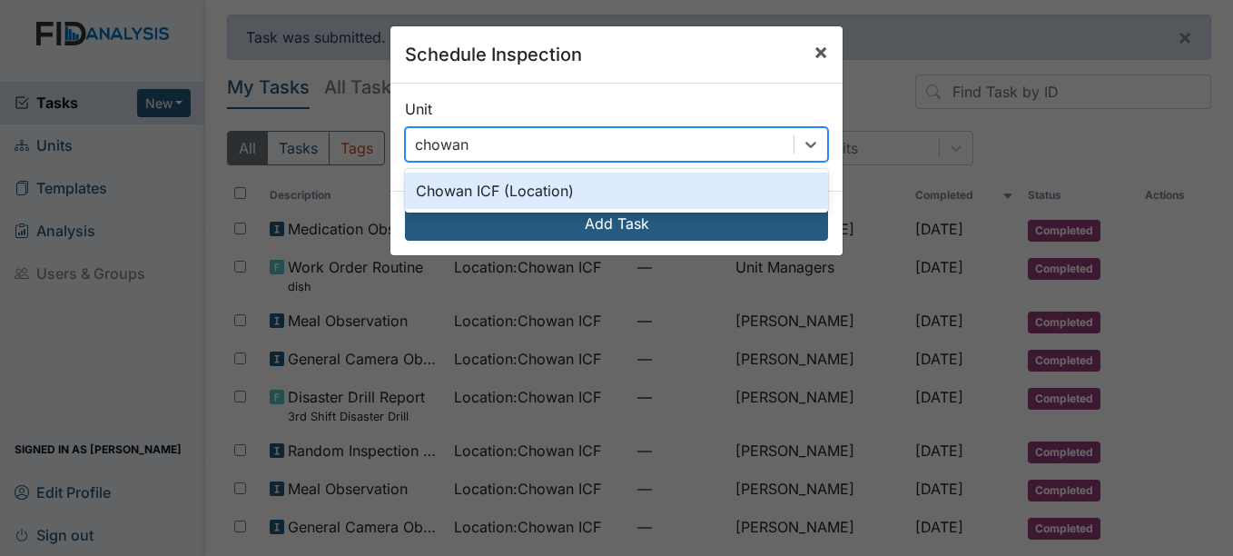
type input "chowan"
click at [813, 44] on span "×" at bounding box center [820, 51] width 15 height 26
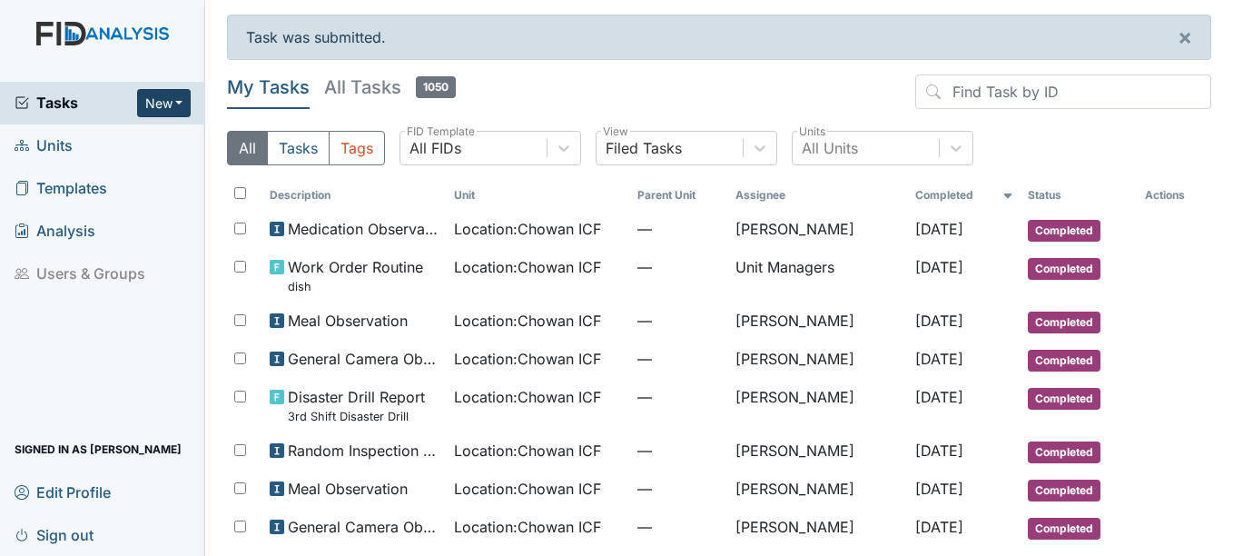
click at [163, 103] on button "New" at bounding box center [164, 103] width 54 height 28
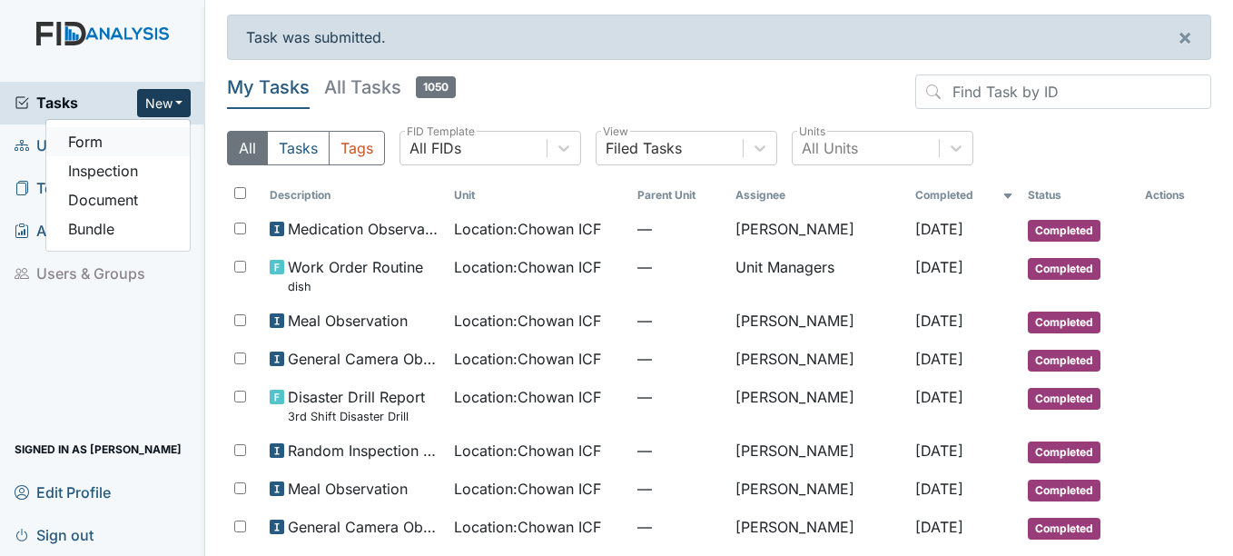
click at [149, 143] on link "Form" at bounding box center [117, 141] width 143 height 29
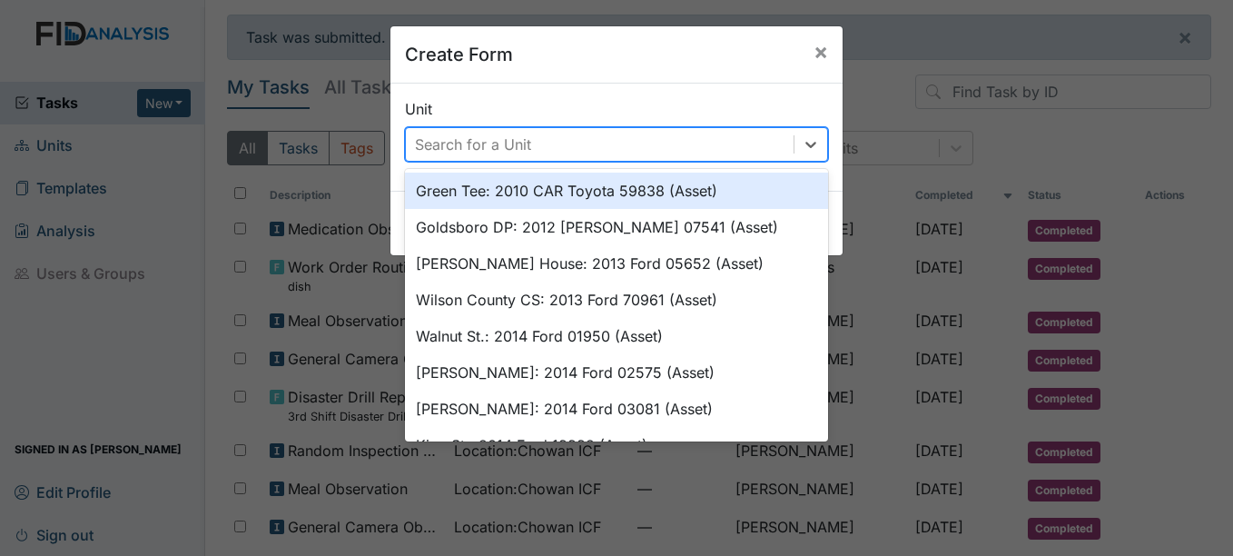
click at [516, 130] on div "Search for a Unit" at bounding box center [600, 144] width 388 height 33
click at [816, 60] on span "×" at bounding box center [820, 51] width 15 height 26
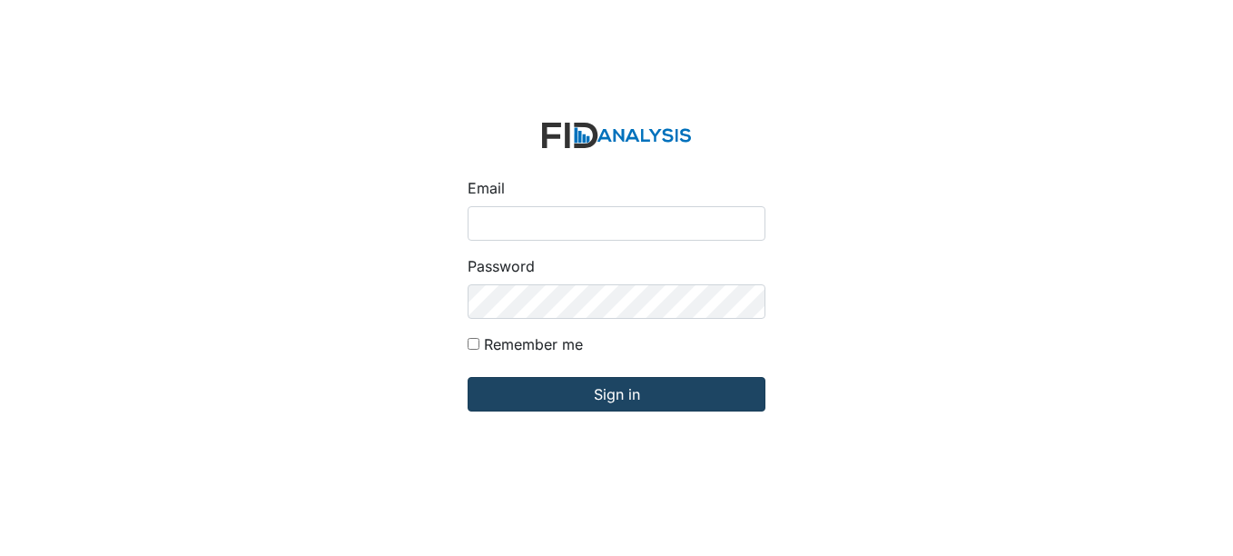
type input "[EMAIL_ADDRESS][DOMAIN_NAME]"
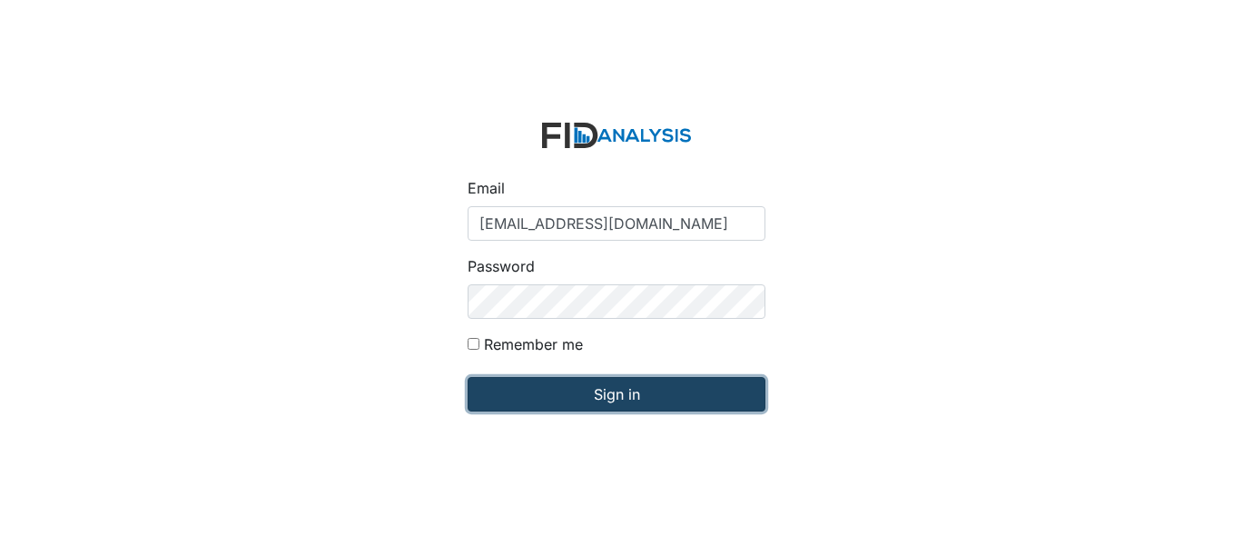
click at [637, 396] on input "Sign in" at bounding box center [617, 394] width 298 height 34
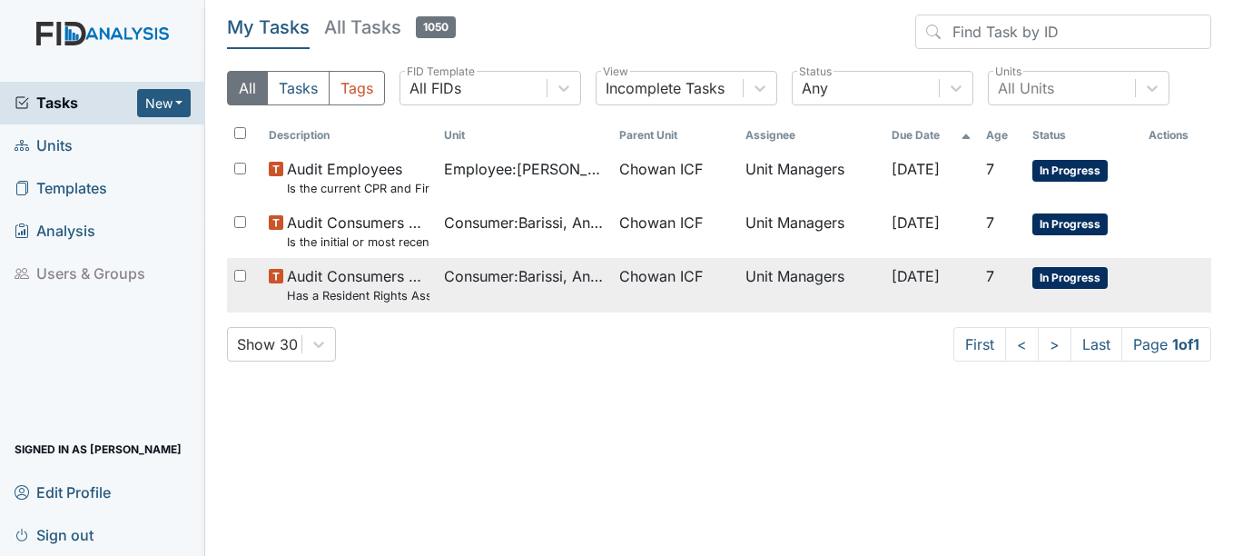
click at [559, 280] on span "Consumer : Barissi, Angel" at bounding box center [524, 276] width 161 height 22
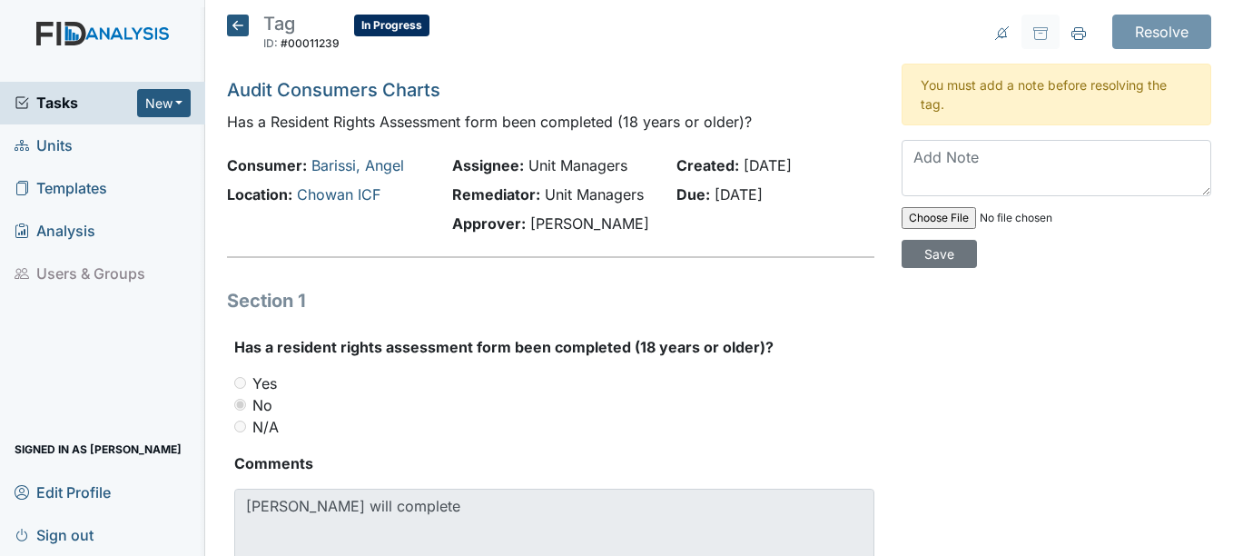
click at [240, 33] on icon at bounding box center [238, 26] width 22 height 22
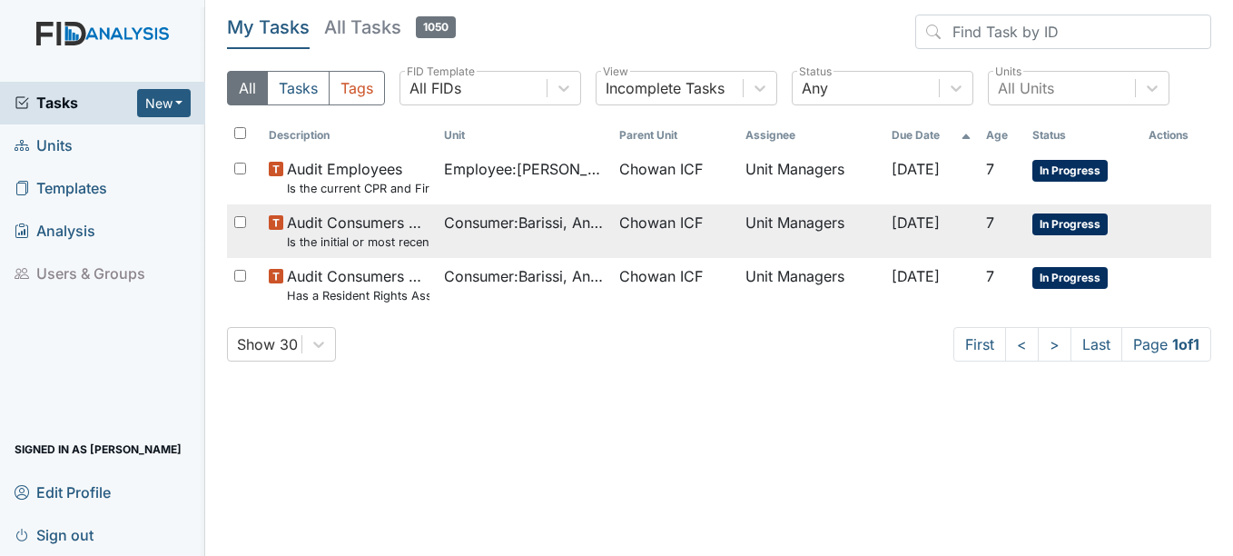
click at [652, 222] on span "Chowan ICF" at bounding box center [661, 223] width 84 height 22
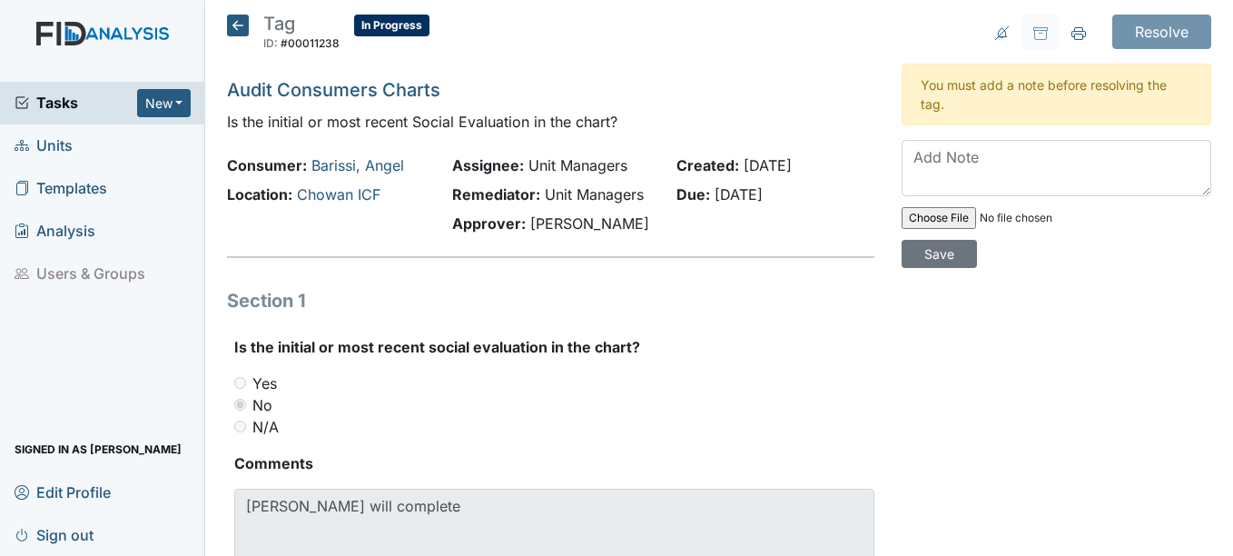
click at [239, 28] on icon at bounding box center [238, 26] width 22 height 22
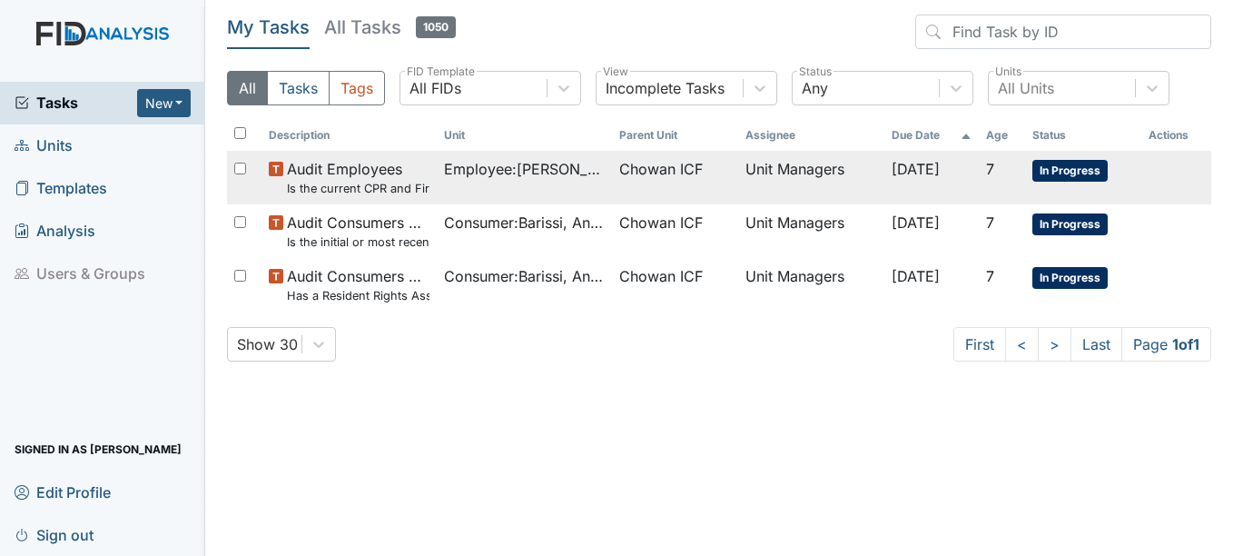
click at [612, 187] on td "Chowan ICF" at bounding box center [675, 178] width 126 height 54
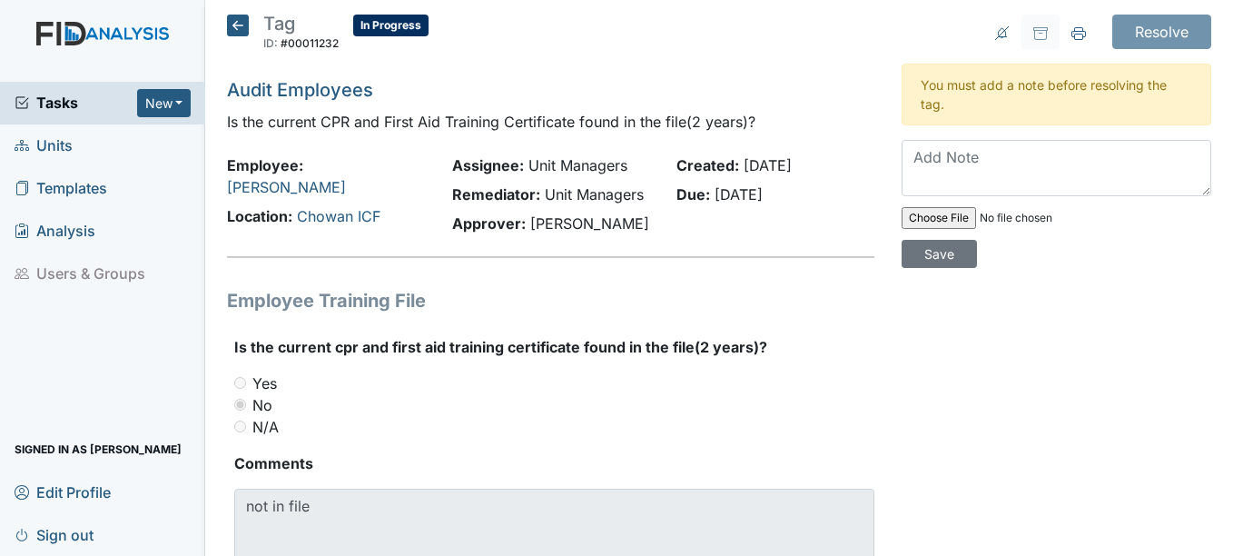
click at [240, 25] on icon at bounding box center [238, 26] width 22 height 22
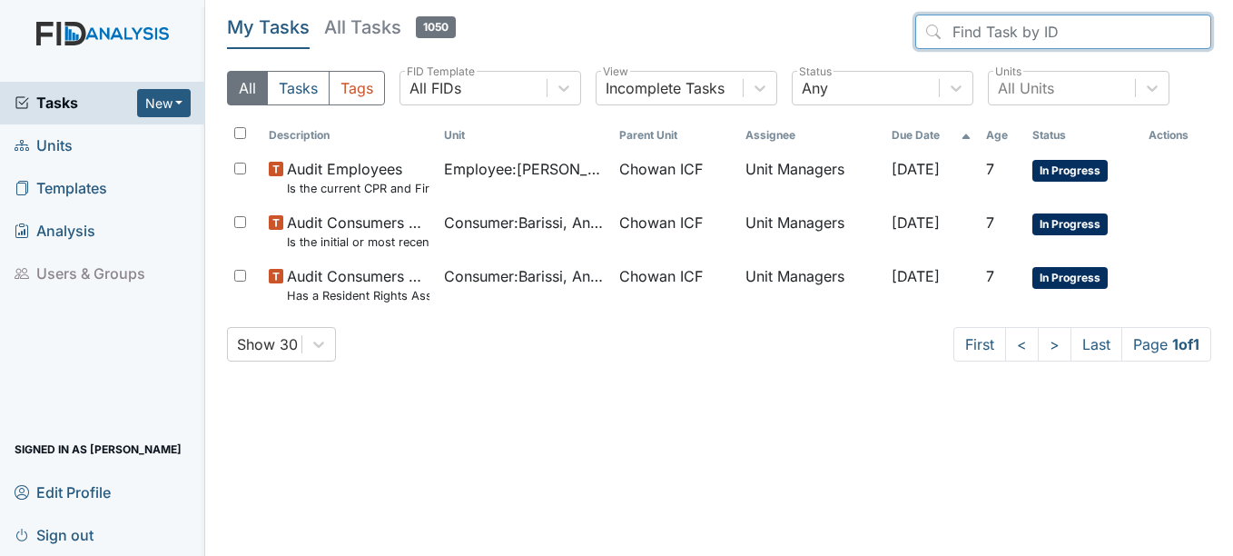
click at [1079, 25] on input "search" at bounding box center [1063, 32] width 296 height 34
drag, startPoint x: 1057, startPoint y: 29, endPoint x: 954, endPoint y: 33, distance: 102.7
click at [952, 33] on input "search" at bounding box center [1063, 32] width 296 height 34
drag, startPoint x: 950, startPoint y: 32, endPoint x: 1084, endPoint y: 25, distance: 134.6
click at [1084, 25] on input "search" at bounding box center [1063, 32] width 296 height 34
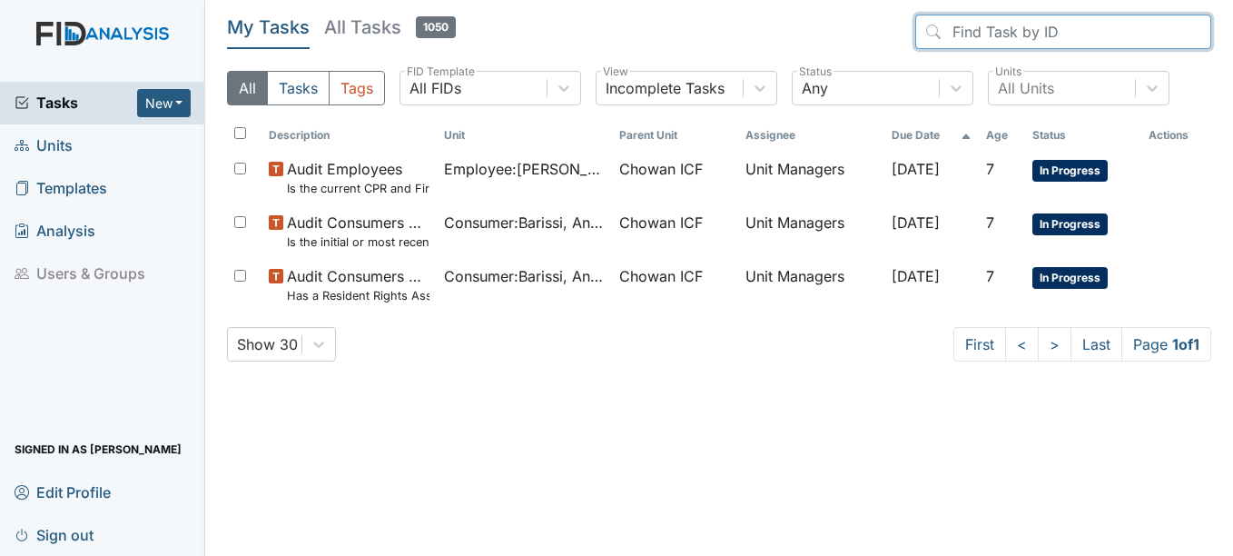
drag, startPoint x: 1206, startPoint y: 24, endPoint x: 1008, endPoint y: 24, distance: 197.9
click at [1008, 24] on input "search" at bounding box center [1063, 32] width 296 height 34
click at [994, 32] on input "search" at bounding box center [1063, 32] width 296 height 34
click at [1035, 37] on input "search" at bounding box center [1063, 32] width 296 height 34
click at [975, 32] on input "search" at bounding box center [1063, 32] width 296 height 34
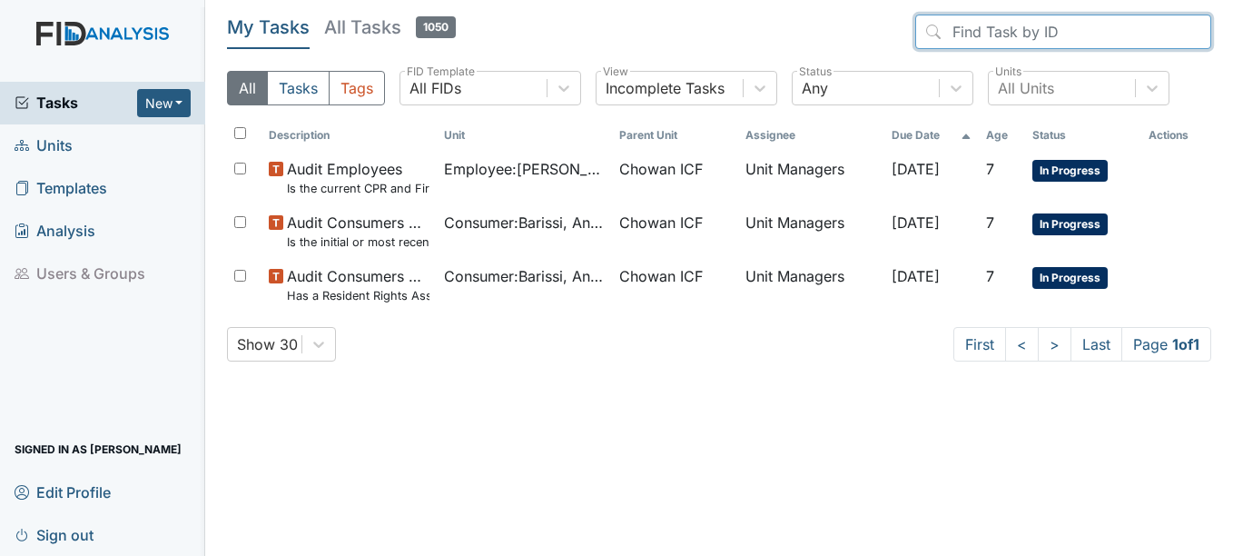
click at [960, 37] on input "search" at bounding box center [1063, 32] width 296 height 34
